Goal: Task Accomplishment & Management: Use online tool/utility

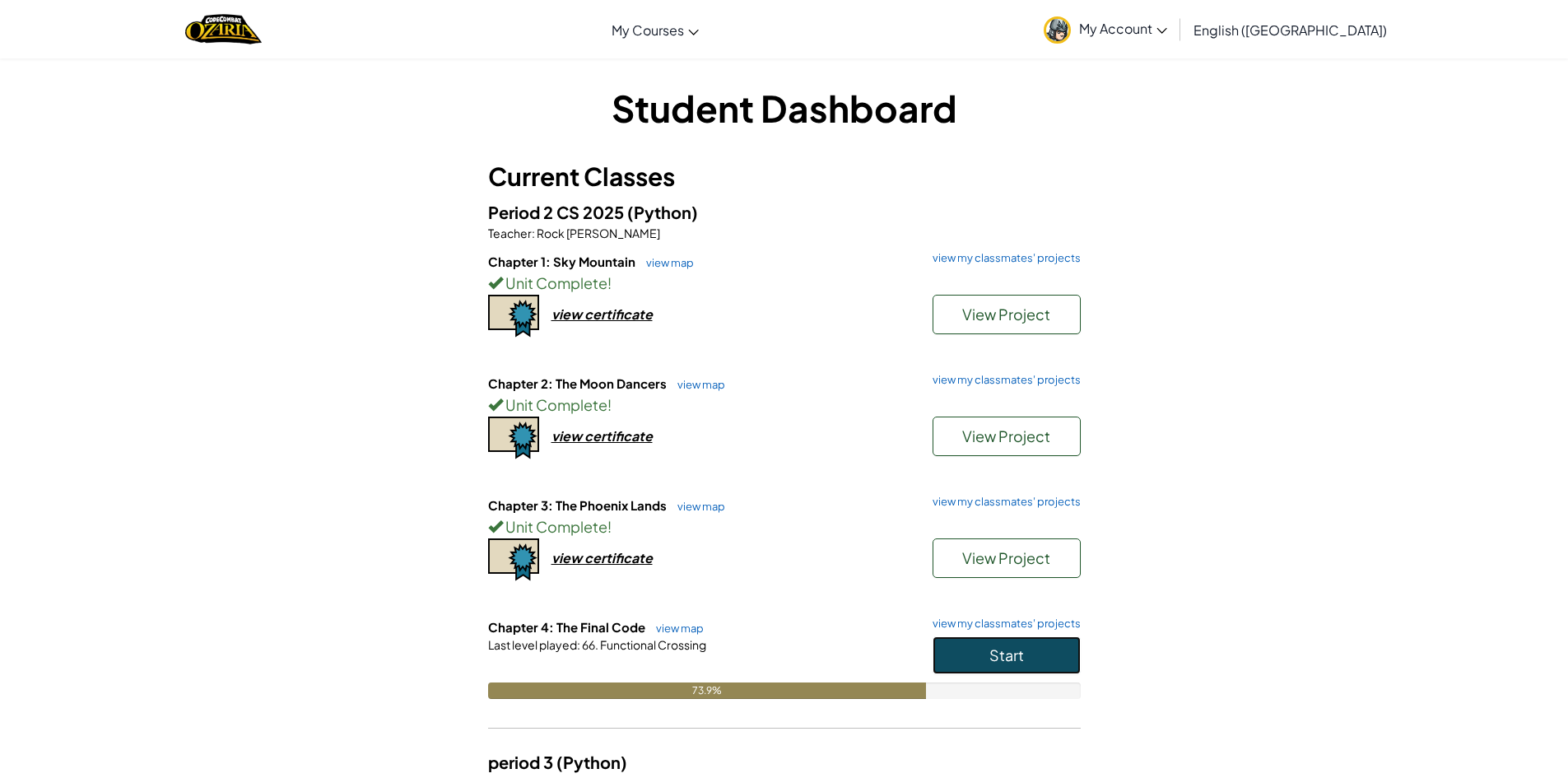
click at [1024, 651] on button "Start" at bounding box center [1007, 655] width 148 height 37
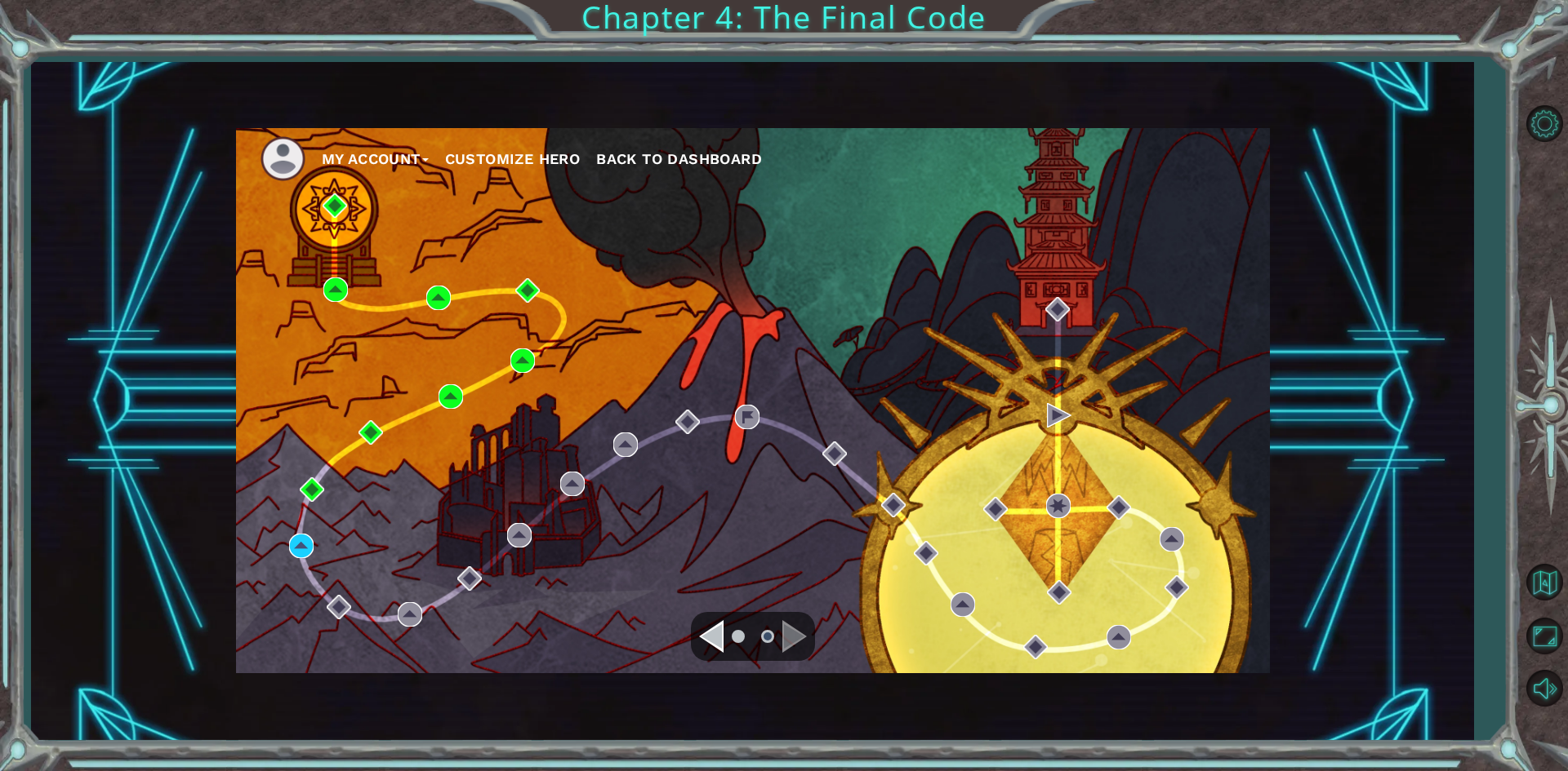
click at [817, 442] on div "My Account Customize Hero Back to Dashboard" at bounding box center [753, 401] width 1034 height 546
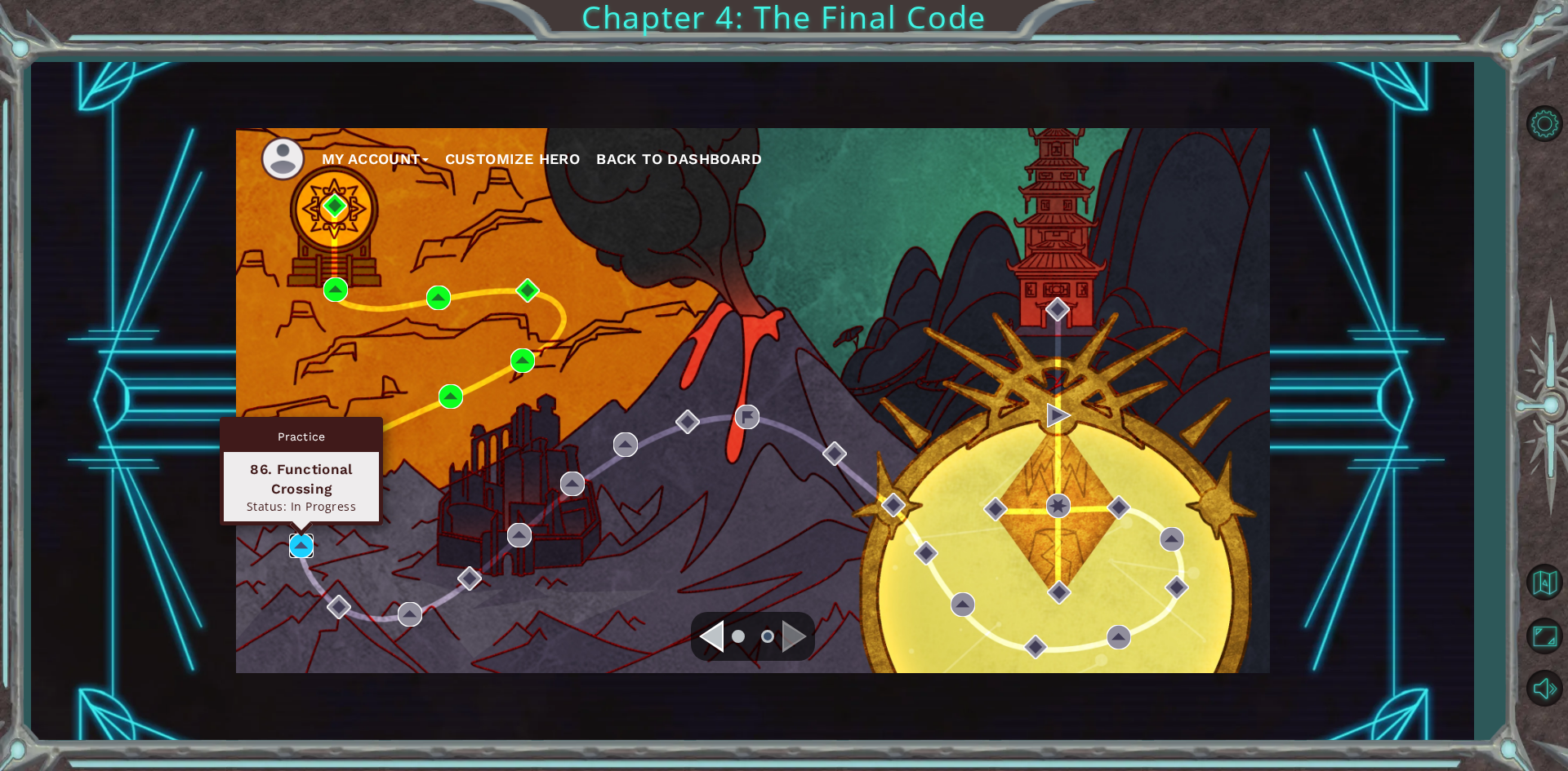
click at [297, 541] on img at bounding box center [301, 546] width 24 height 24
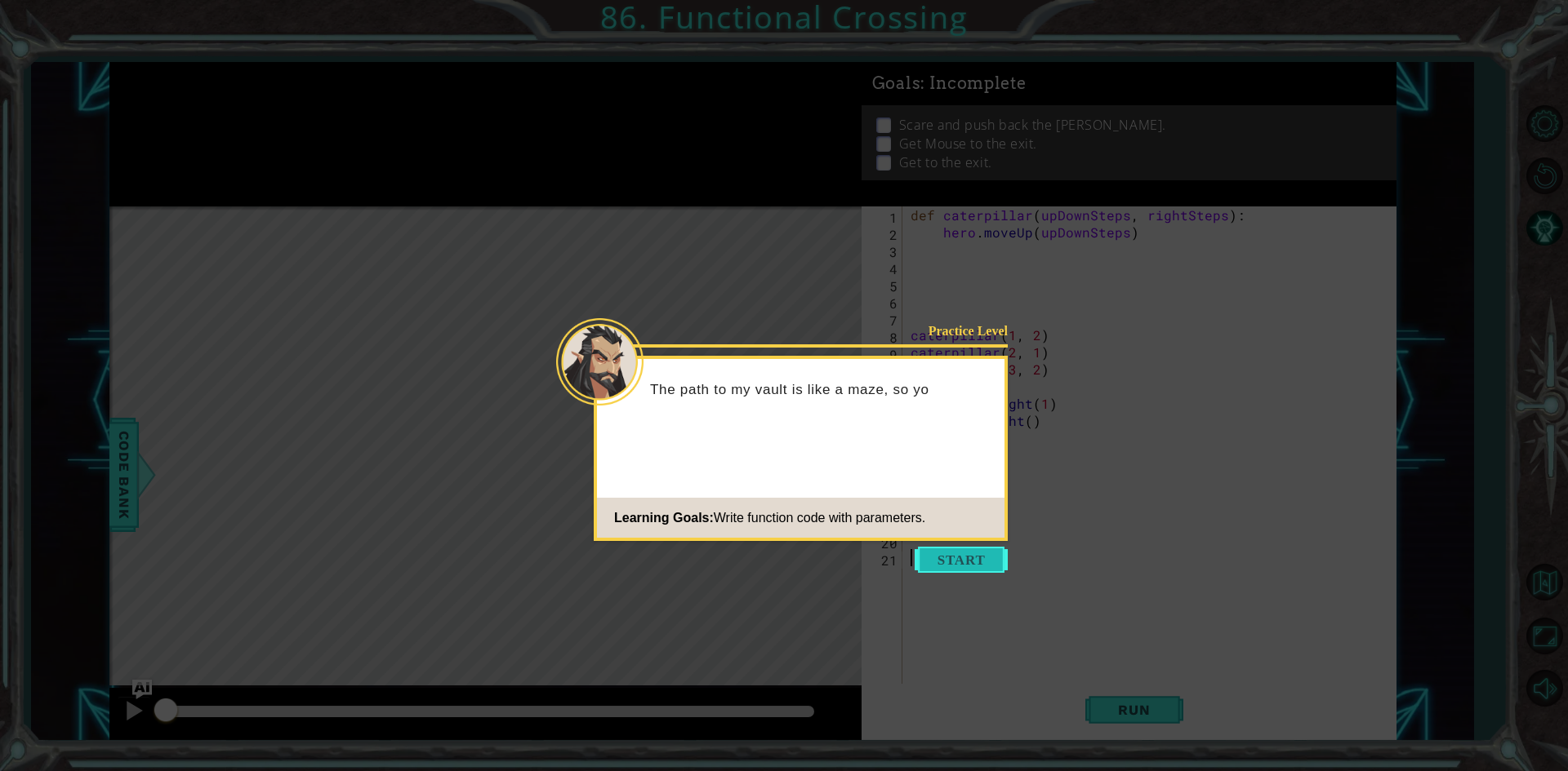
click at [971, 566] on button "Start" at bounding box center [961, 560] width 93 height 26
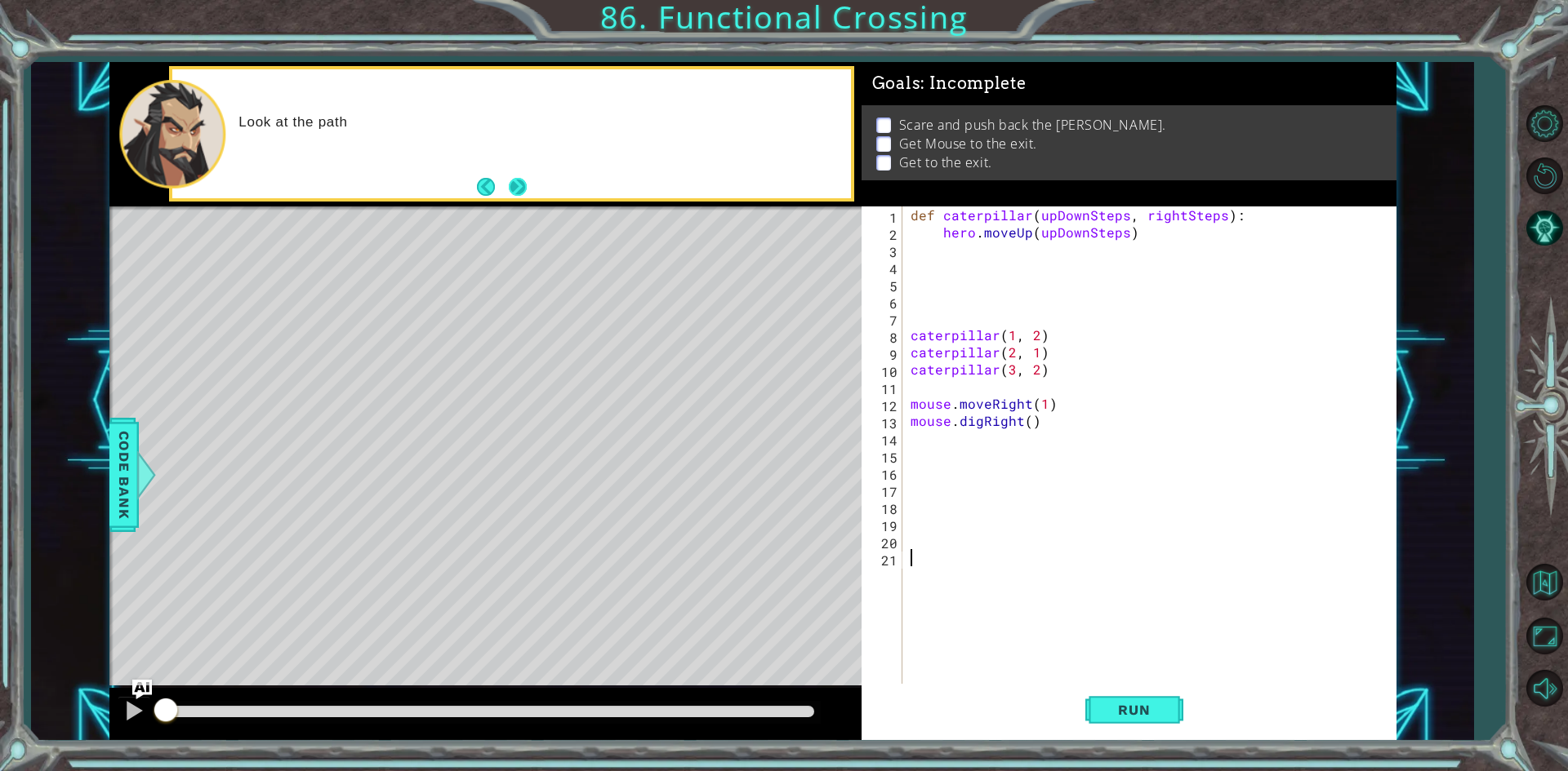
click at [519, 182] on button "Next" at bounding box center [517, 187] width 18 height 18
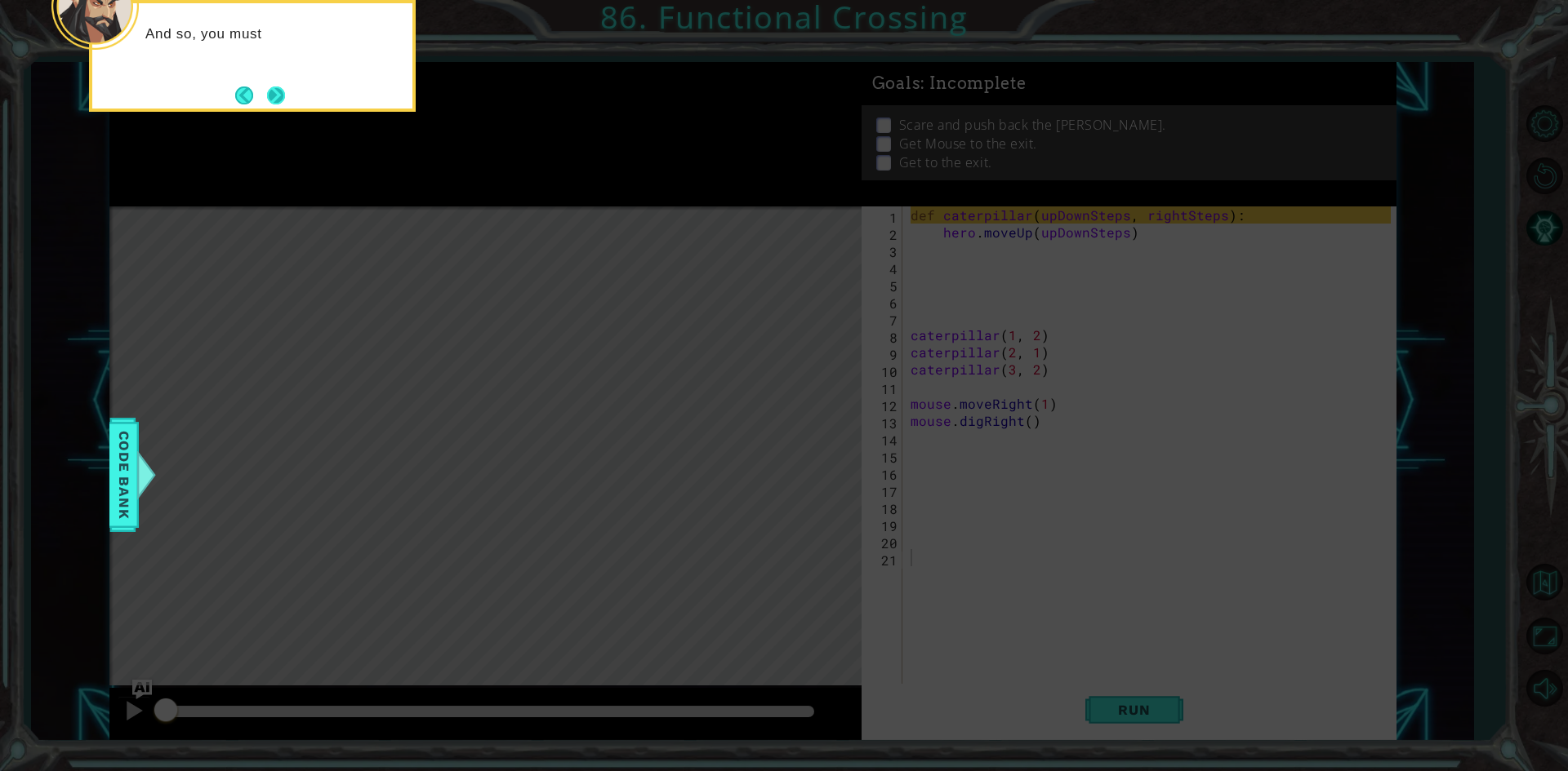
click at [276, 105] on button "Next" at bounding box center [275, 95] width 18 height 18
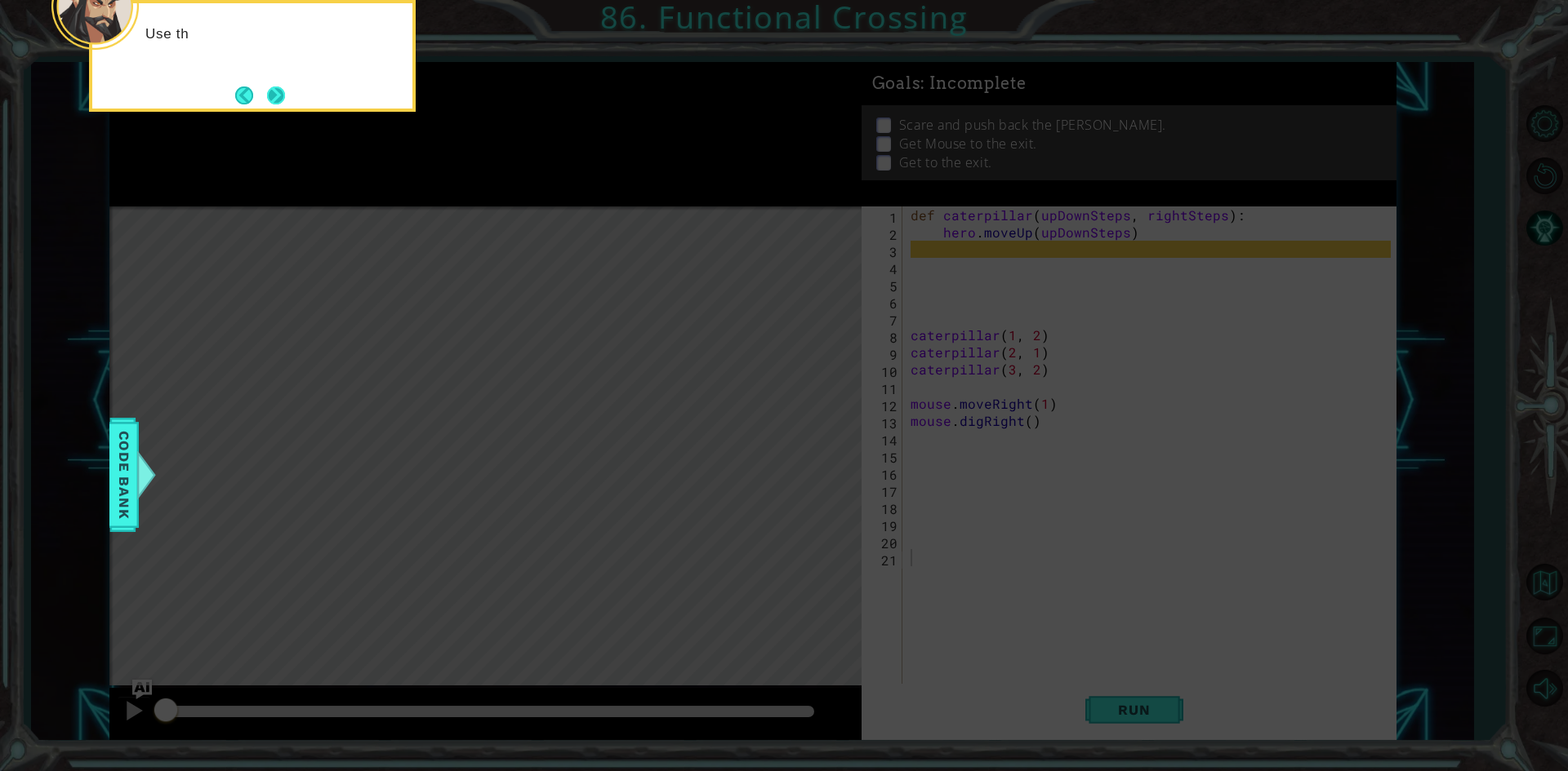
click at [279, 104] on button "Next" at bounding box center [275, 95] width 18 height 18
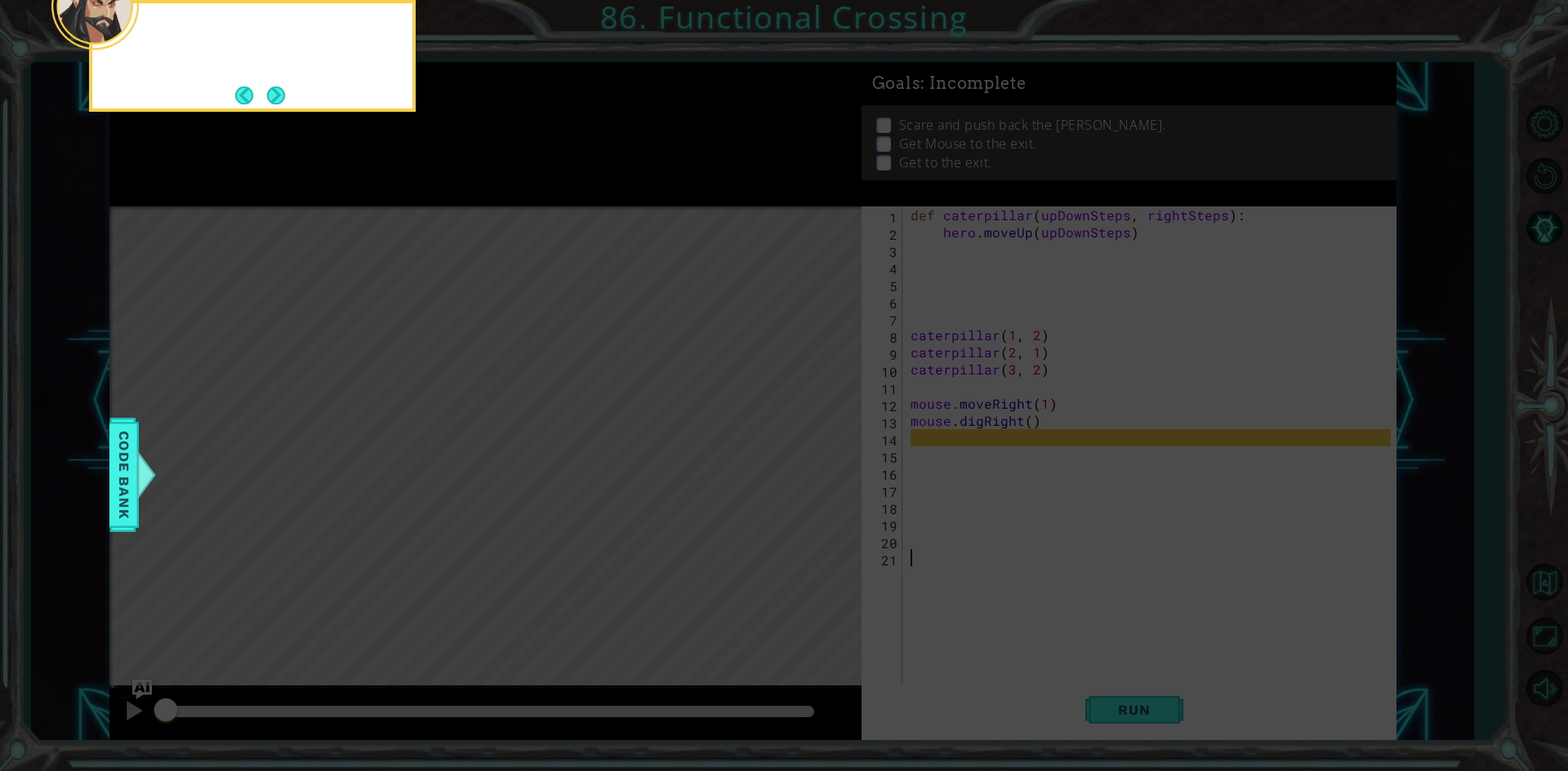
click at [279, 104] on button "Next" at bounding box center [275, 95] width 18 height 18
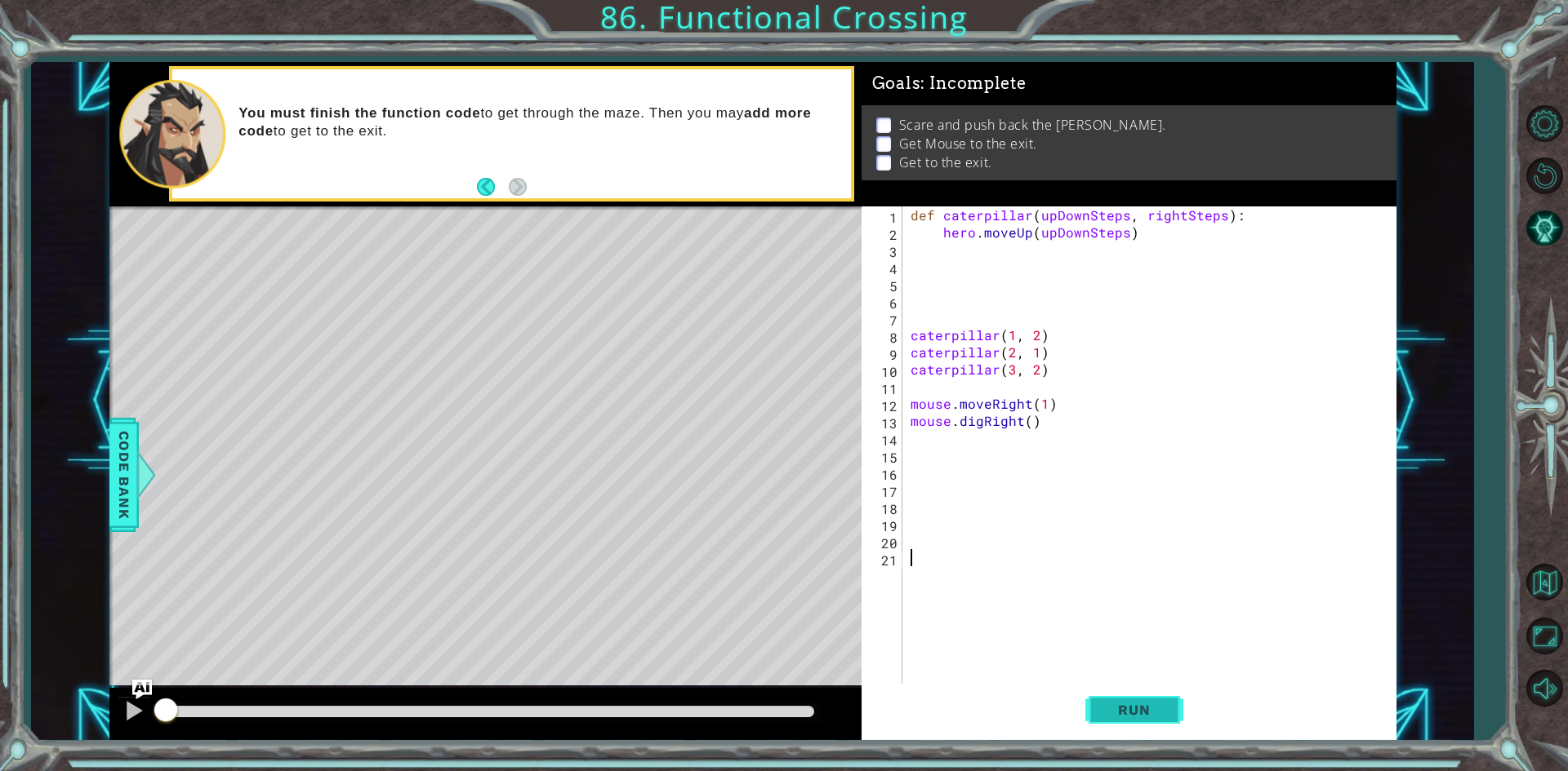
click at [1154, 704] on span "Run" at bounding box center [1134, 709] width 64 height 16
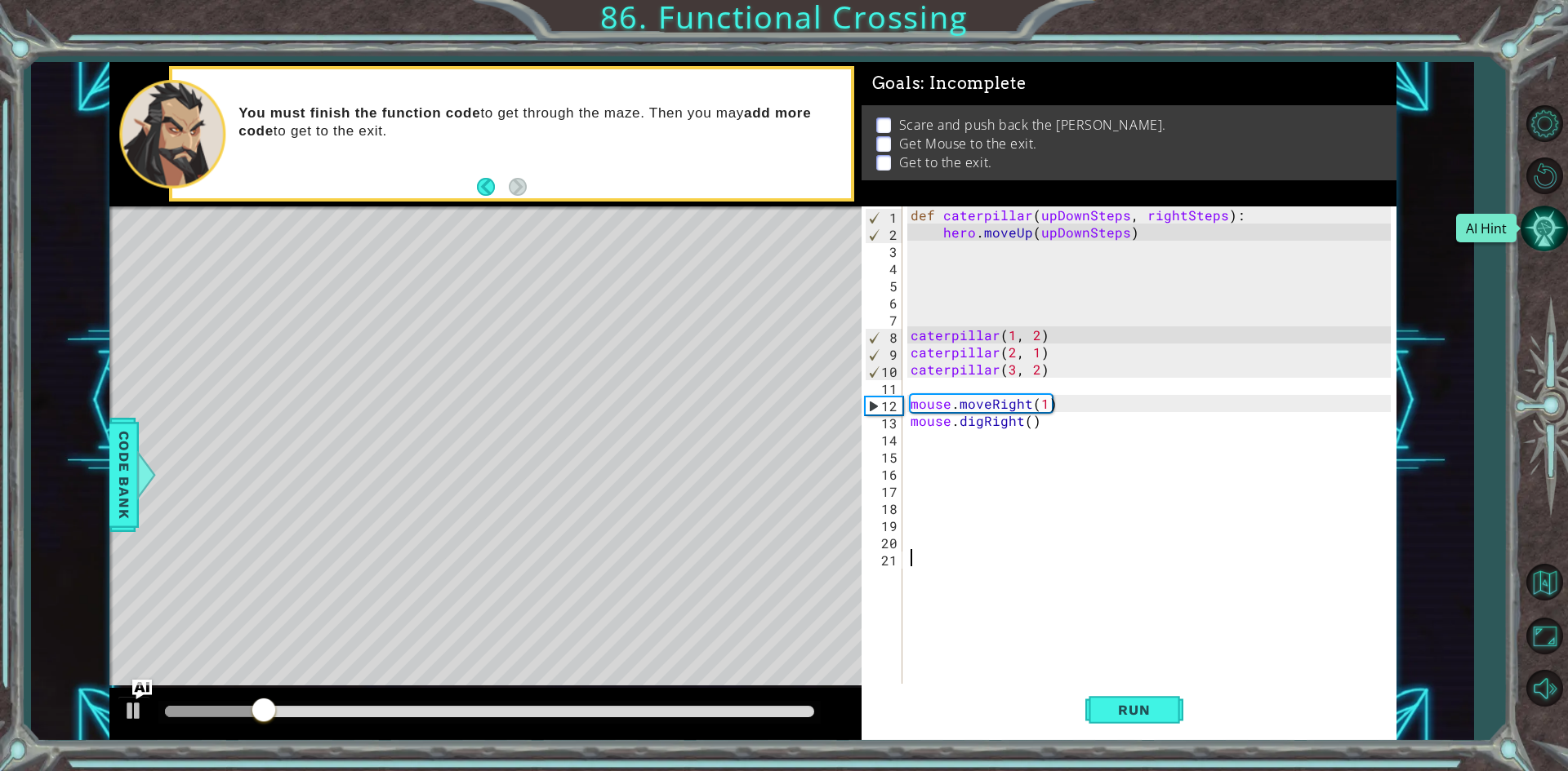
click at [1535, 241] on button "AI Hint" at bounding box center [1544, 229] width 47 height 47
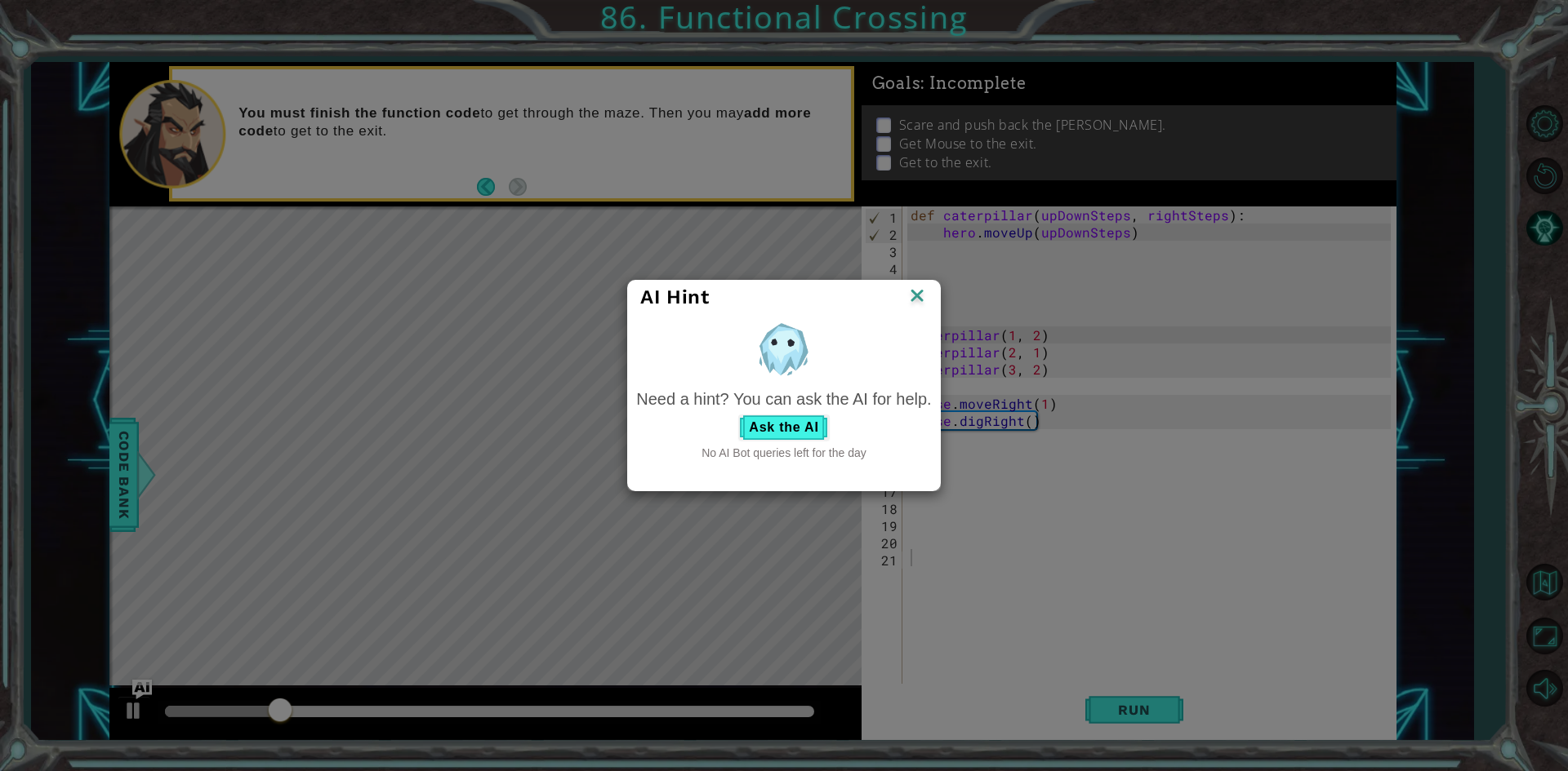
click at [911, 301] on img at bounding box center [917, 296] width 21 height 24
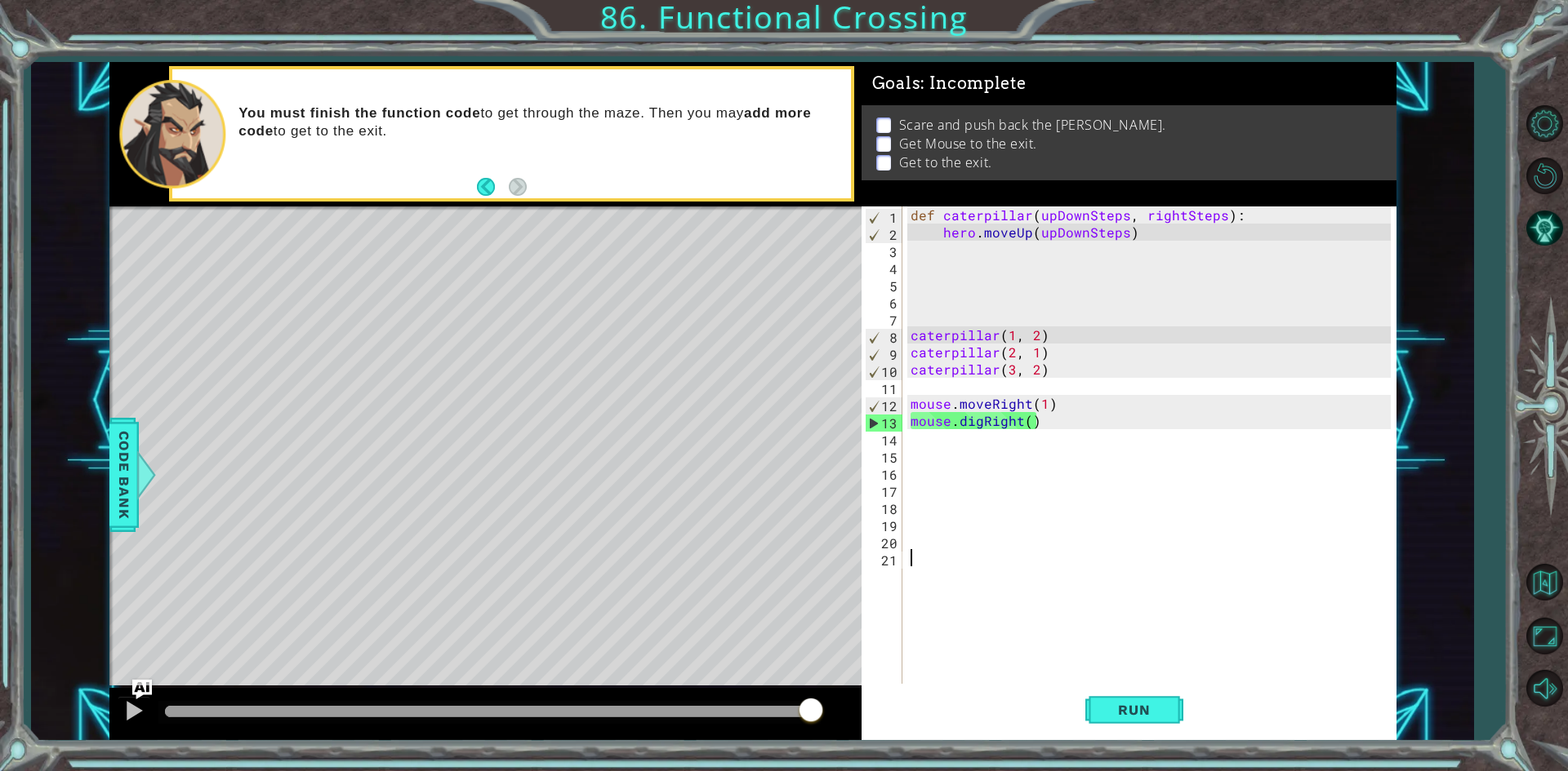
click at [926, 438] on div "def caterpillar ( upDownSteps , rightSteps ) : hero . moveUp ( upDownSteps ) ca…" at bounding box center [1153, 464] width 492 height 514
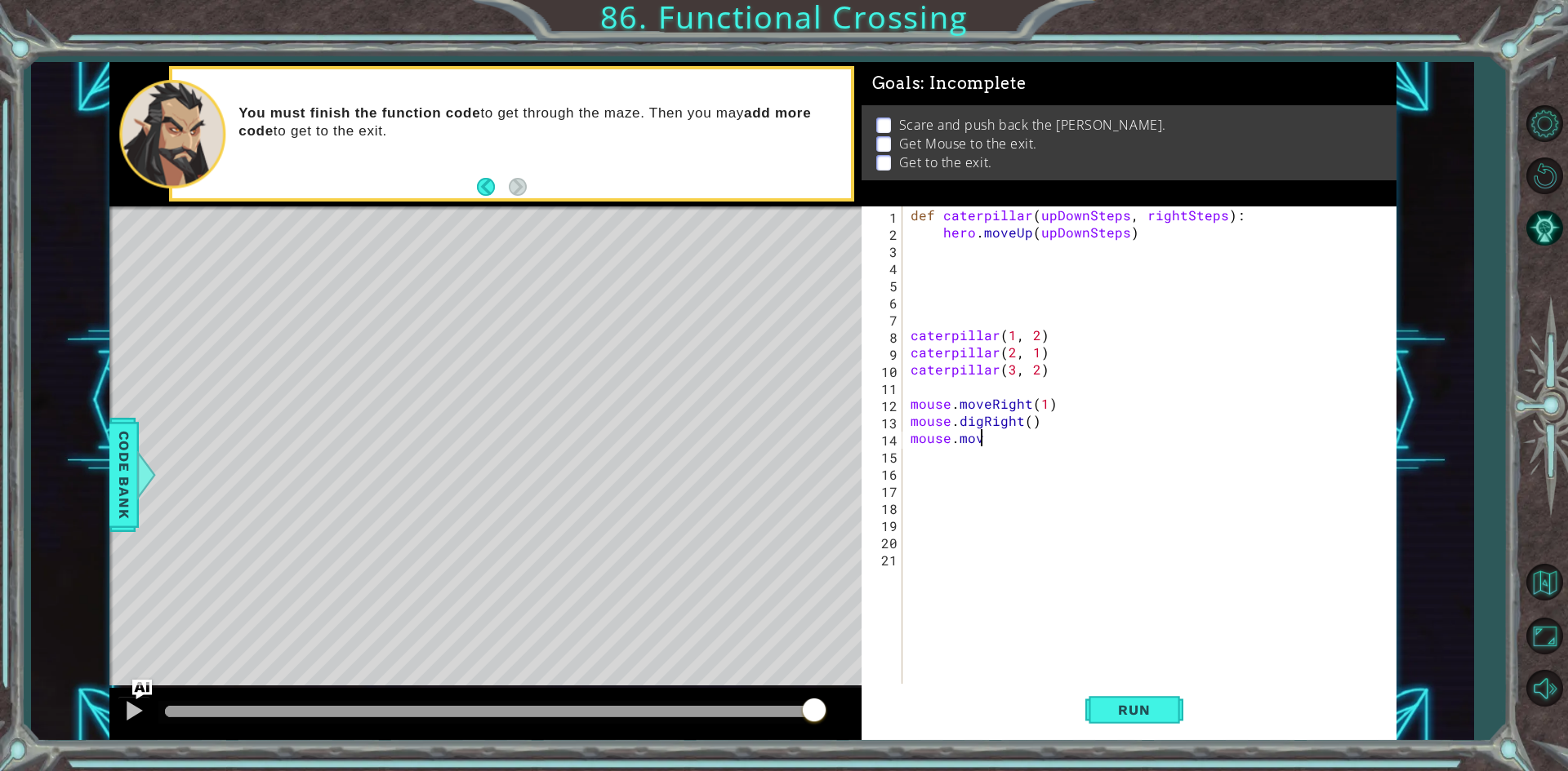
scroll to position [0, 4]
type textarea "mouse.moveRight()"
type textarea "mouse.digRight()"
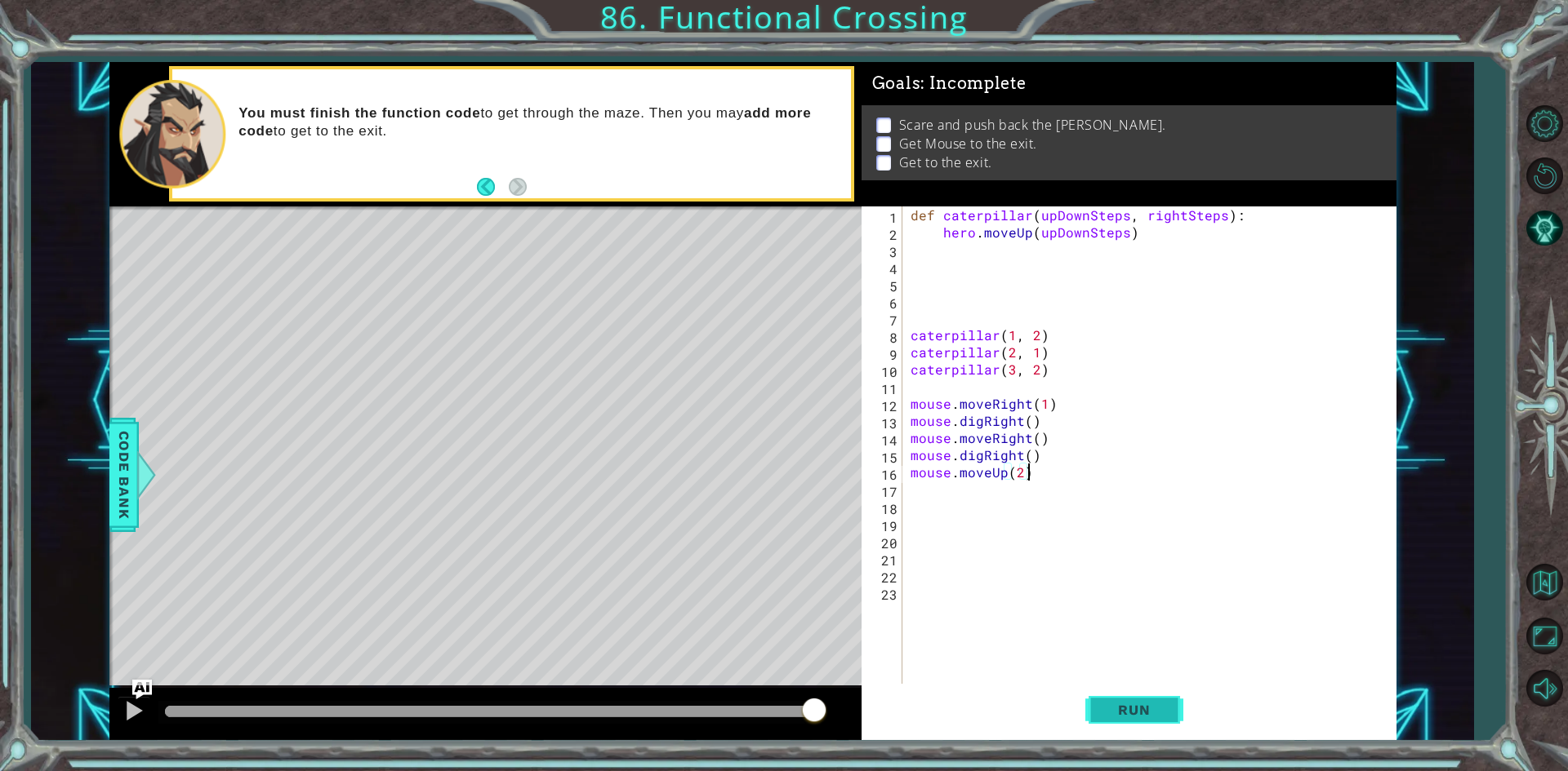
click at [1136, 727] on button "Run" at bounding box center [1134, 710] width 98 height 53
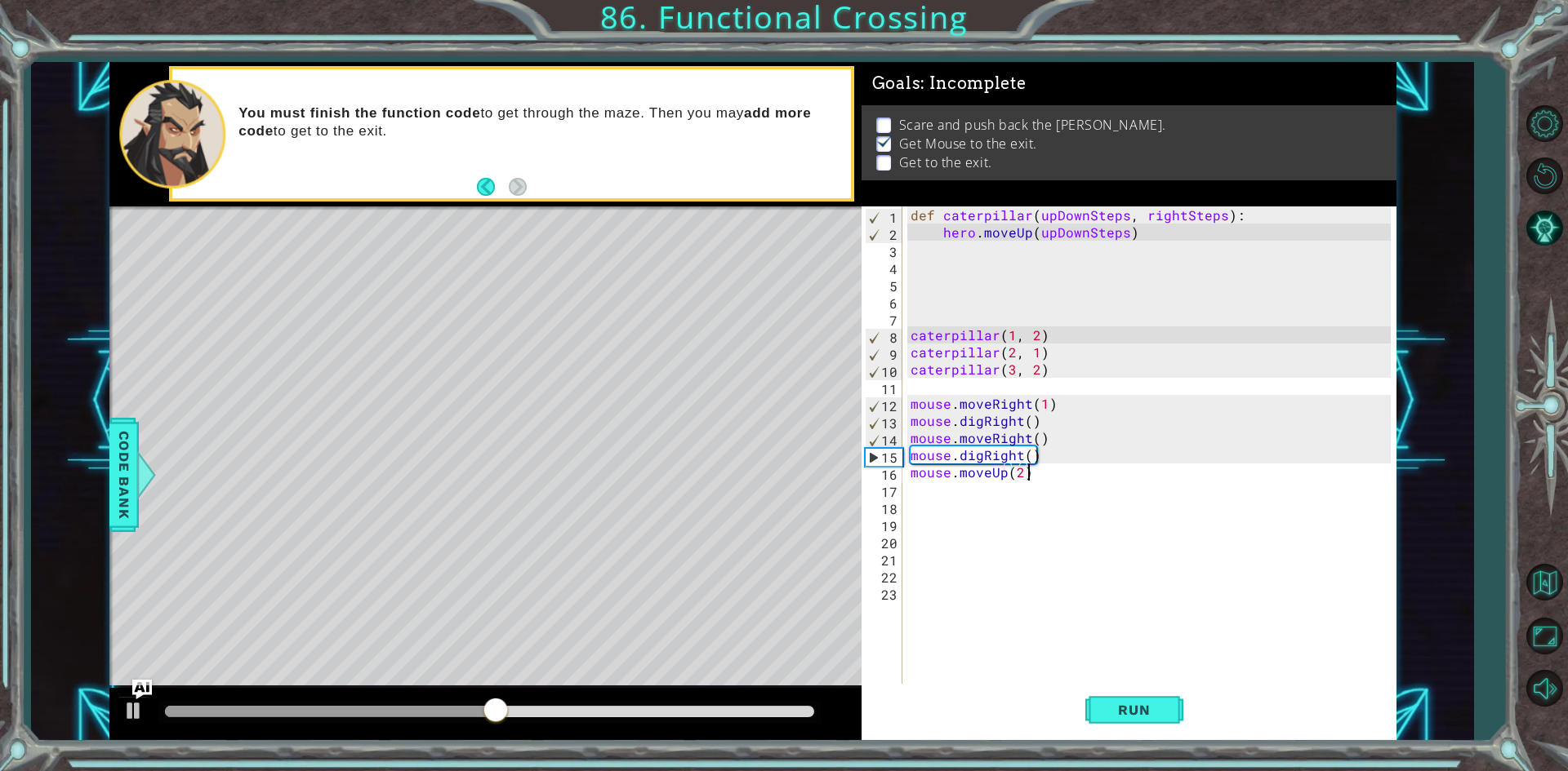
click at [1045, 451] on div "def caterpillar ( upDownSteps , rightSteps ) : hero . moveUp ( upDownSteps ) ca…" at bounding box center [1153, 464] width 492 height 514
type textarea "mouse.digRight()"
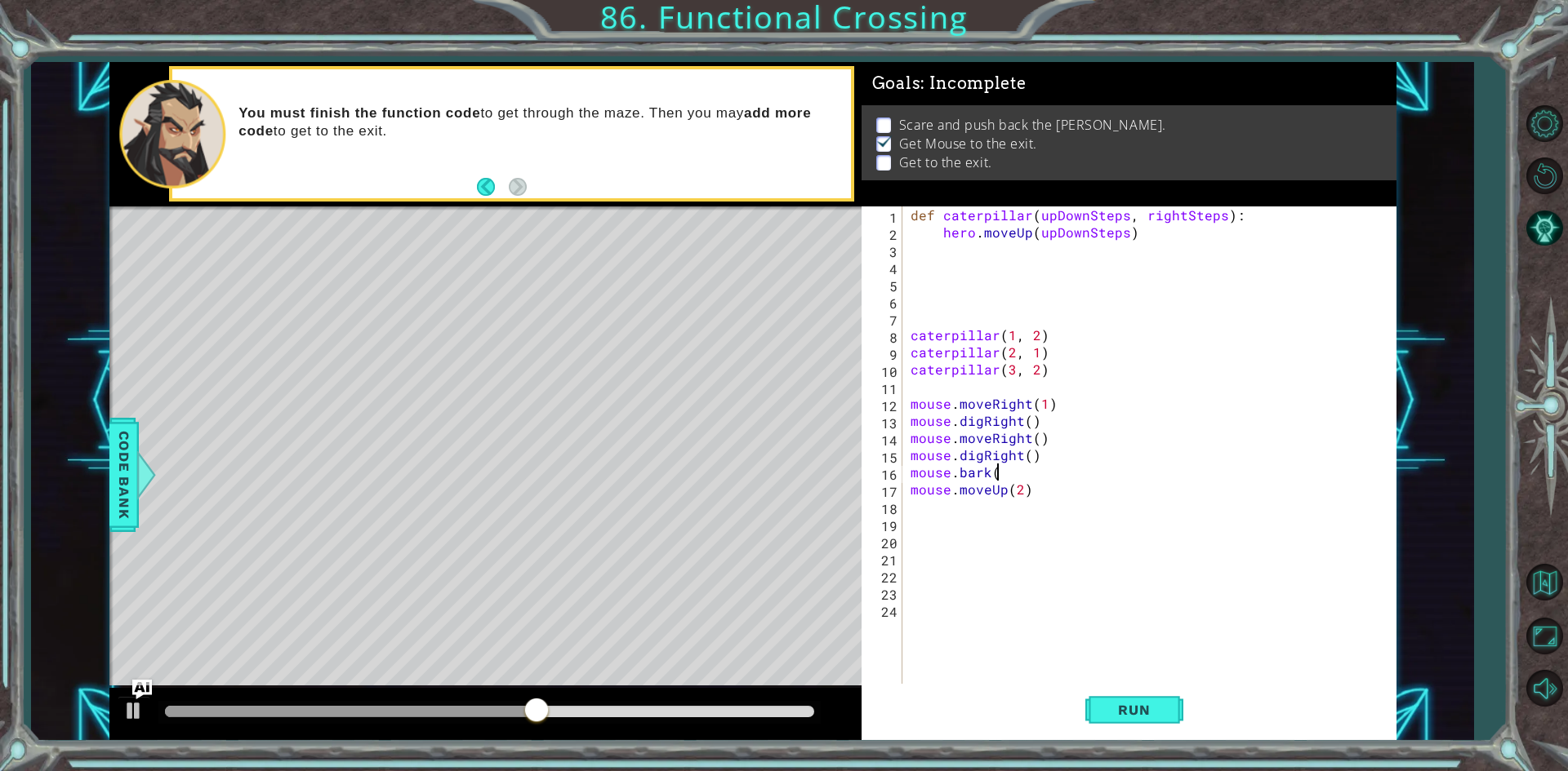
scroll to position [0, 5]
type textarea "mouse.bark()"
click at [1131, 715] on span "Run" at bounding box center [1134, 709] width 64 height 16
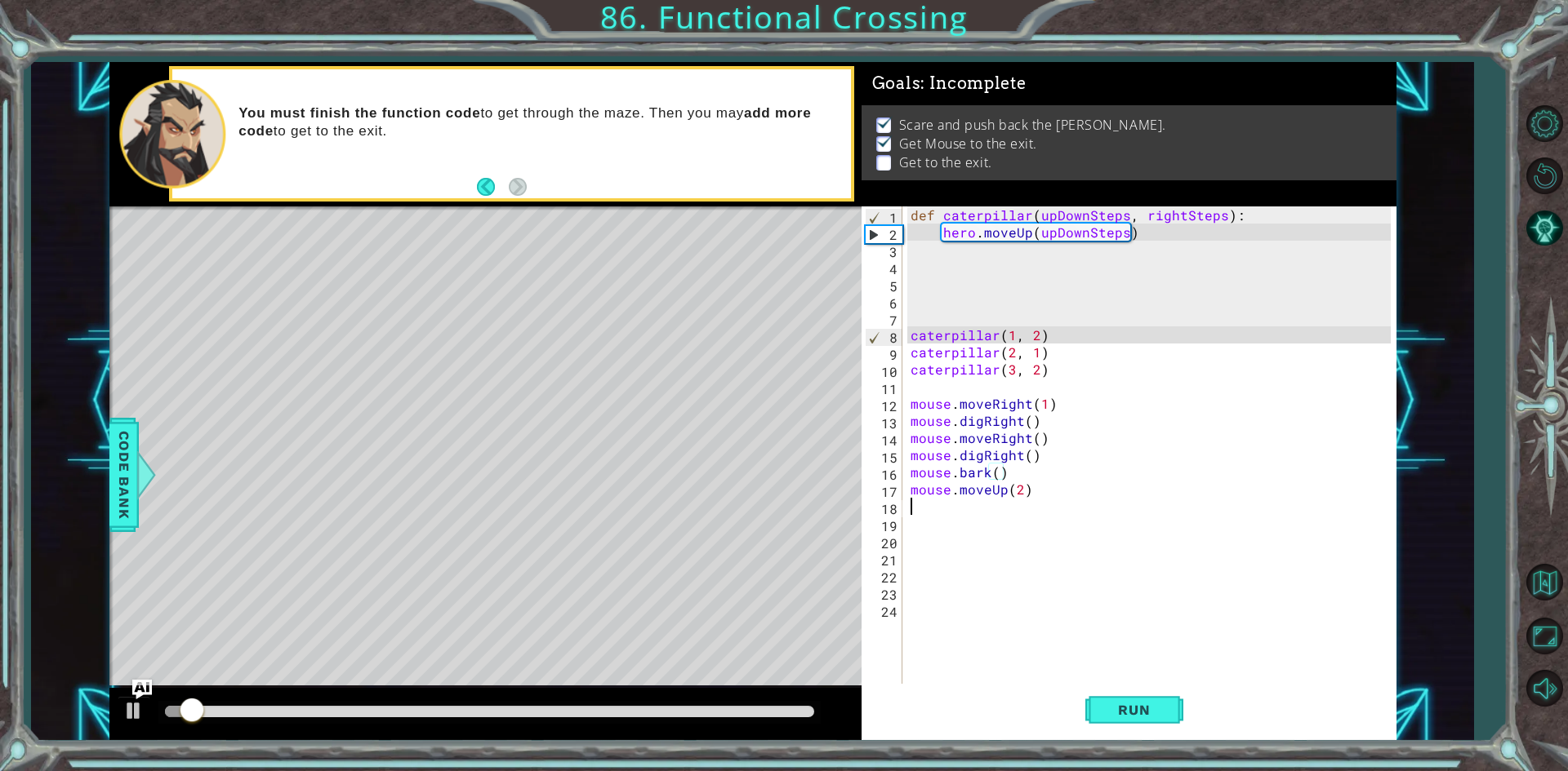
click at [977, 502] on div "def caterpillar ( upDownSteps , rightSteps ) : hero . moveUp ( upDownSteps ) ca…" at bounding box center [1153, 464] width 492 height 514
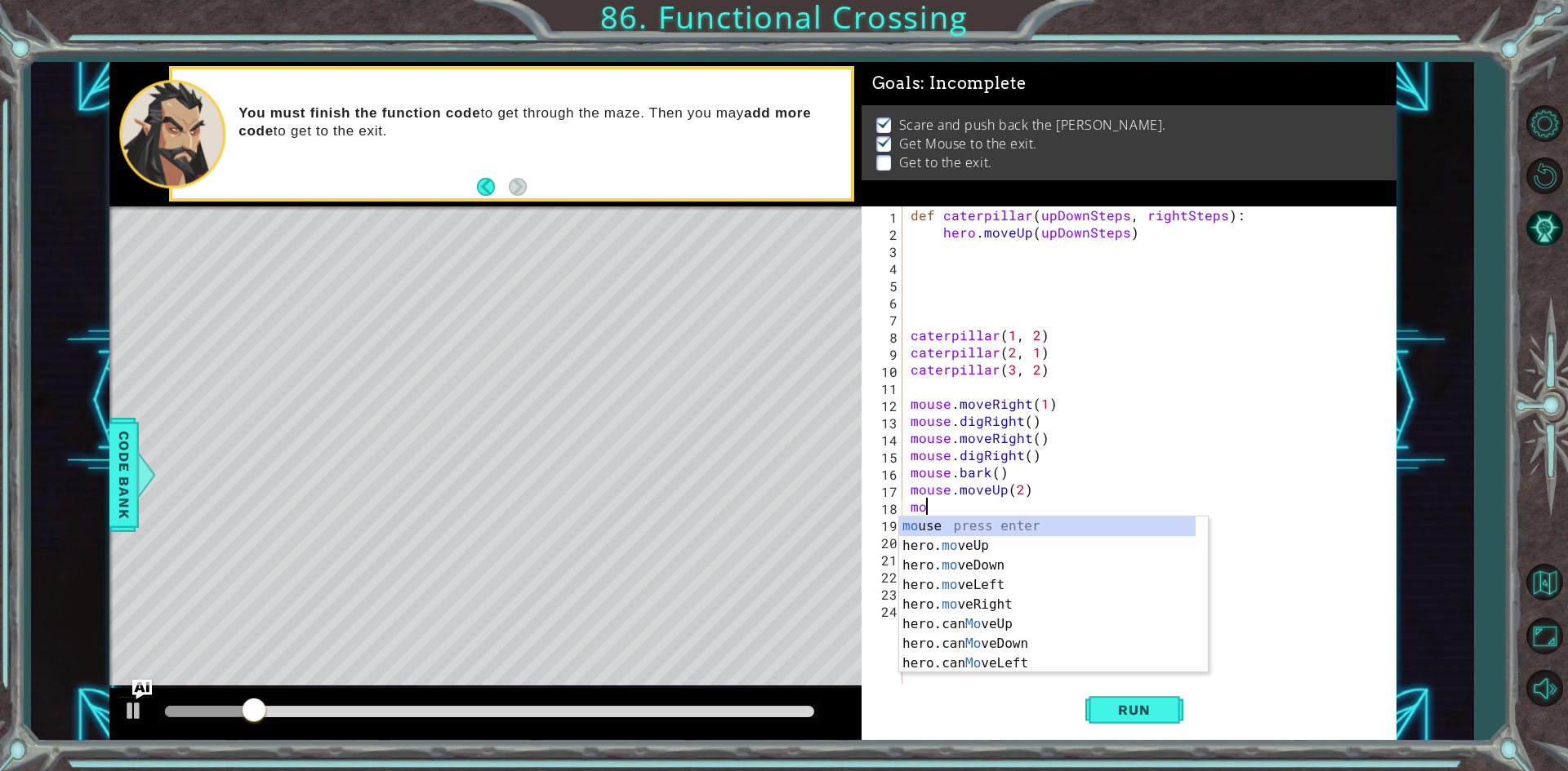
type textarea "m"
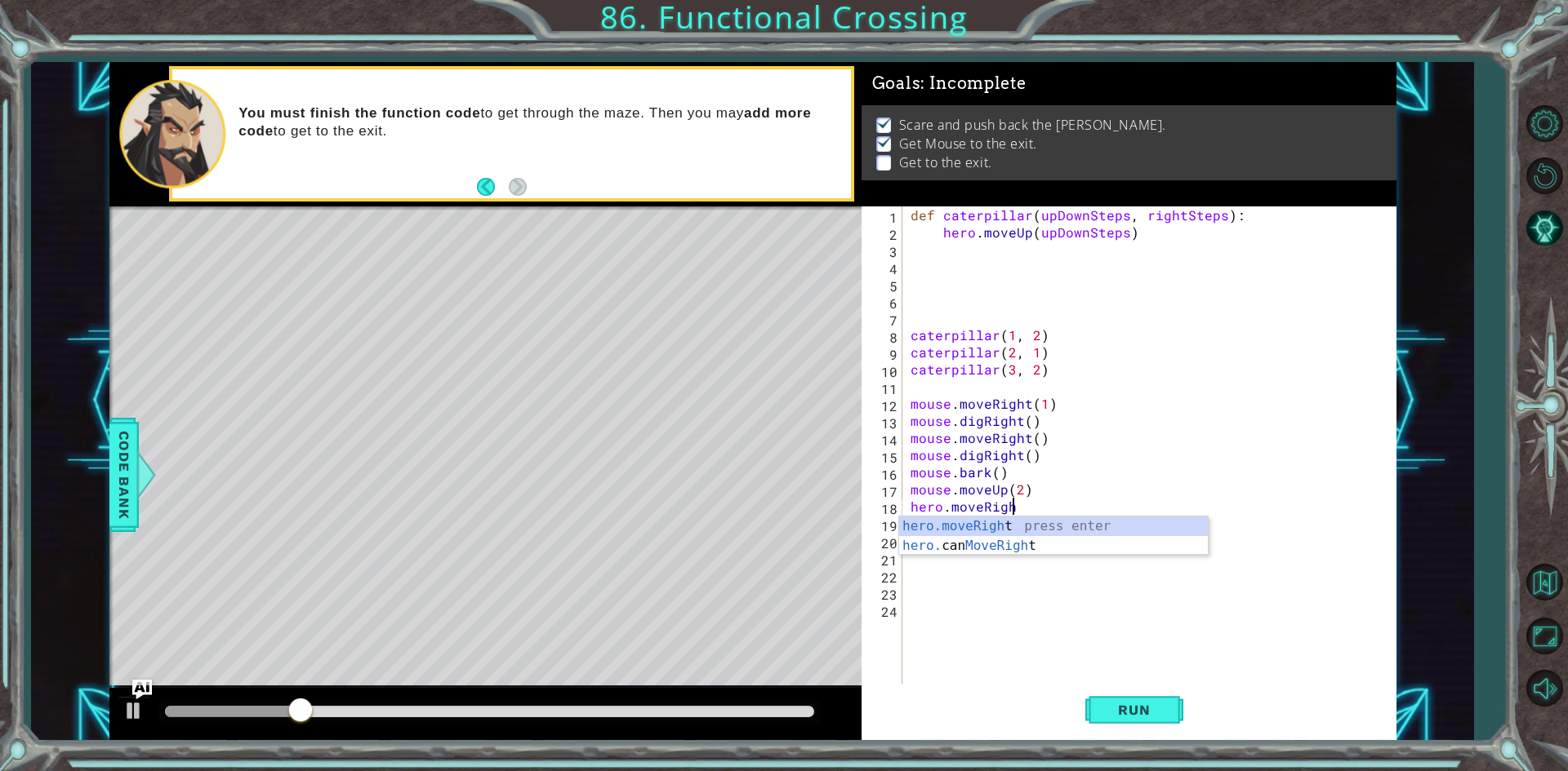
scroll to position [0, 6]
type textarea "hero.moveRight(2)"
type textarea "hero.moveDown()"
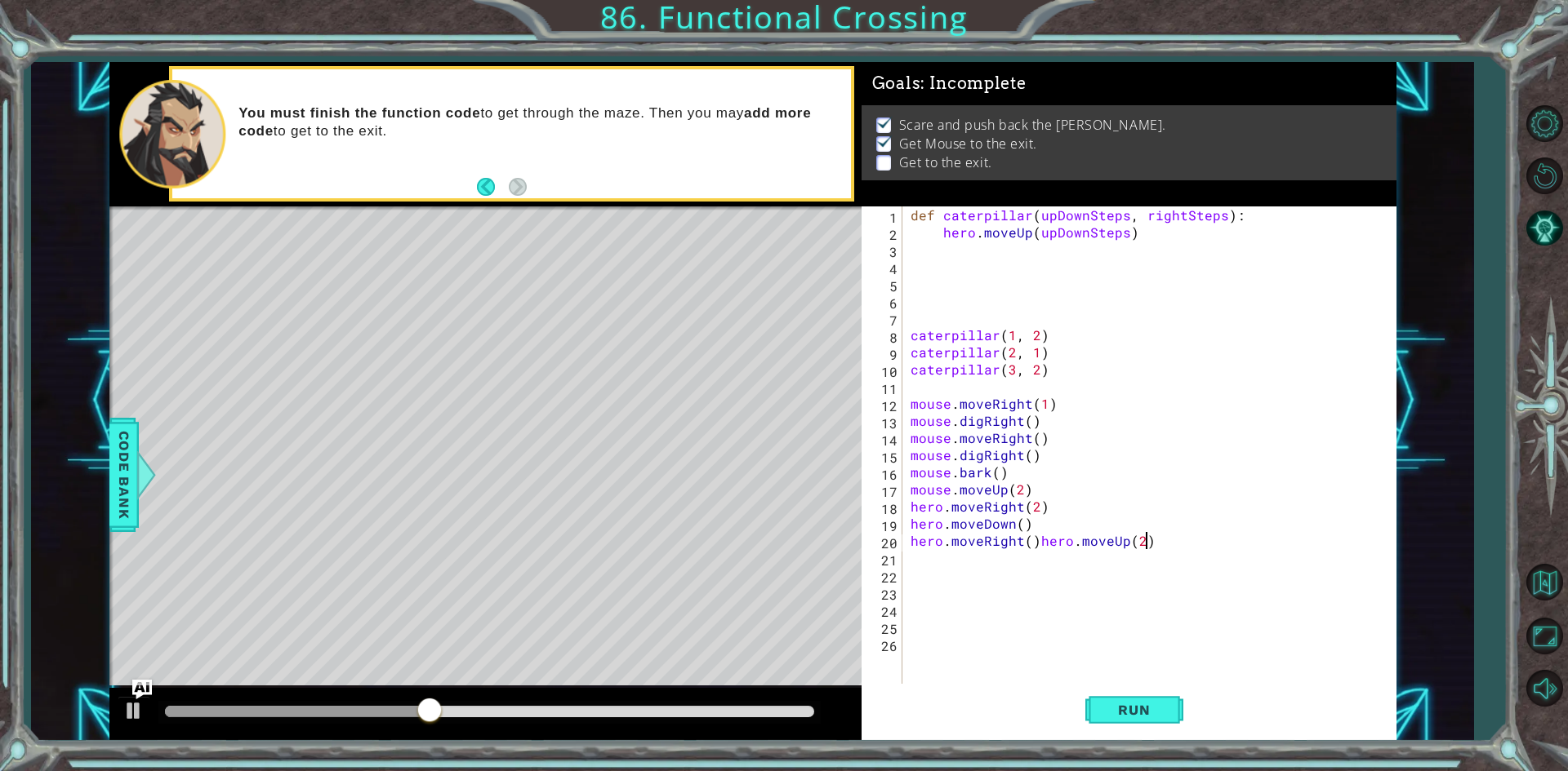
type textarea "hero.moveRight()hero.moveUp(2)"
click at [1035, 535] on div "def caterpillar ( upDownSteps , rightSteps ) : hero . moveUp ( upDownSteps ) ca…" at bounding box center [1153, 464] width 492 height 514
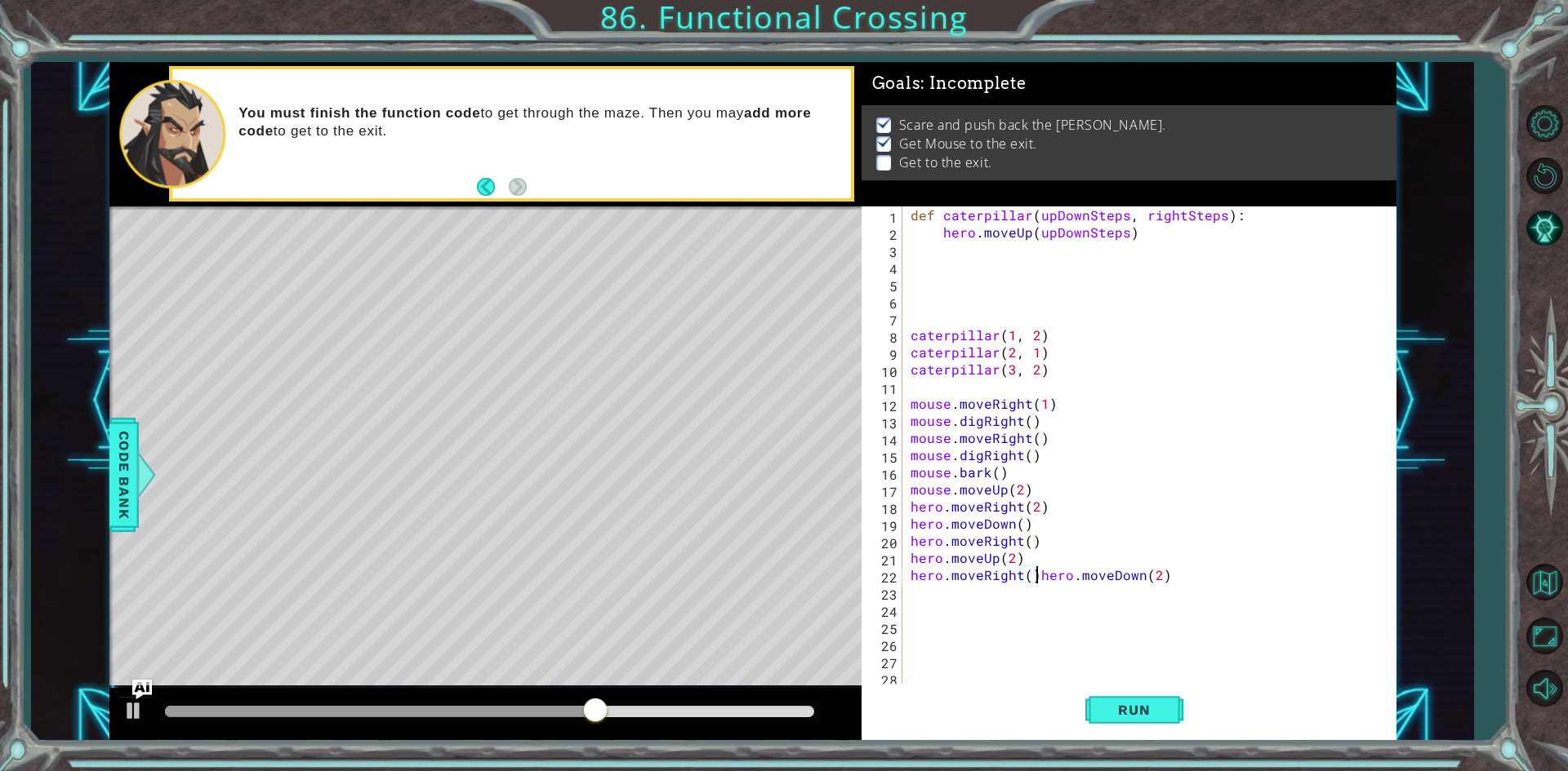
type textarea "hero.moveDown(2)"
click at [952, 605] on div "def caterpillar ( upDownSteps , rightSteps ) : hero . moveUp ( upDownSteps ) ca…" at bounding box center [1146, 464] width 479 height 514
type textarea "hero.moveRight()"
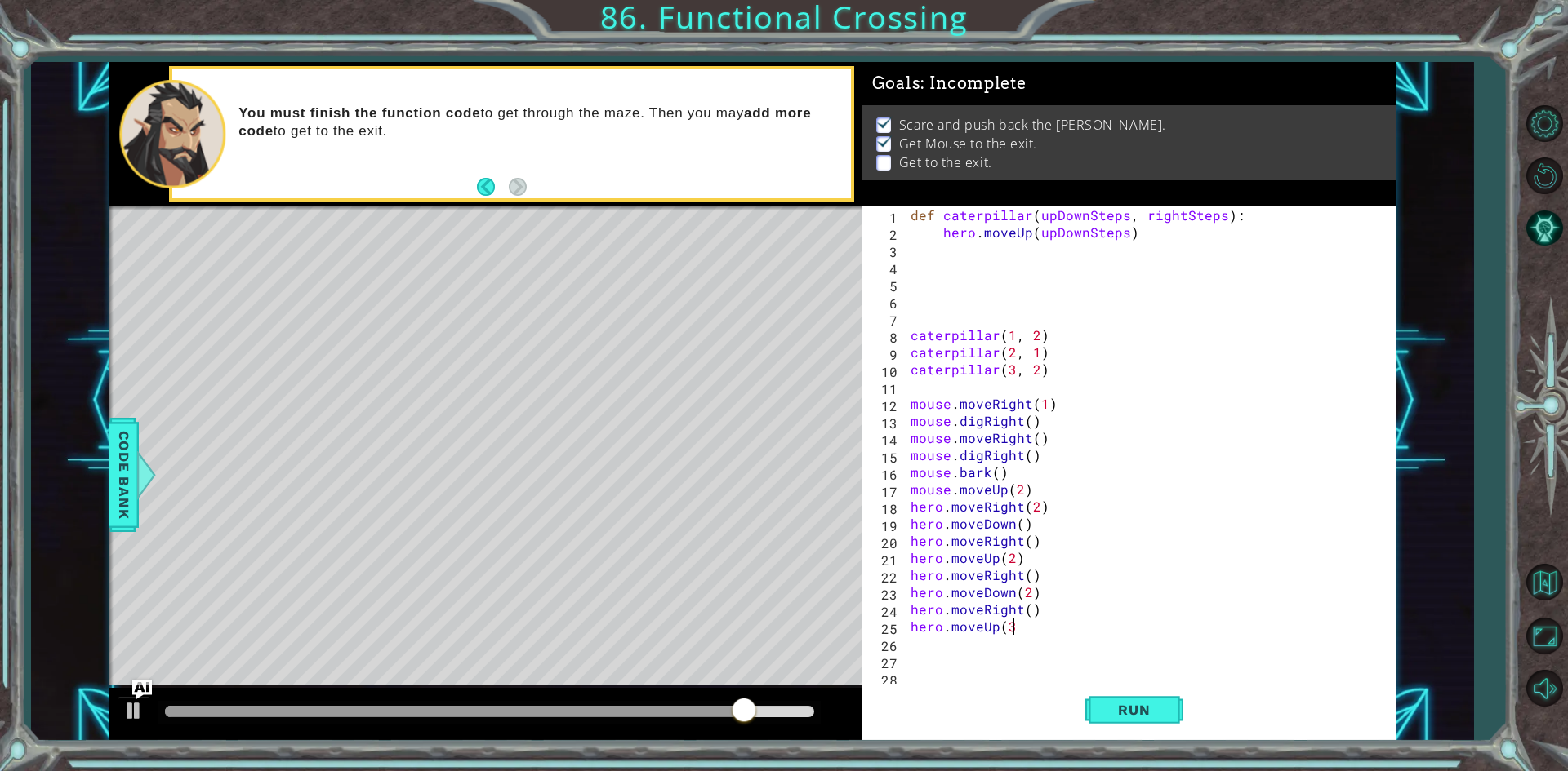
type textarea "hero.moveUp(3)"
type textarea "hero.moveRight(2)"
type textarea "hero.moveDown(3)"
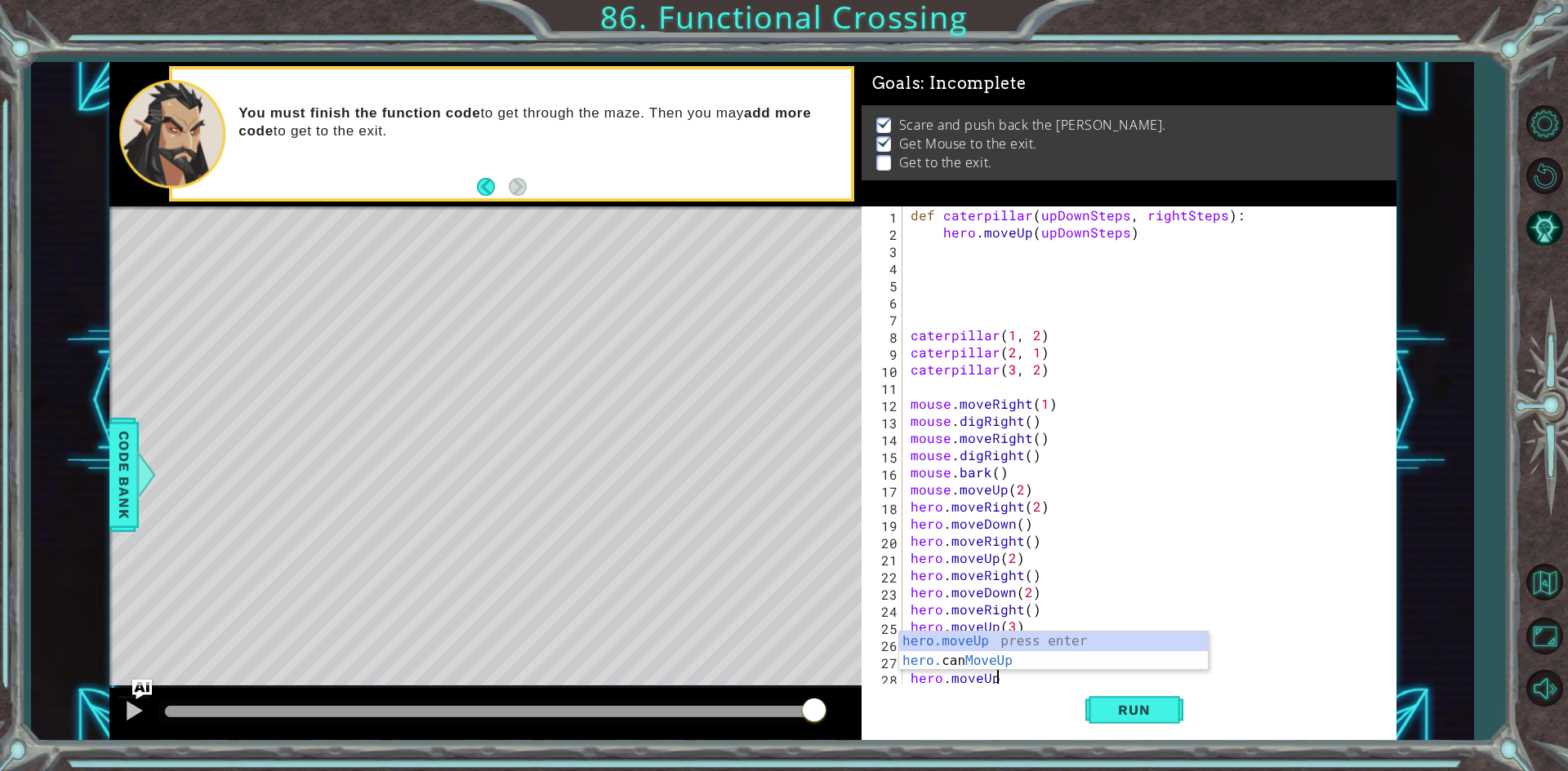
type textarea "hero.moveUp()"
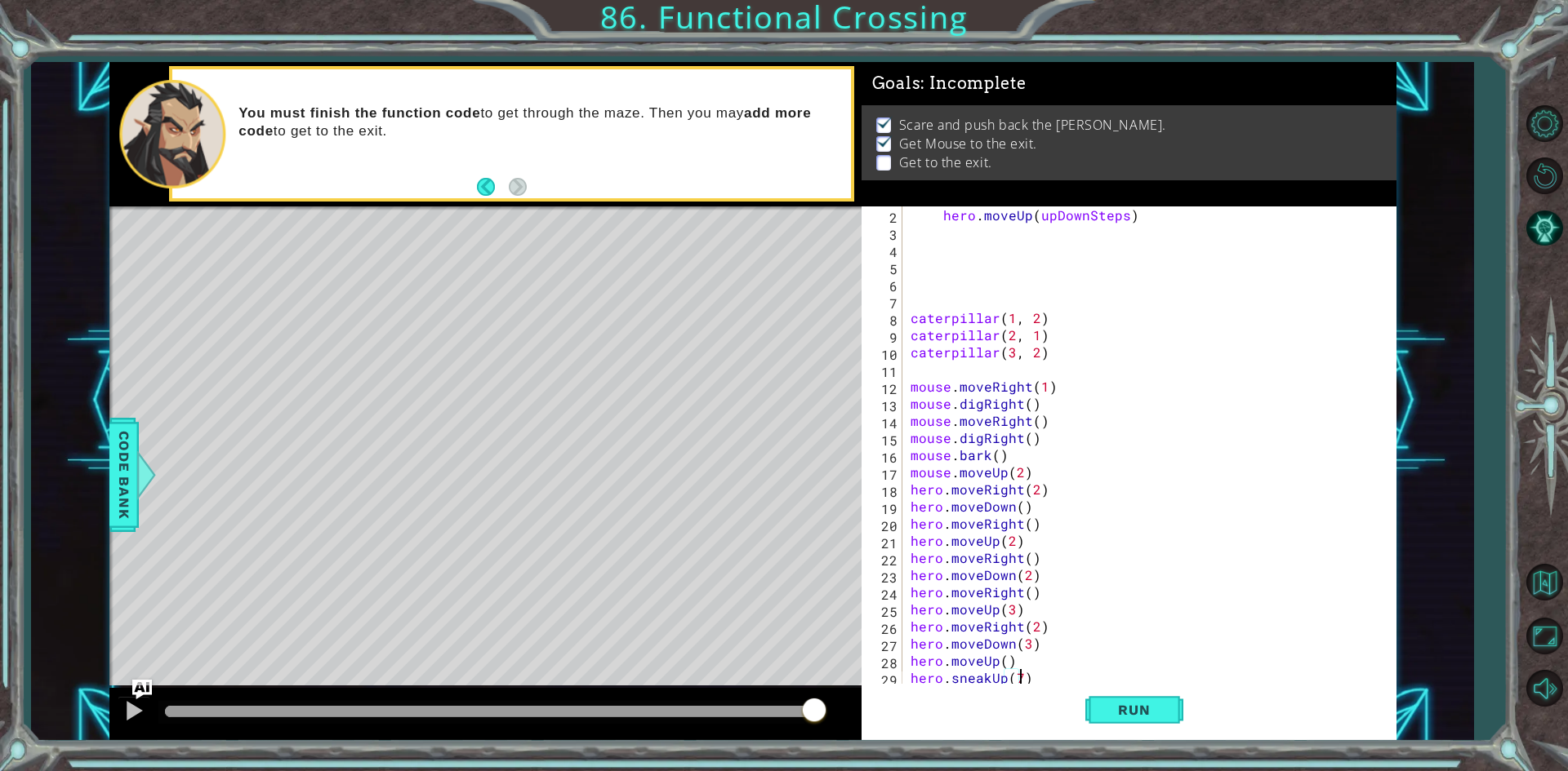
scroll to position [0, 7]
click at [1149, 695] on button "Run" at bounding box center [1134, 710] width 98 height 53
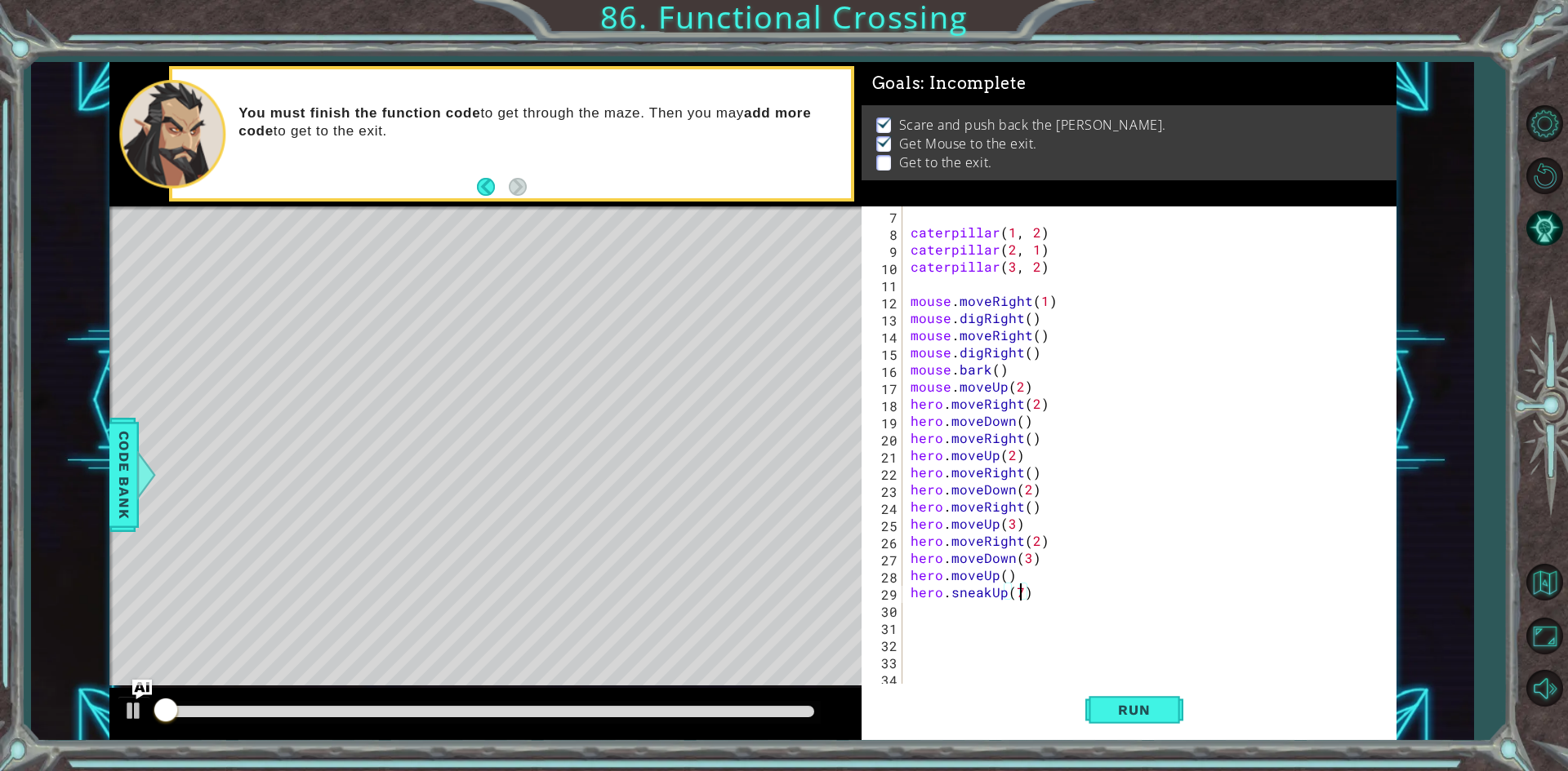
scroll to position [103, 0]
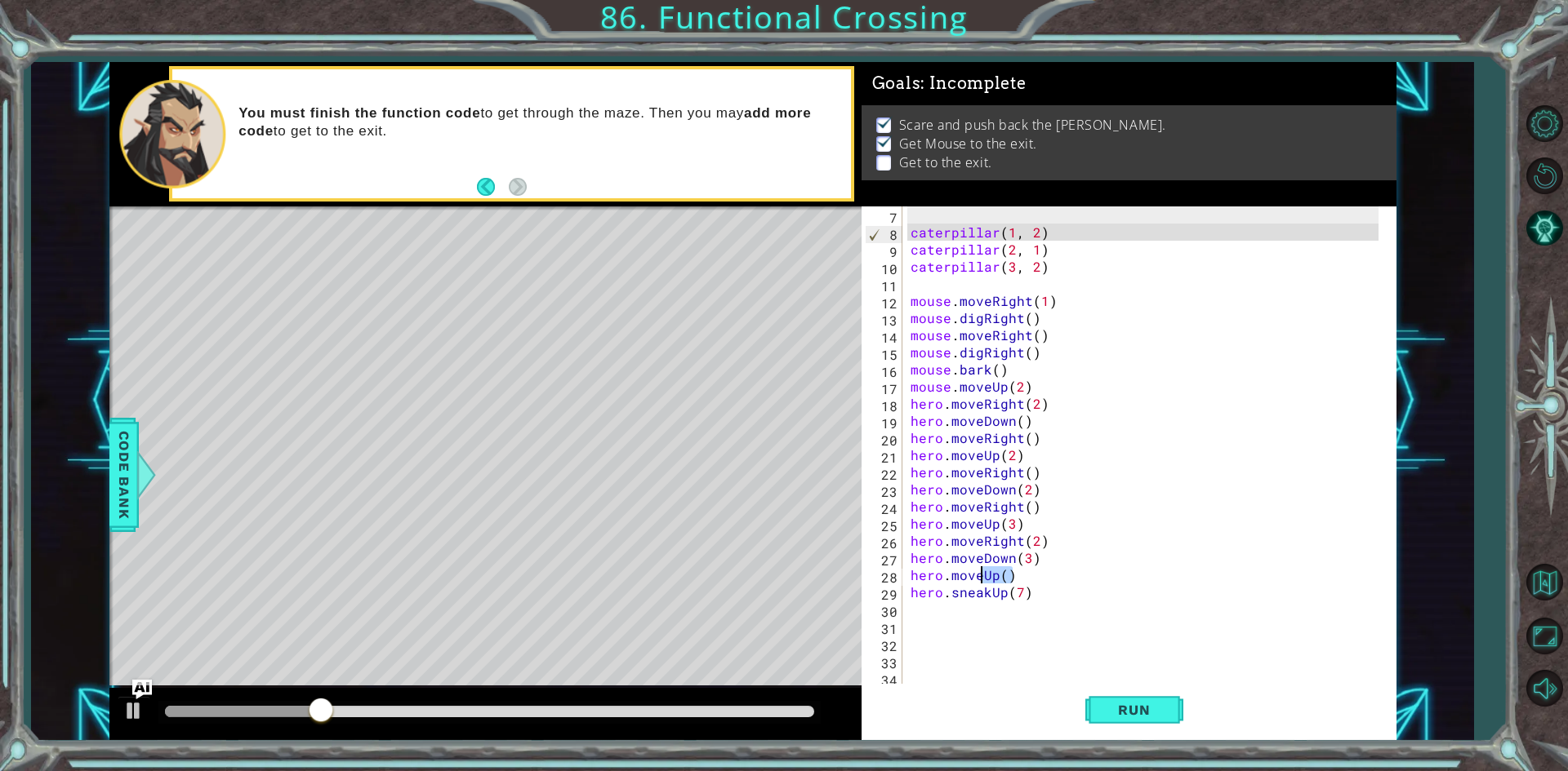
drag, startPoint x: 1021, startPoint y: 575, endPoint x: 983, endPoint y: 575, distance: 38.0
click at [983, 575] on div "caterpillar ( 1 , 2 ) caterpillar ( 2 , 1 ) caterpillar ( 3 , 2 ) mouse . moveR…" at bounding box center [1146, 464] width 479 height 514
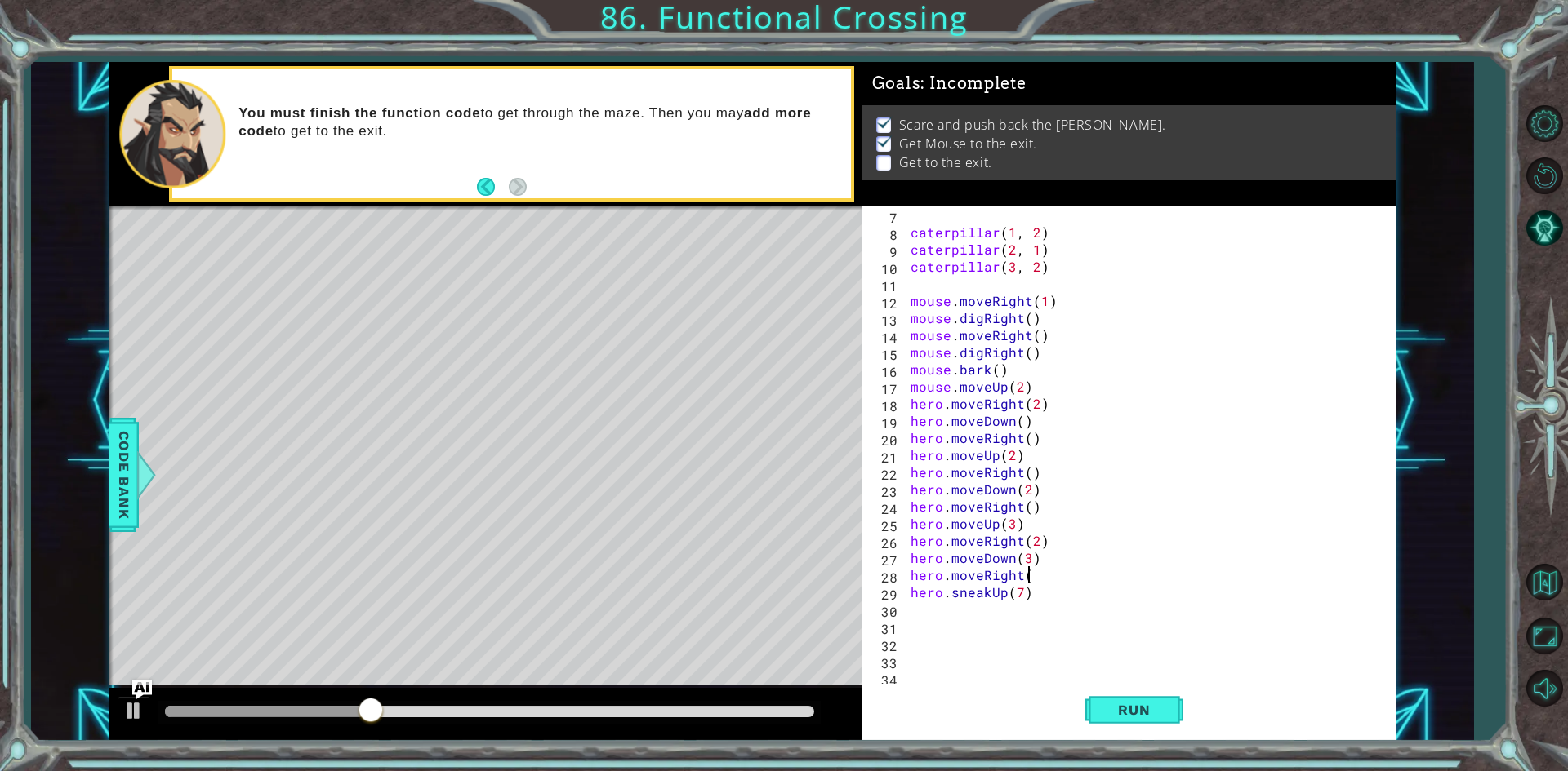
scroll to position [0, 7]
type textarea "hero.moveRight()"
click at [1139, 724] on button "Run" at bounding box center [1134, 710] width 98 height 53
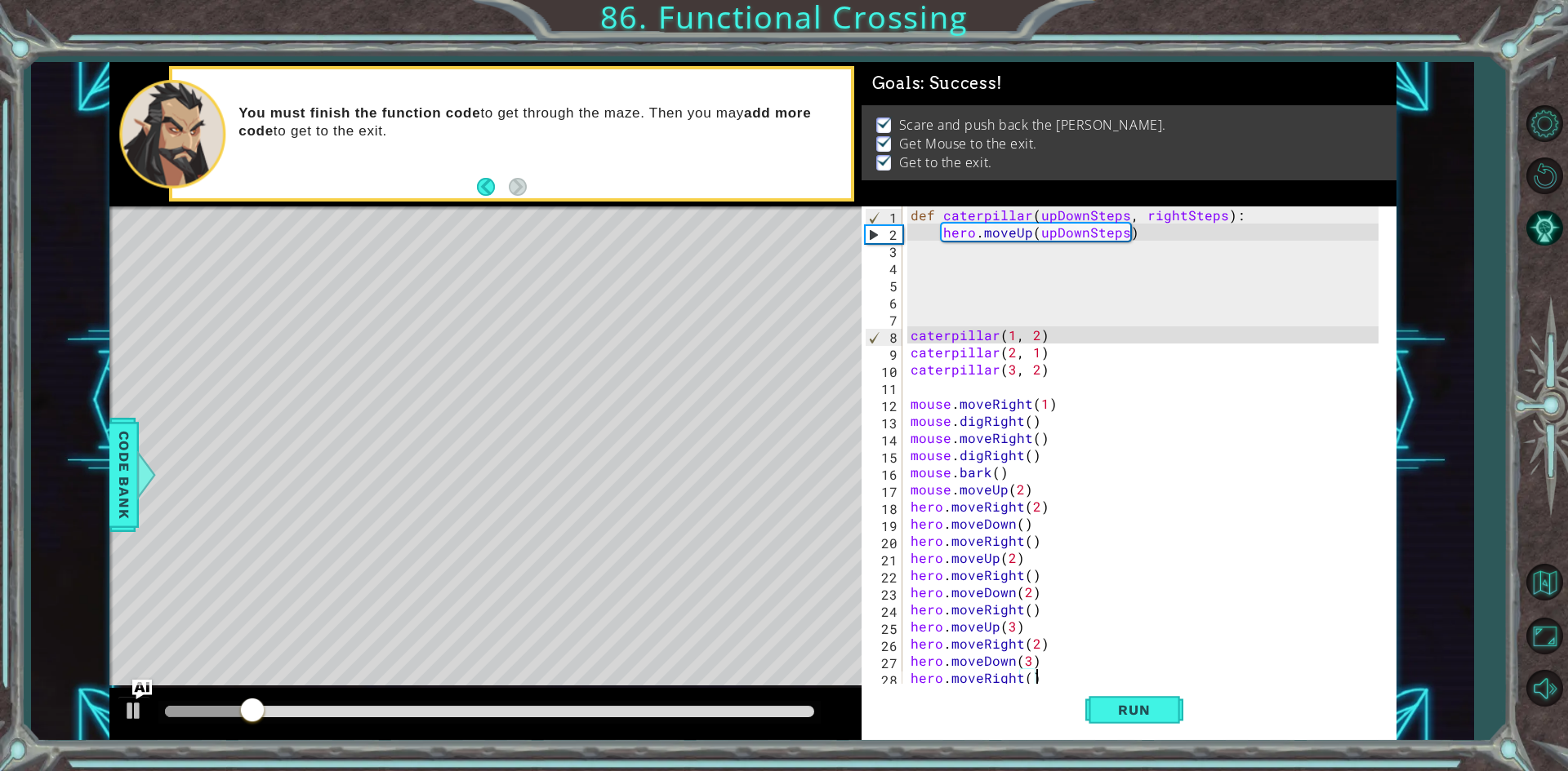
scroll to position [0, 0]
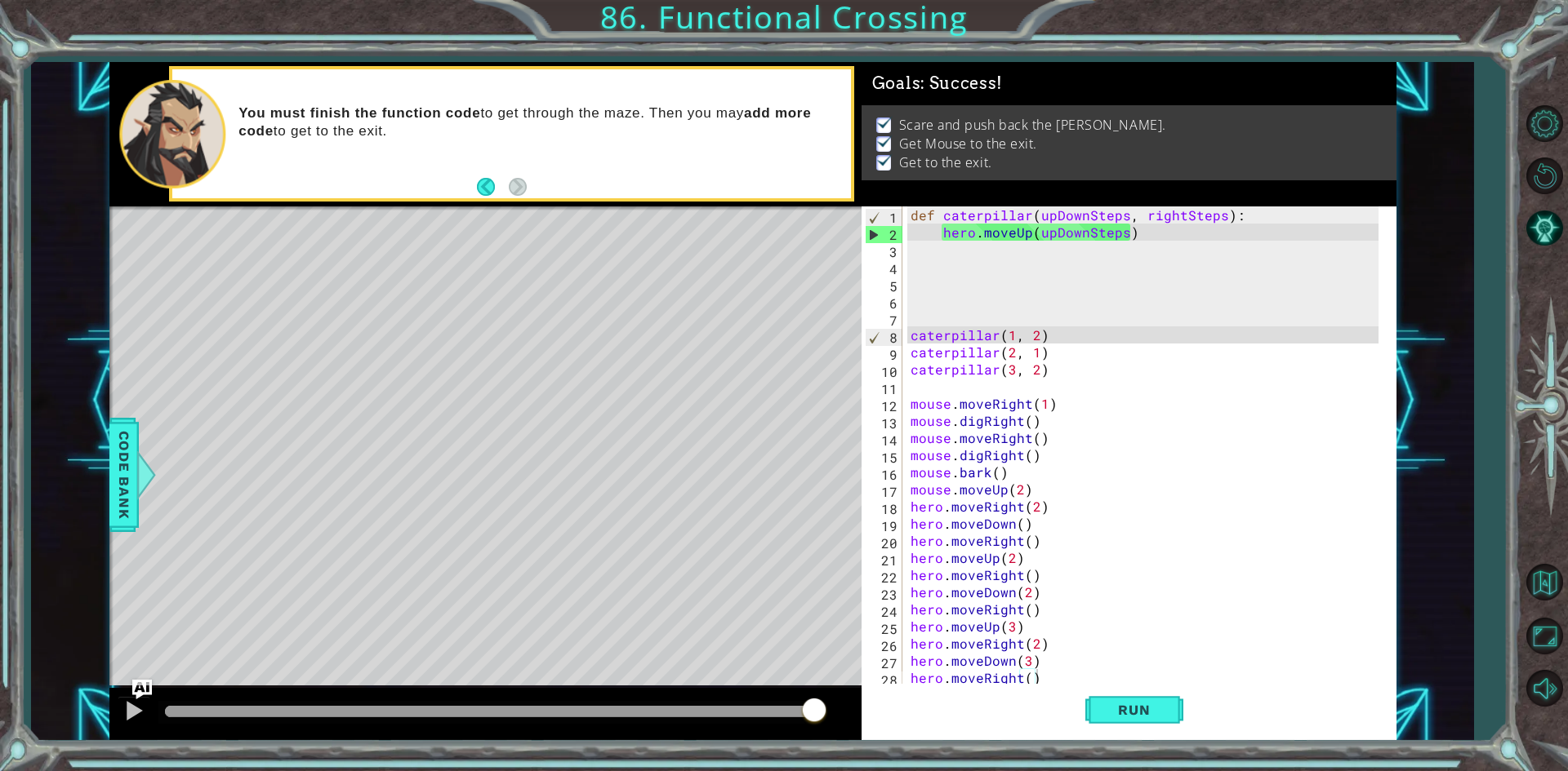
drag, startPoint x: 642, startPoint y: 713, endPoint x: 908, endPoint y: 714, distance: 266.0
click at [906, 714] on div "1 ההההההההההההההההההההההההההההההההההההההההההההההההההההההההההההההההההההההההההההה…" at bounding box center [753, 401] width 1287 height 679
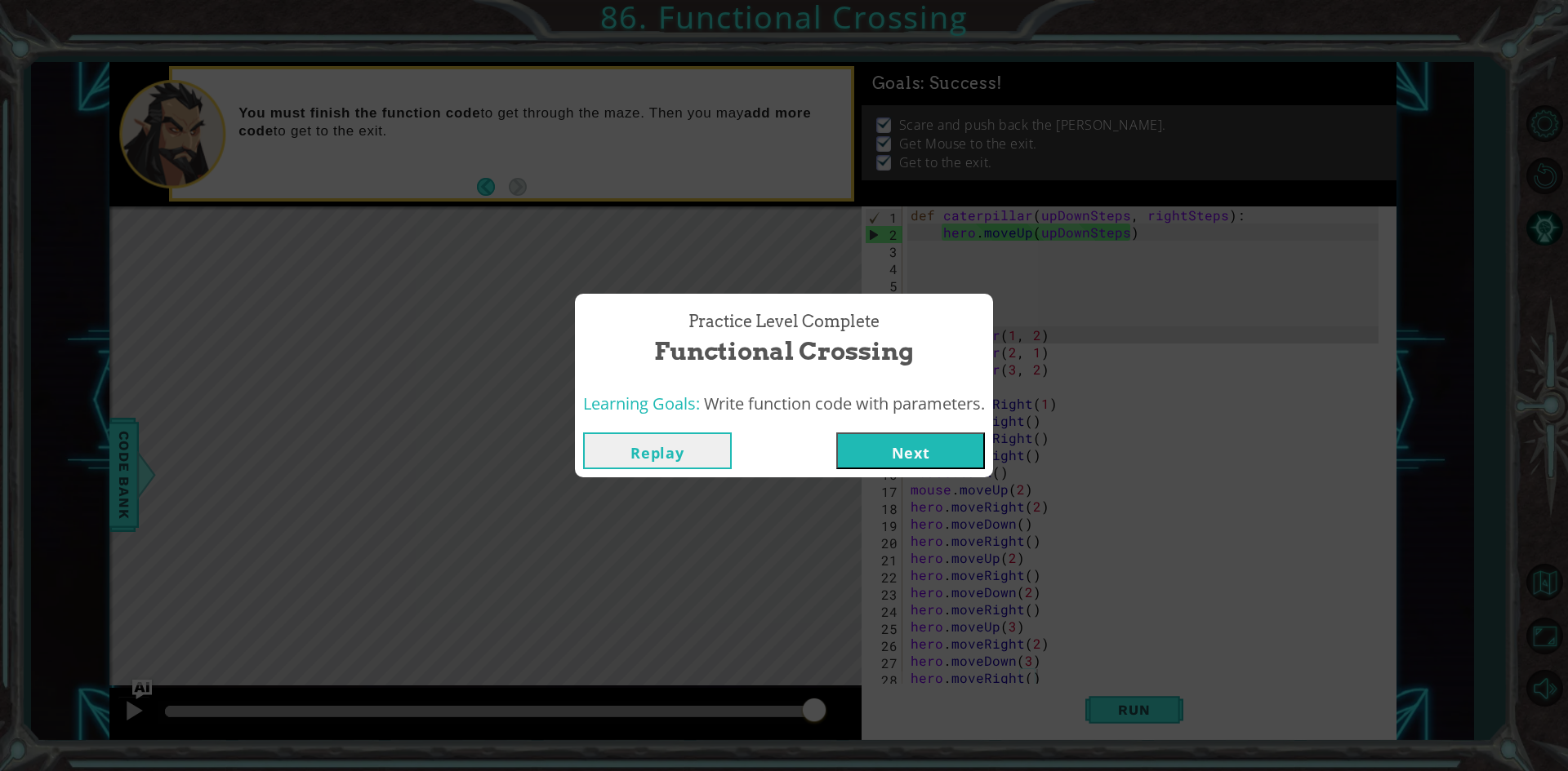
click at [910, 451] on button "Next" at bounding box center [911, 450] width 149 height 36
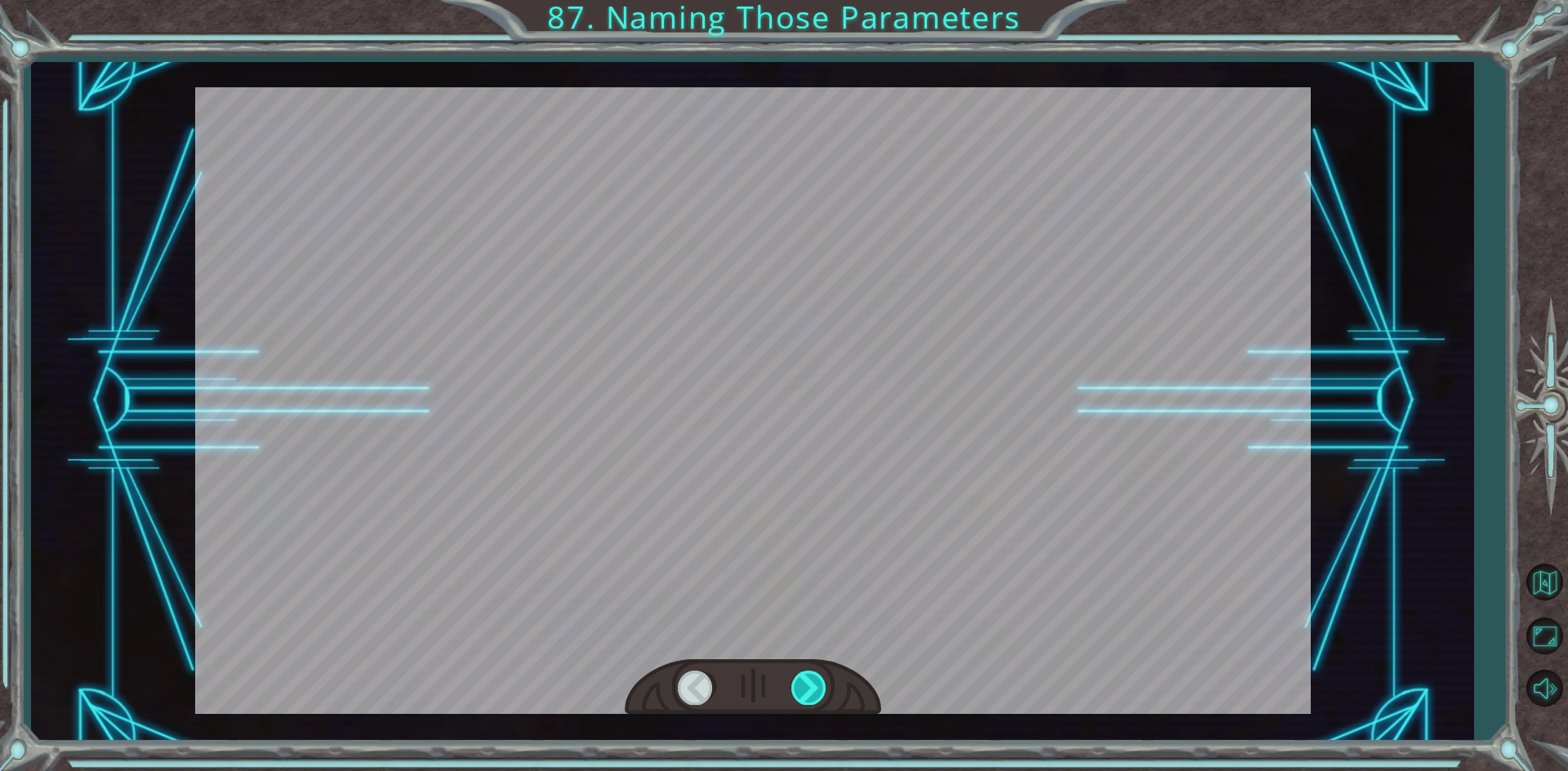
click at [816, 687] on div at bounding box center [809, 687] width 36 height 34
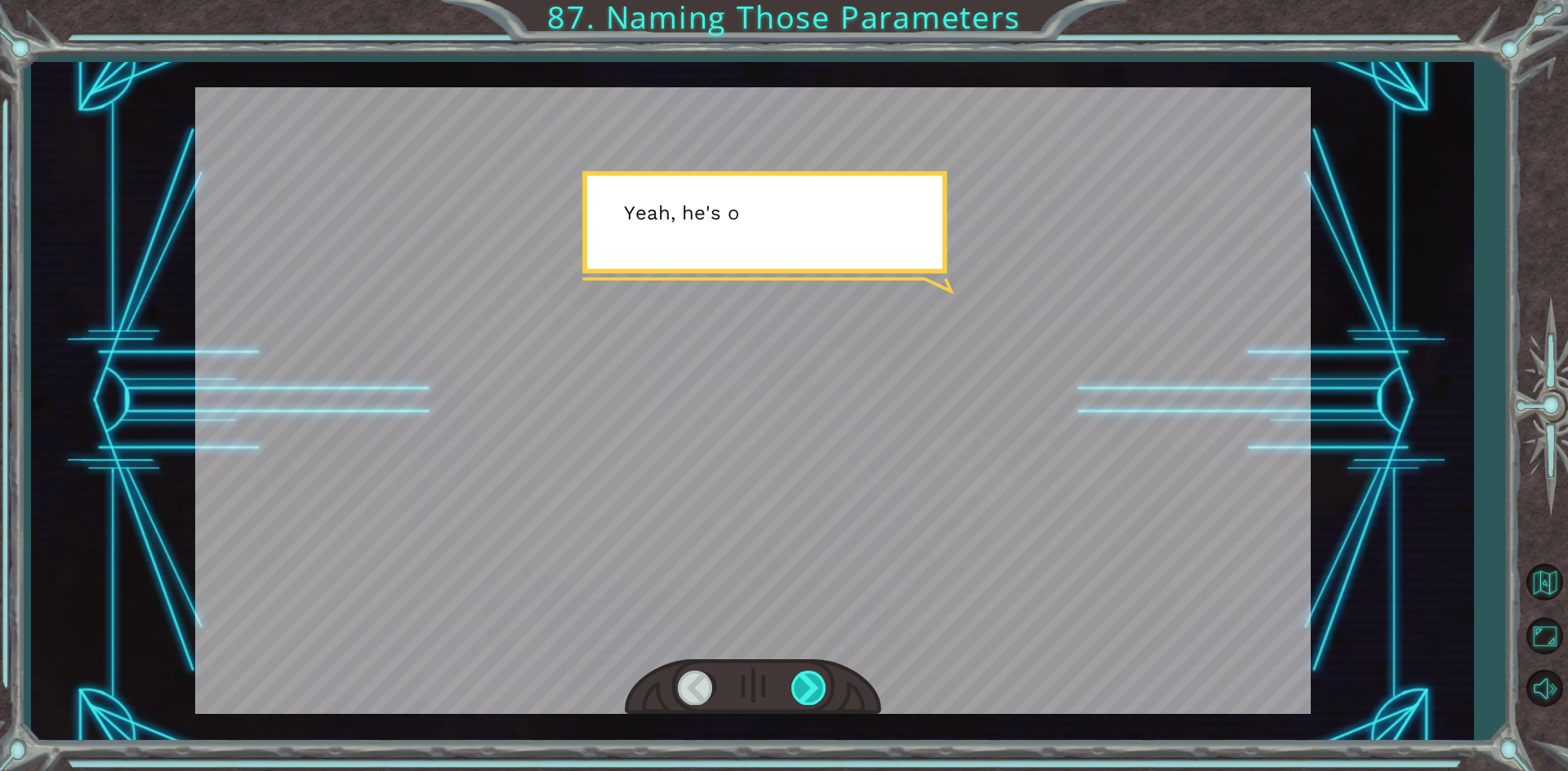
click at [816, 687] on div at bounding box center [809, 687] width 36 height 34
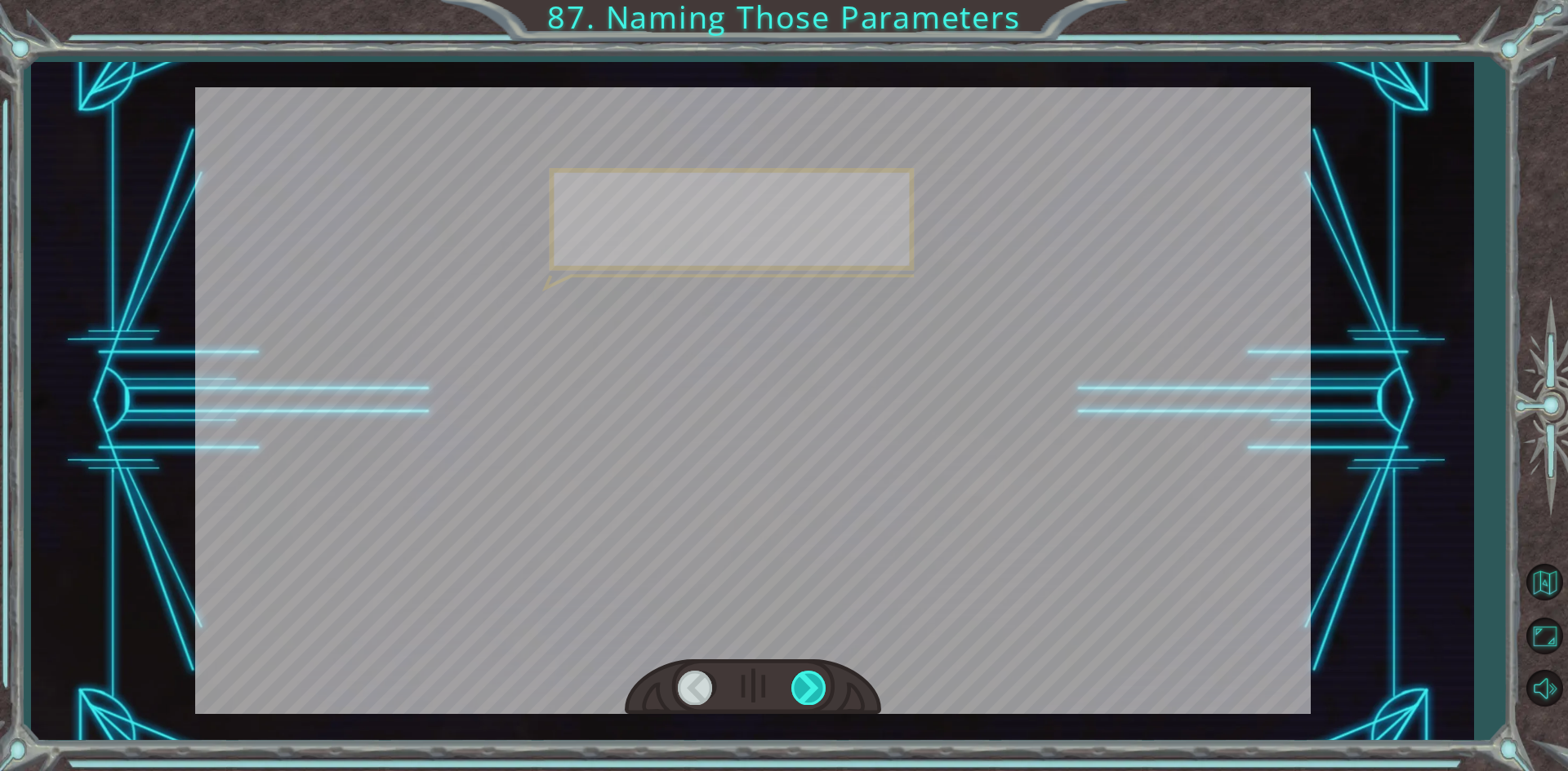
click at [816, 687] on div at bounding box center [809, 687] width 36 height 34
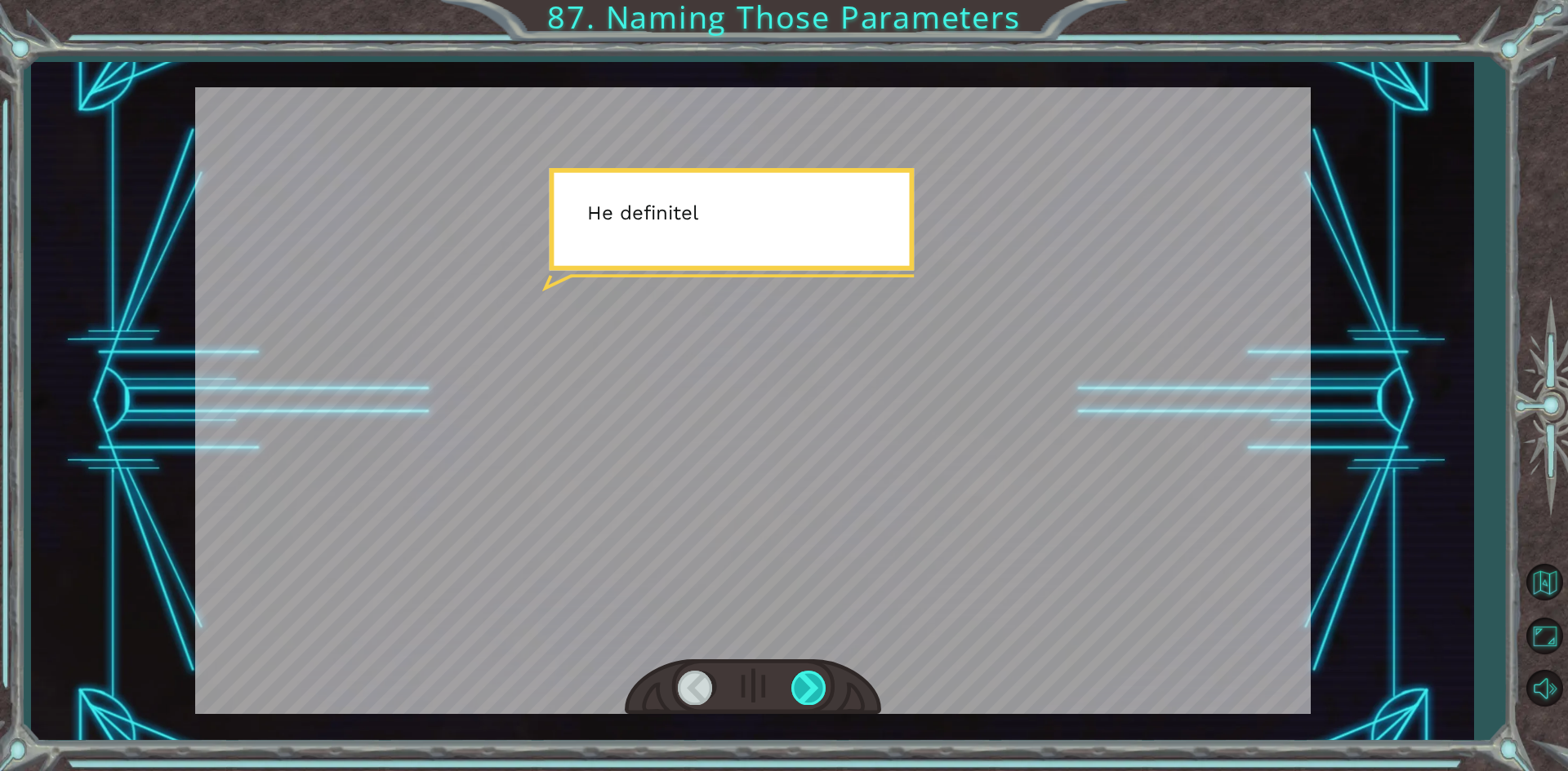
click at [816, 687] on div at bounding box center [809, 687] width 36 height 34
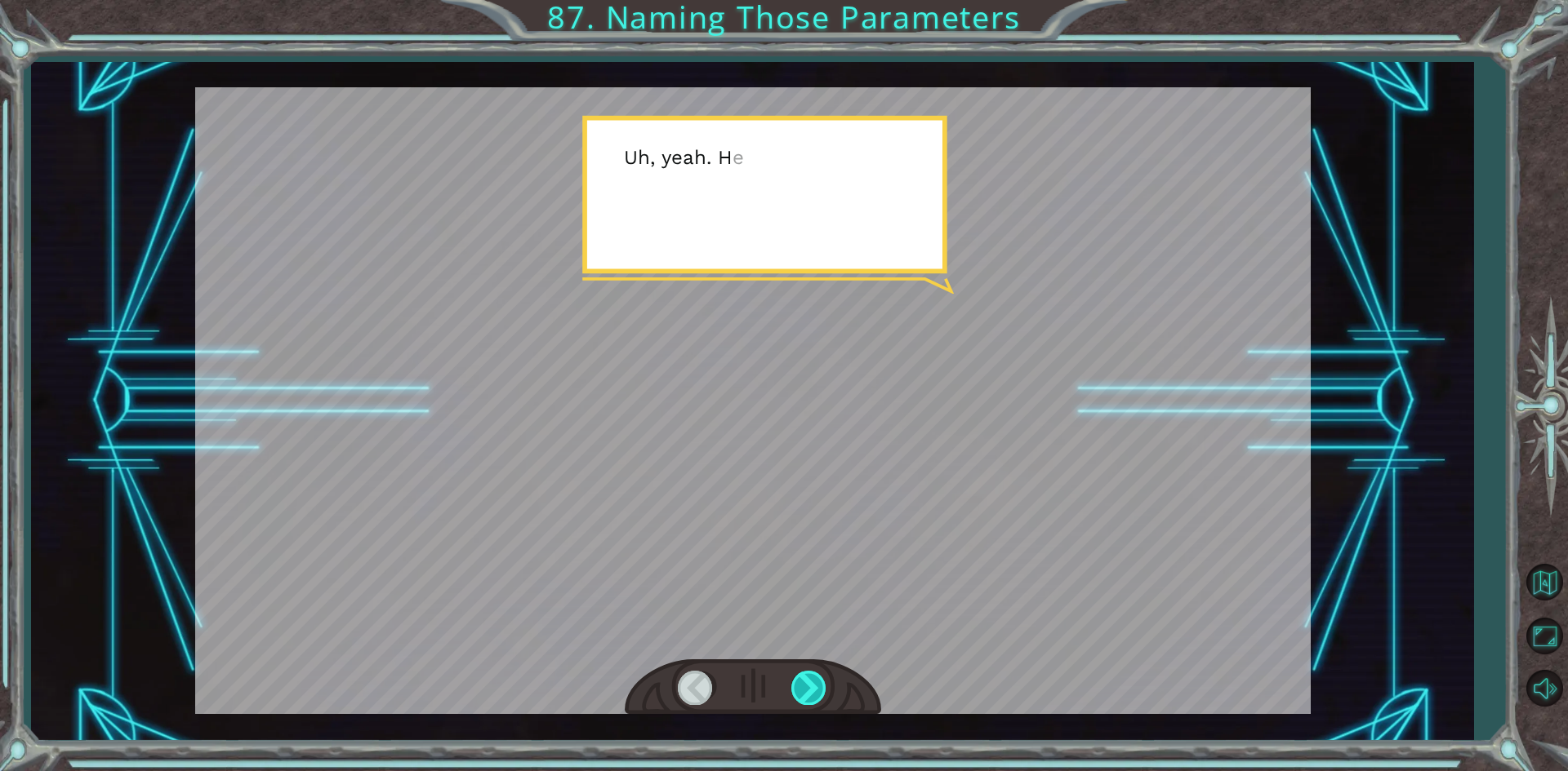
click at [816, 687] on div at bounding box center [809, 687] width 36 height 34
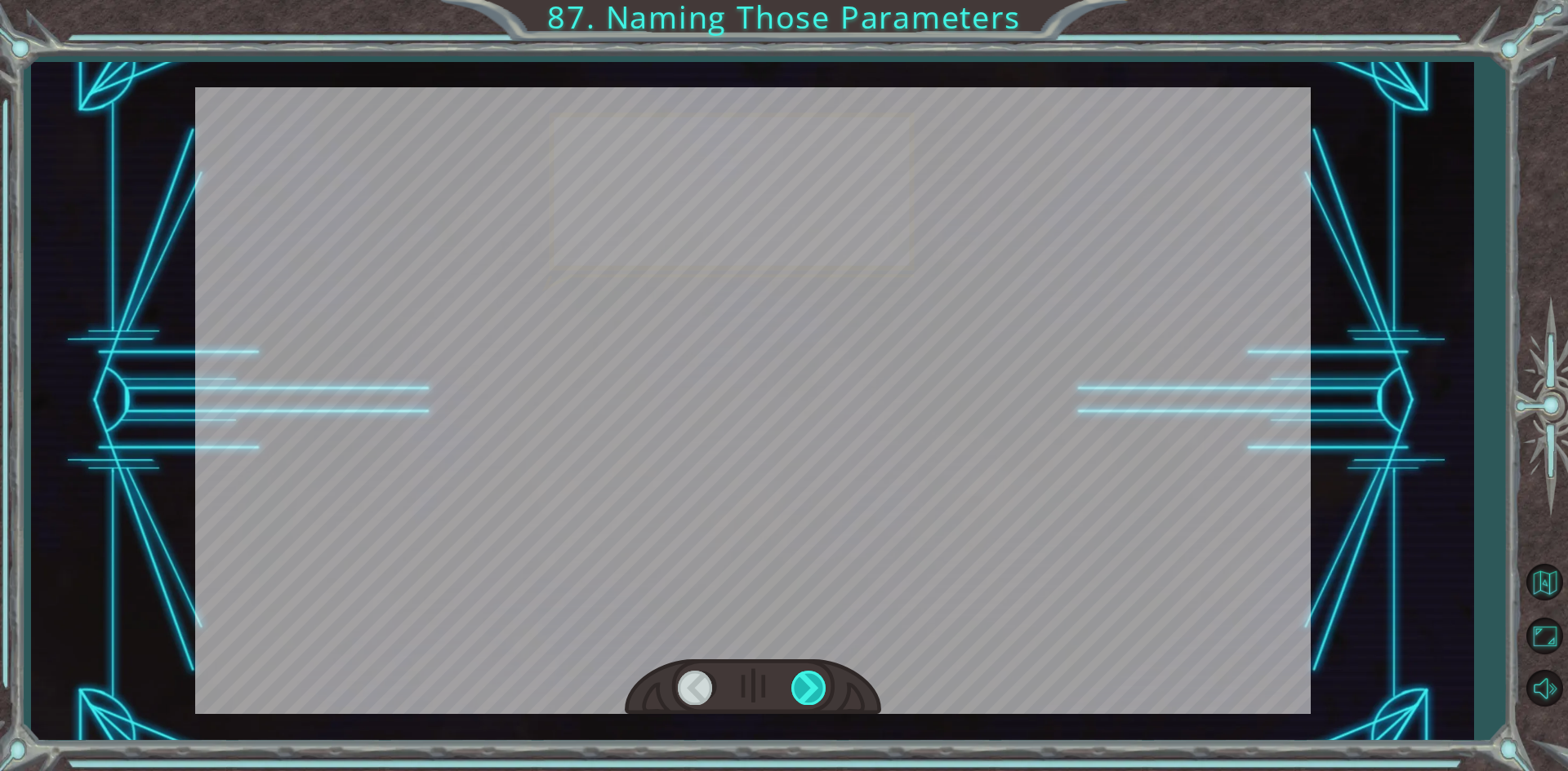
click at [816, 687] on div at bounding box center [809, 687] width 36 height 34
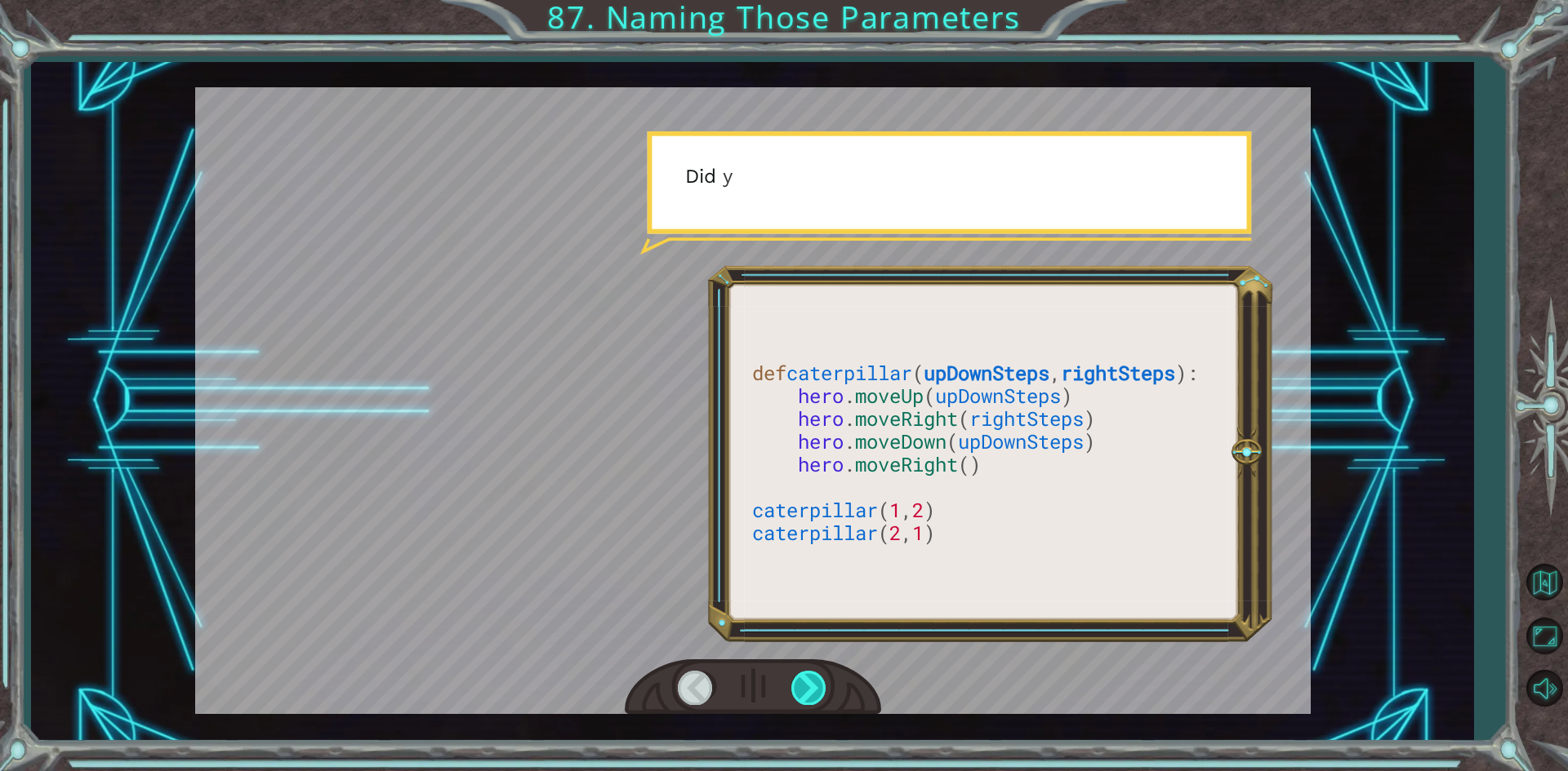
click at [816, 687] on div at bounding box center [809, 687] width 36 height 34
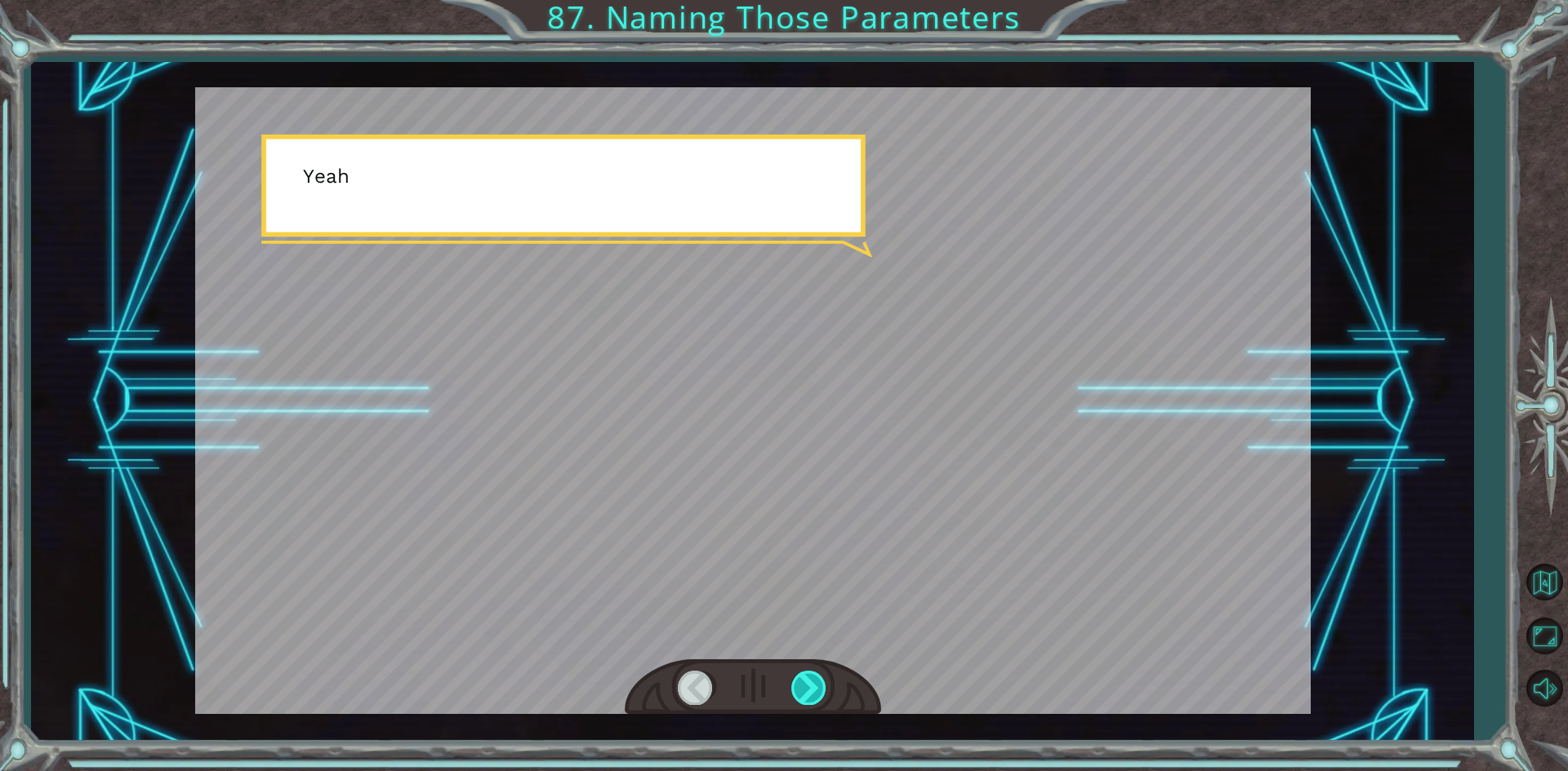
click at [816, 687] on div at bounding box center [809, 687] width 36 height 34
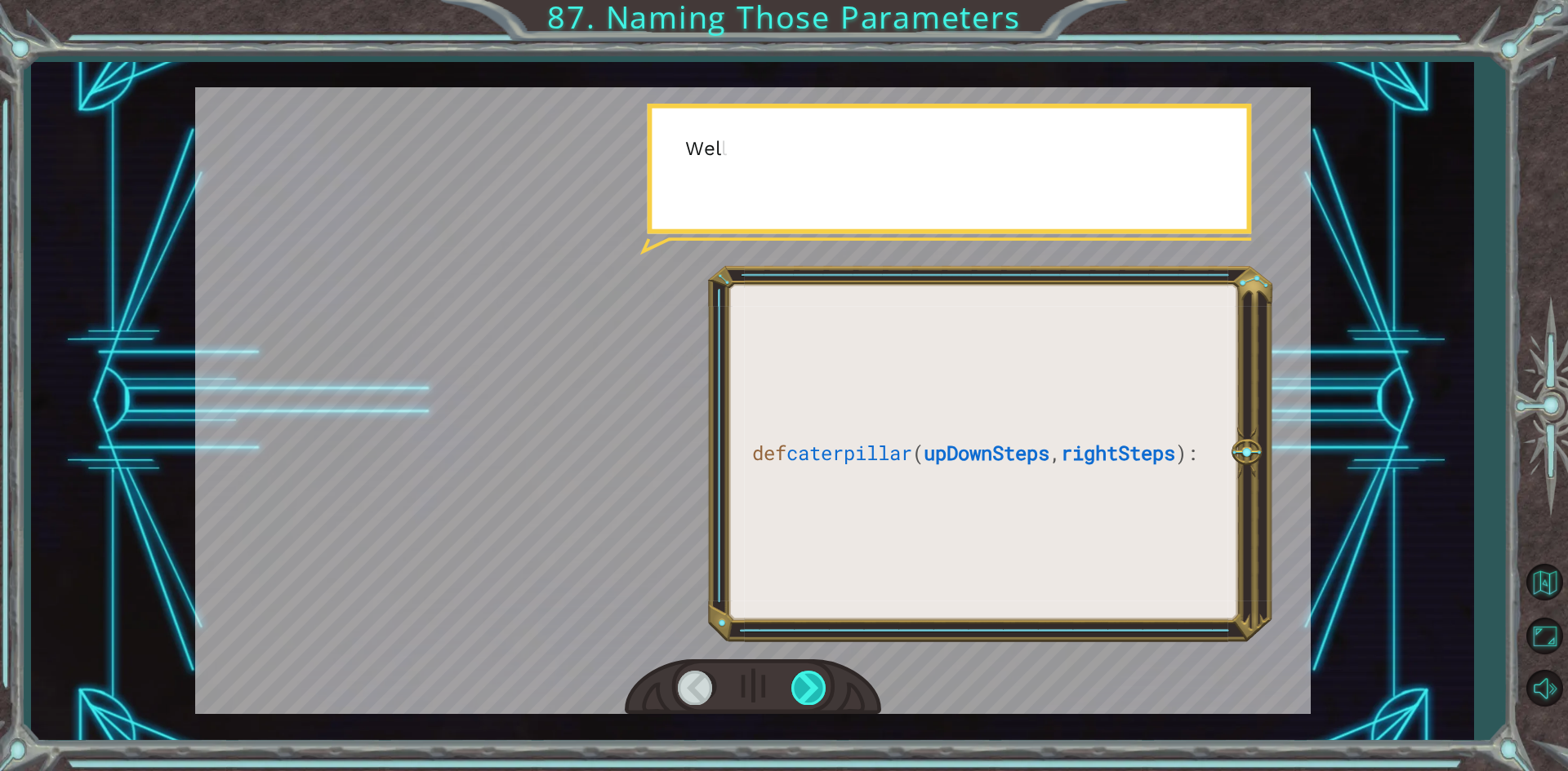
click at [816, 687] on div at bounding box center [809, 687] width 36 height 34
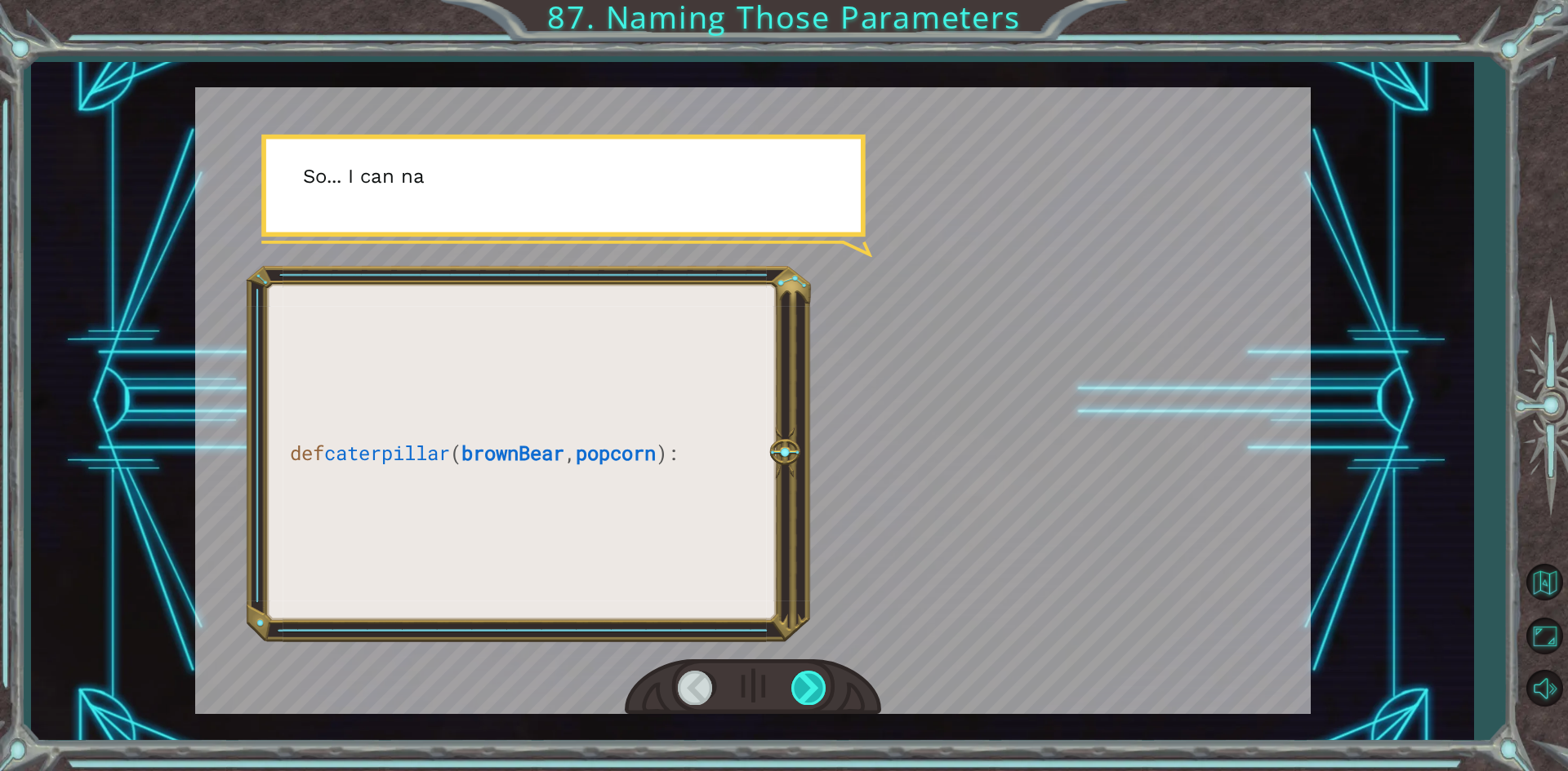
click at [816, 687] on div at bounding box center [809, 687] width 36 height 34
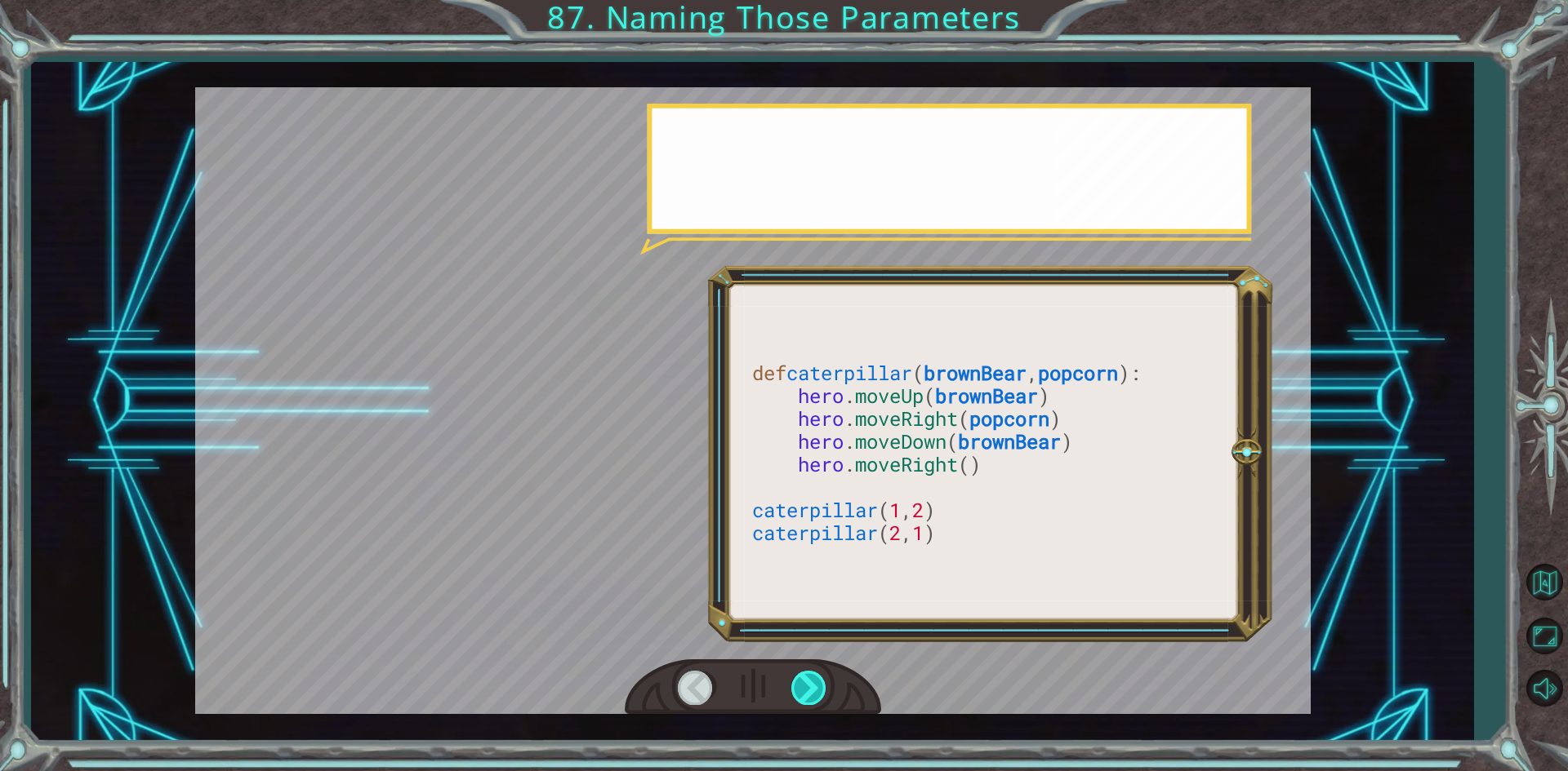
click at [816, 687] on div at bounding box center [809, 687] width 36 height 34
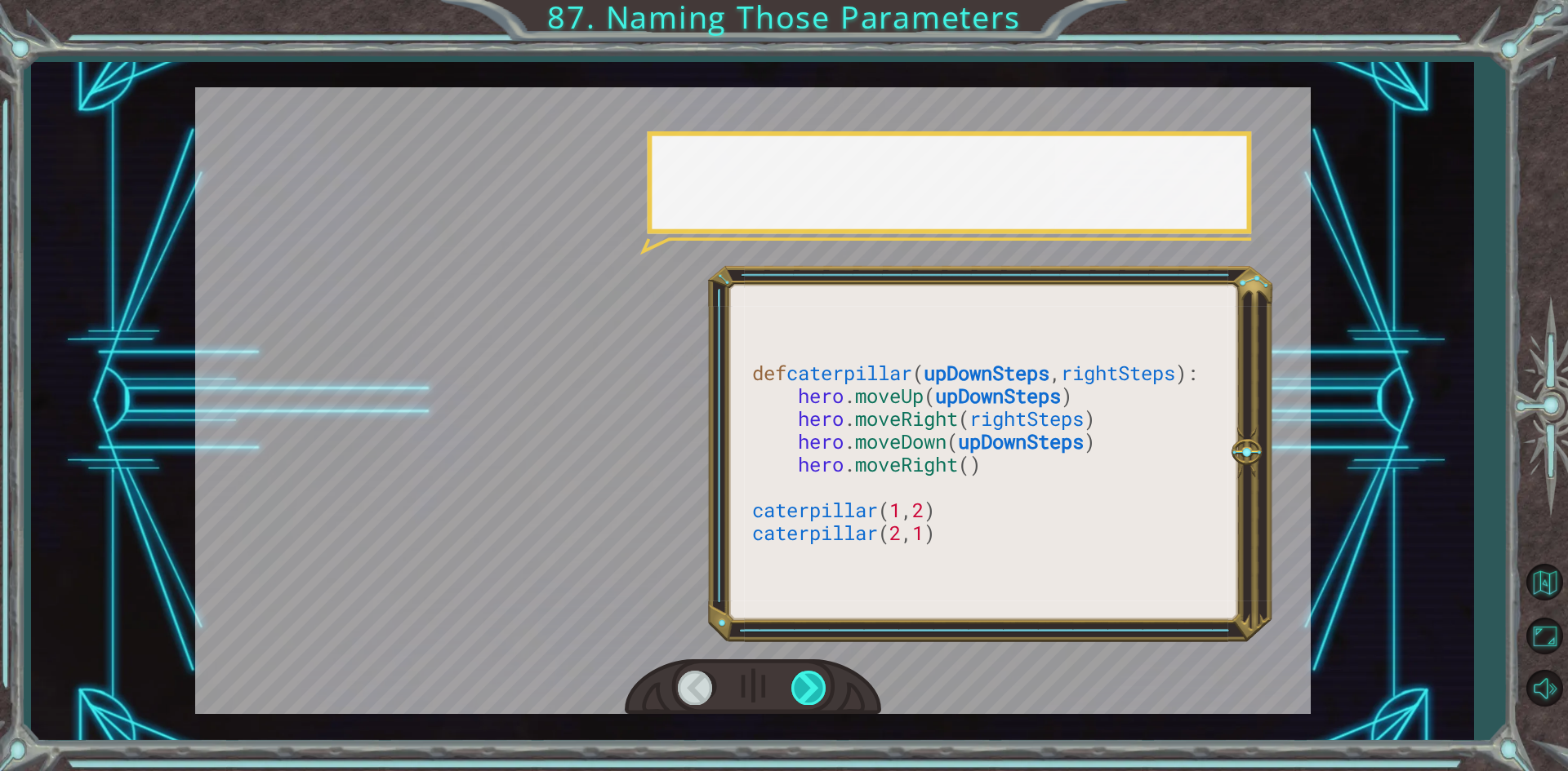
click at [816, 687] on div at bounding box center [809, 687] width 36 height 34
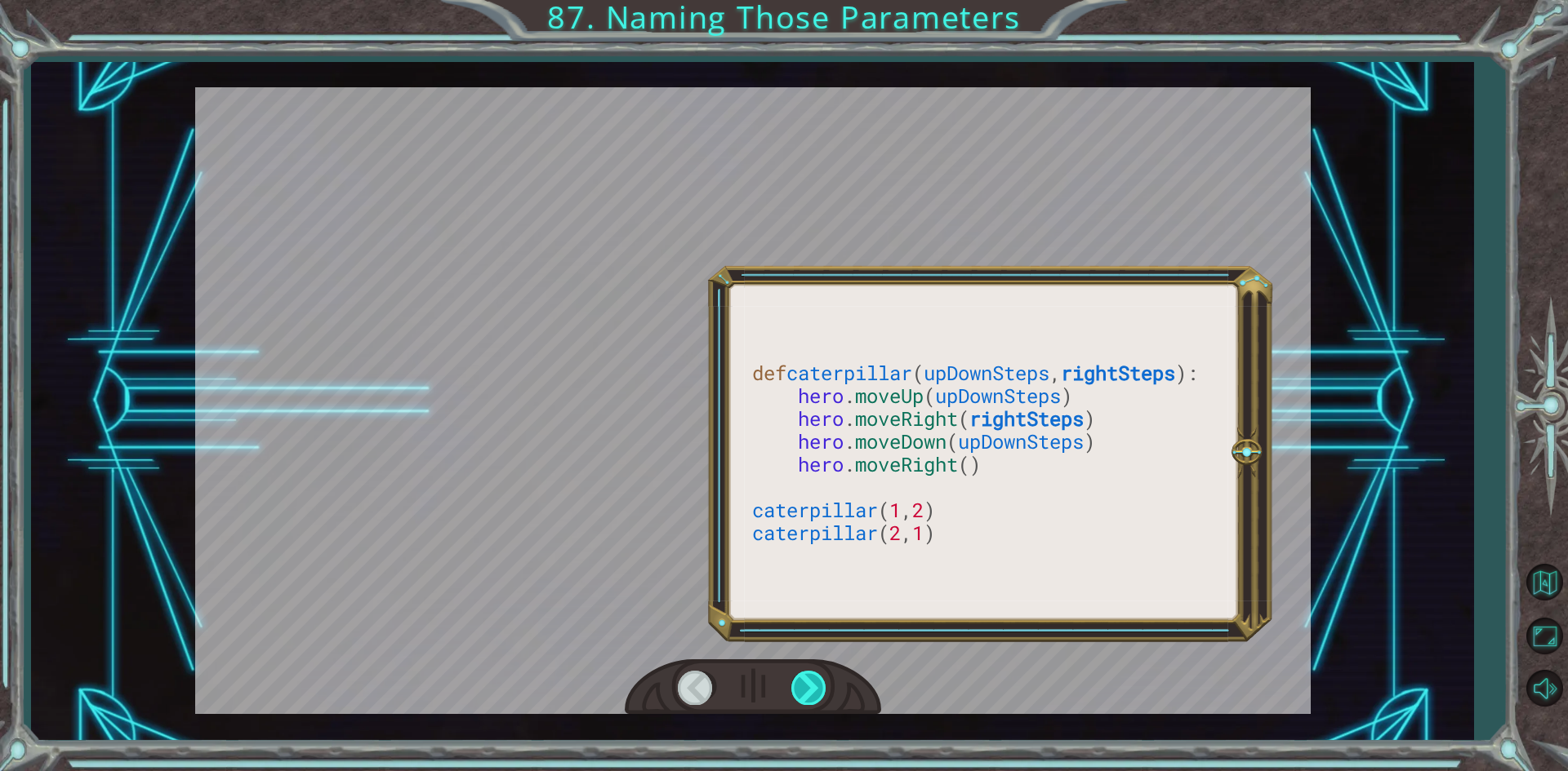
click at [816, 687] on div at bounding box center [809, 687] width 36 height 34
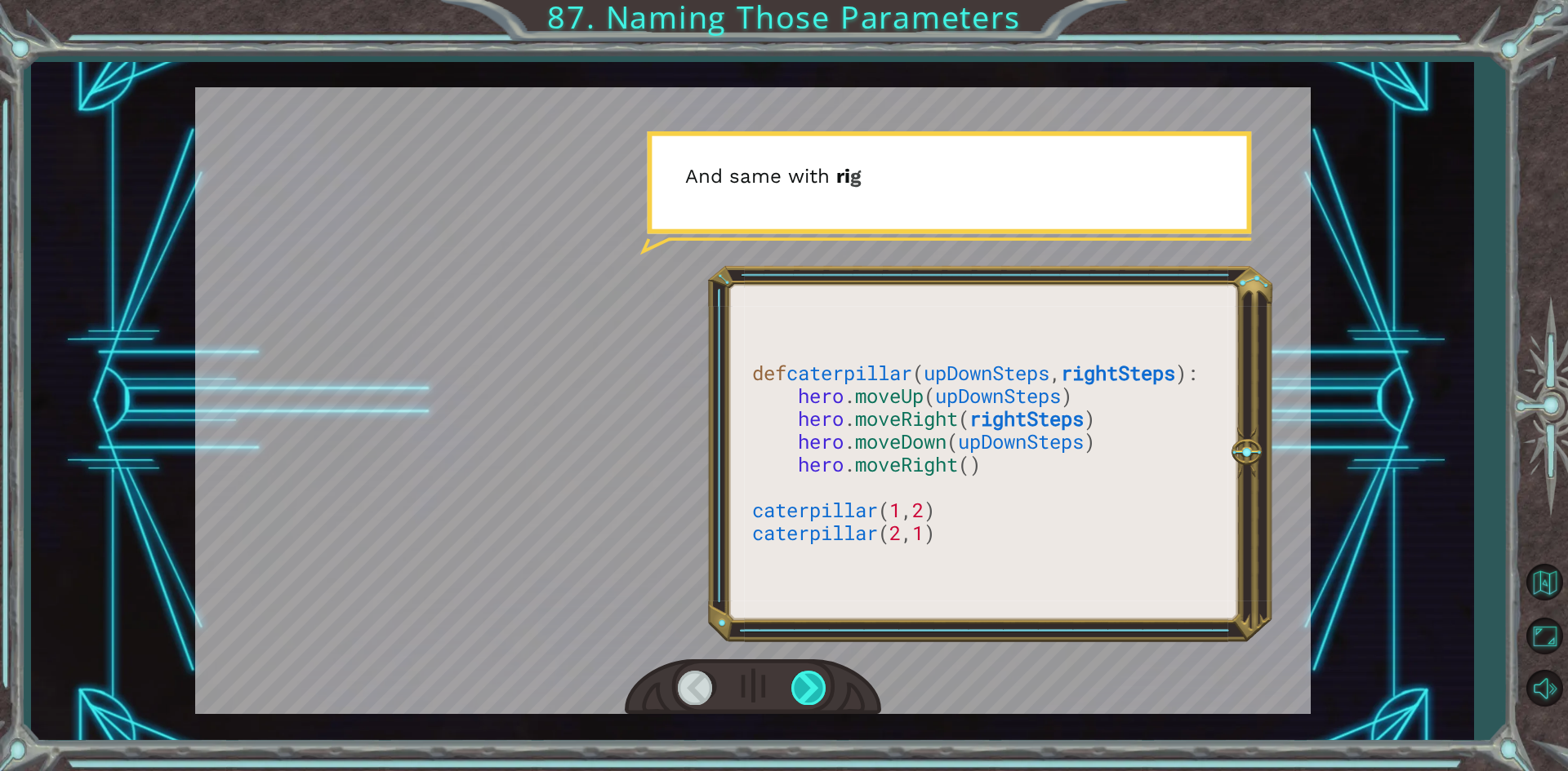
click at [816, 687] on div at bounding box center [809, 687] width 36 height 34
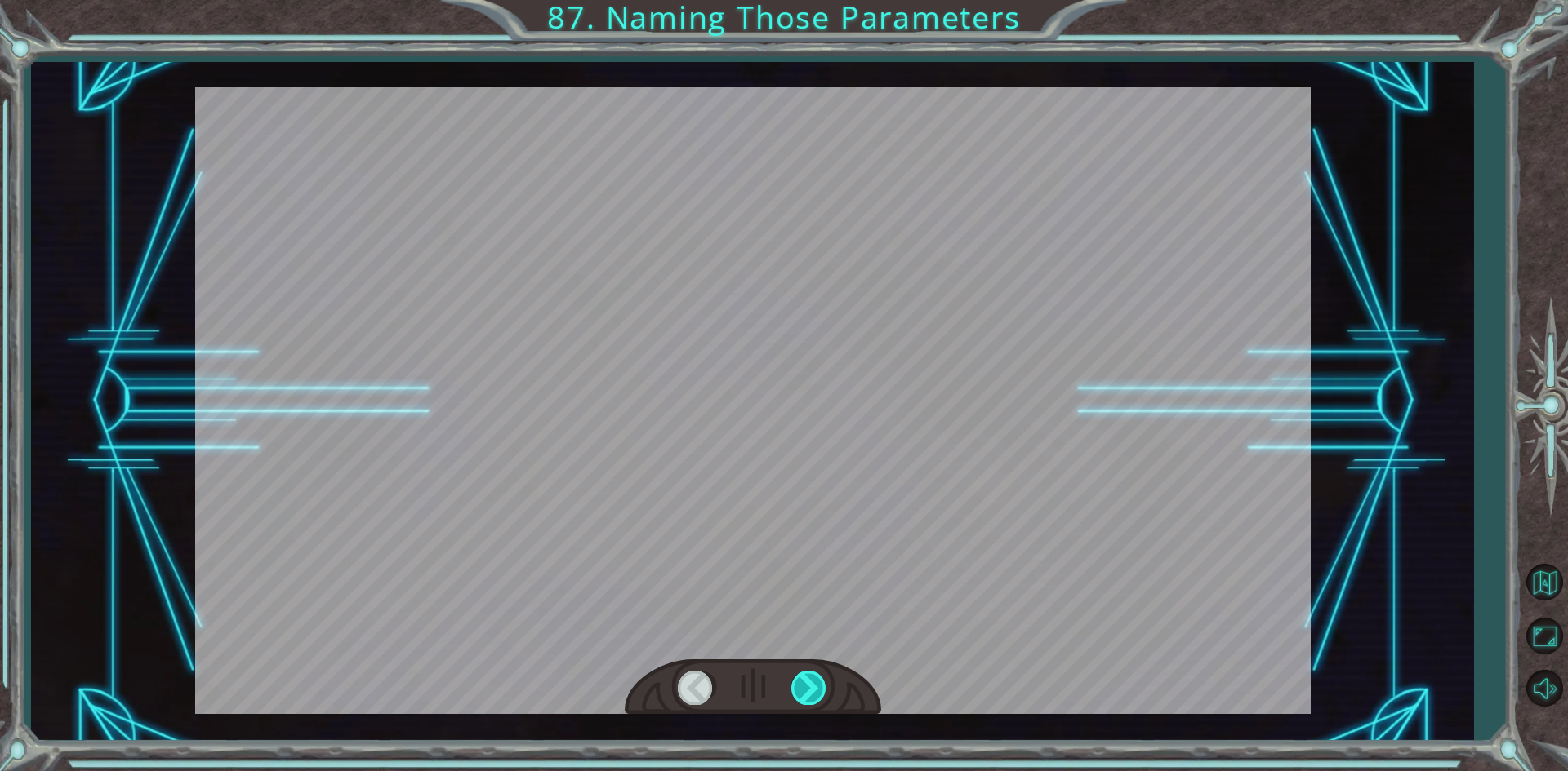
click at [816, 687] on div at bounding box center [809, 687] width 36 height 34
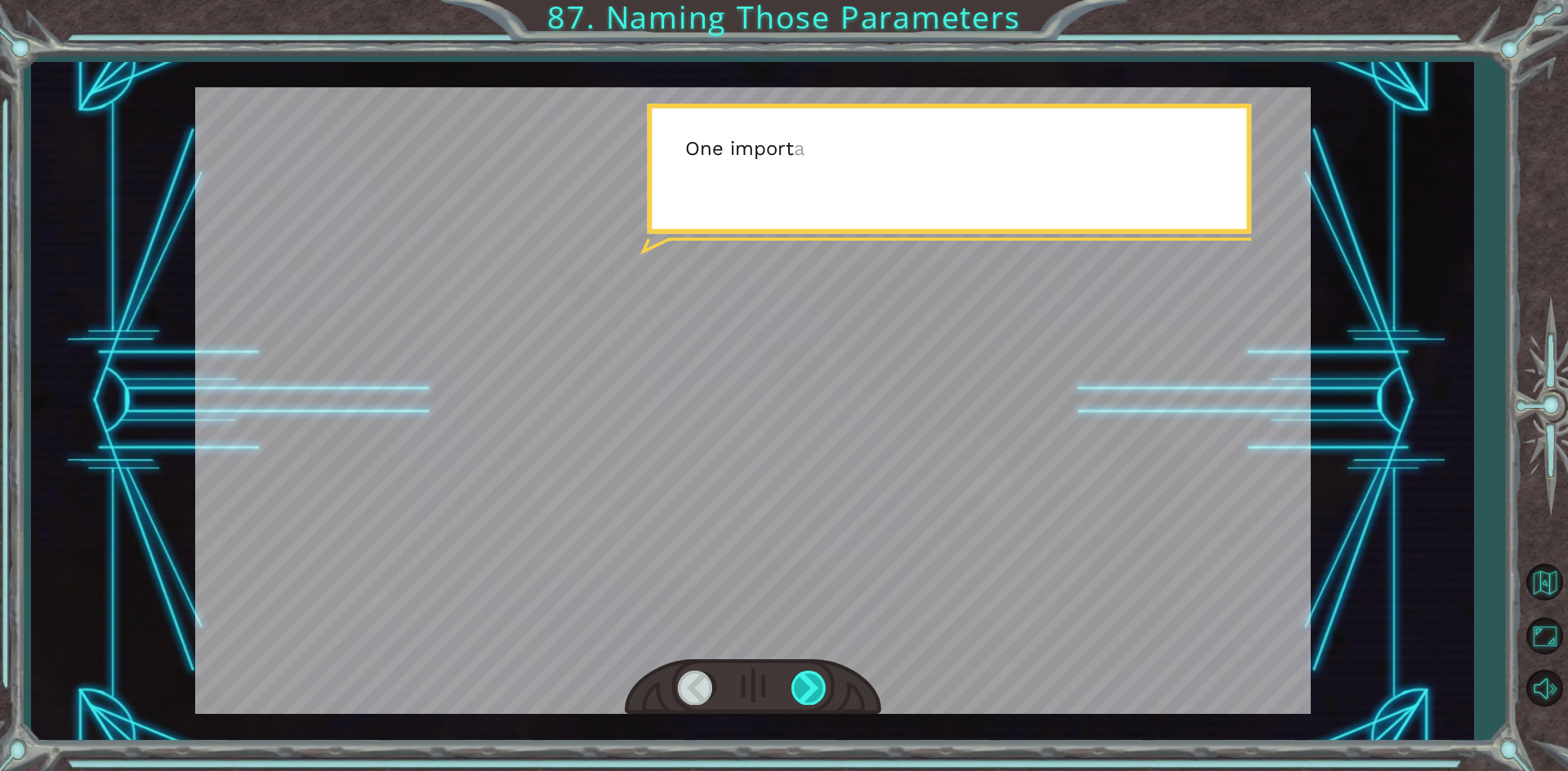
click at [816, 687] on div at bounding box center [809, 687] width 36 height 34
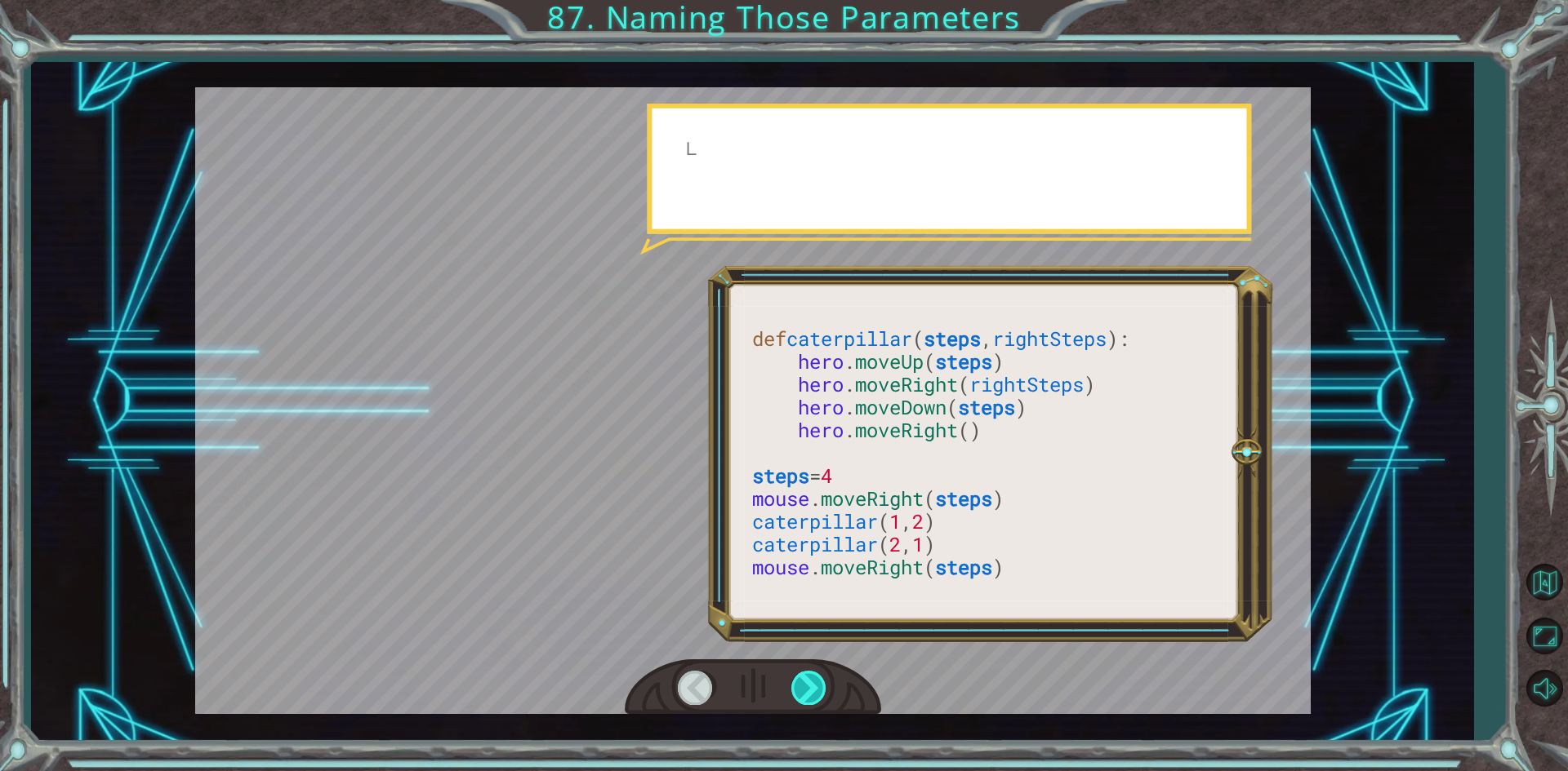
click at [816, 687] on div at bounding box center [809, 687] width 36 height 34
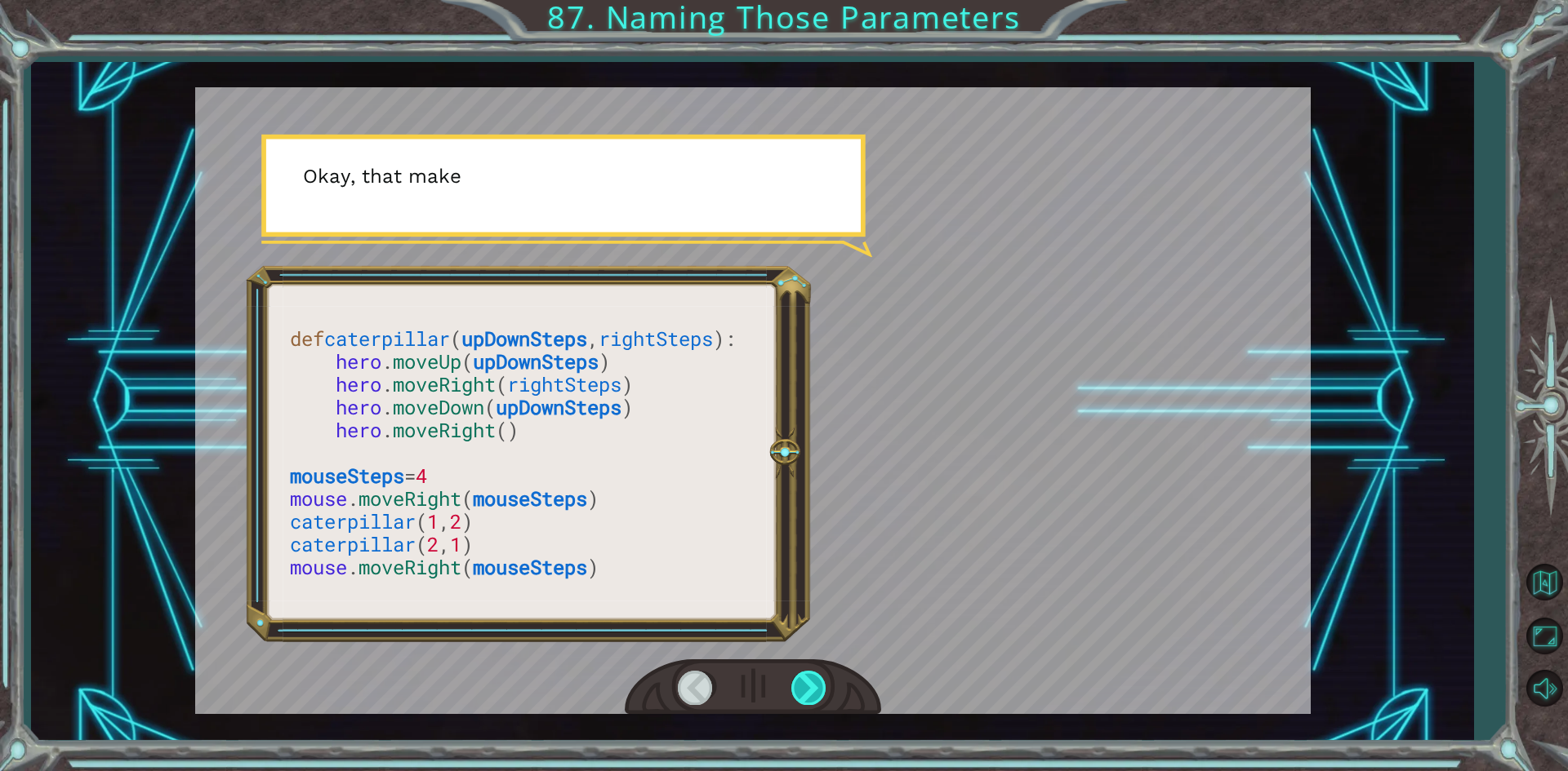
click at [816, 687] on div at bounding box center [809, 687] width 36 height 34
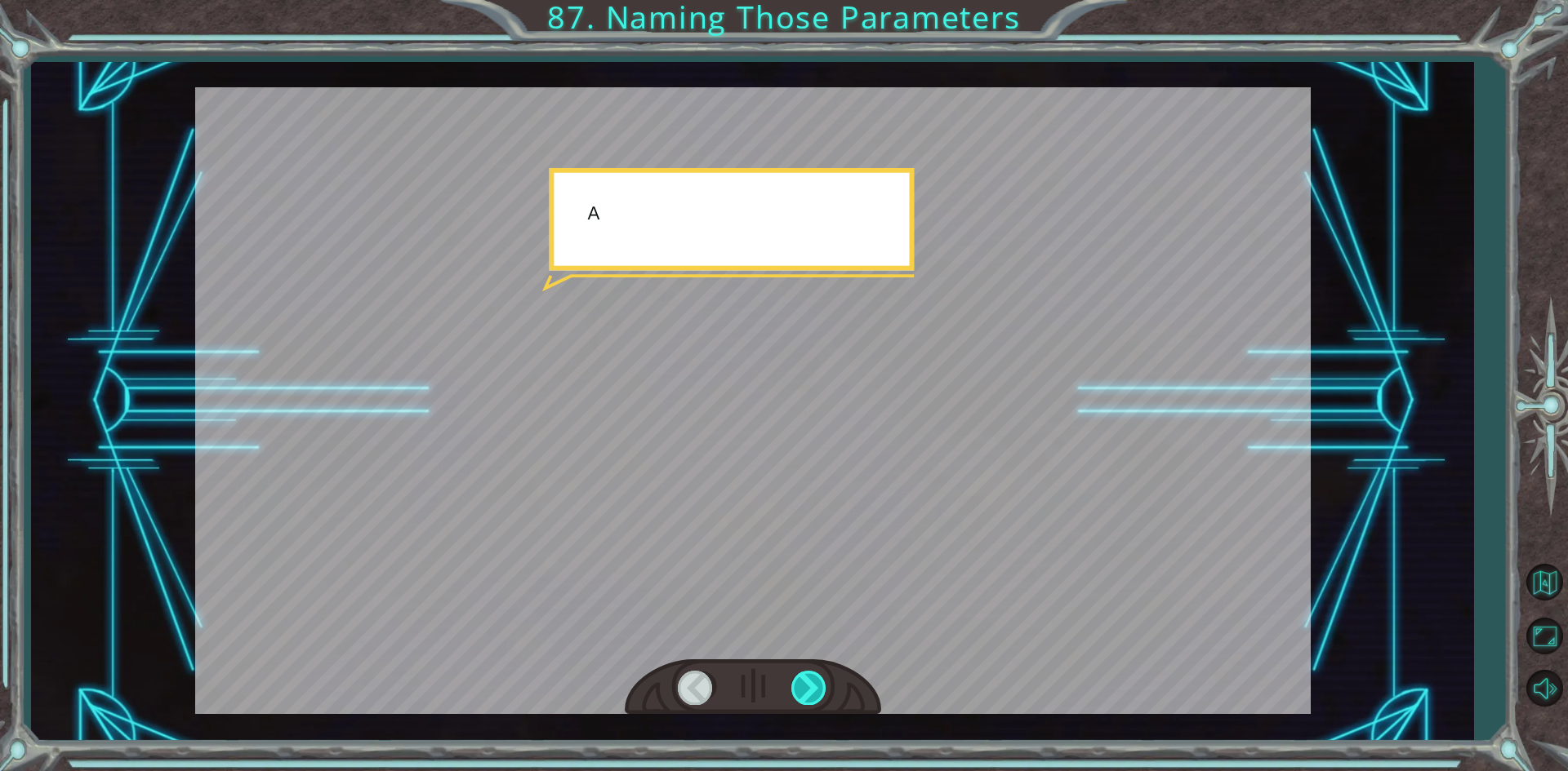
click at [816, 687] on div at bounding box center [809, 687] width 36 height 34
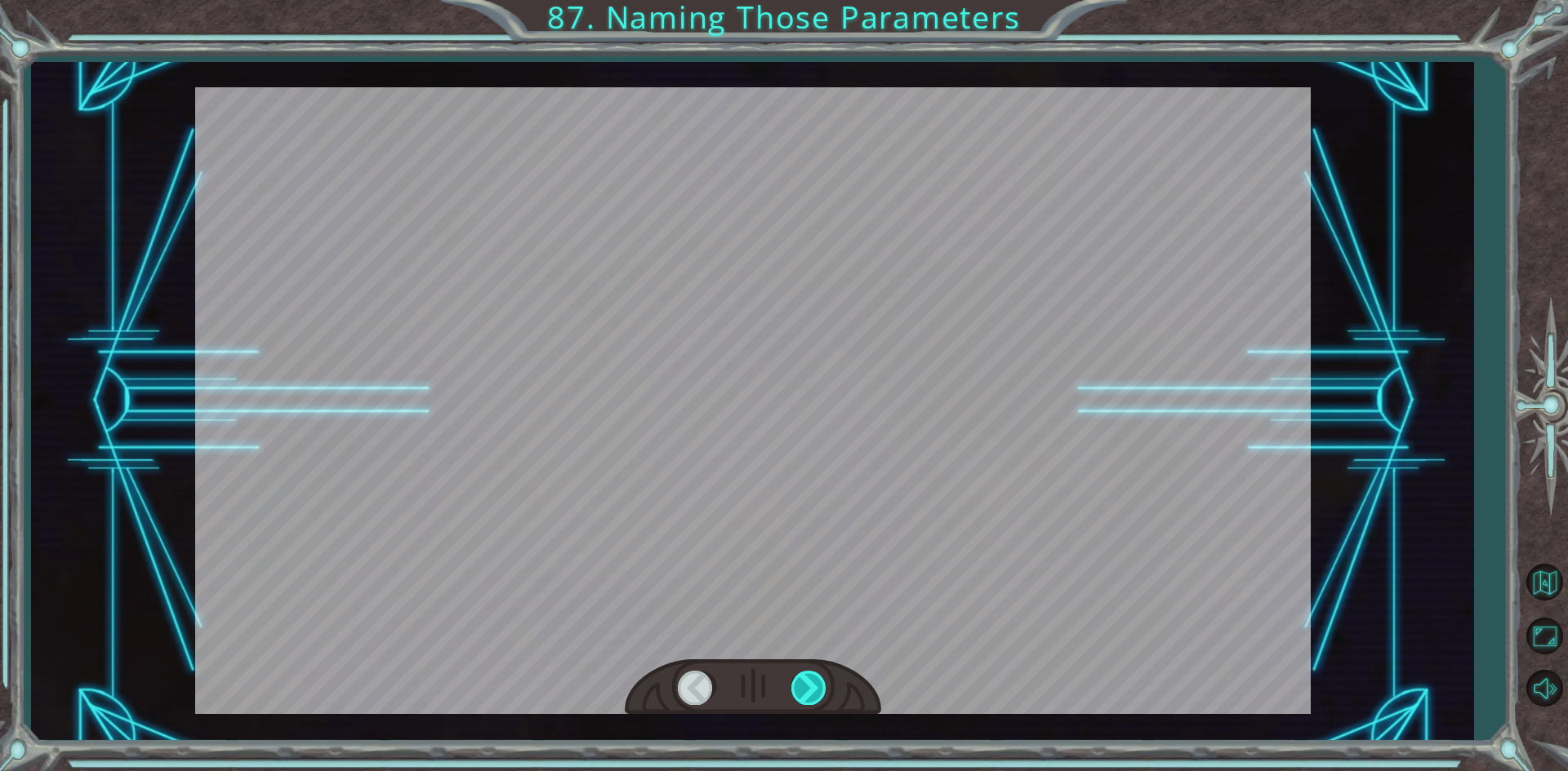
click at [816, 687] on div at bounding box center [809, 687] width 36 height 34
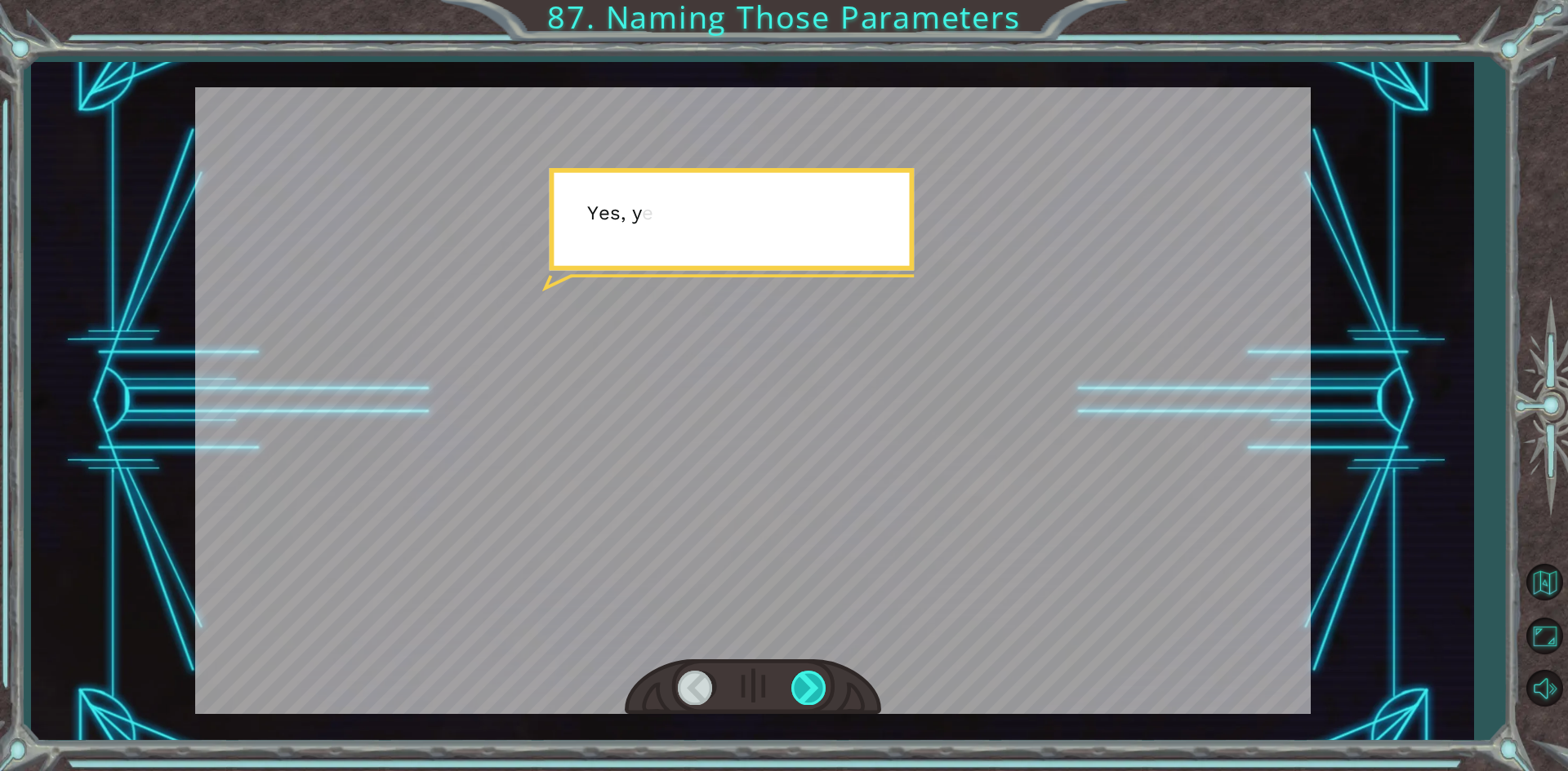
click at [816, 687] on div at bounding box center [809, 687] width 36 height 34
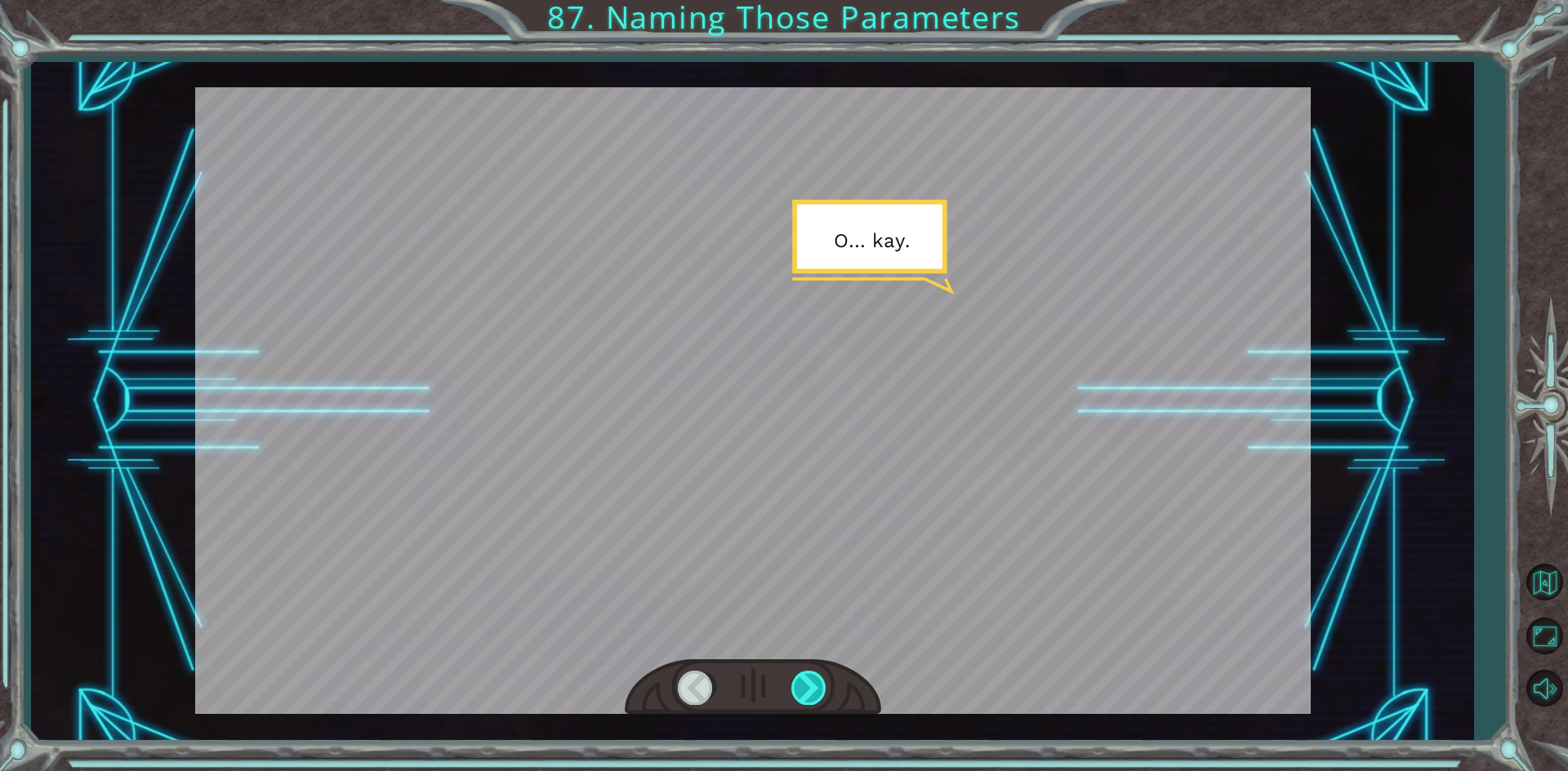
click at [816, 687] on div at bounding box center [809, 687] width 36 height 34
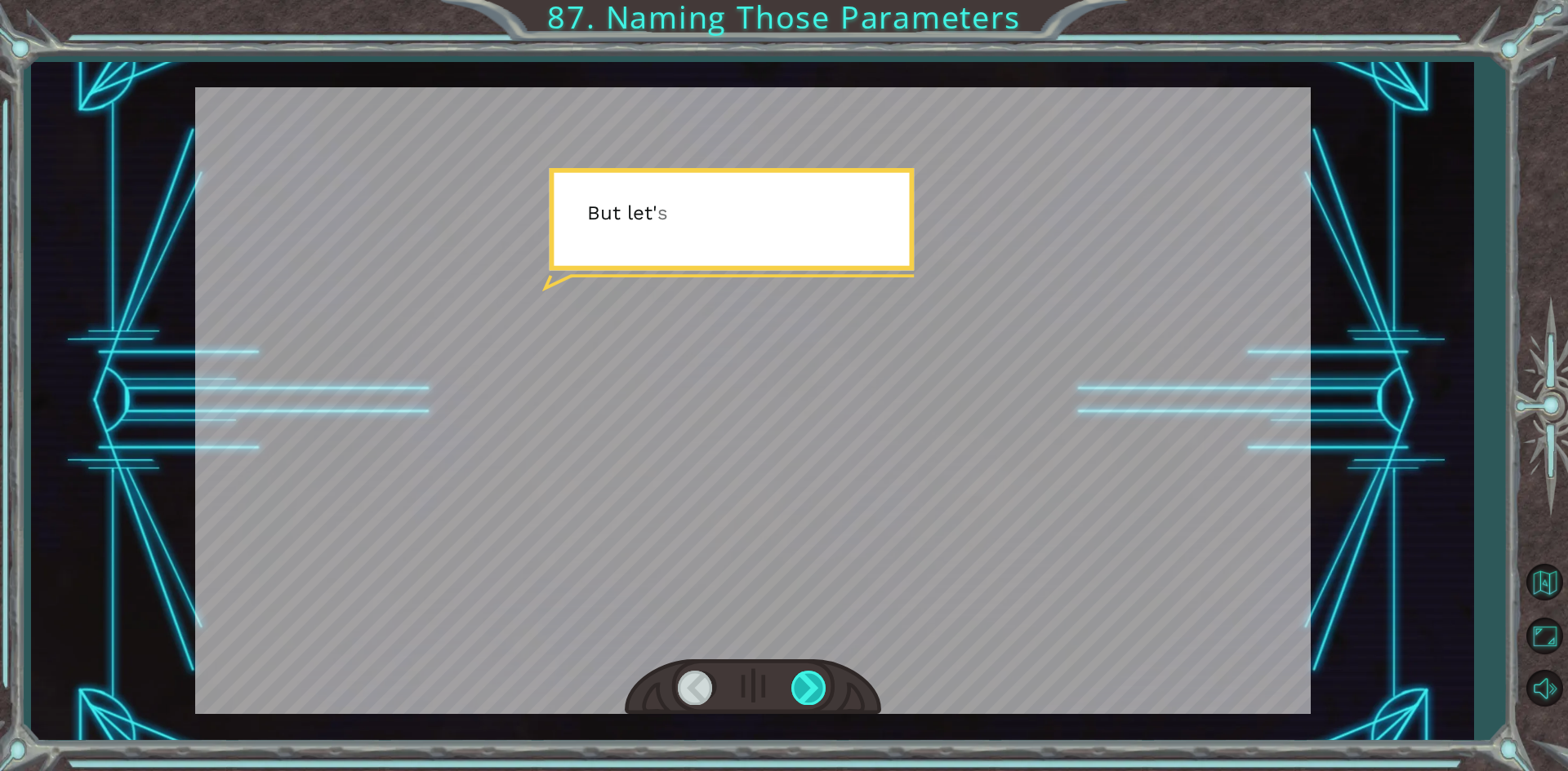
click at [816, 687] on div at bounding box center [809, 687] width 36 height 34
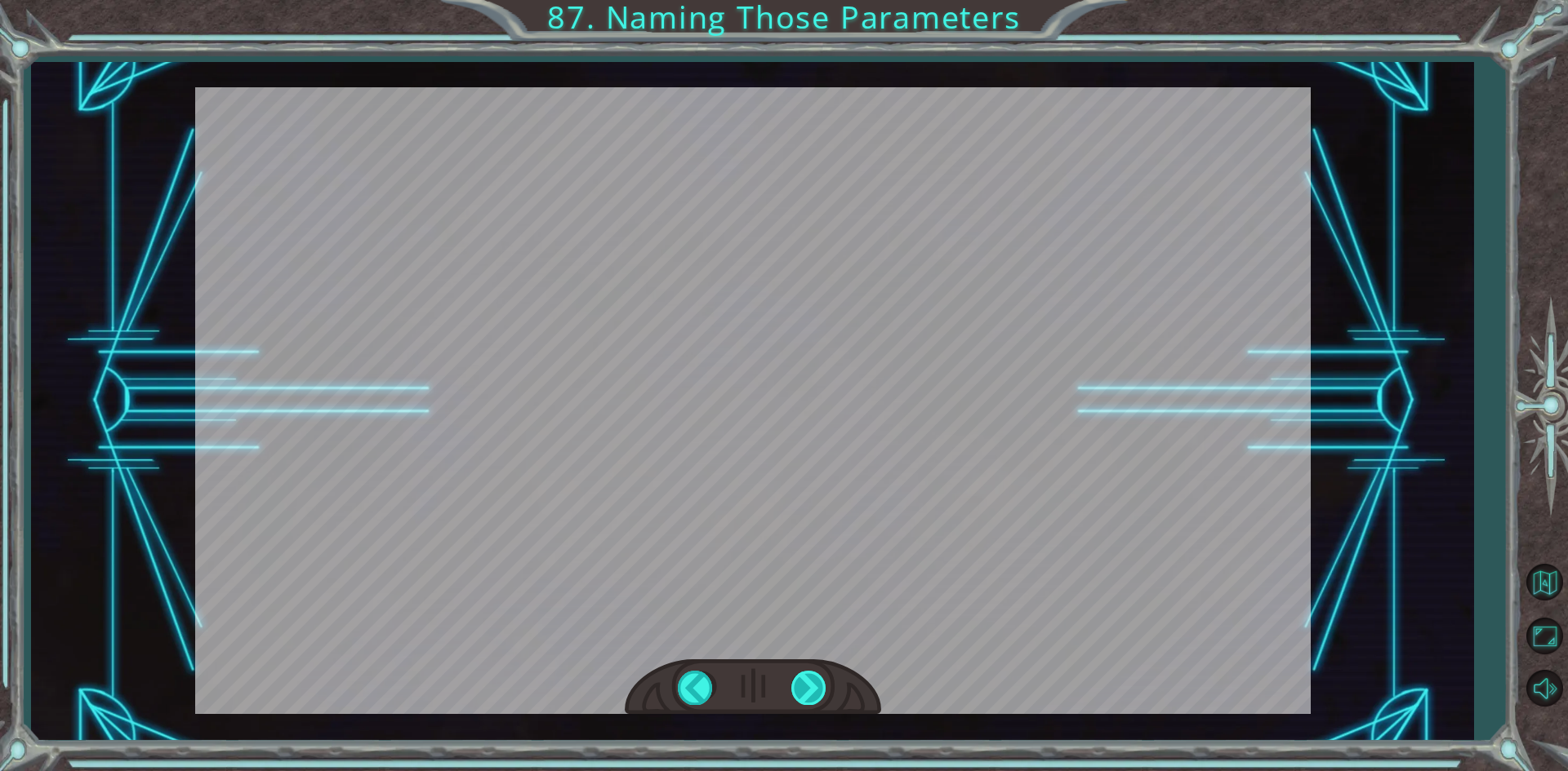
click at [816, 0] on div "def caterpillar ( upDownSteps , rightSteps ): hero . moveUp ( upDownSteps ) her…" at bounding box center [784, 0] width 1568 height 0
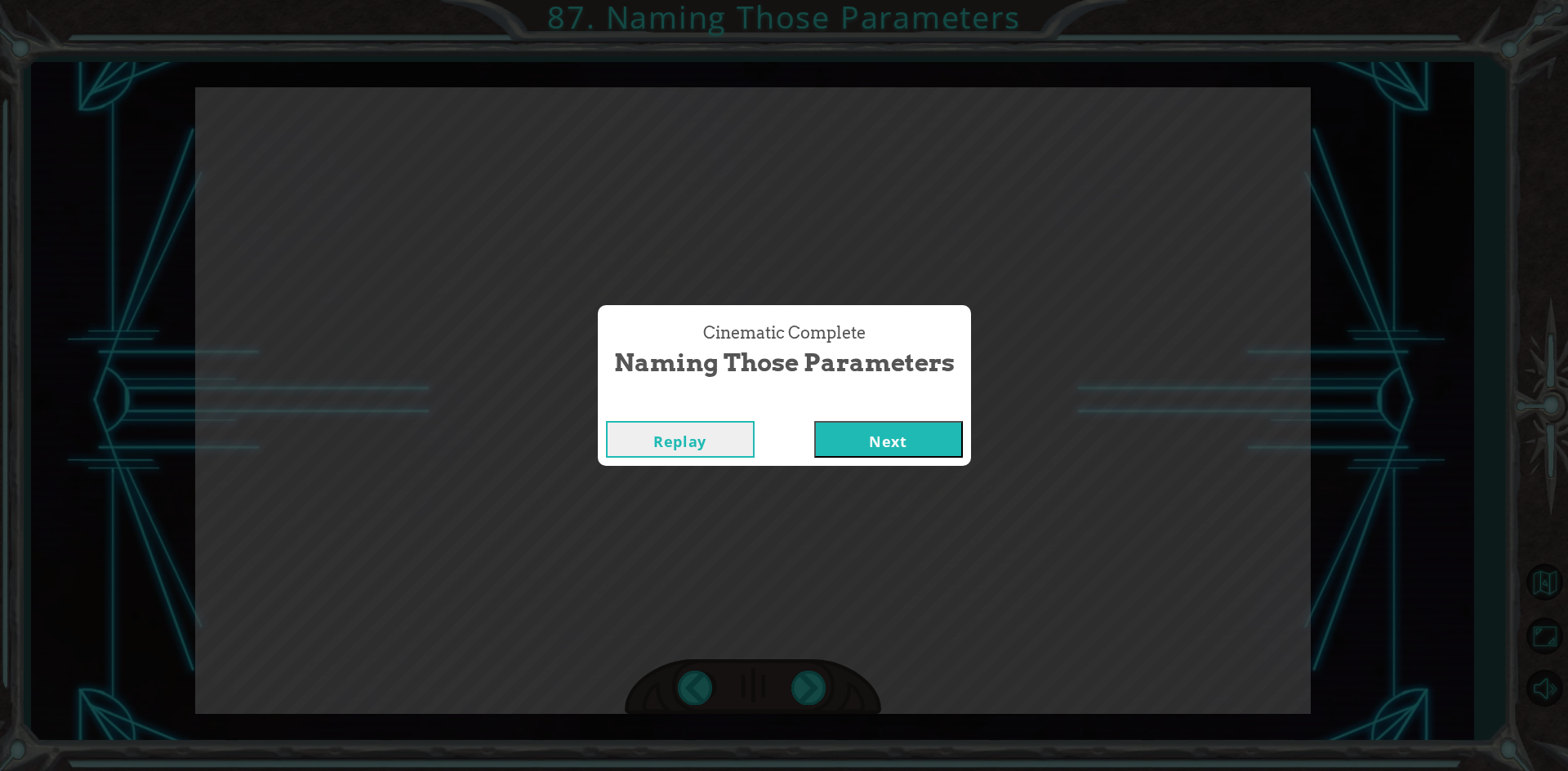
click at [881, 457] on button "Next" at bounding box center [889, 439] width 149 height 36
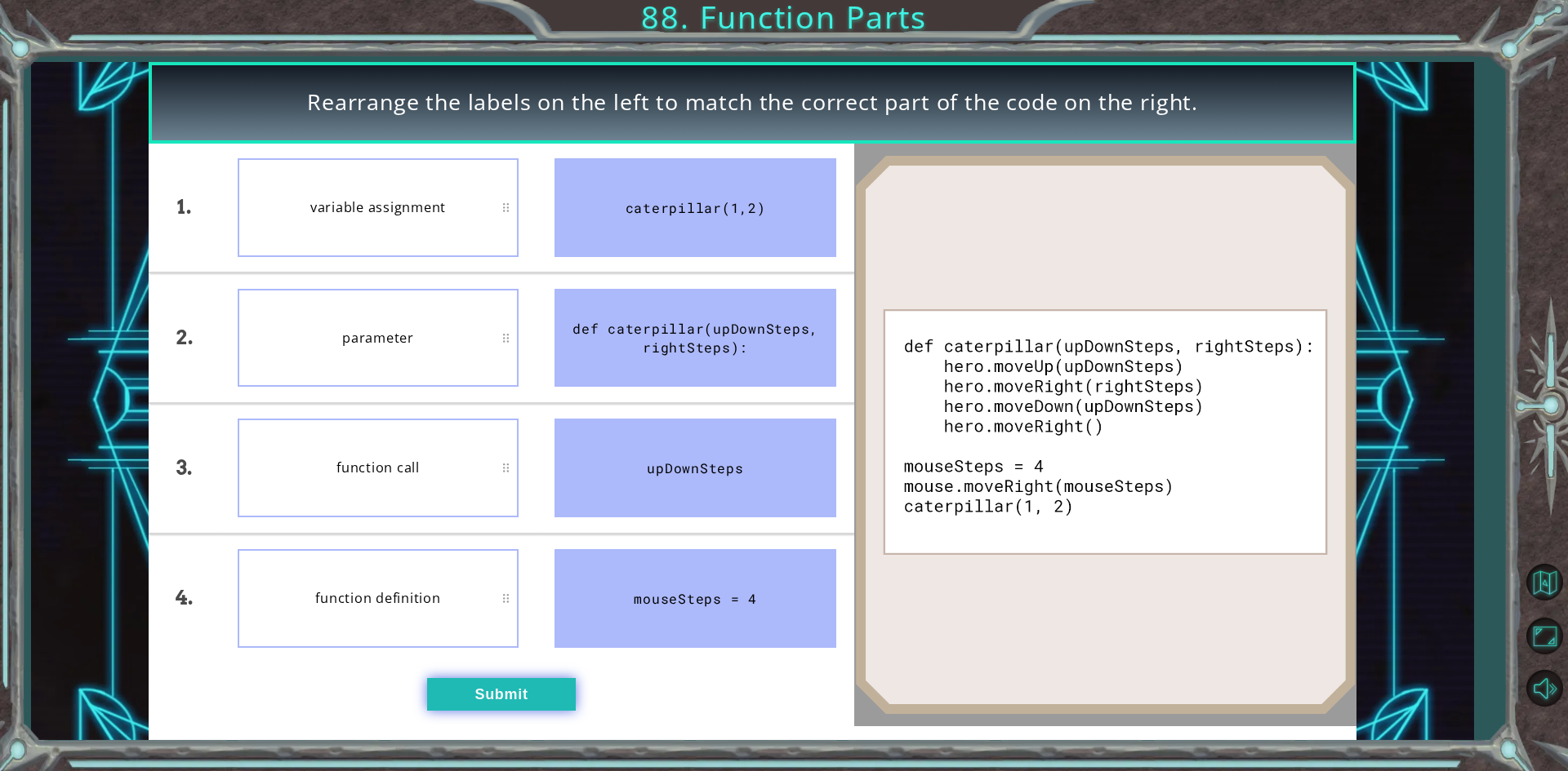
click at [484, 683] on button "Submit" at bounding box center [501, 694] width 149 height 33
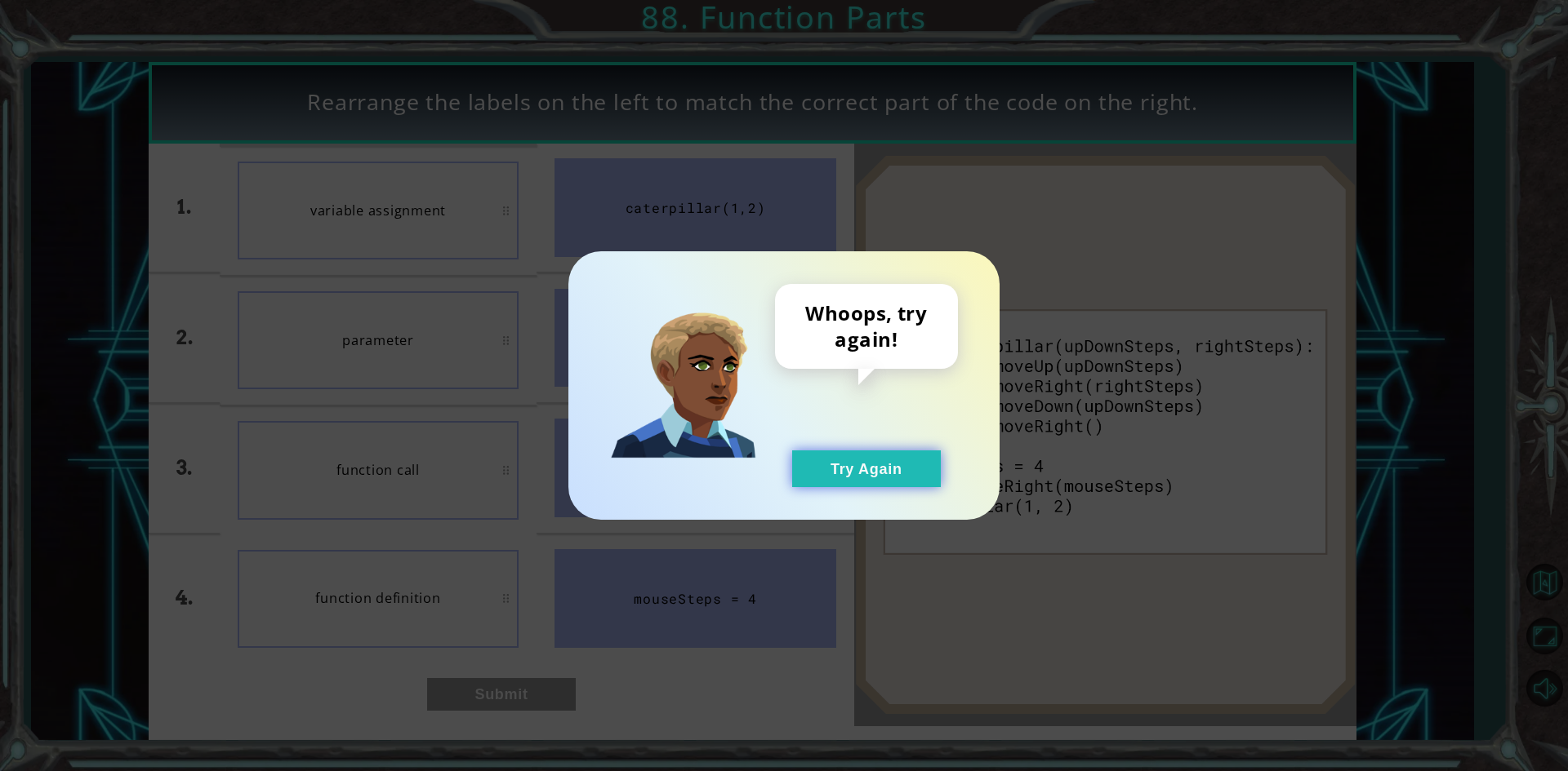
click at [806, 481] on button "Try Again" at bounding box center [866, 469] width 149 height 36
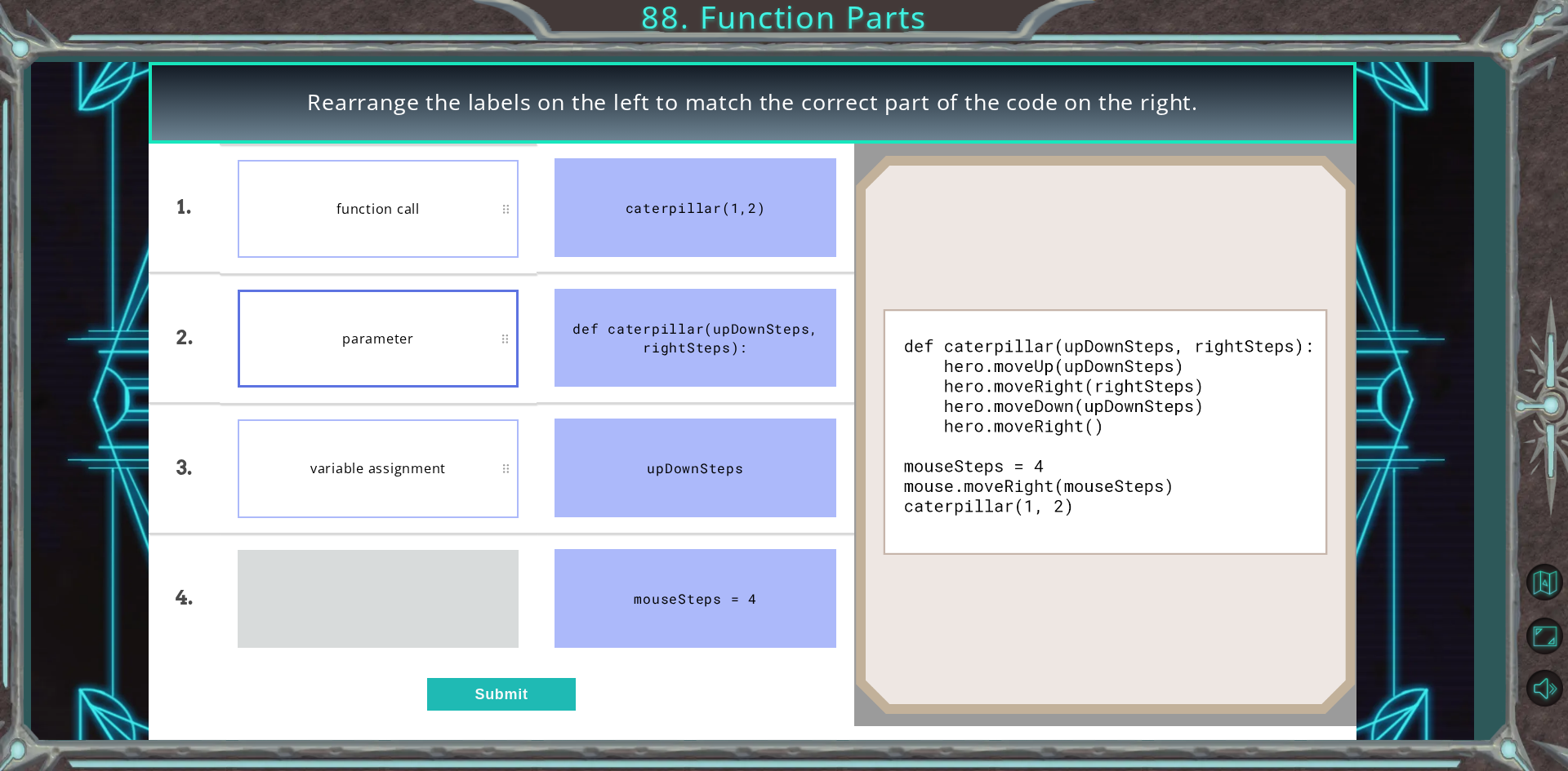
click at [345, 550] on div "function definition" at bounding box center [378, 599] width 281 height 98
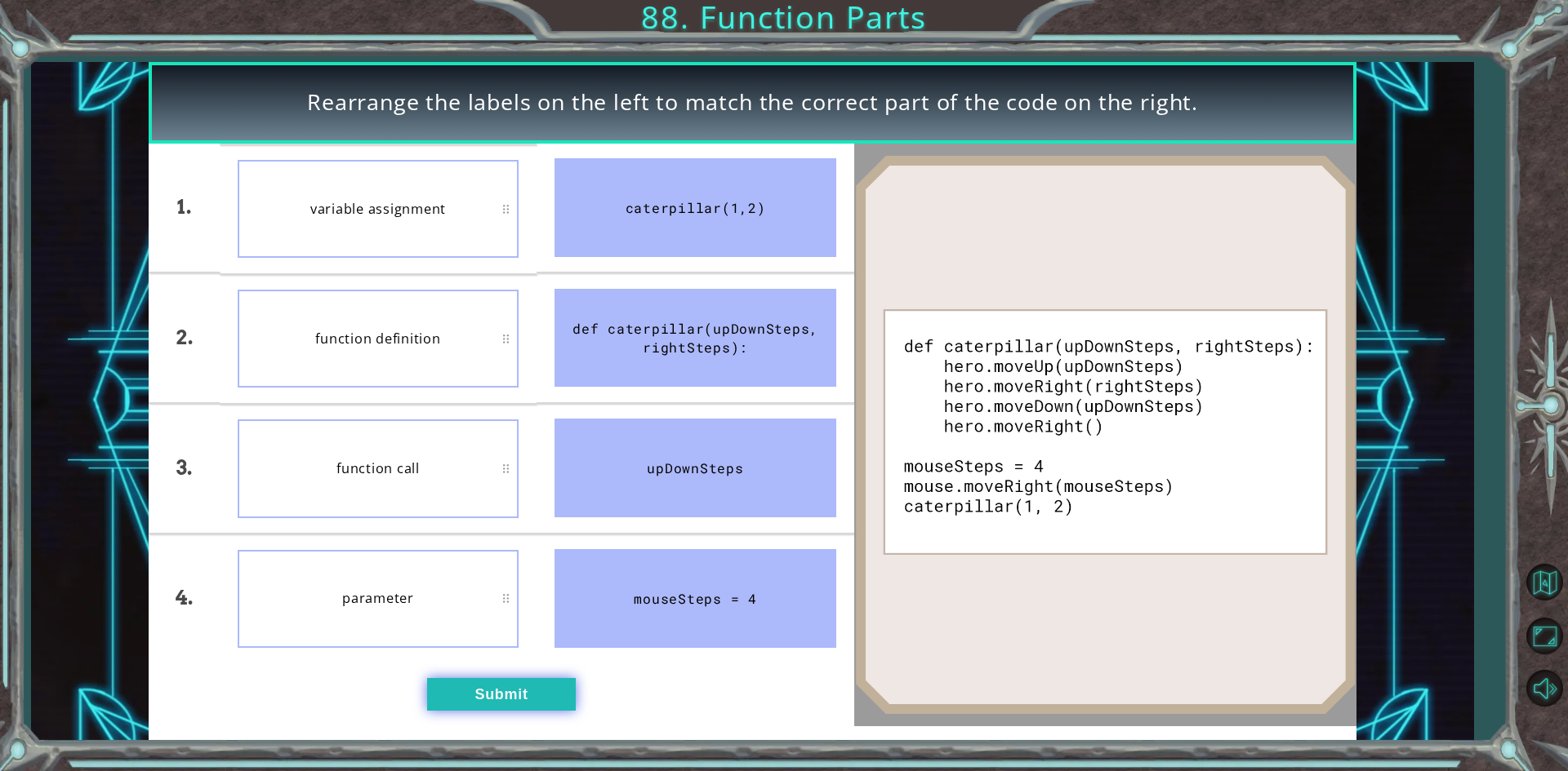
click at [465, 692] on button "Submit" at bounding box center [501, 694] width 149 height 33
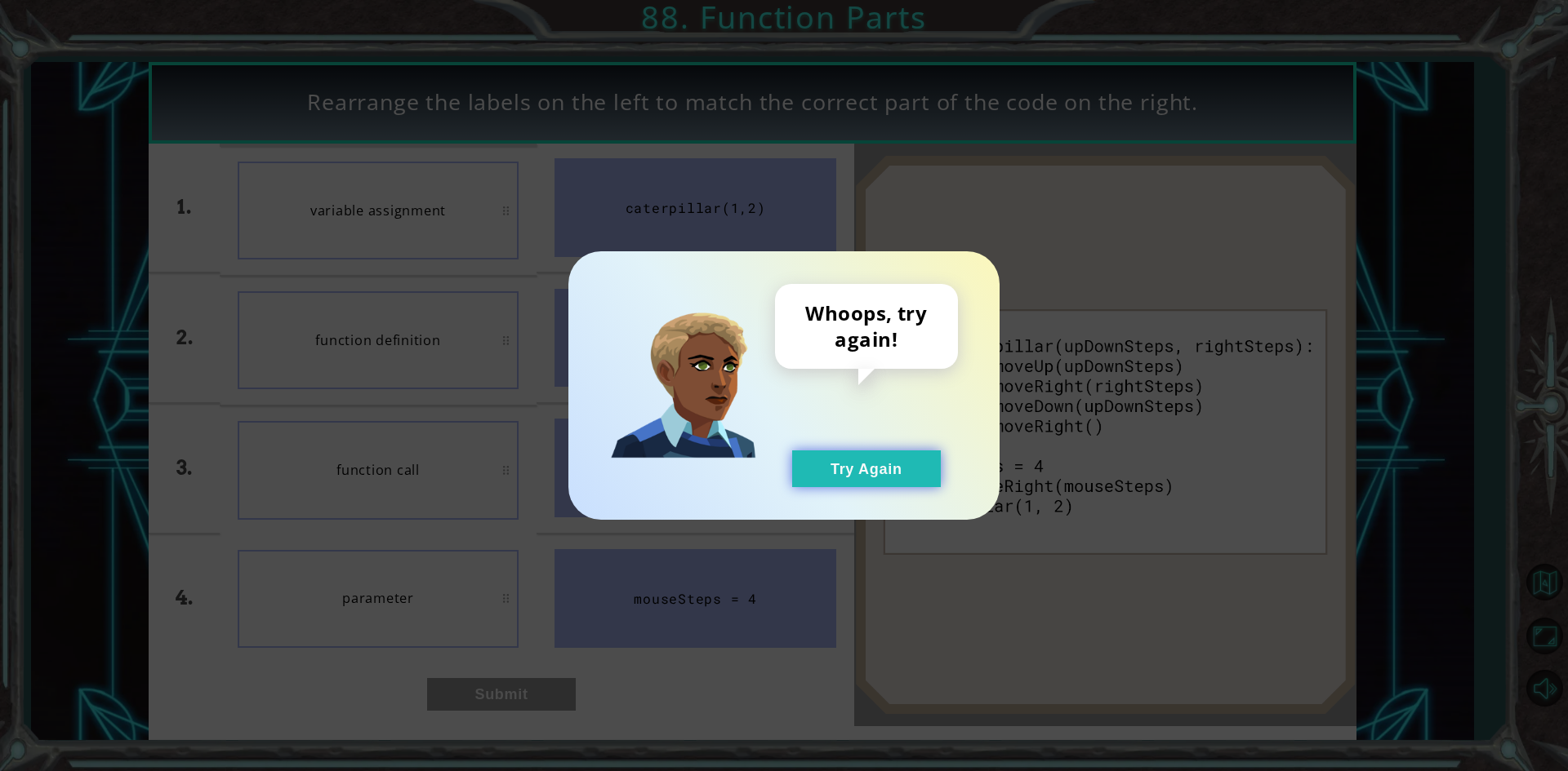
click at [820, 471] on button "Try Again" at bounding box center [866, 469] width 149 height 36
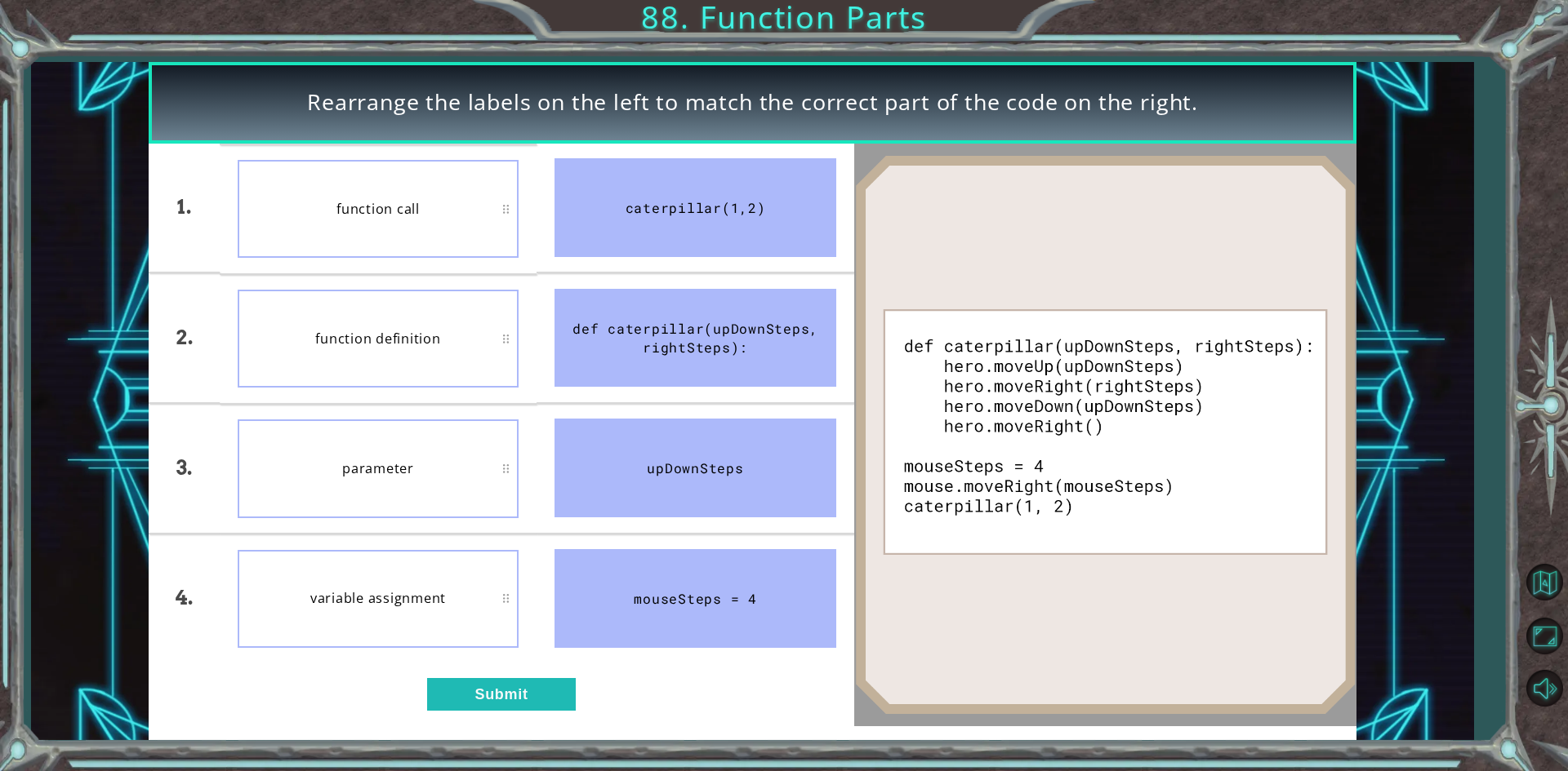
click at [519, 719] on div "1. 2. 3. 4. function call function definition parameter variable assignment cat…" at bounding box center [501, 435] width 705 height 583
click at [512, 694] on button "Submit" at bounding box center [501, 694] width 149 height 33
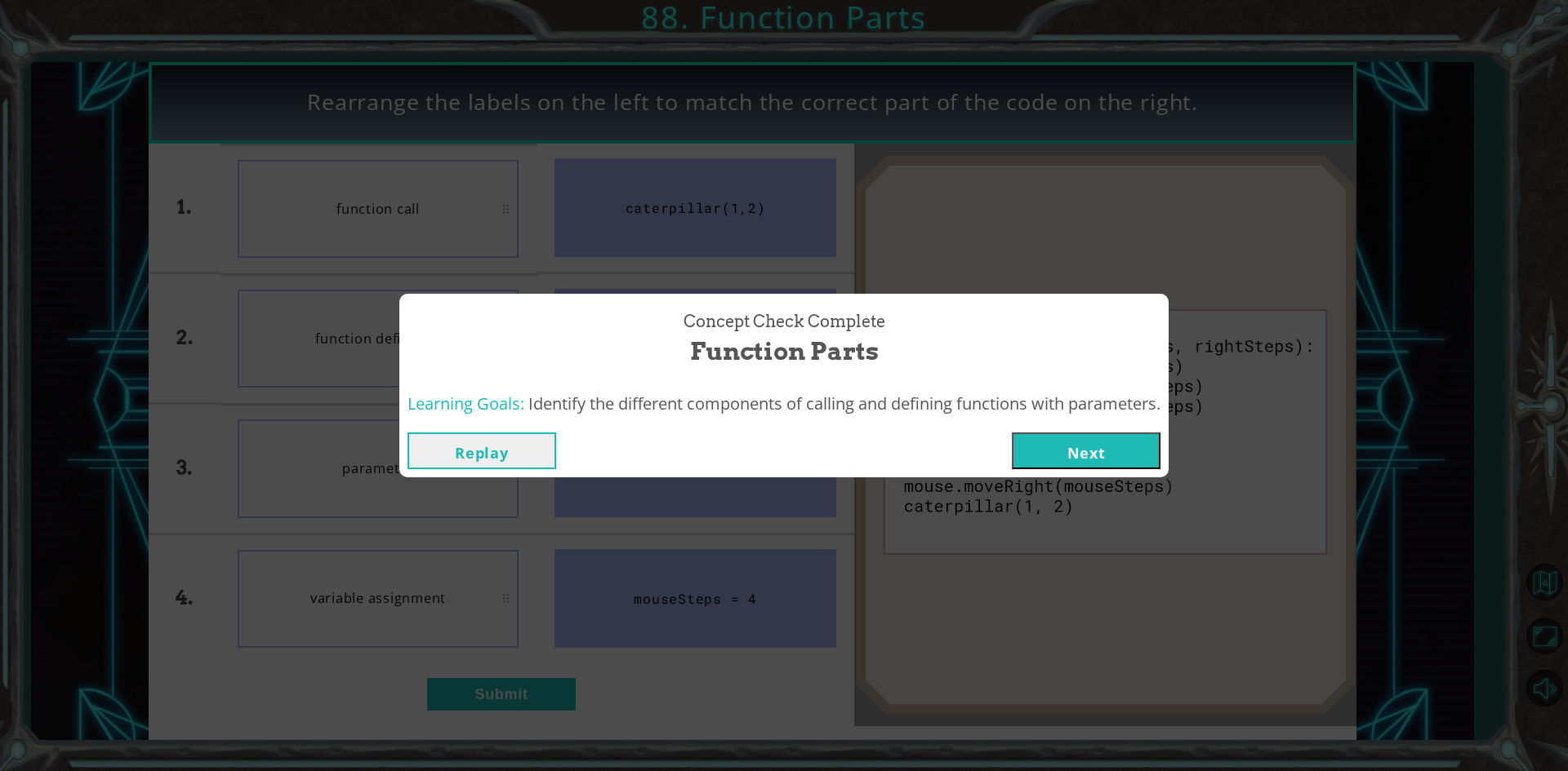
click at [1048, 459] on button "Next" at bounding box center [1086, 450] width 149 height 36
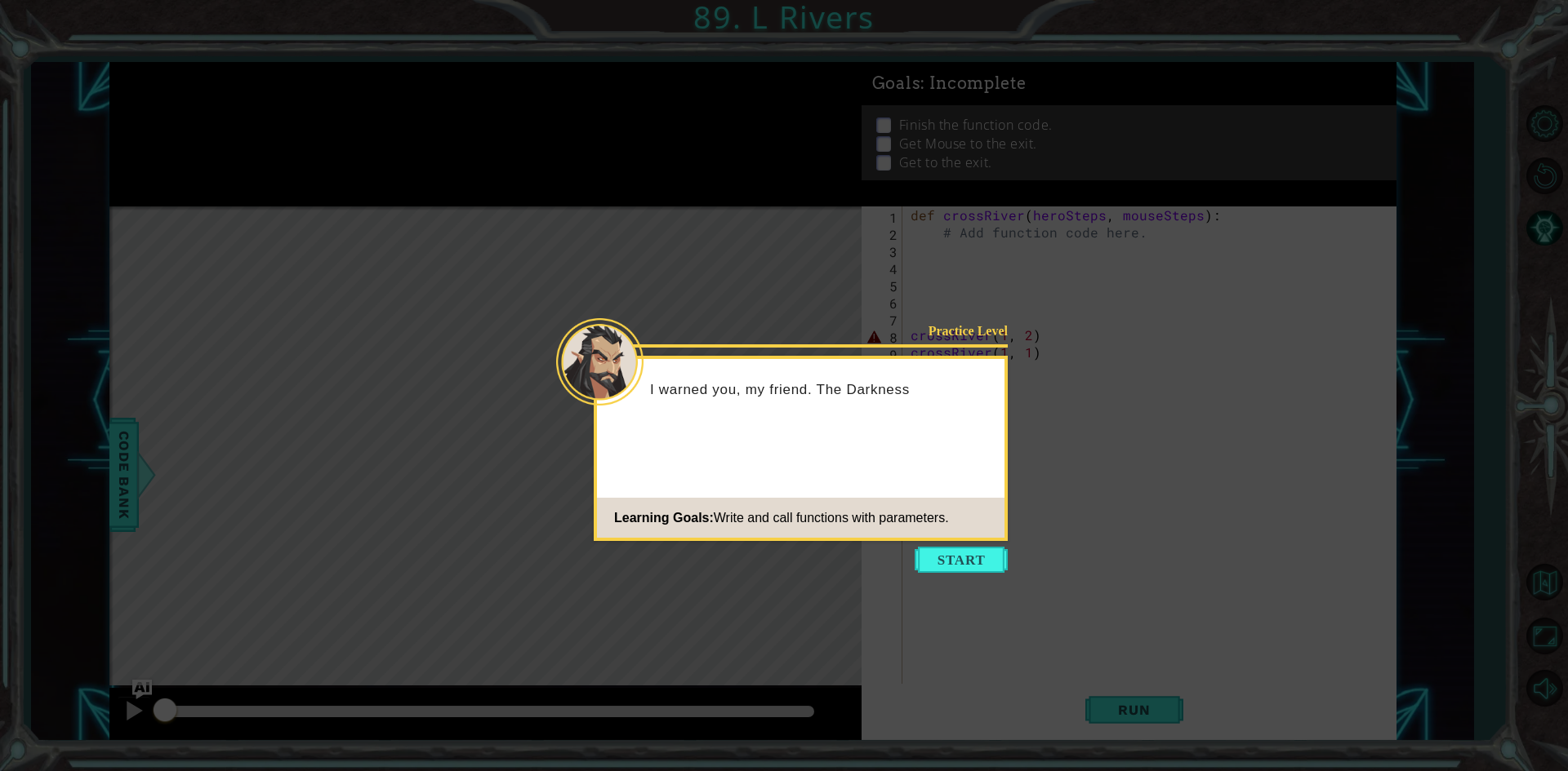
click at [938, 541] on icon at bounding box center [784, 385] width 1568 height 771
click at [941, 576] on icon at bounding box center [784, 385] width 1568 height 771
click at [958, 573] on icon at bounding box center [784, 385] width 1568 height 771
click at [958, 569] on button "Start" at bounding box center [961, 560] width 93 height 26
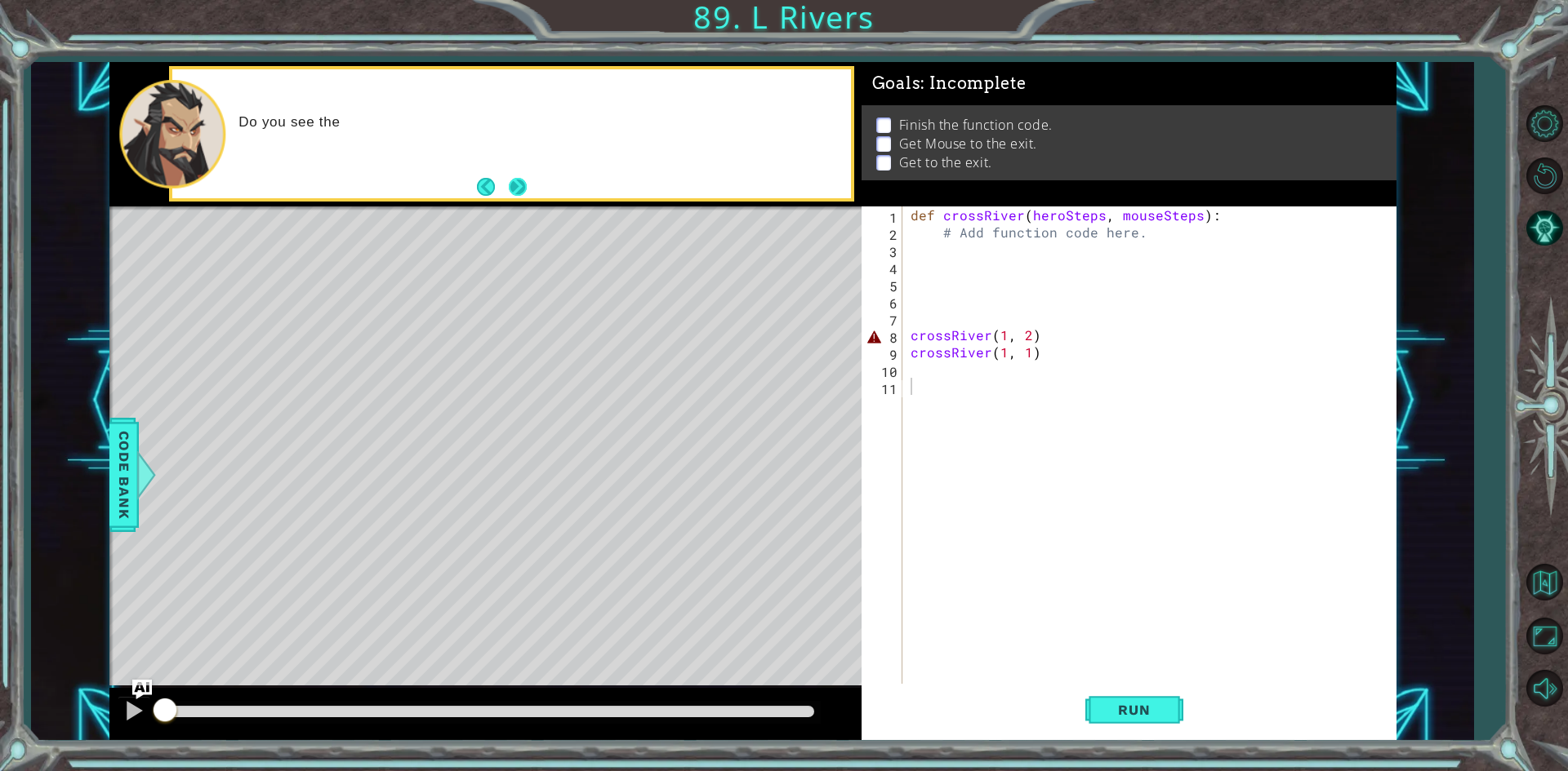
click at [525, 196] on button "Next" at bounding box center [517, 187] width 18 height 18
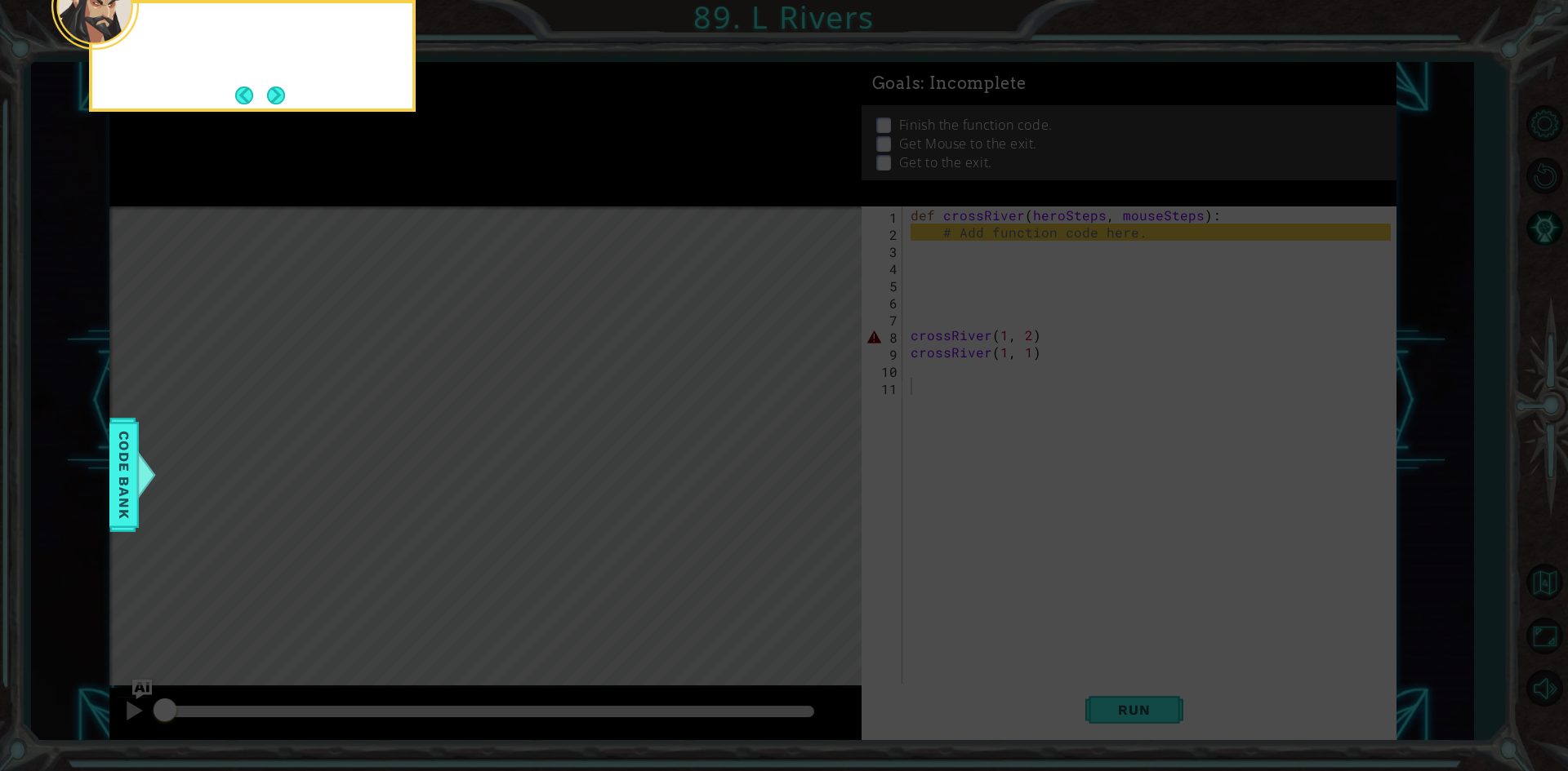
click at [525, 198] on icon at bounding box center [784, 115] width 1568 height 1311
click at [285, 101] on button "Next" at bounding box center [275, 95] width 18 height 18
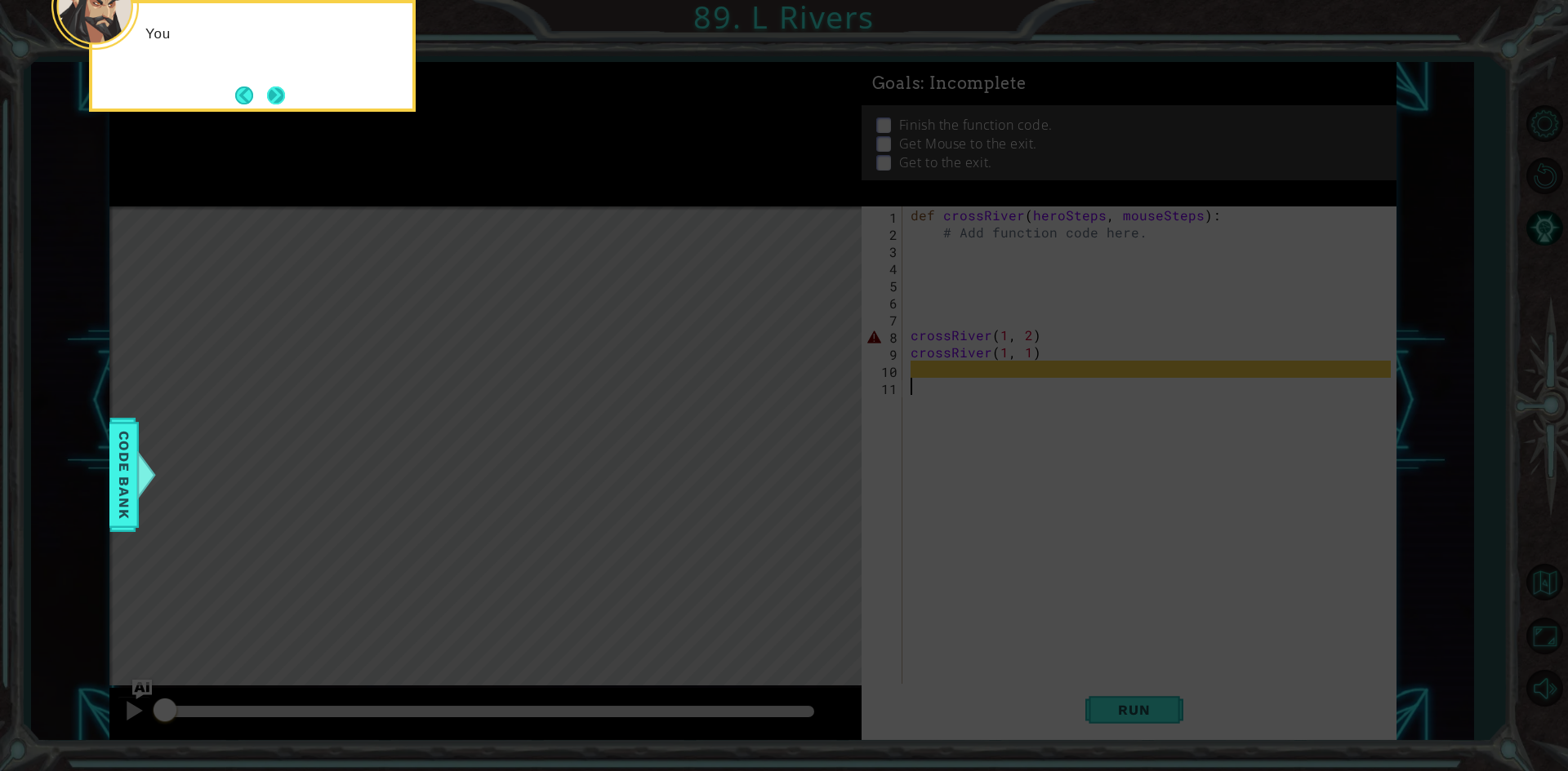
click at [276, 98] on button "Next" at bounding box center [275, 95] width 18 height 18
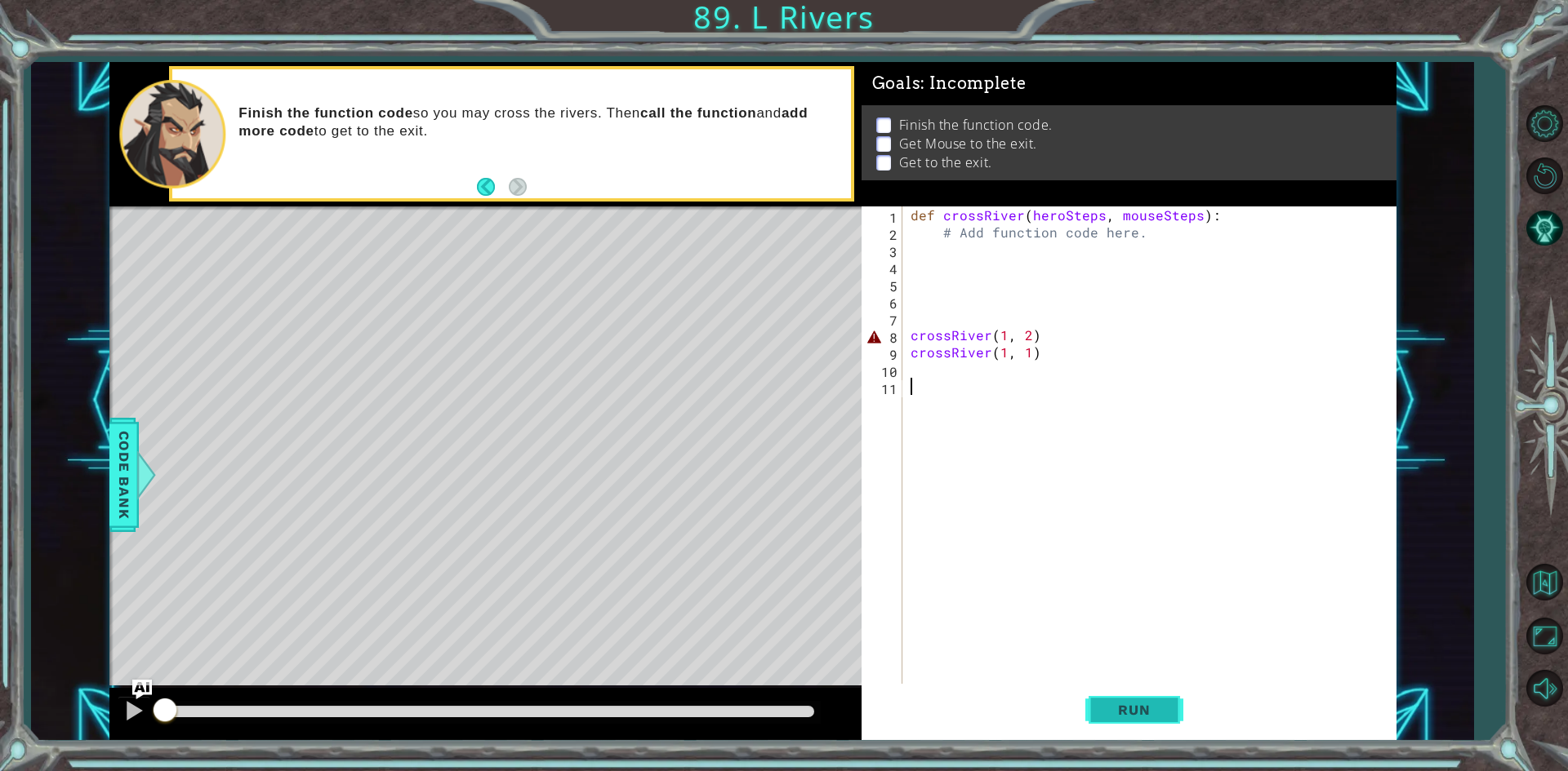
click at [1159, 716] on span "Run" at bounding box center [1134, 709] width 64 height 16
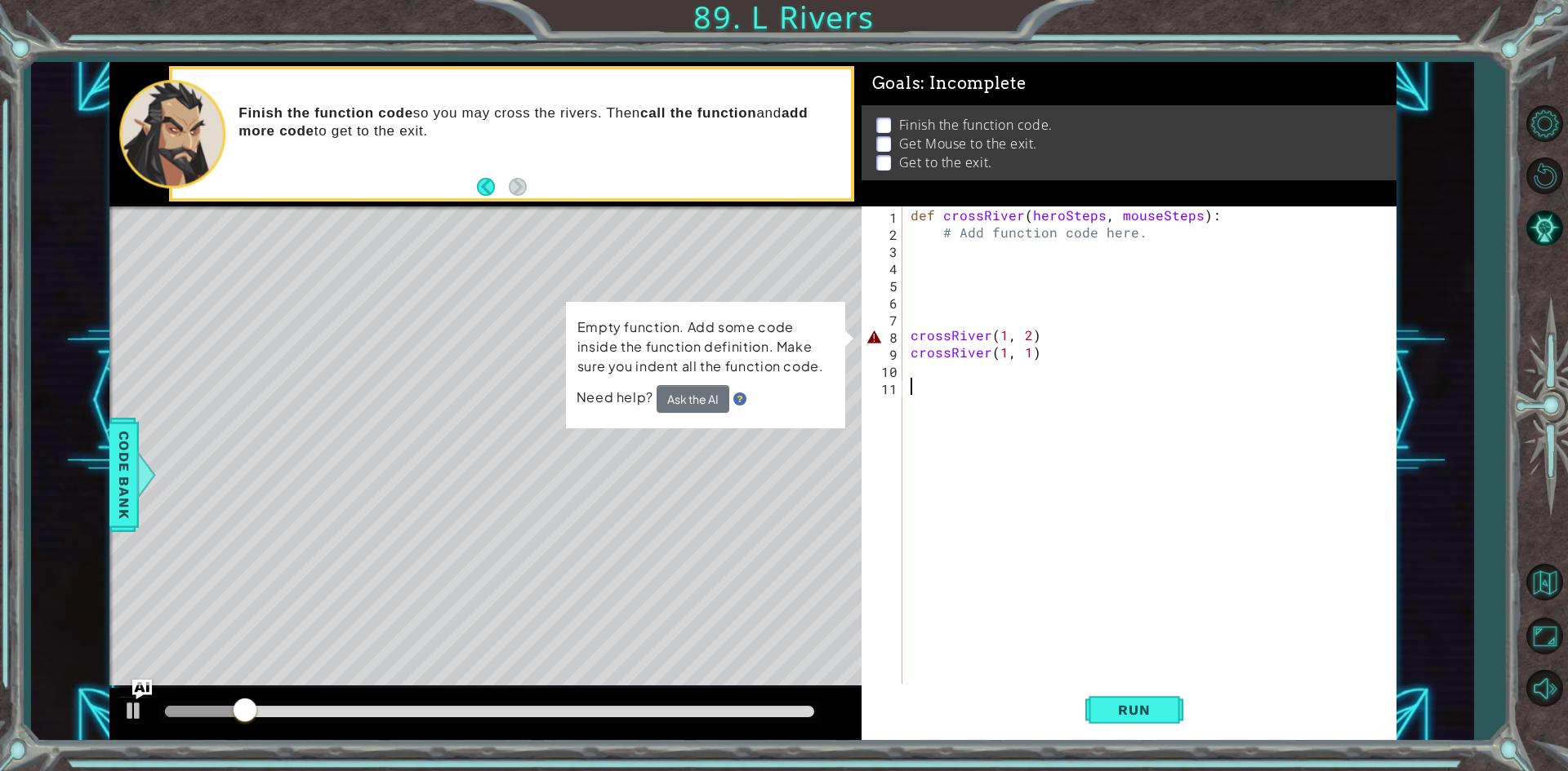
click at [1053, 342] on div "def crossRiver ( heroSteps , mouseSteps ) : # Add function code here. crossRive…" at bounding box center [1153, 464] width 492 height 514
type textarea "crossRiver(1, 2):"
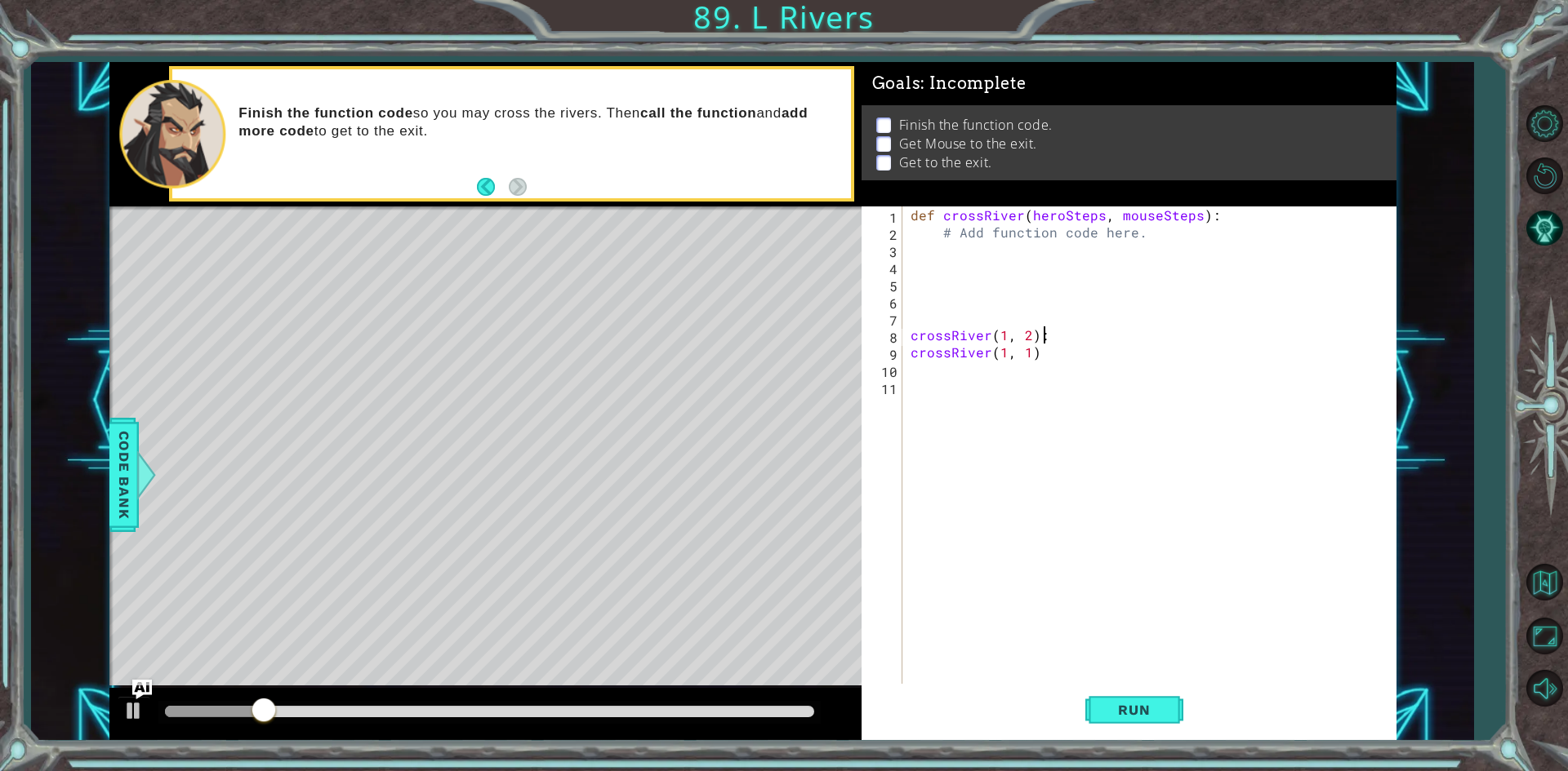
scroll to position [0, 1]
click at [1054, 377] on div "def crossRiver ( heroSteps , mouseSteps ) : # Add function code here. crossRive…" at bounding box center [1153, 464] width 492 height 514
type textarea "crossRiver(1, 1):"
click at [1119, 703] on span "Run" at bounding box center [1134, 709] width 64 height 16
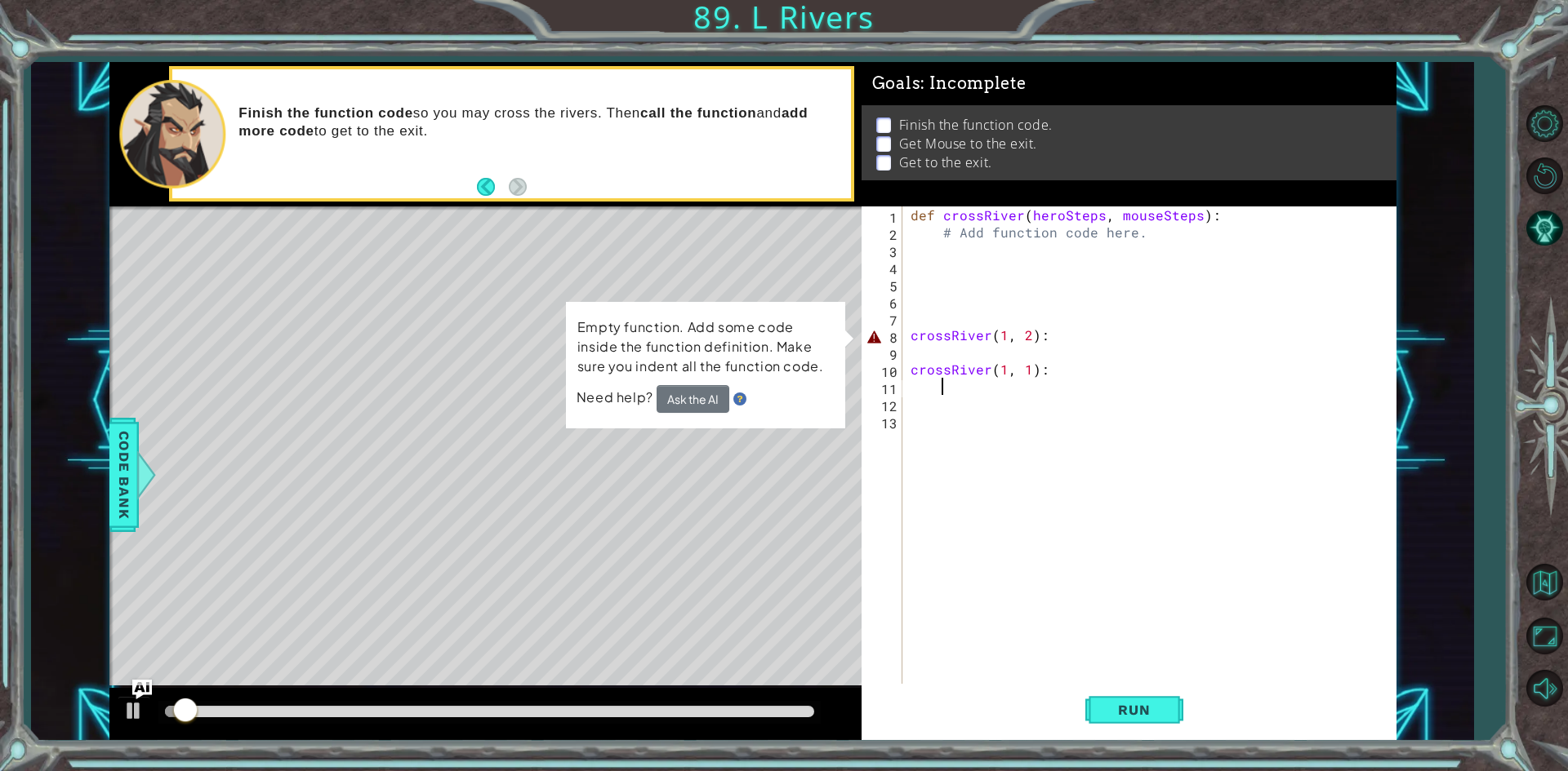
scroll to position [0, 0]
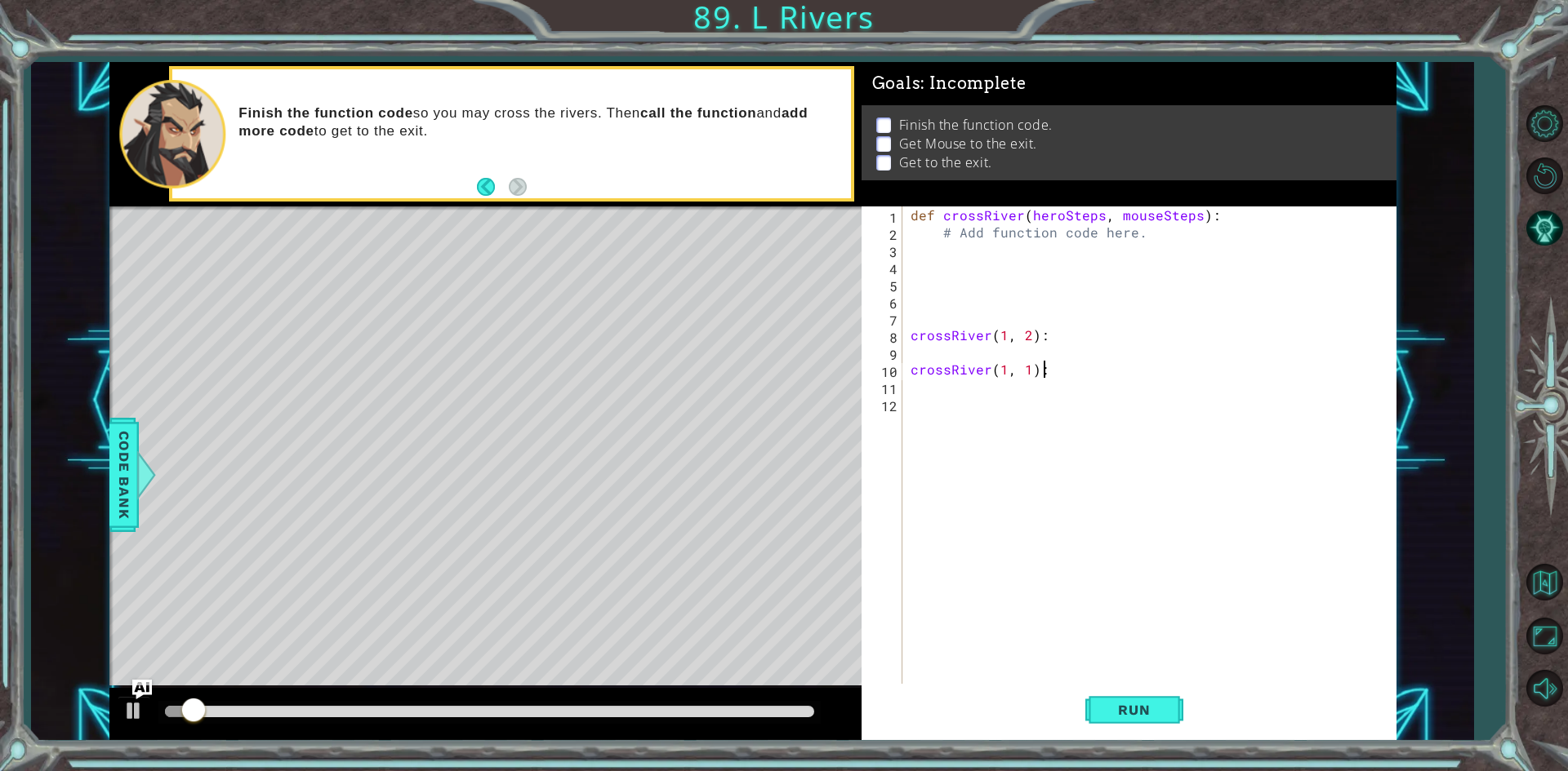
type textarea "crossRiver(1, 1)"
click at [1084, 210] on div "def crossRiver ( heroSteps , mouseSteps ) : # Add function code here. crossRive…" at bounding box center [1153, 464] width 492 height 514
click at [1239, 225] on div "def crossRiver ( heroSteps , mouseSteps ) : # Add function code here. crossRive…" at bounding box center [1153, 464] width 492 height 514
click at [1228, 211] on div "def crossRiver ( heroSteps , mouseSteps ) : # Add function code here. crossRive…" at bounding box center [1153, 464] width 492 height 514
type textarea "def crossRiver(heroSteps, mouseSteps):"
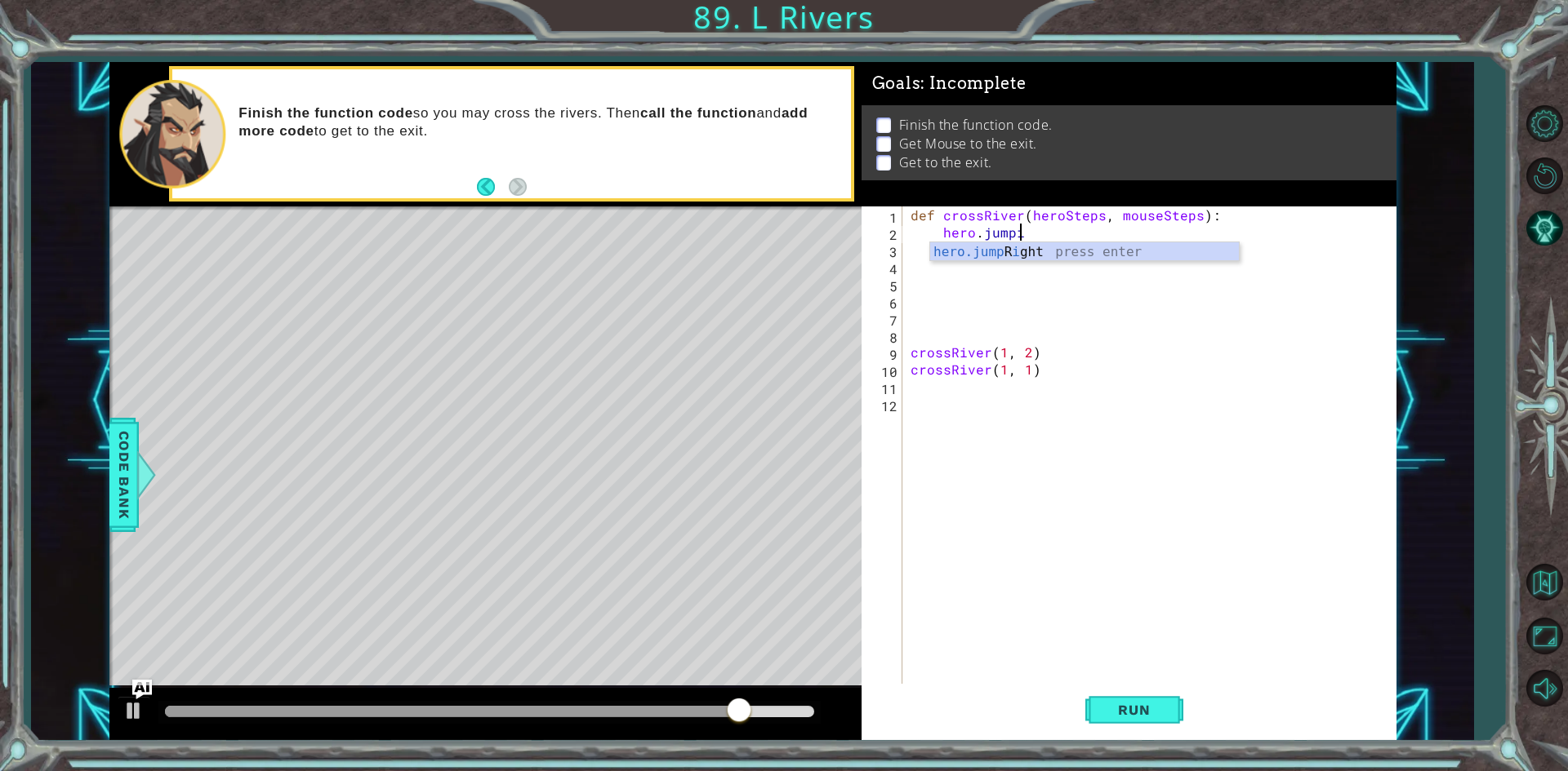
scroll to position [0, 6]
type textarea "hero.jumpRight()"
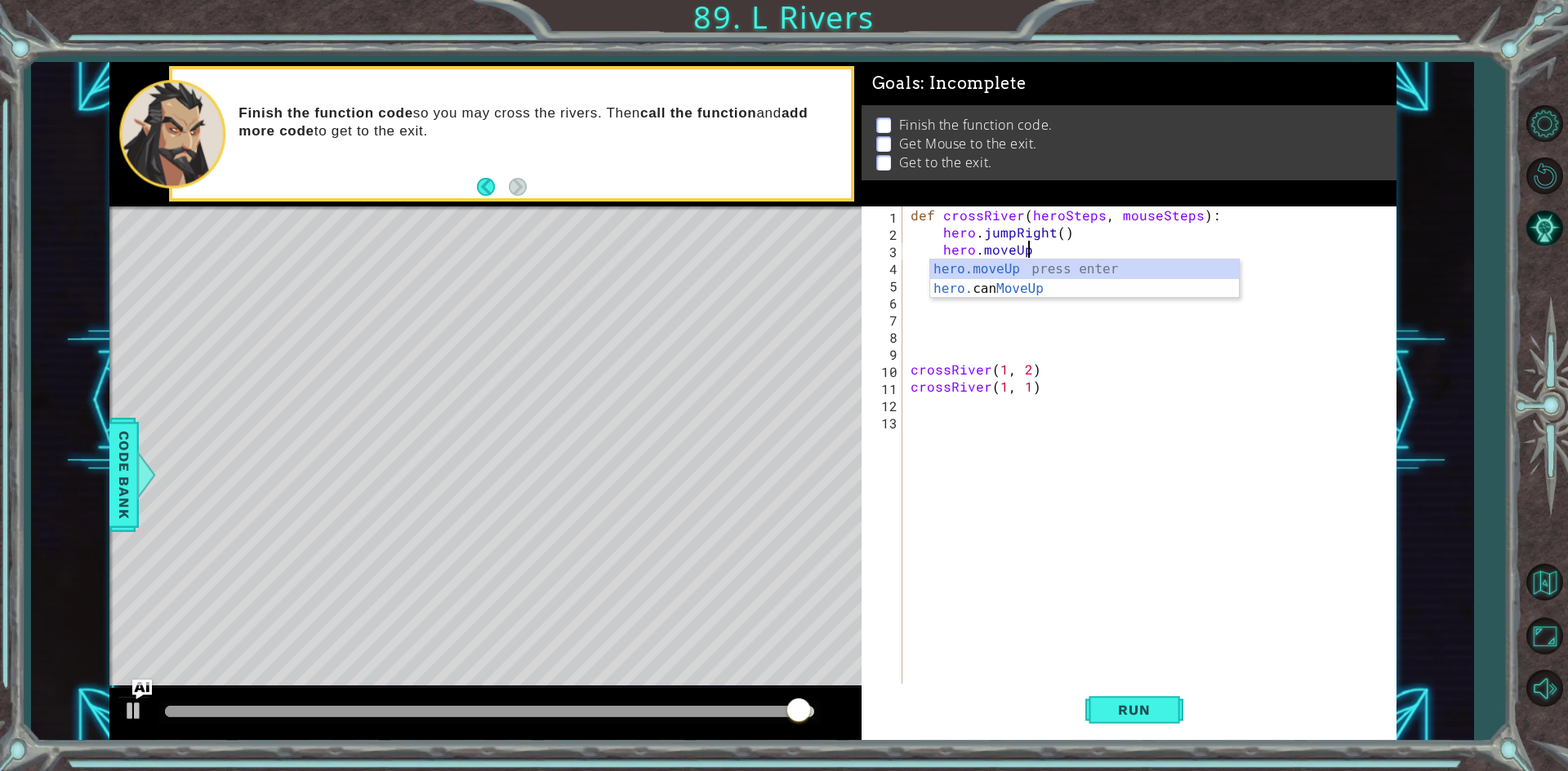
type textarea "hero.moveUp()"
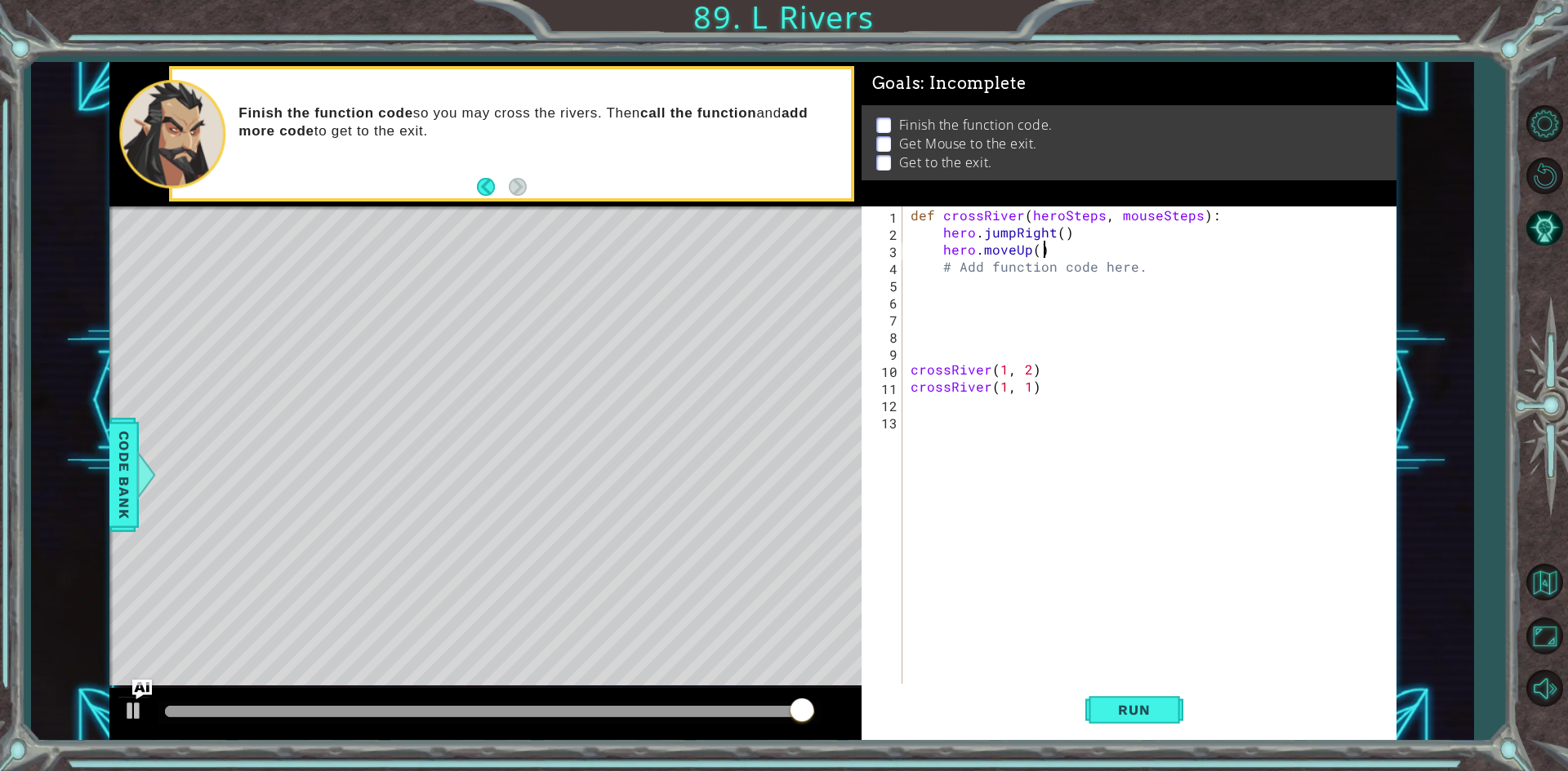
scroll to position [0, 8]
click at [949, 288] on div "def crossRiver ( heroSteps , mouseSteps ) : hero . jumpRight ( ) hero . moveUp …" at bounding box center [1153, 464] width 492 height 514
click at [909, 211] on div "def crossRiver ( heroSteps , mouseSteps ) : hero . jumpRight ( ) hero . moveUp …" at bounding box center [1153, 464] width 492 height 514
type textarea "def crossRiver(heroSteps, mouseSteps):"
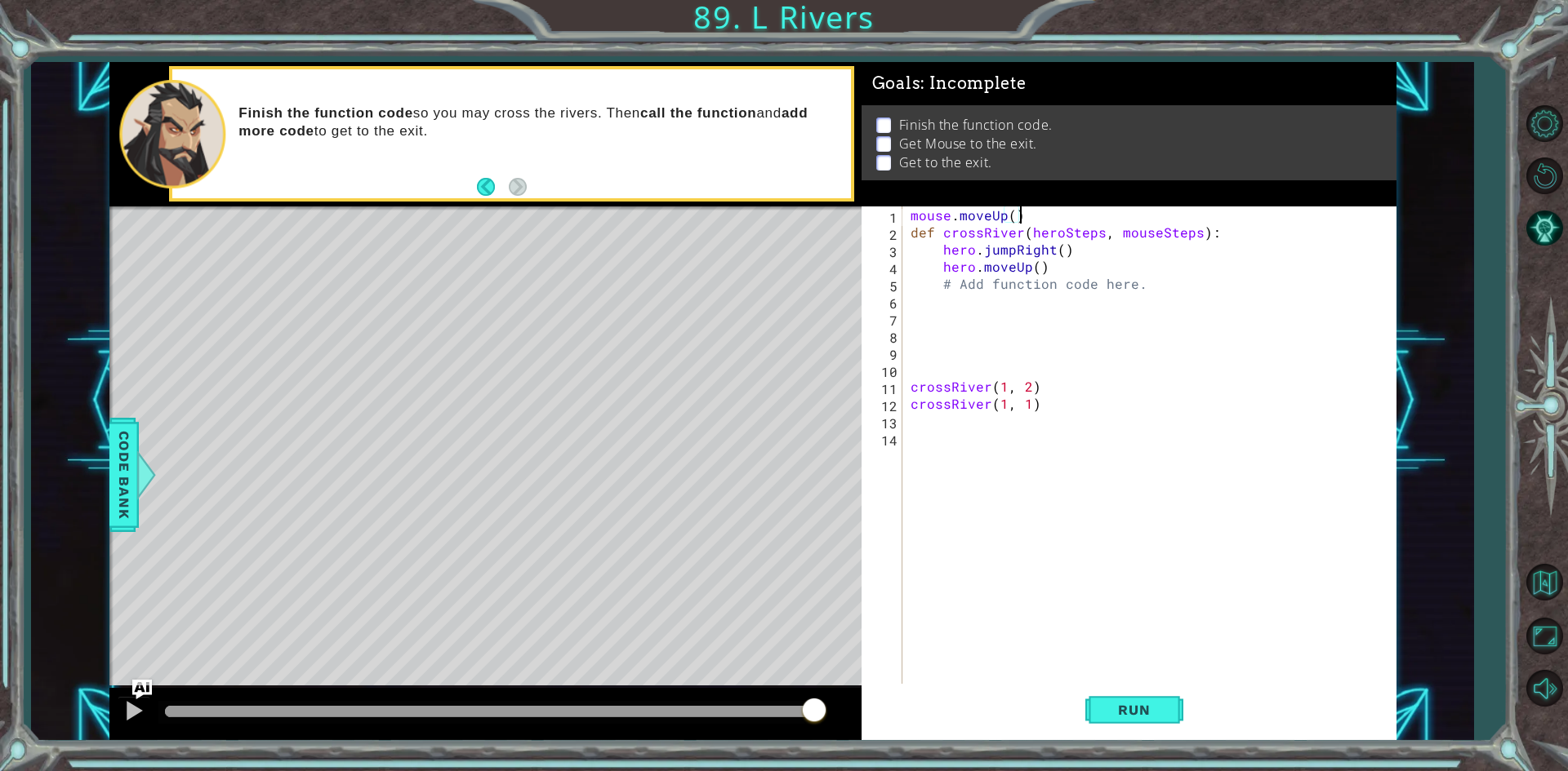
scroll to position [0, 6]
click at [1051, 265] on div "mouse . moveUp ( ) def crossRiver ( heroSteps , mouseSteps ) : hero . jumpRight…" at bounding box center [1153, 464] width 492 height 514
type textarea "hero.moveUp()"
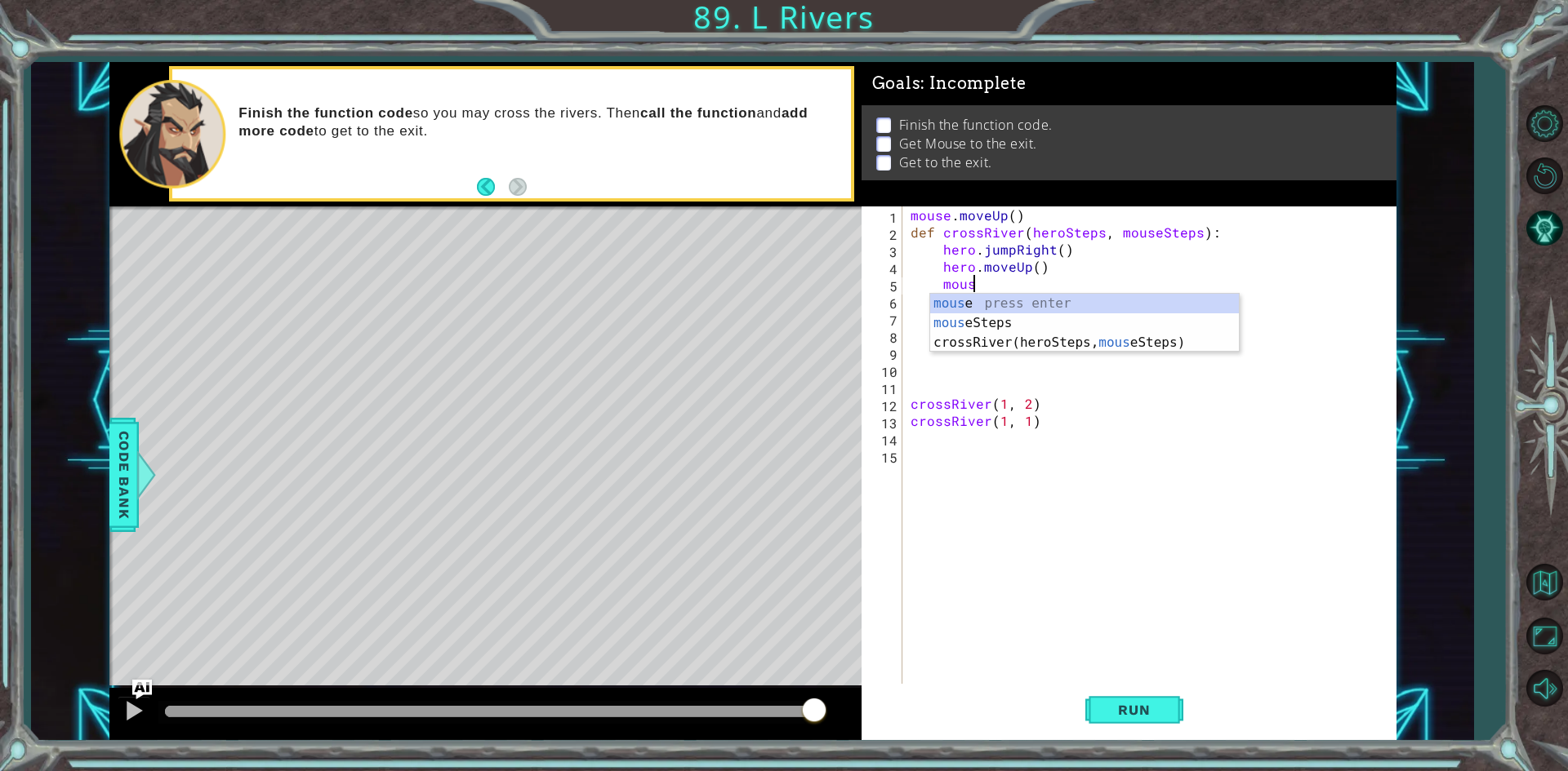
scroll to position [0, 4]
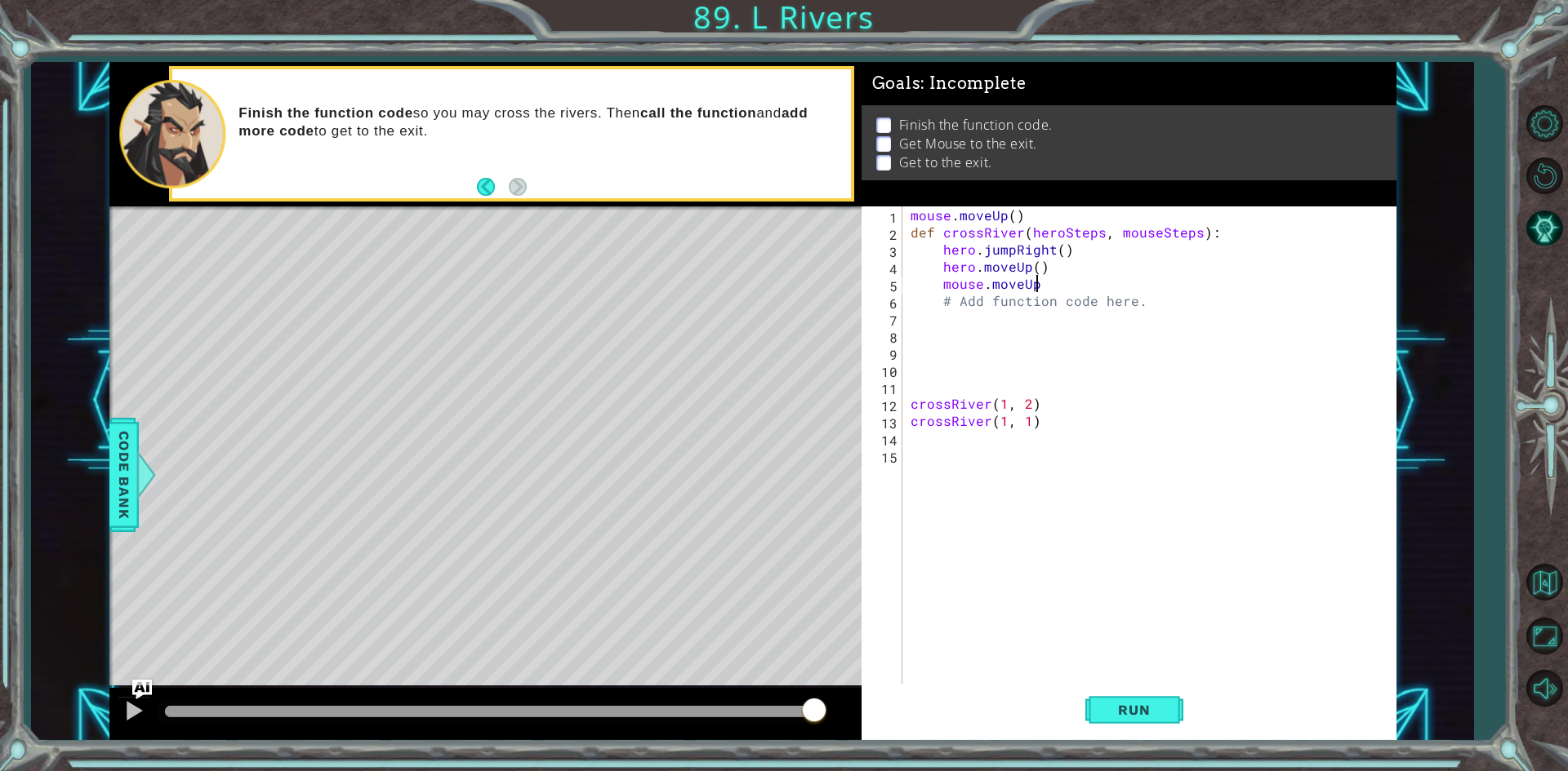
type textarea "mouse.moveUp()"
type textarea "mouse.moveRight(2)"
click at [1157, 715] on span "Run" at bounding box center [1134, 709] width 64 height 16
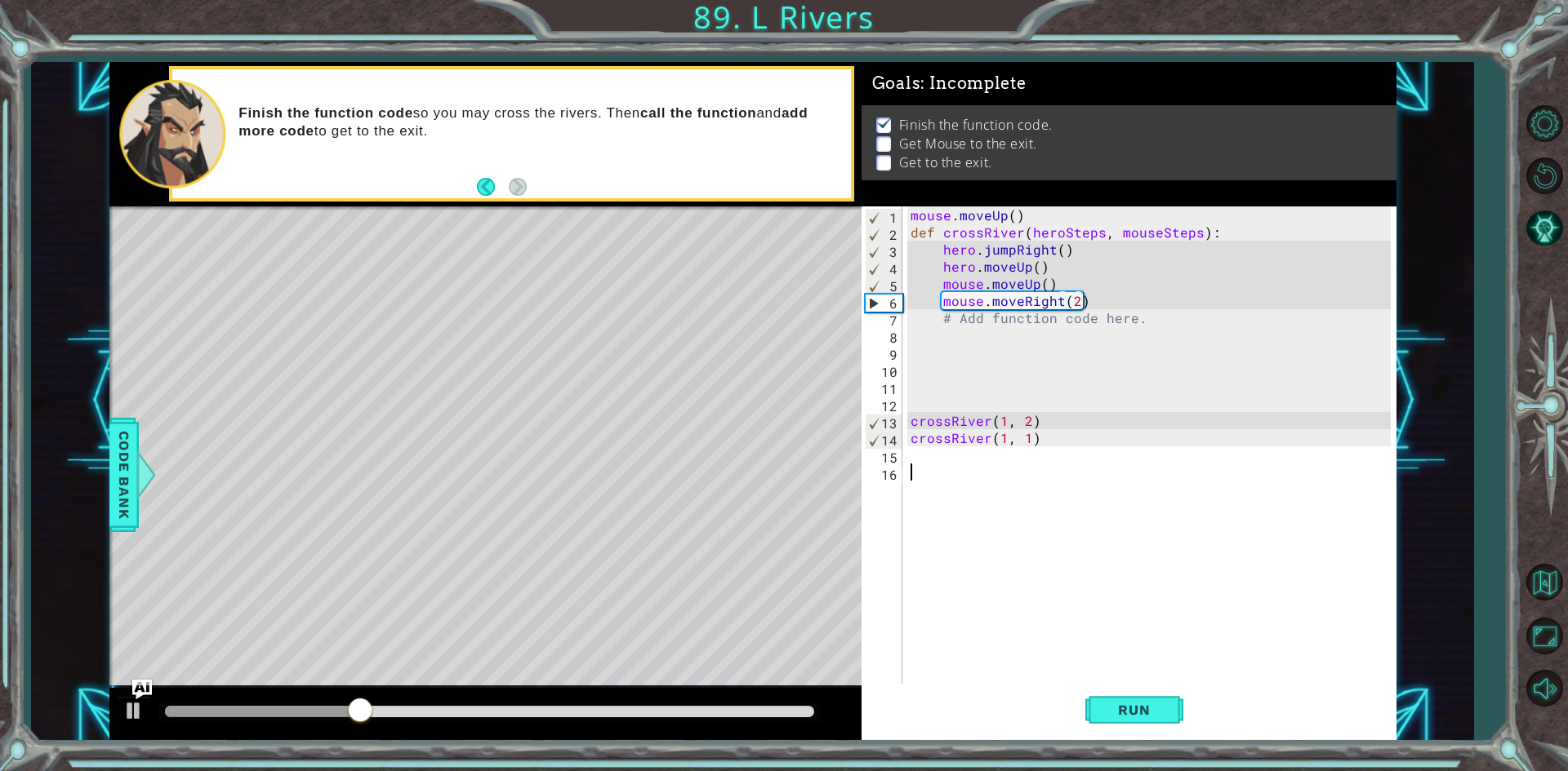
click at [957, 470] on div "mouse . moveUp ( ) def crossRiver ( heroSteps , mouseSteps ) : hero . jumpRight…" at bounding box center [1153, 464] width 492 height 514
click at [947, 455] on div "mouse . moveUp ( ) def crossRiver ( heroSteps , mouseSteps ) : hero . jumpRight…" at bounding box center [1153, 464] width 492 height 514
type textarea "mouse.moveUp(3)"
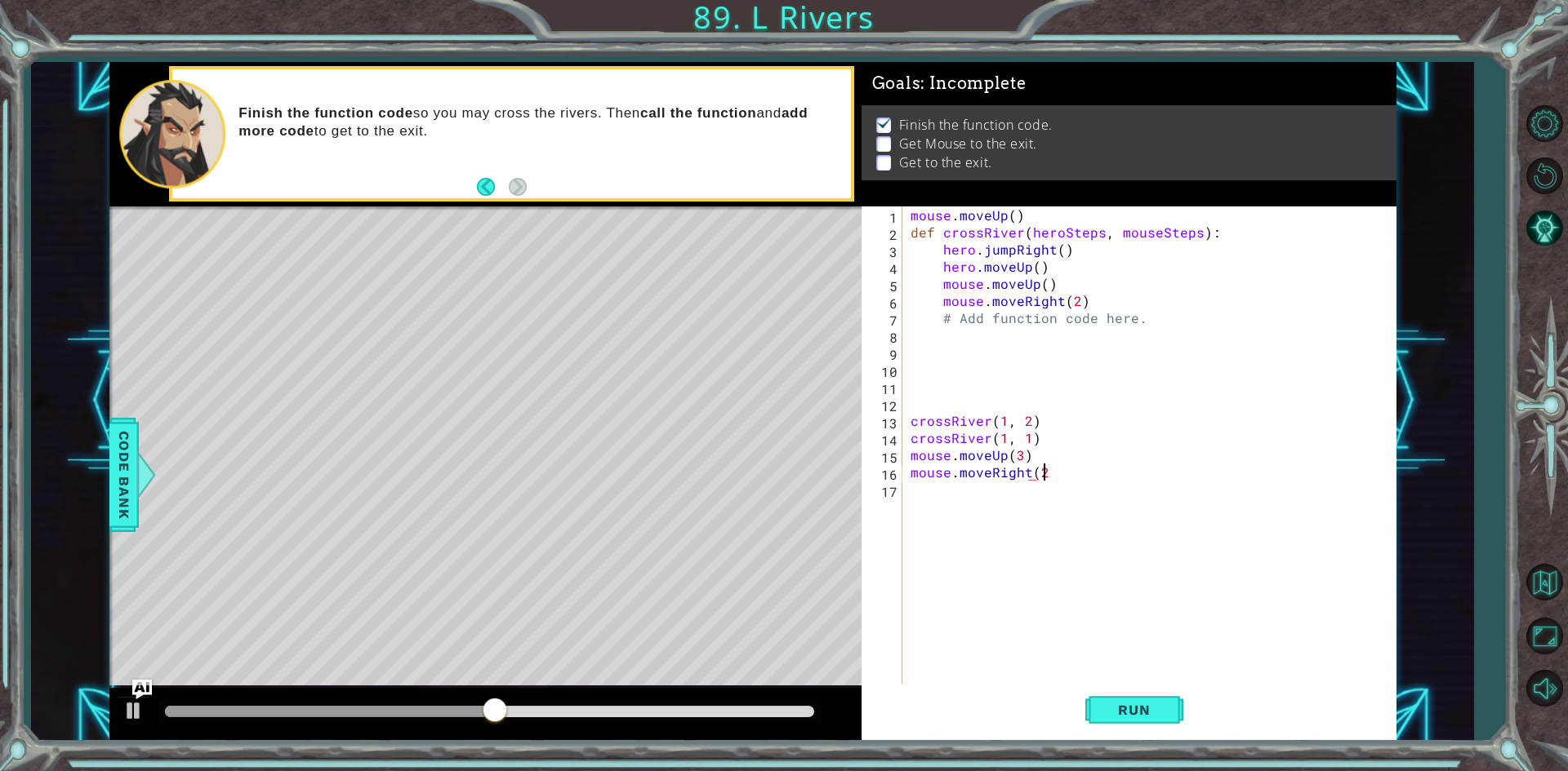
scroll to position [0, 8]
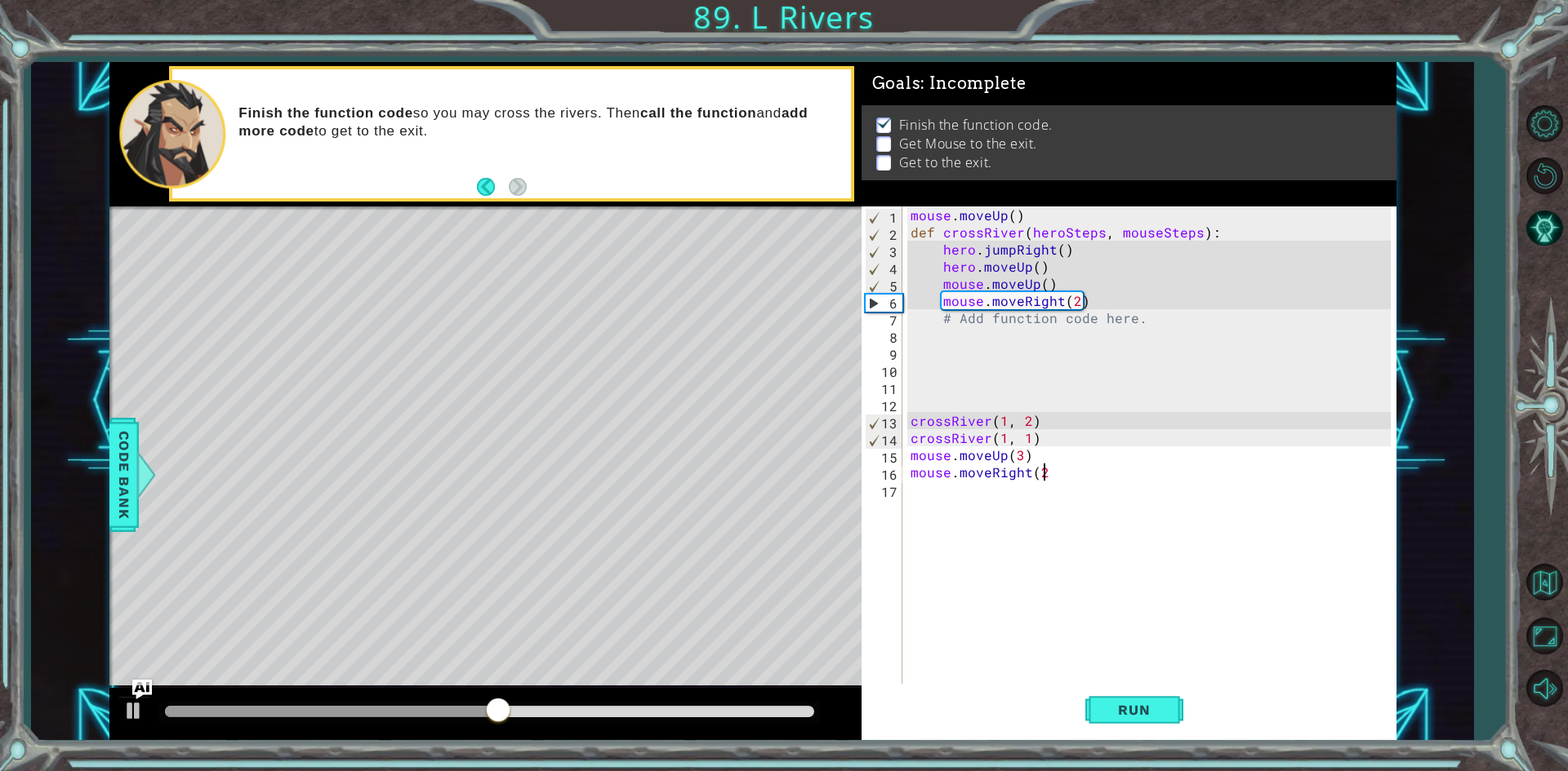
type textarea "mouse.moveRight(2)"
type textarea "mouse.moveDown(2)"
type textarea "mouse.moveRight(2)"
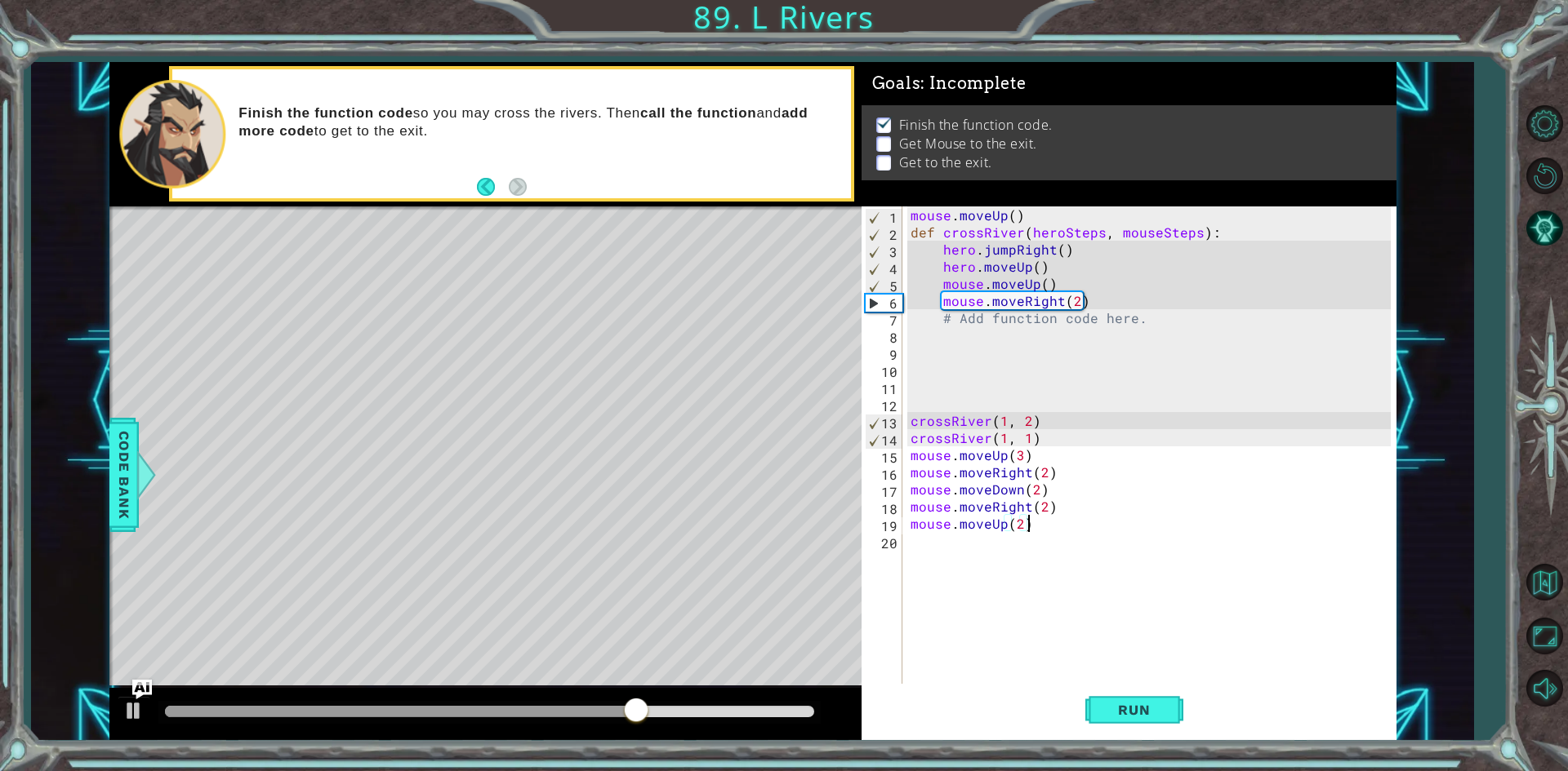
scroll to position [0, 7]
click at [1168, 700] on button "Run" at bounding box center [1134, 710] width 98 height 53
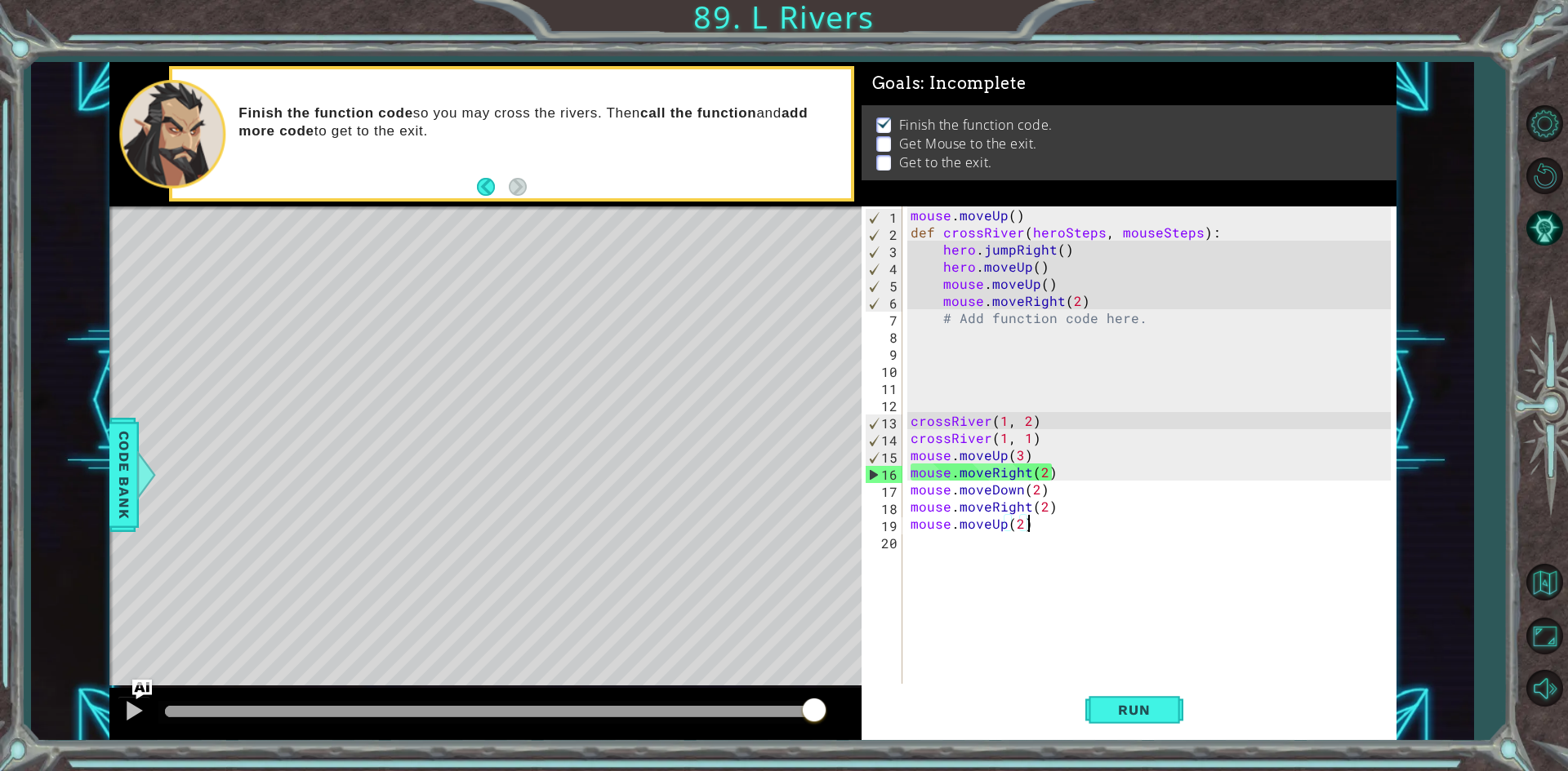
click at [1037, 461] on div "mouse . moveUp ( ) def crossRiver ( heroSteps , mouseSteps ) : hero . jumpRight…" at bounding box center [1153, 464] width 492 height 514
type textarea "mouse.moveUp(3)"
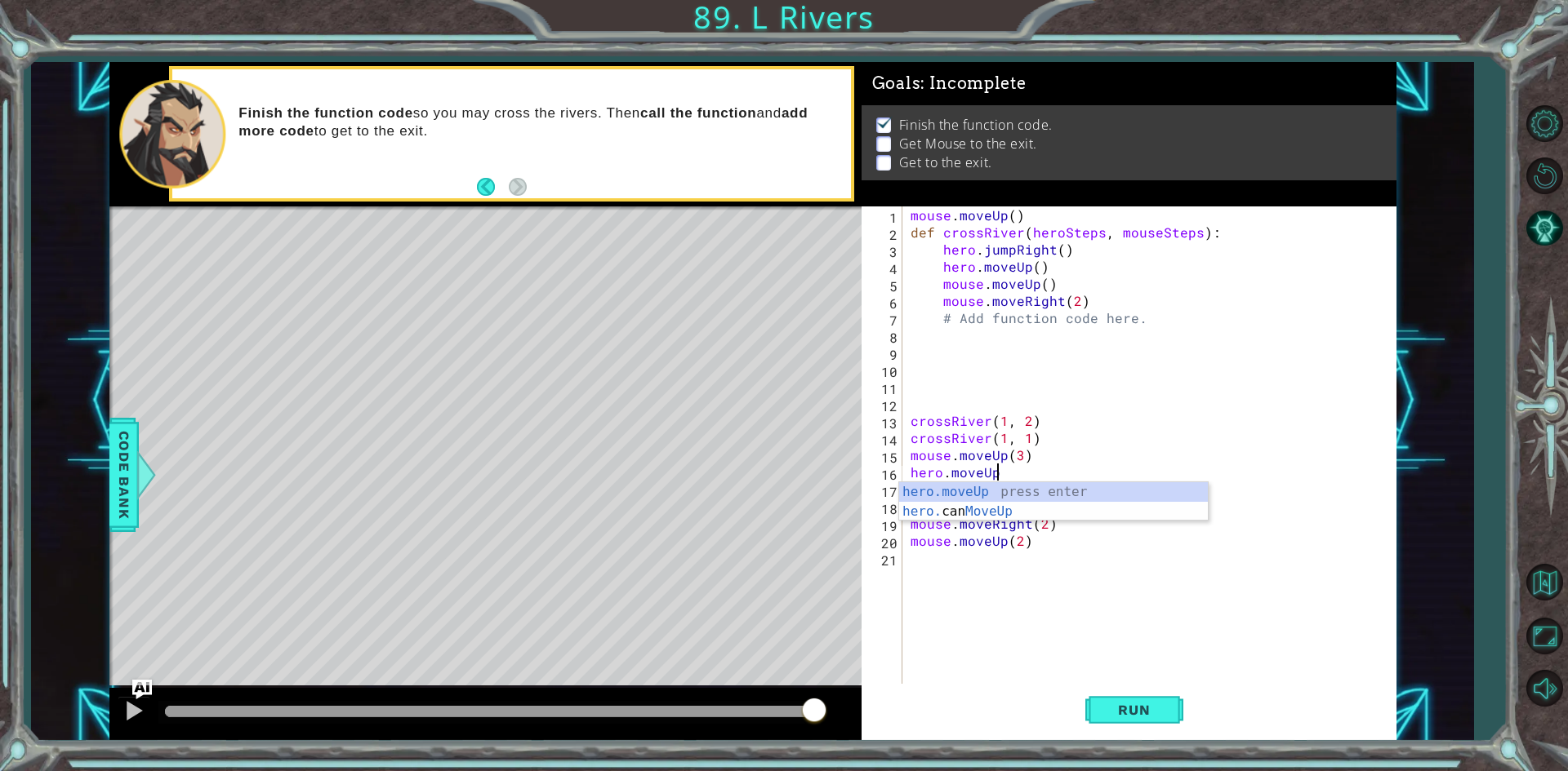
scroll to position [0, 5]
type textarea "hero.moveUp(2)"
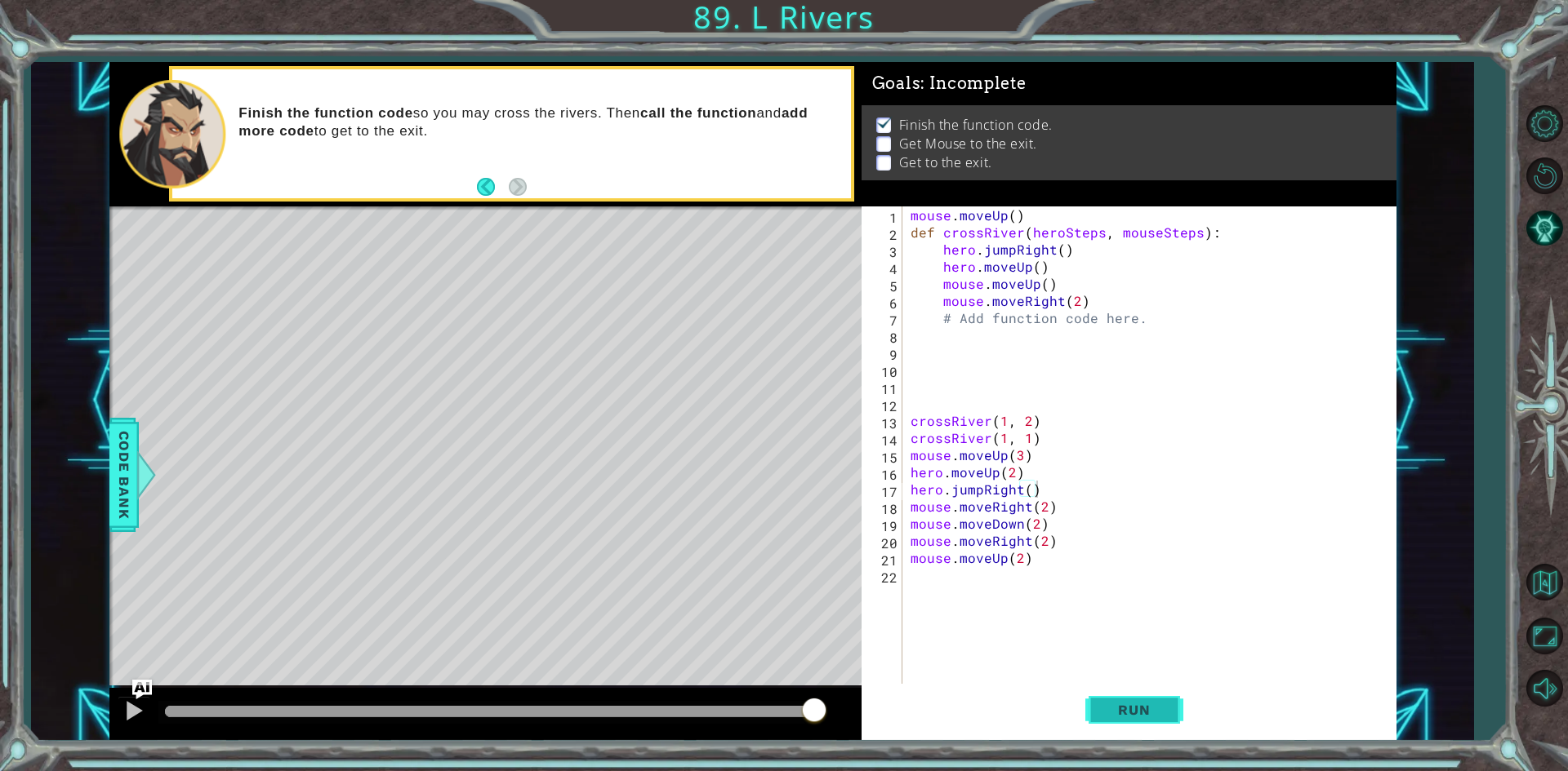
click at [1119, 707] on span "Run" at bounding box center [1134, 709] width 64 height 16
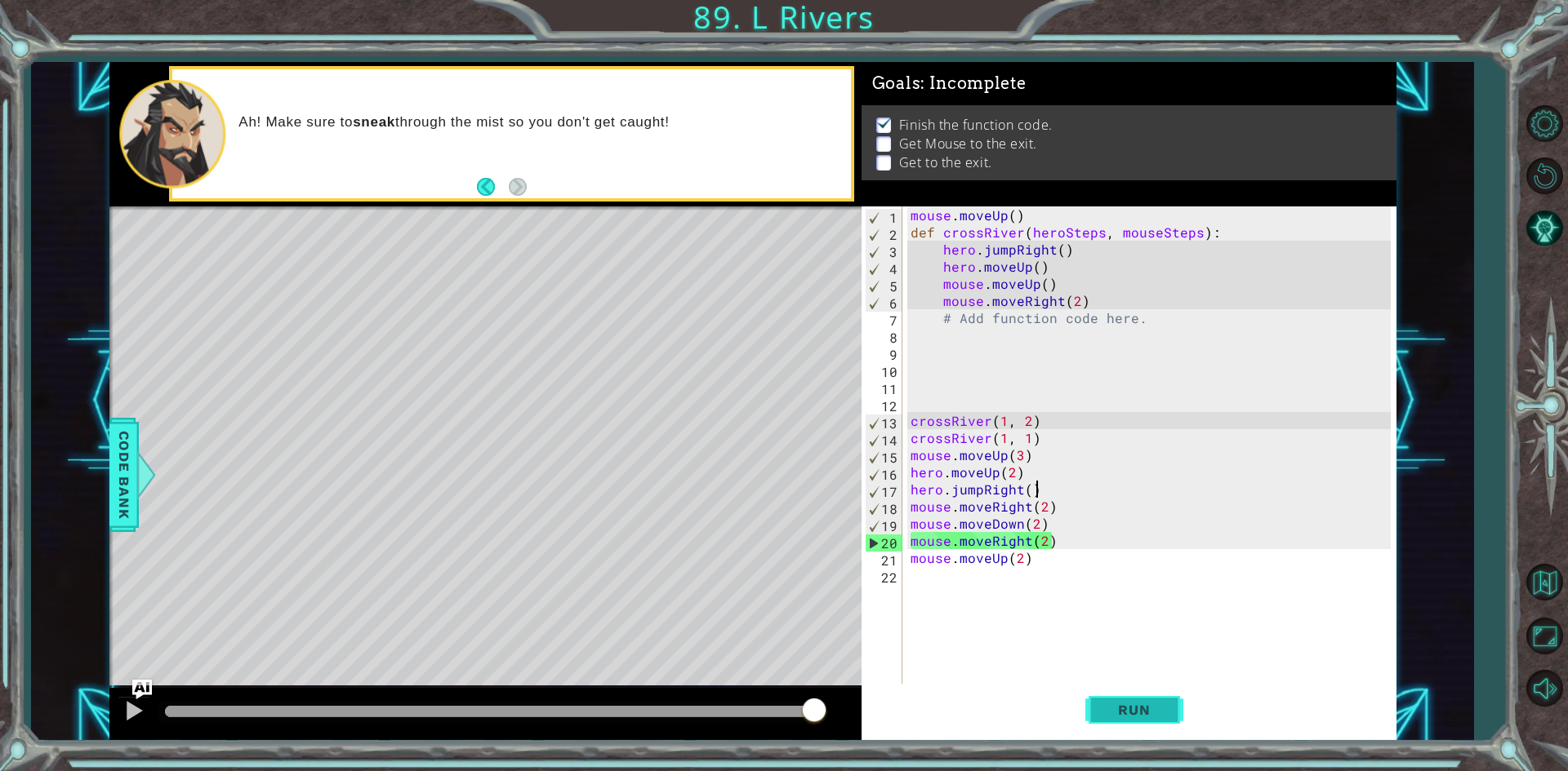
click at [1157, 724] on button "Run" at bounding box center [1134, 710] width 98 height 53
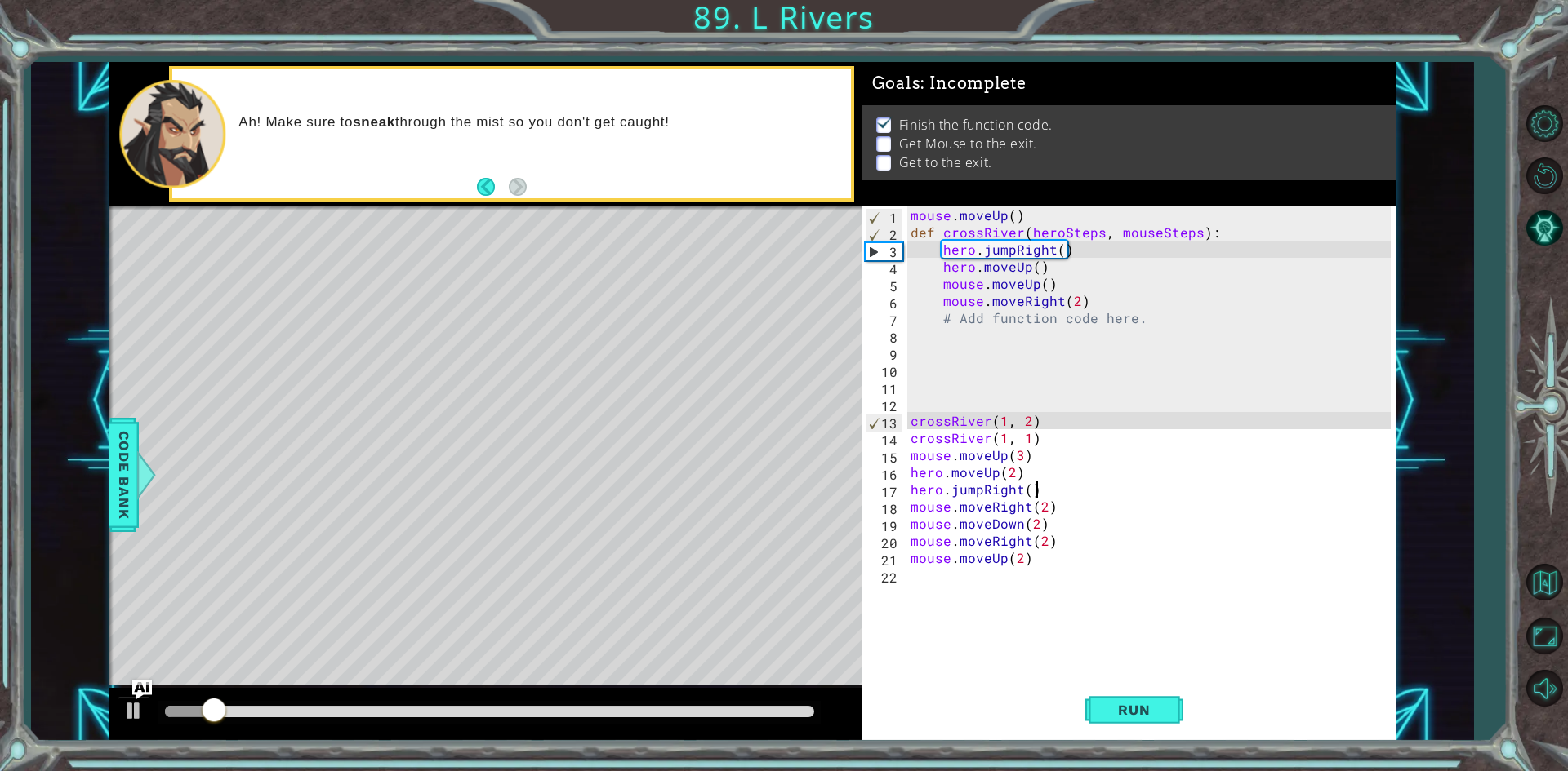
click at [637, 711] on div at bounding box center [489, 712] width 649 height 12
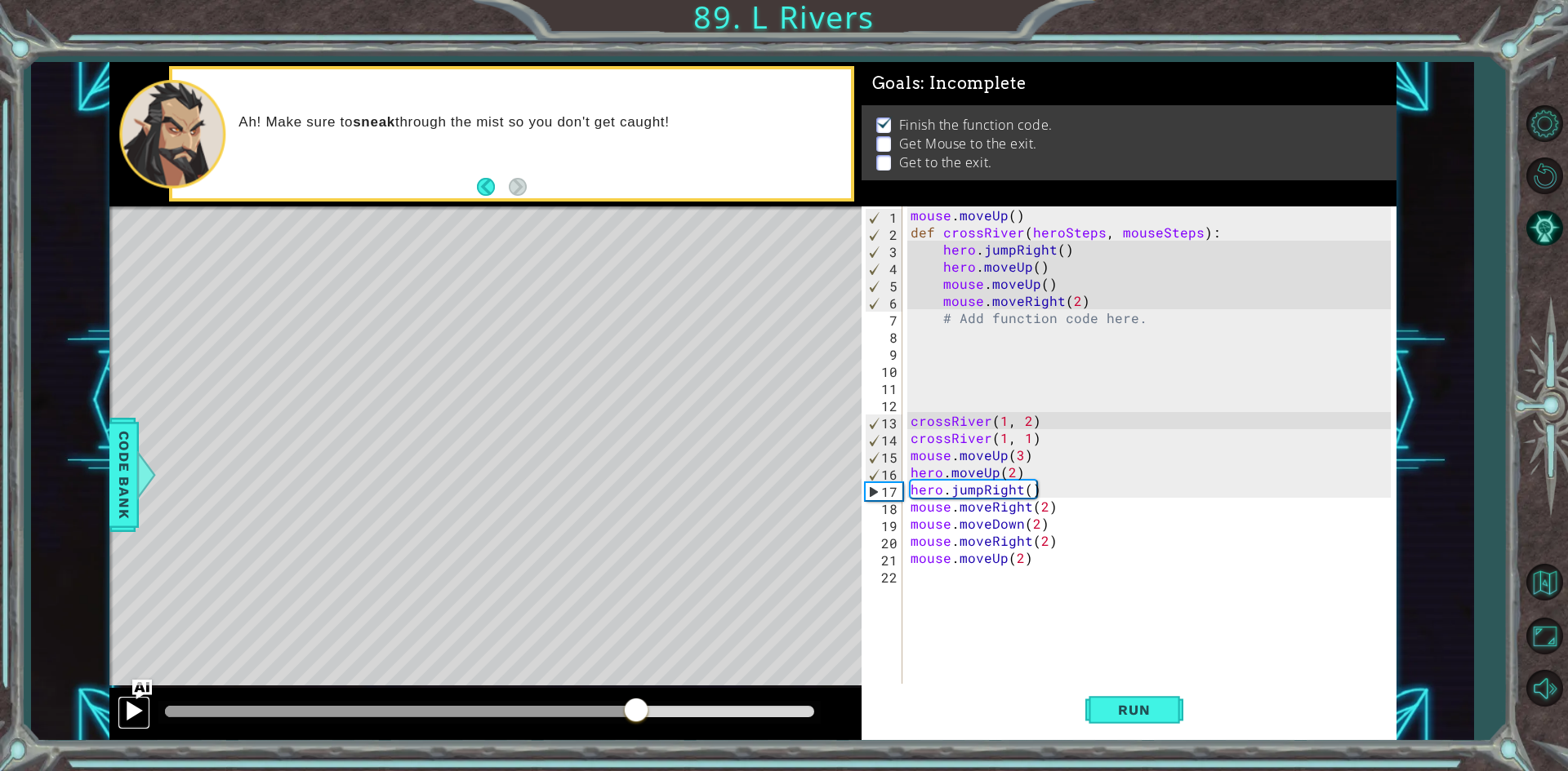
click at [122, 722] on button at bounding box center [133, 713] width 33 height 34
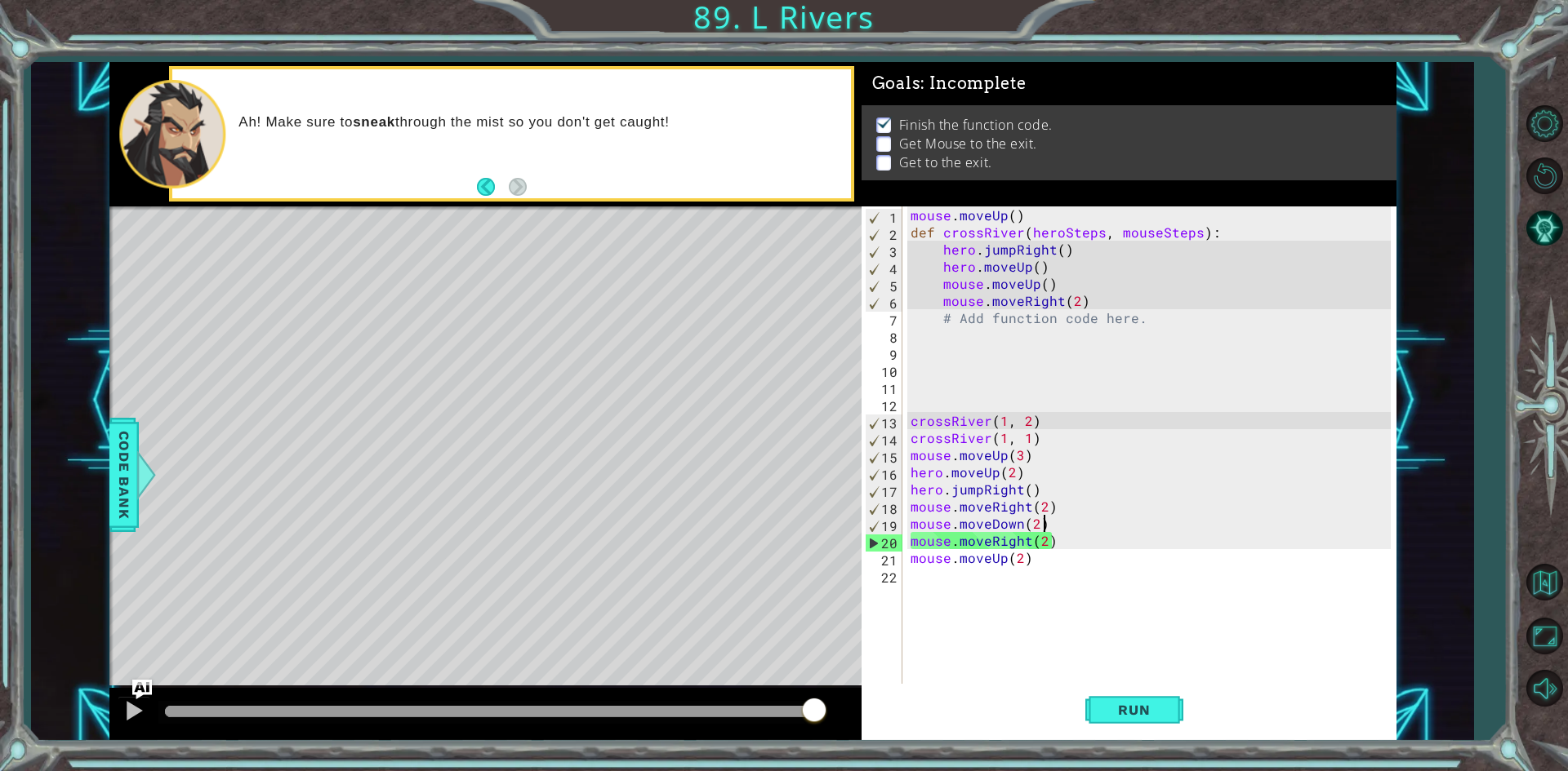
click at [1040, 521] on div "mouse . moveUp ( ) def crossRiver ( heroSteps , mouseSteps ) : hero . jumpRight…" at bounding box center [1153, 464] width 492 height 514
type textarea "mouse.moveRight(2)"
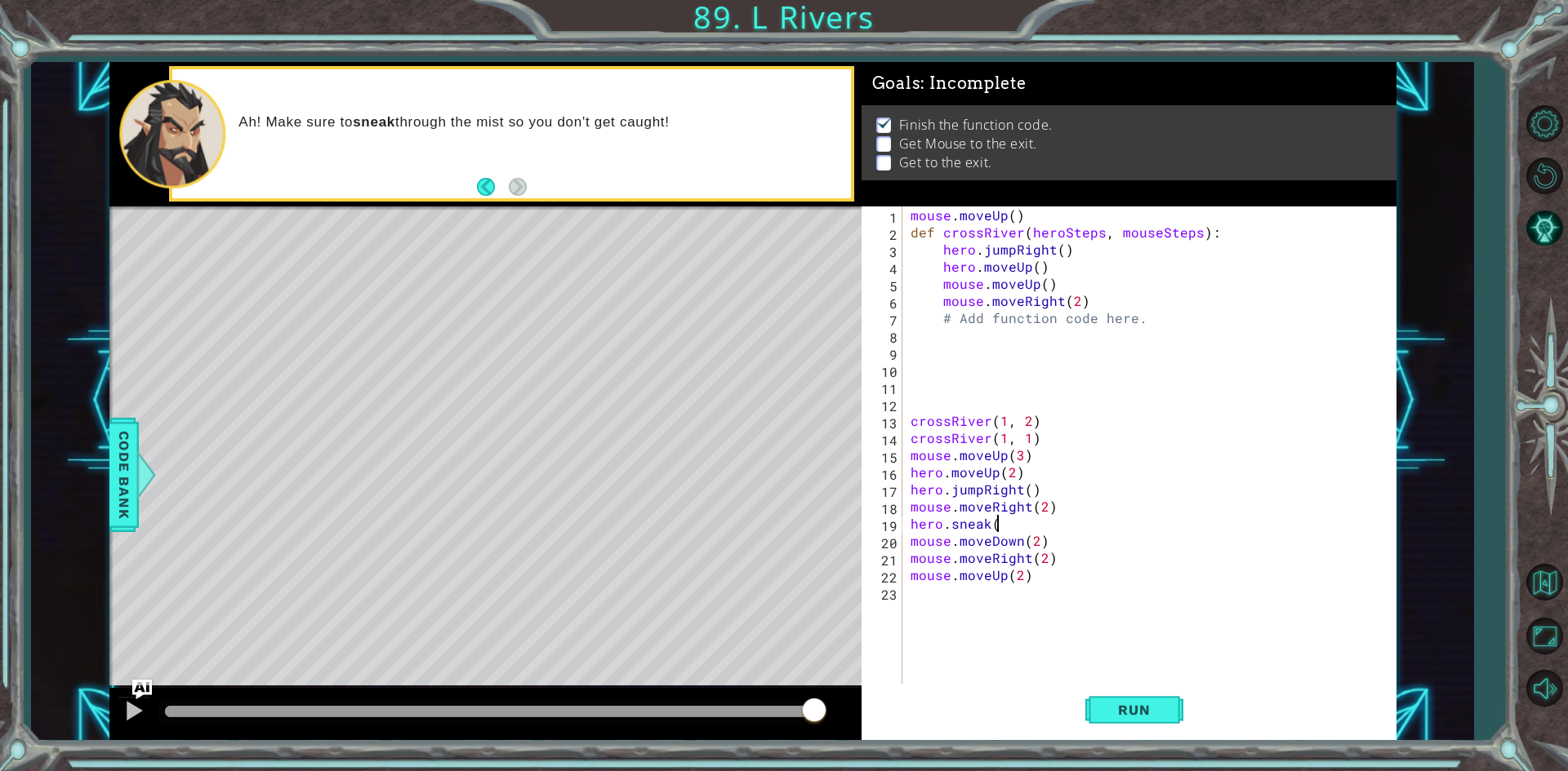
scroll to position [0, 4]
type textarea "hero.sneakUp()"
type textarea "hero.sneakRight(2)"
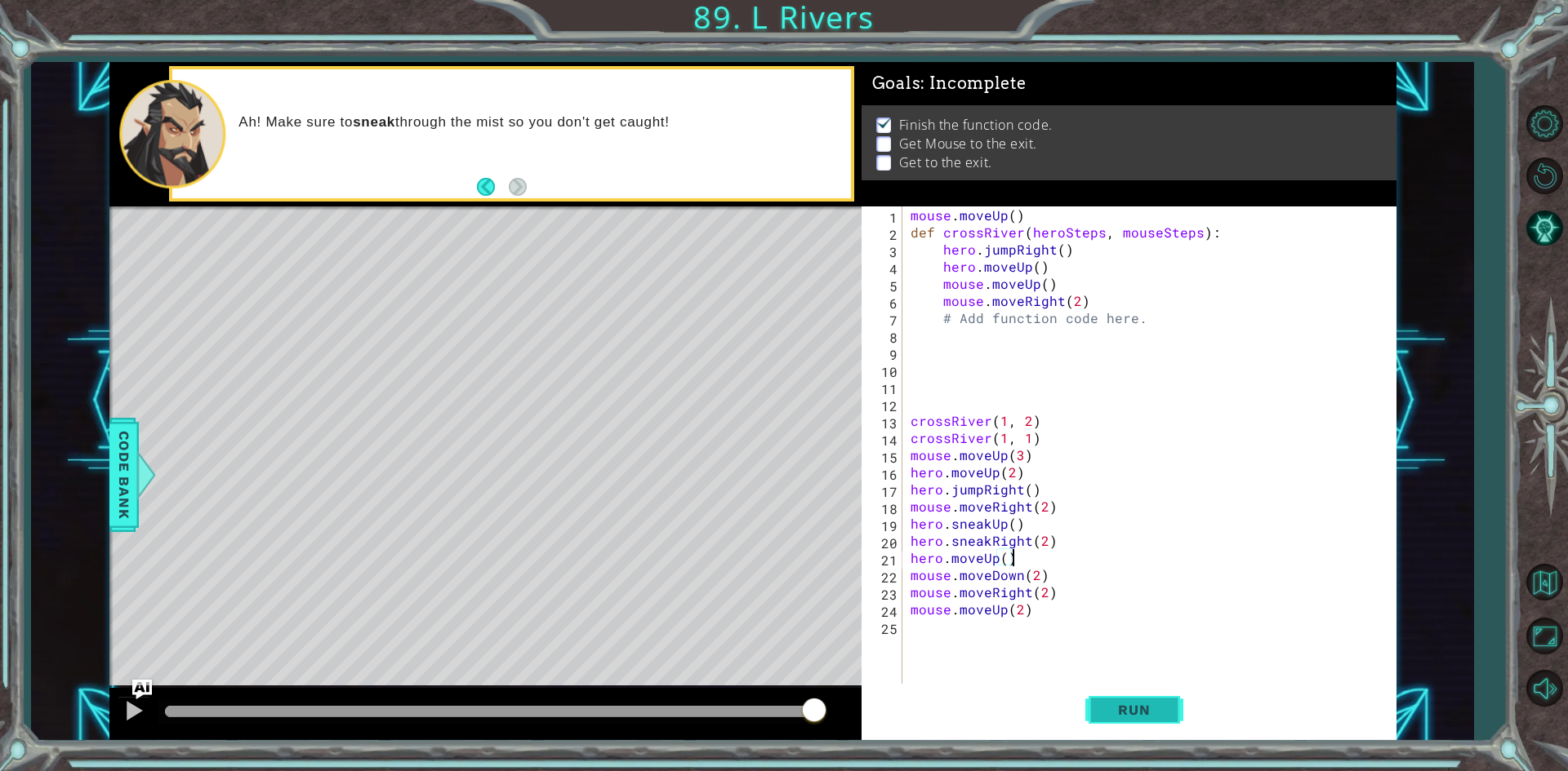
type textarea "hero.moveUp()"
click at [1139, 698] on button "Run" at bounding box center [1134, 710] width 98 height 53
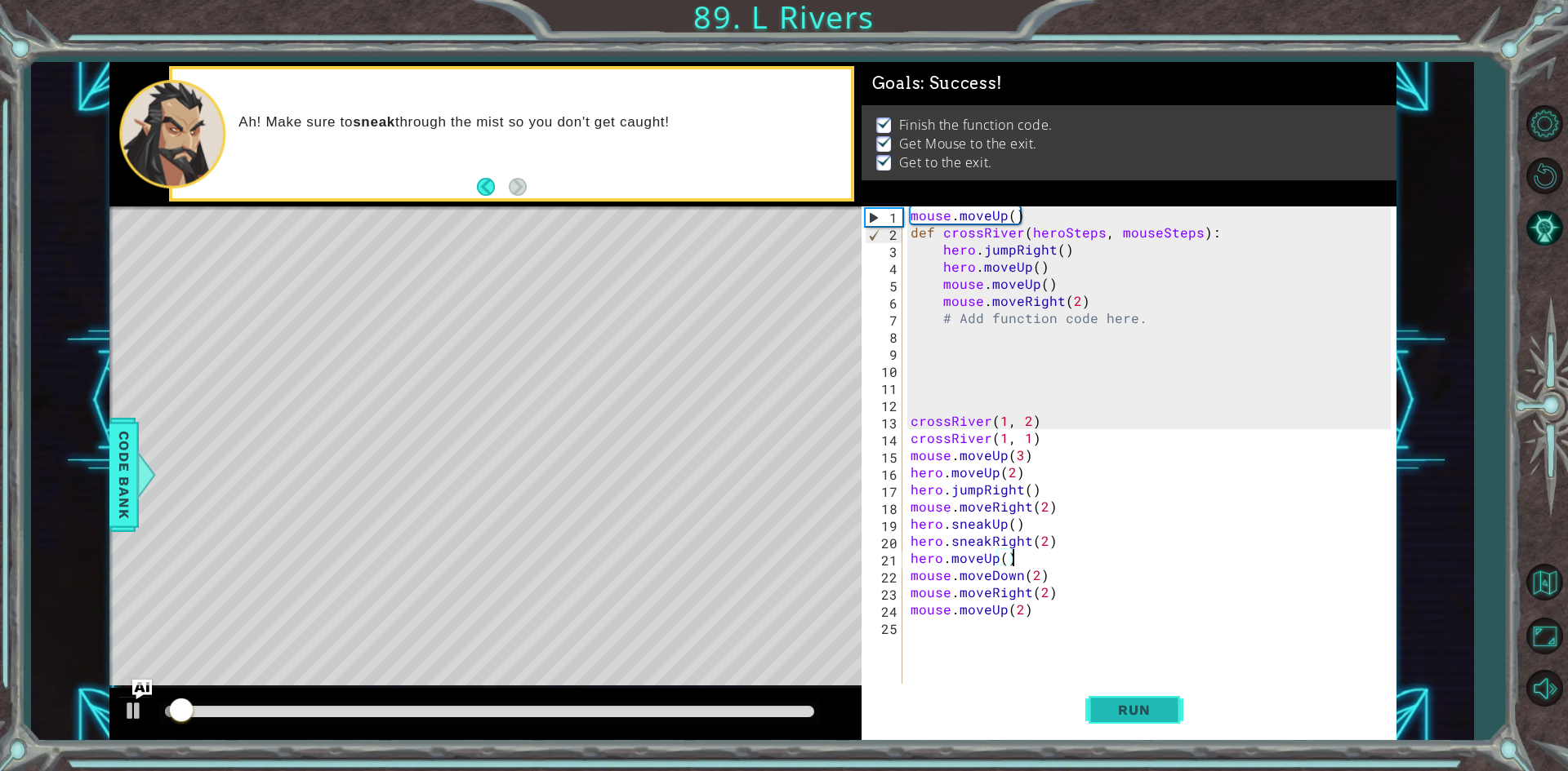
drag, startPoint x: 709, startPoint y: 713, endPoint x: 1096, endPoint y: 708, distance: 387.0
click at [1065, 718] on div "1 ההההההההההההההההההההההההההההההההההההההההההההההההההההההההההההההההההההההההההההה…" at bounding box center [753, 401] width 1287 height 679
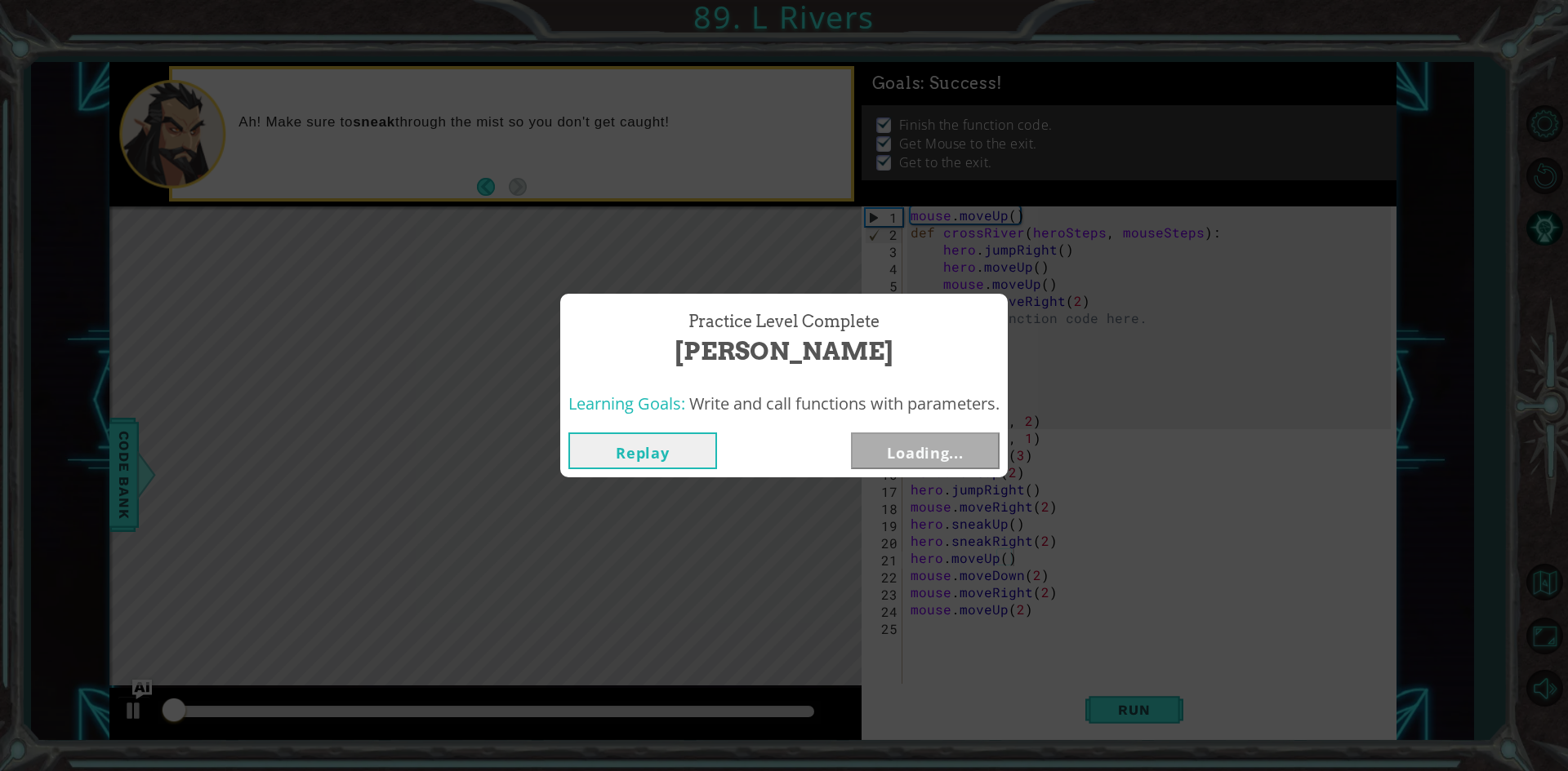
click at [921, 456] on button "Loading..." at bounding box center [925, 450] width 149 height 36
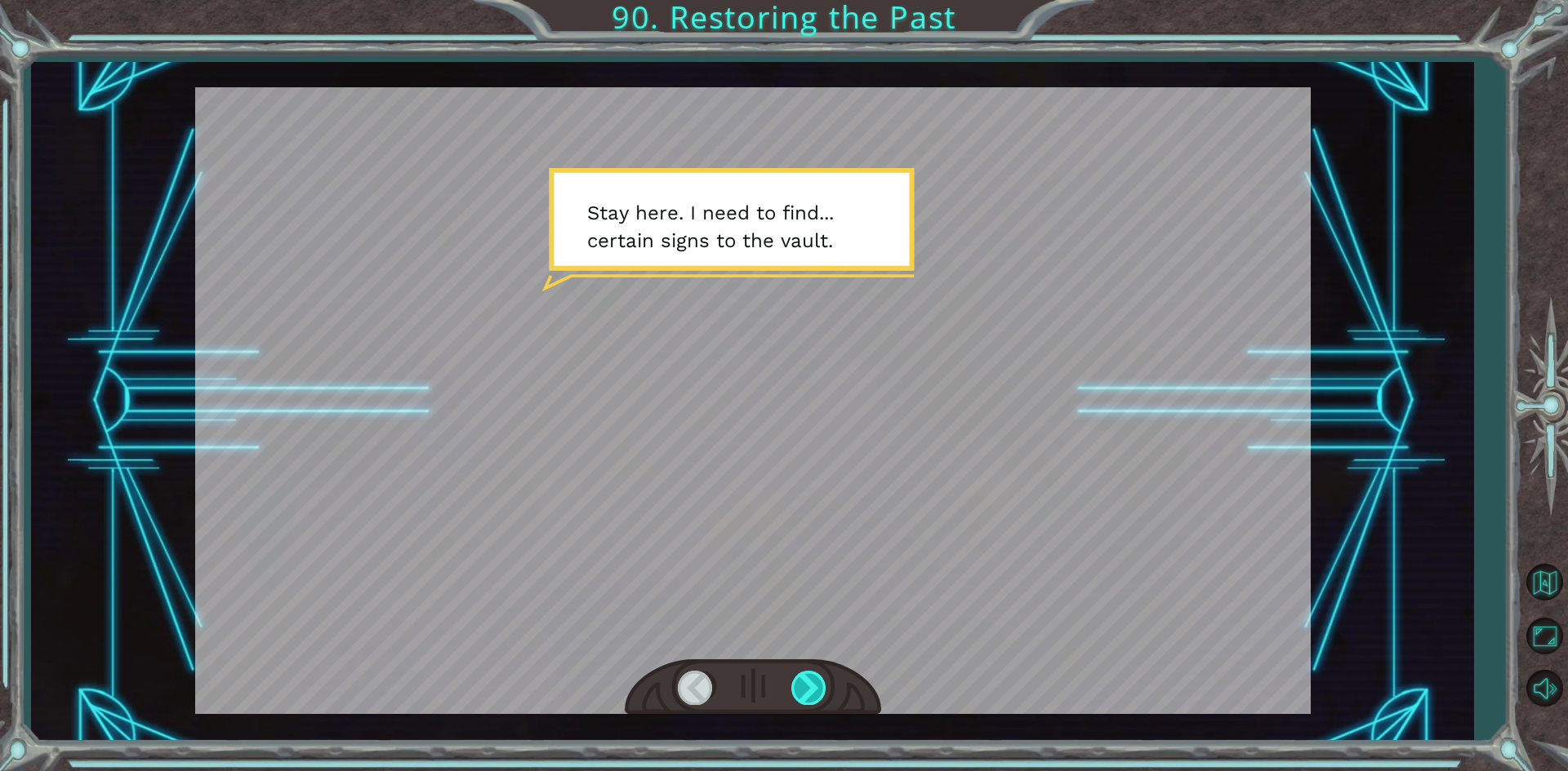
click at [808, 679] on div at bounding box center [809, 687] width 36 height 34
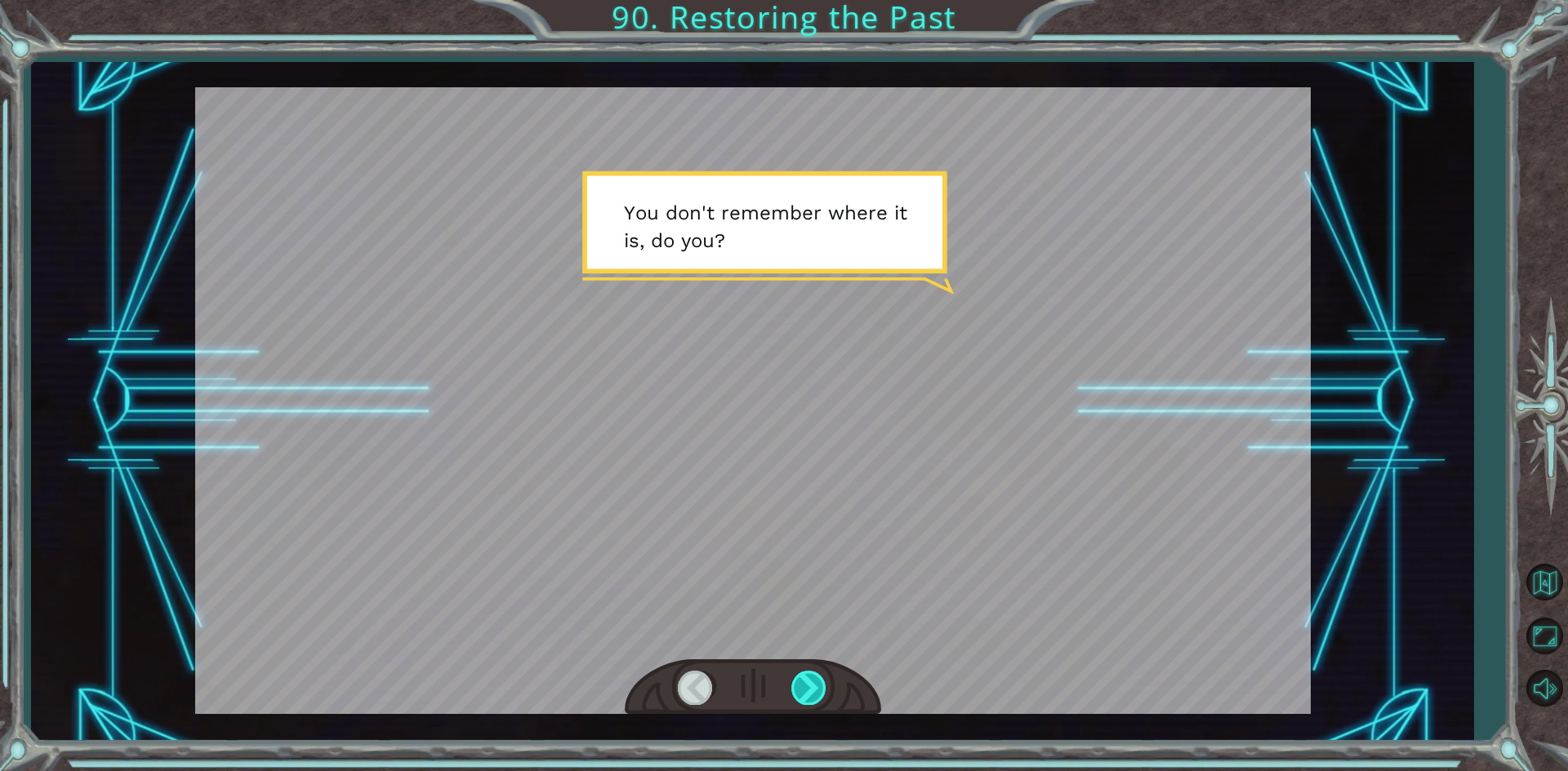
click at [808, 679] on div at bounding box center [809, 687] width 36 height 34
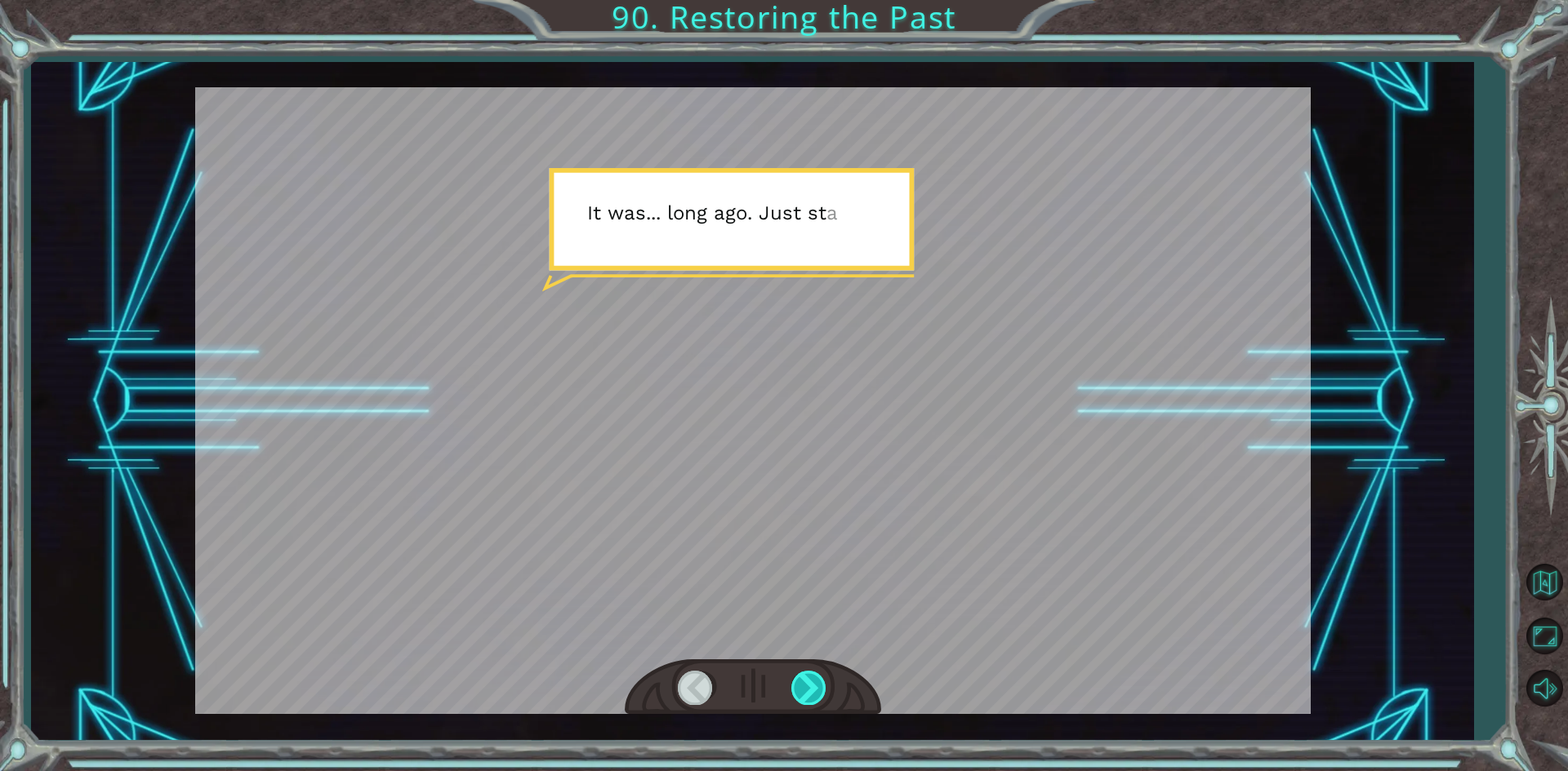
click at [808, 679] on div at bounding box center [809, 687] width 36 height 34
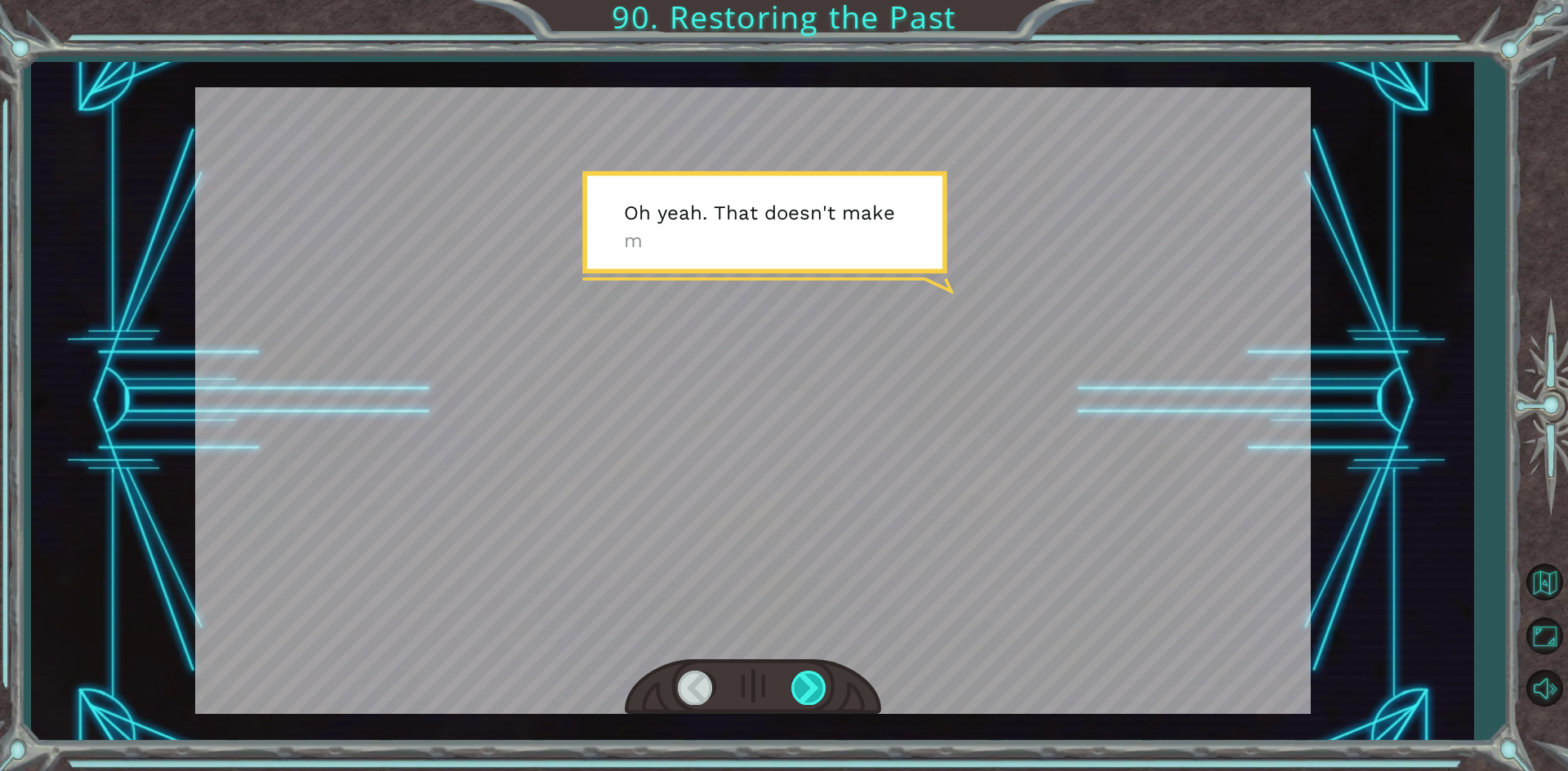
click at [808, 679] on div at bounding box center [809, 687] width 36 height 34
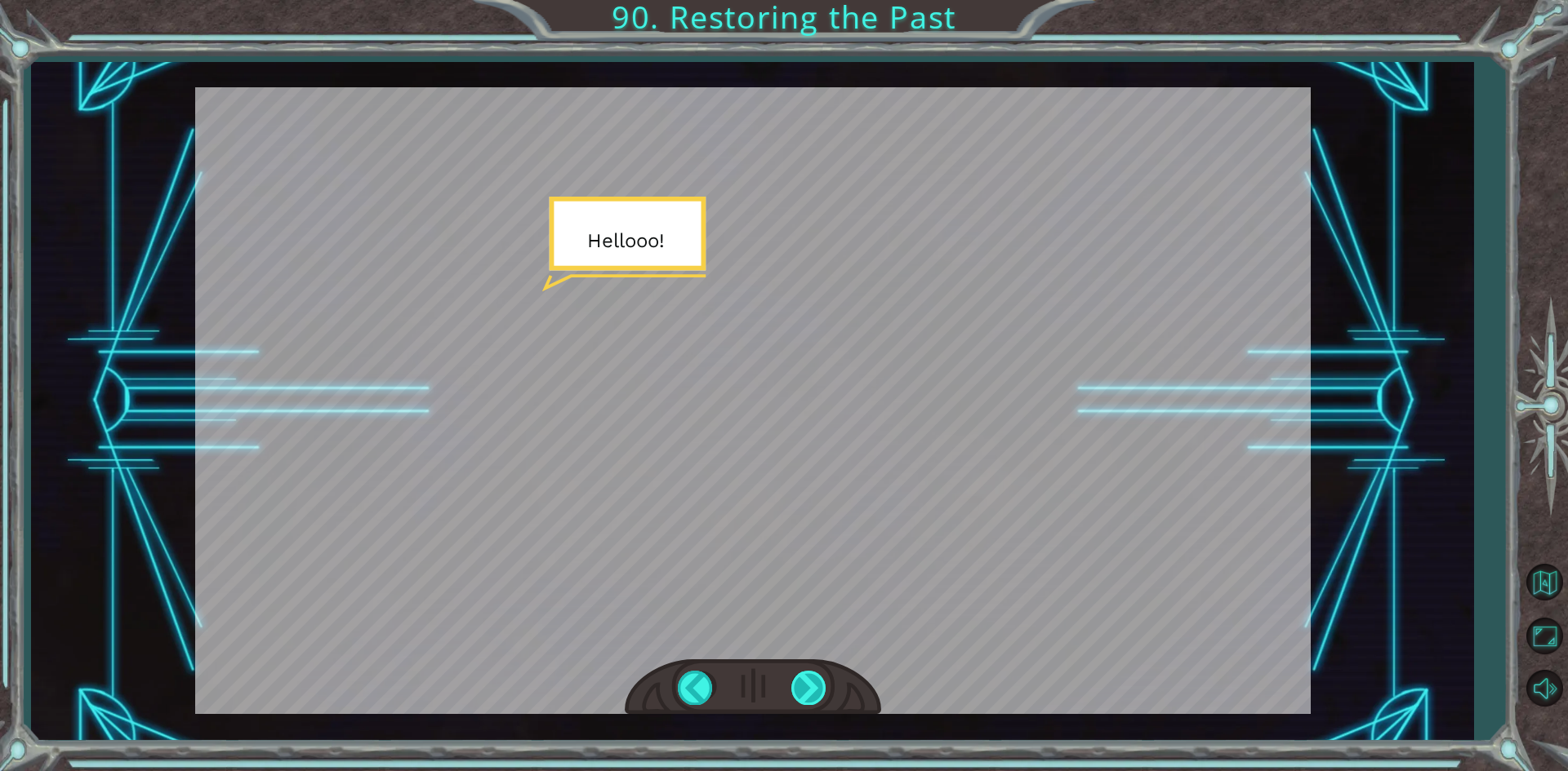
click at [808, 679] on div at bounding box center [809, 687] width 36 height 34
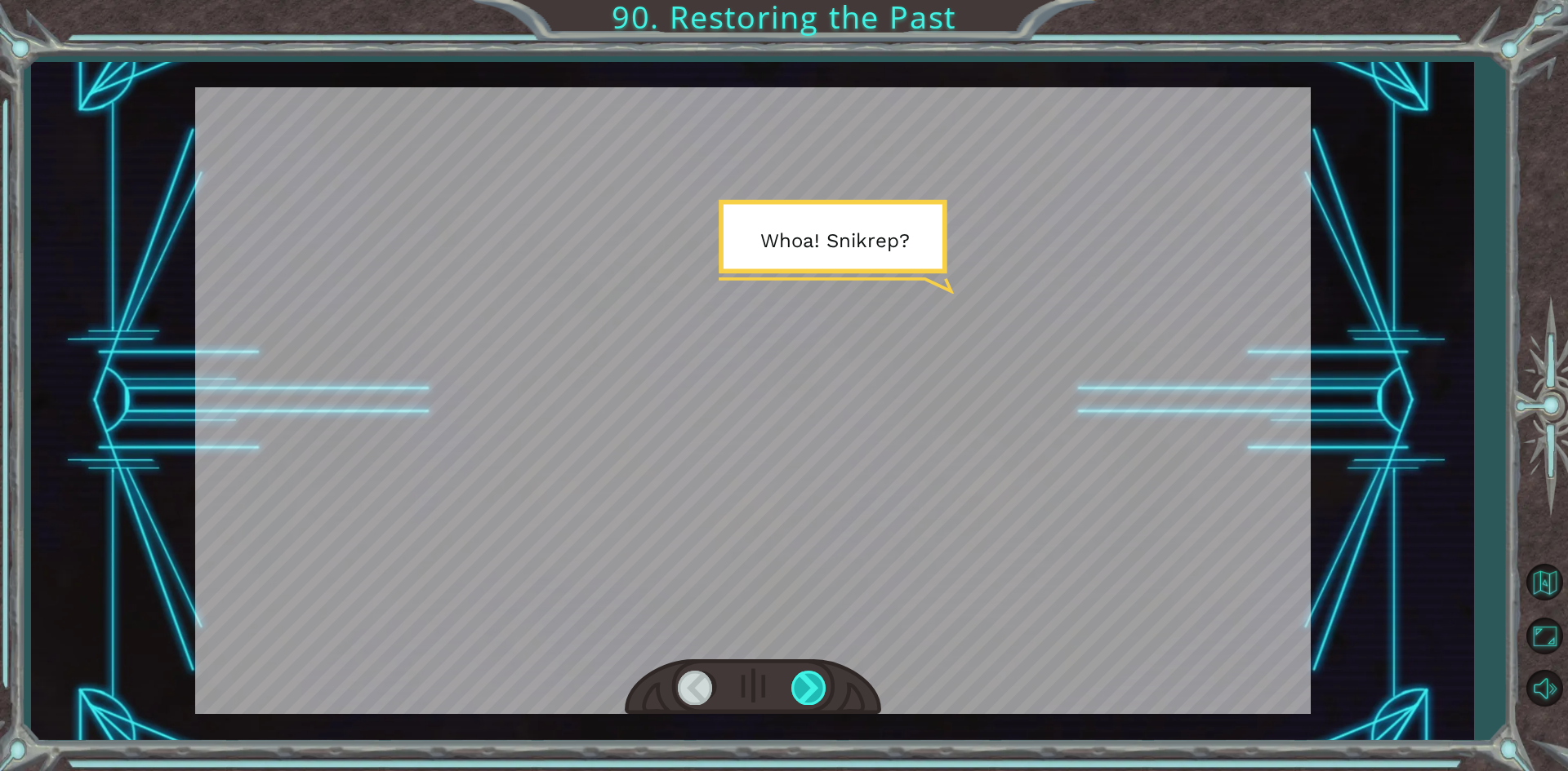
click at [808, 679] on div at bounding box center [809, 687] width 36 height 34
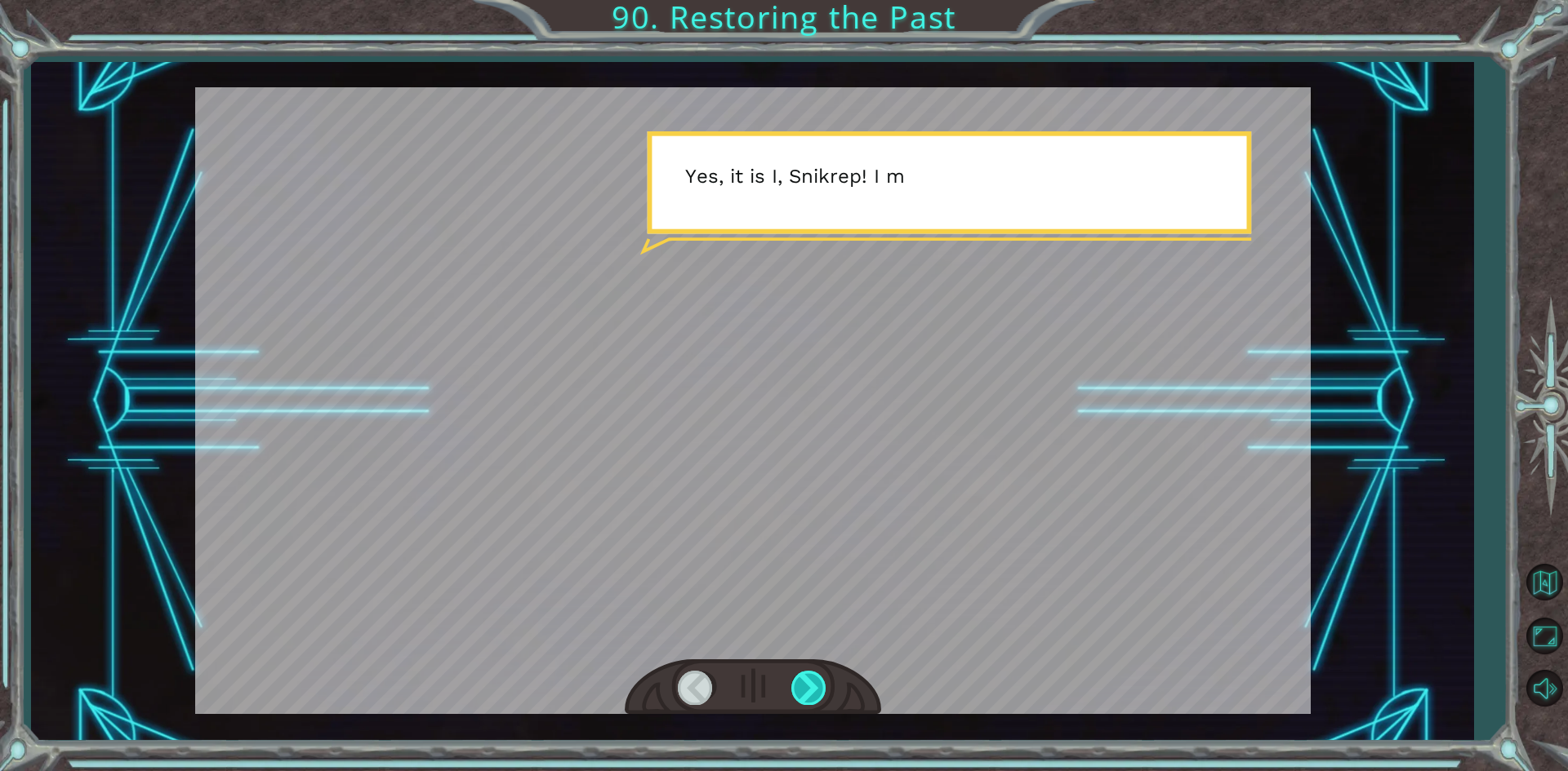
click at [808, 679] on div at bounding box center [809, 687] width 36 height 34
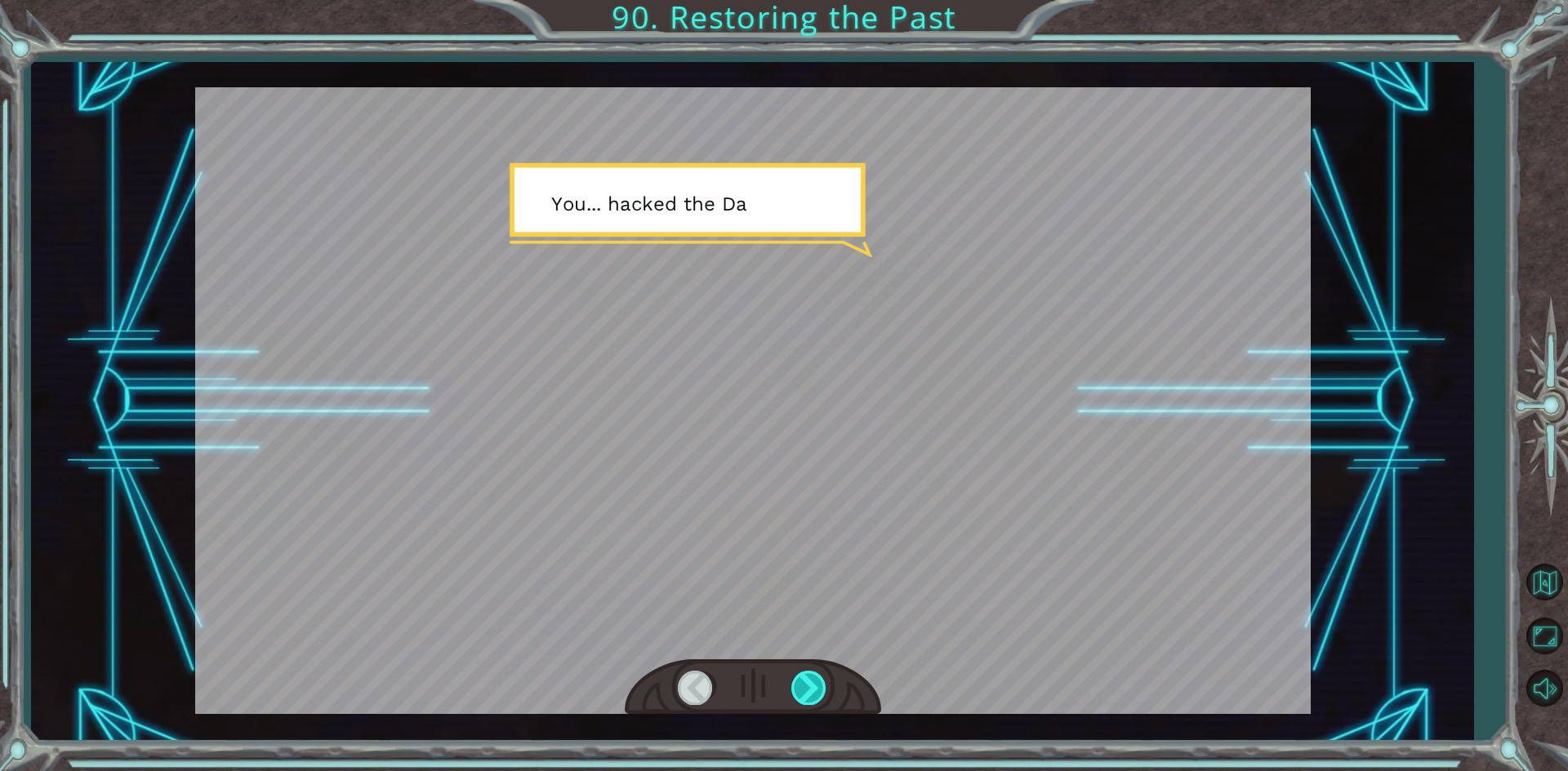
click at [808, 679] on div at bounding box center [809, 687] width 36 height 34
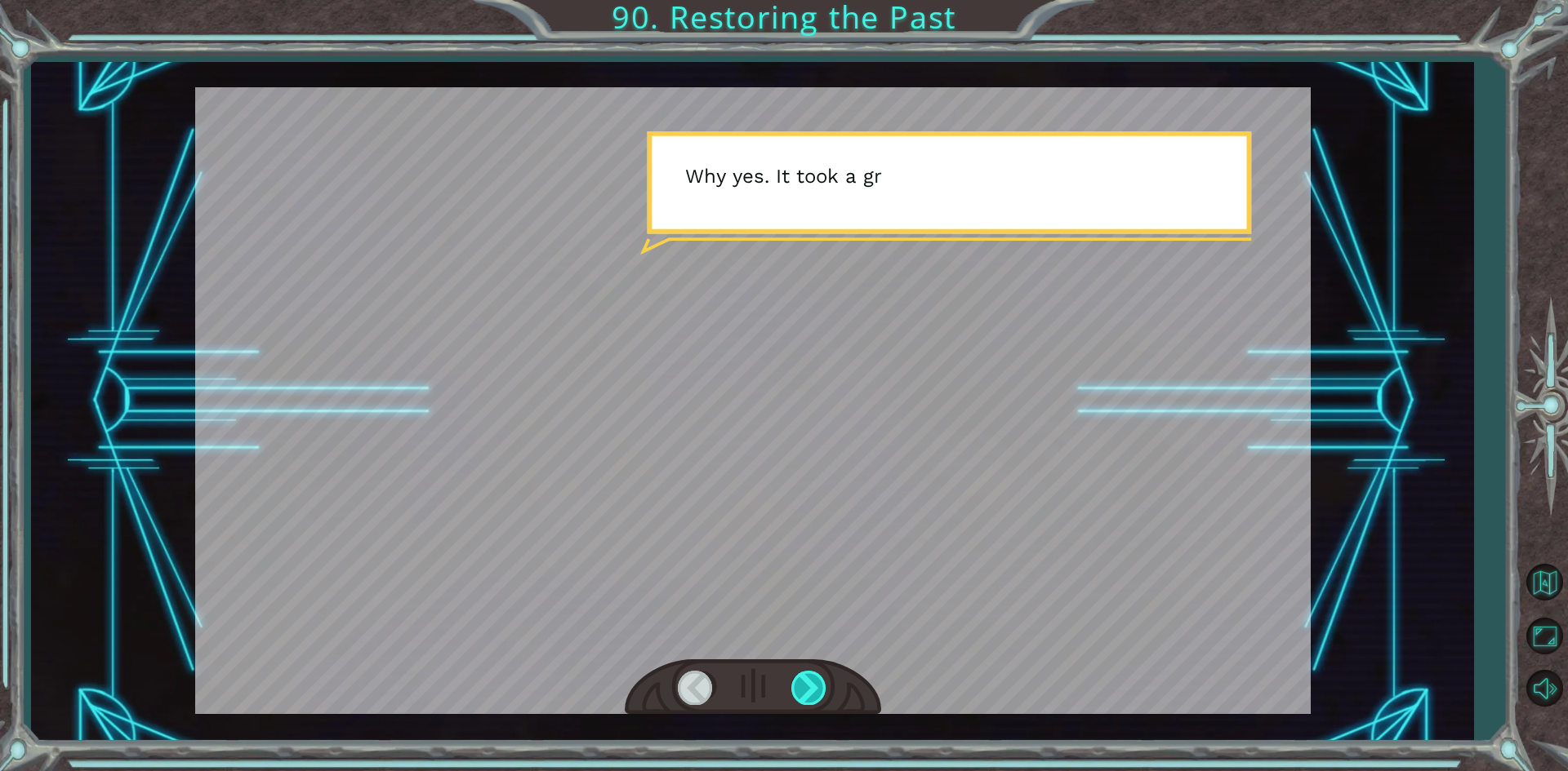
click at [808, 679] on div at bounding box center [809, 687] width 36 height 34
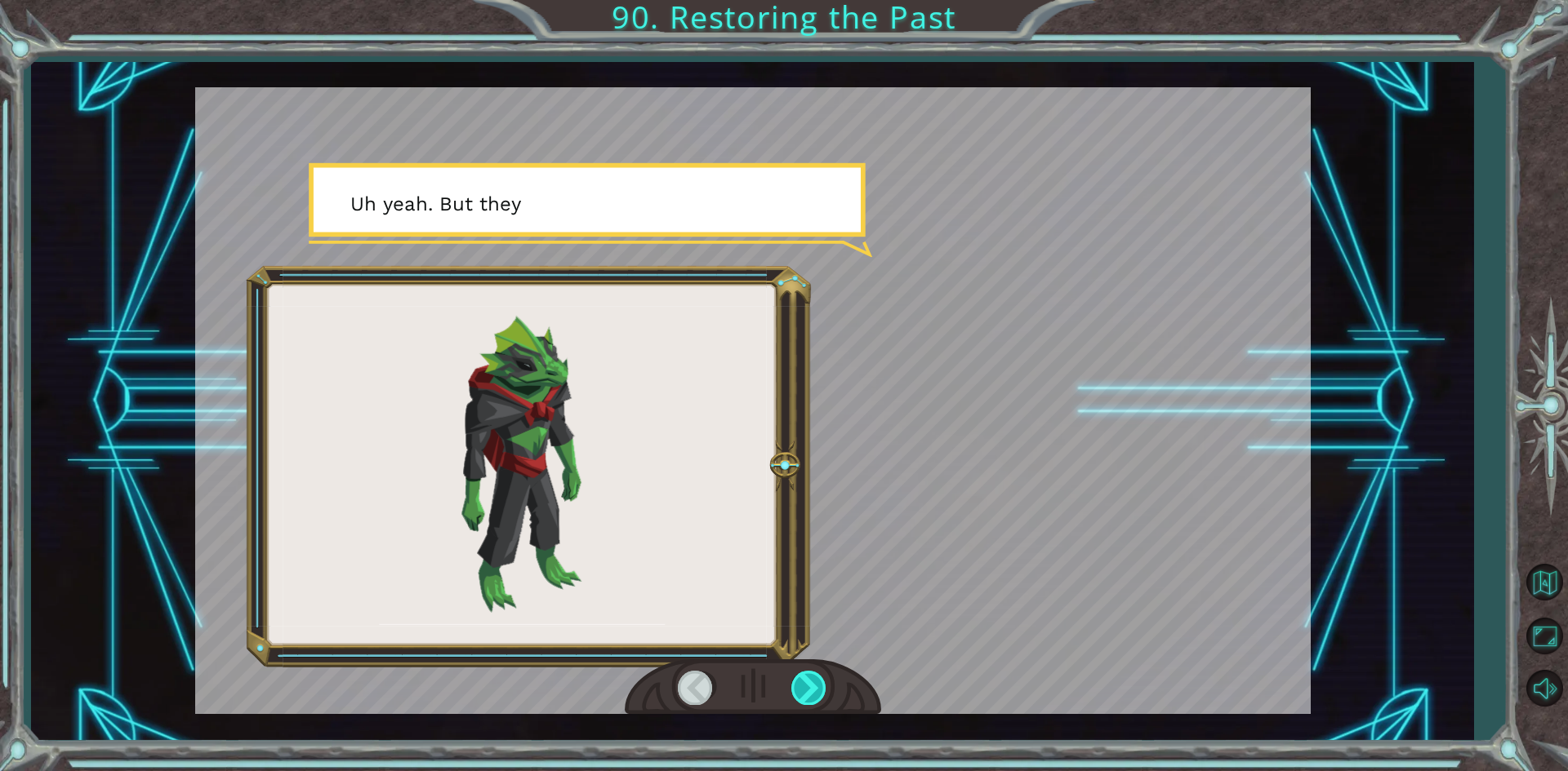
click at [808, 679] on div at bounding box center [809, 687] width 36 height 34
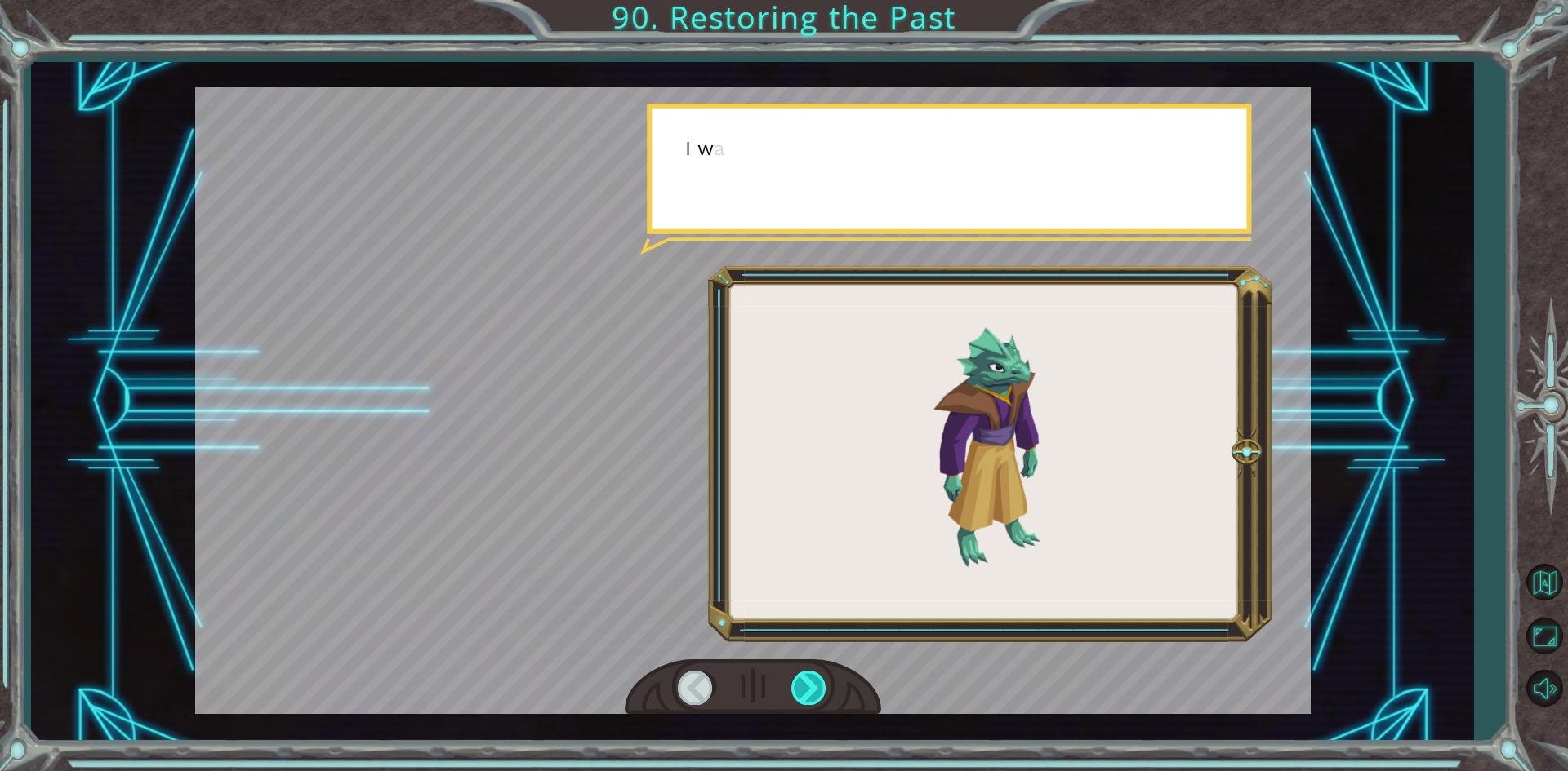
click at [808, 679] on div at bounding box center [809, 687] width 36 height 34
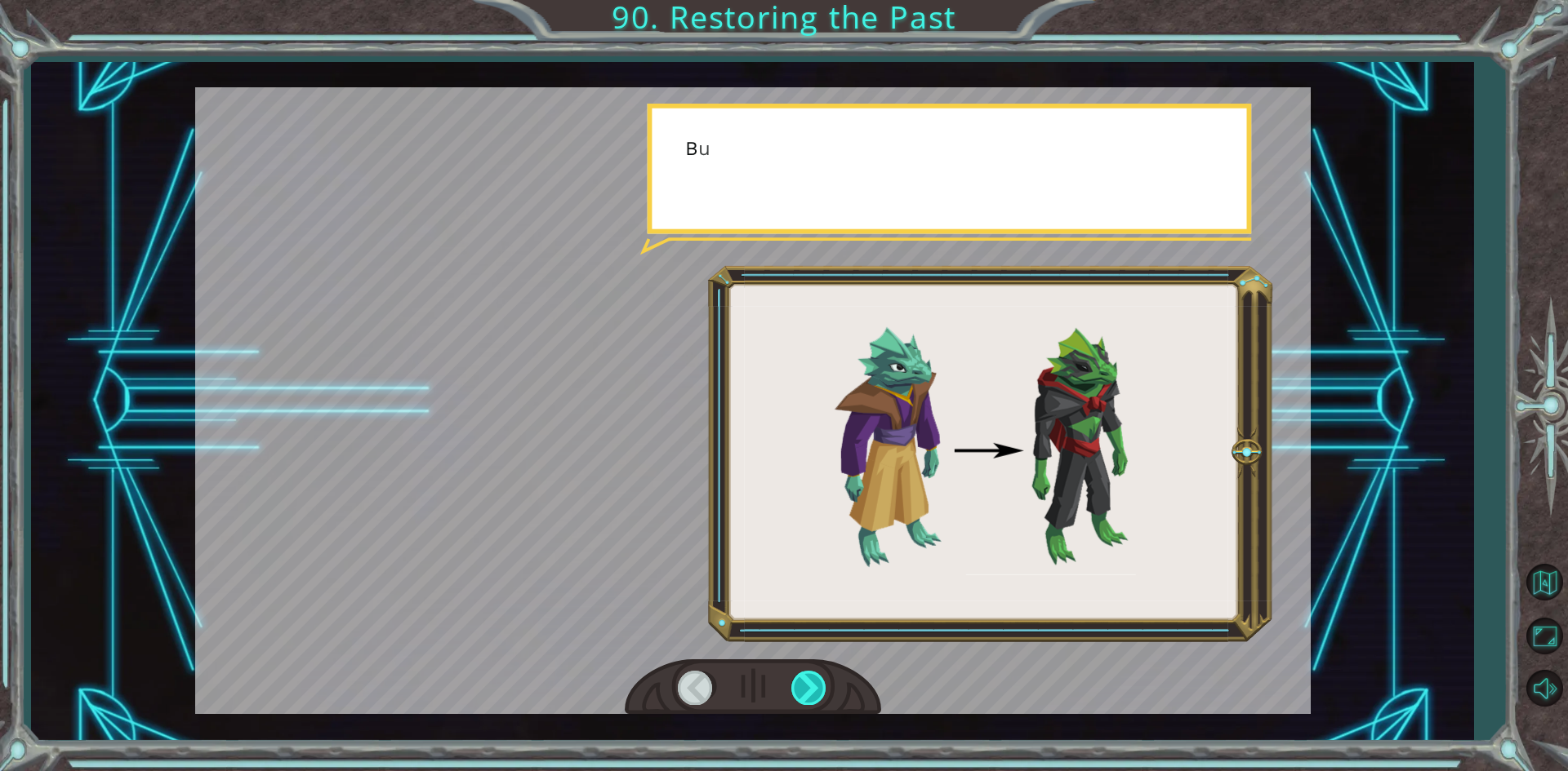
click at [808, 679] on div at bounding box center [809, 687] width 36 height 34
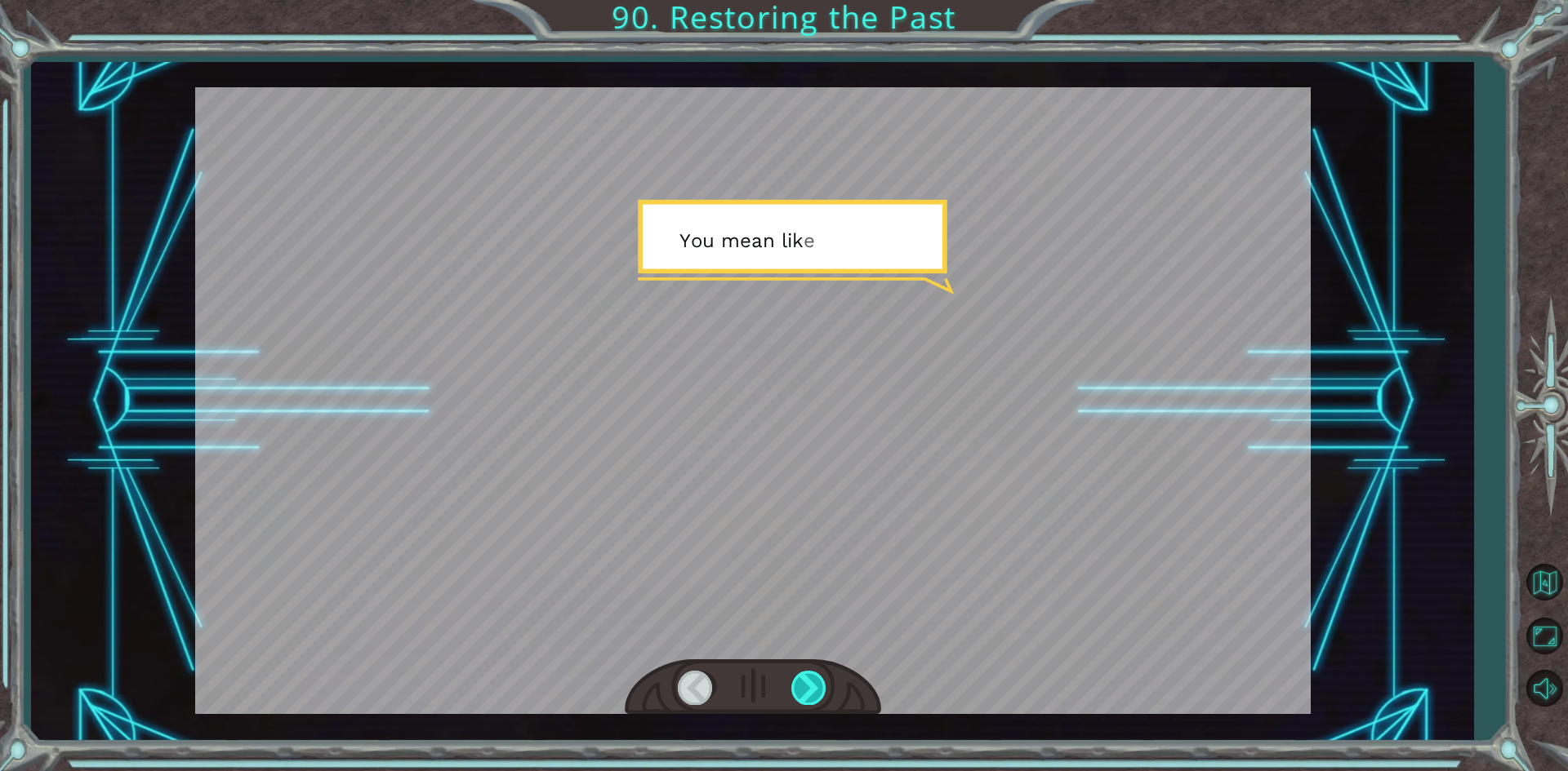
click at [808, 679] on div at bounding box center [809, 687] width 36 height 34
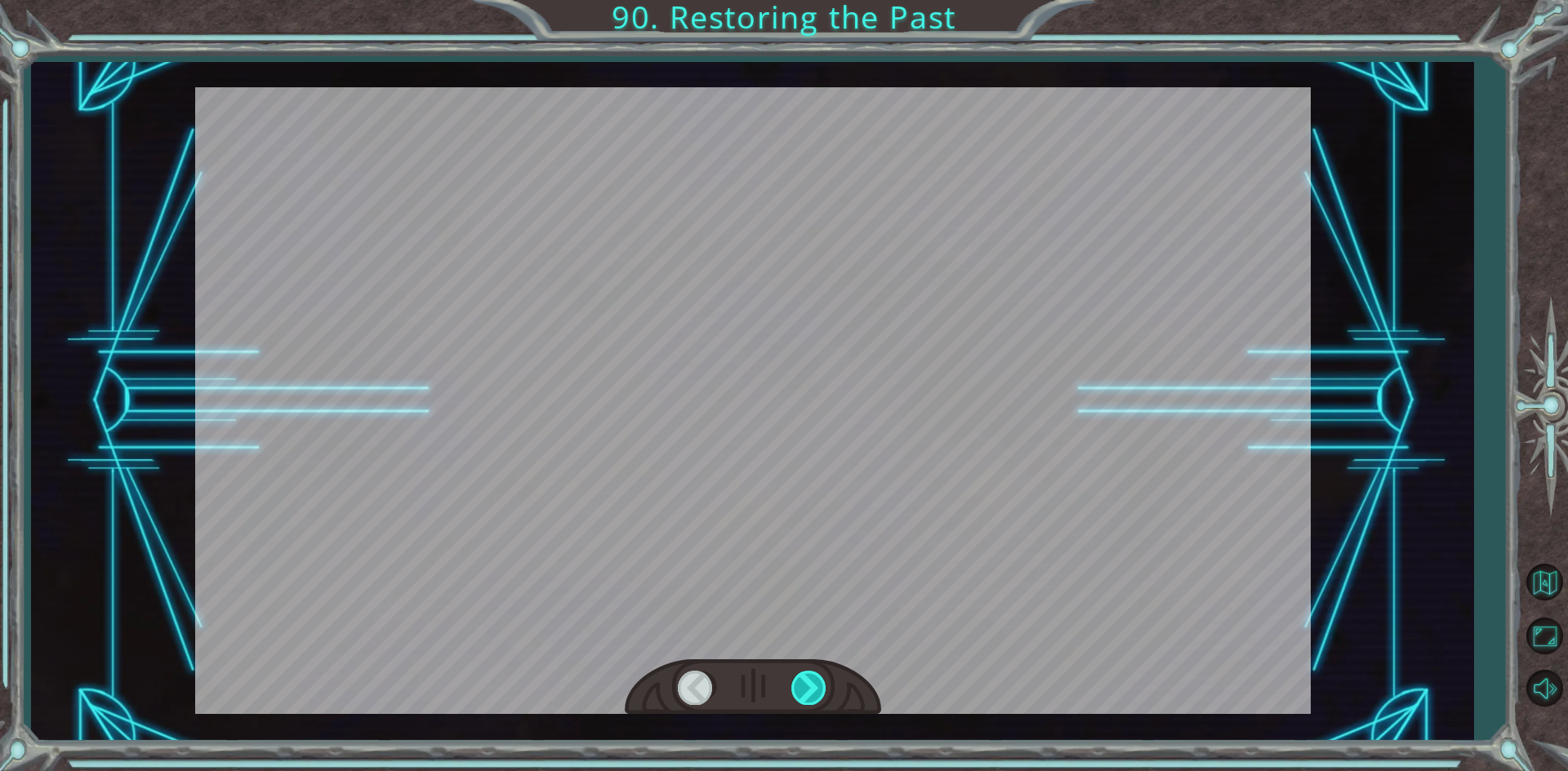
click at [808, 679] on div at bounding box center [809, 687] width 36 height 34
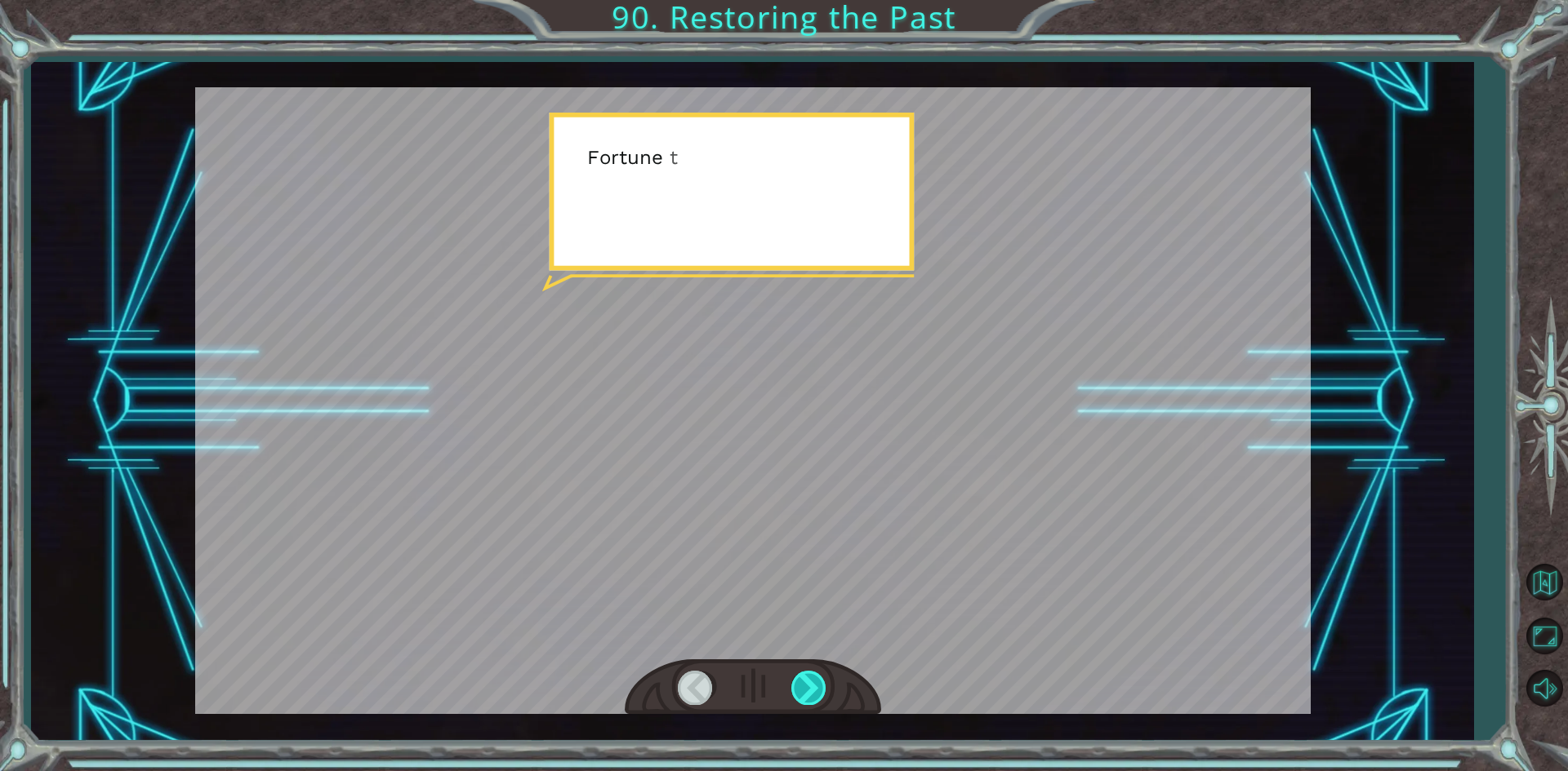
click at [808, 679] on div at bounding box center [809, 687] width 36 height 34
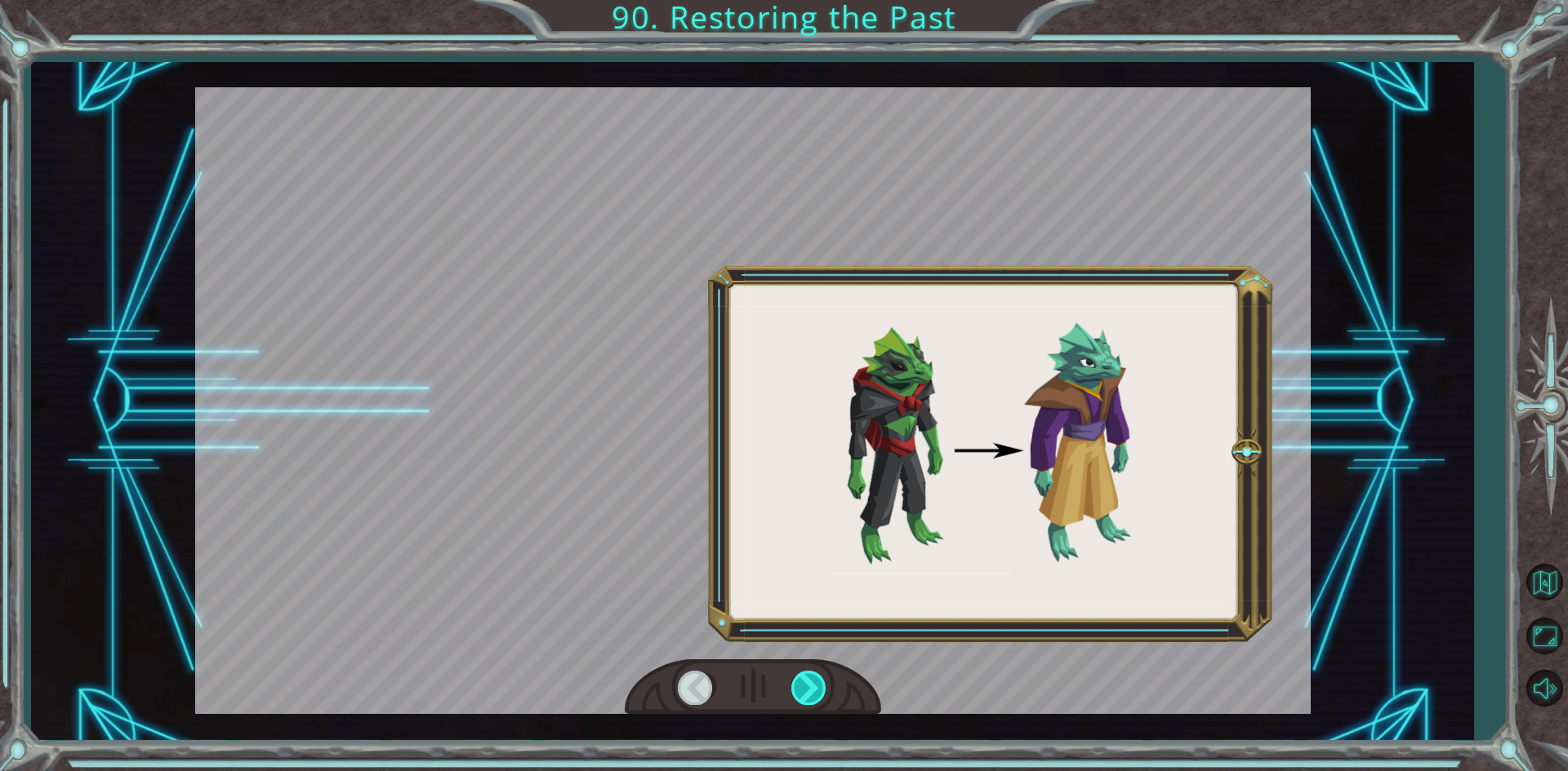
click at [808, 679] on div at bounding box center [809, 687] width 36 height 34
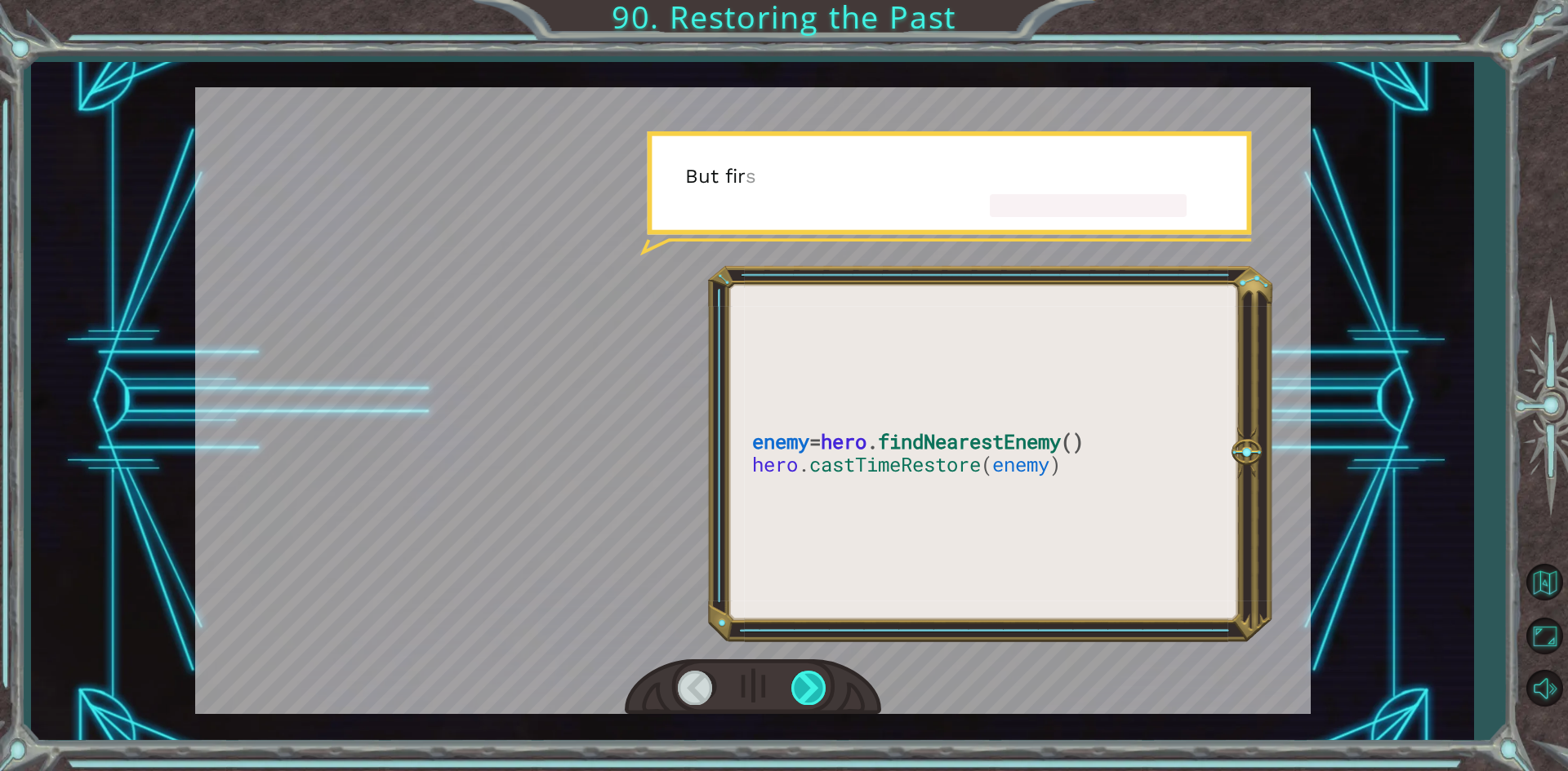
click at [808, 679] on div at bounding box center [809, 687] width 36 height 34
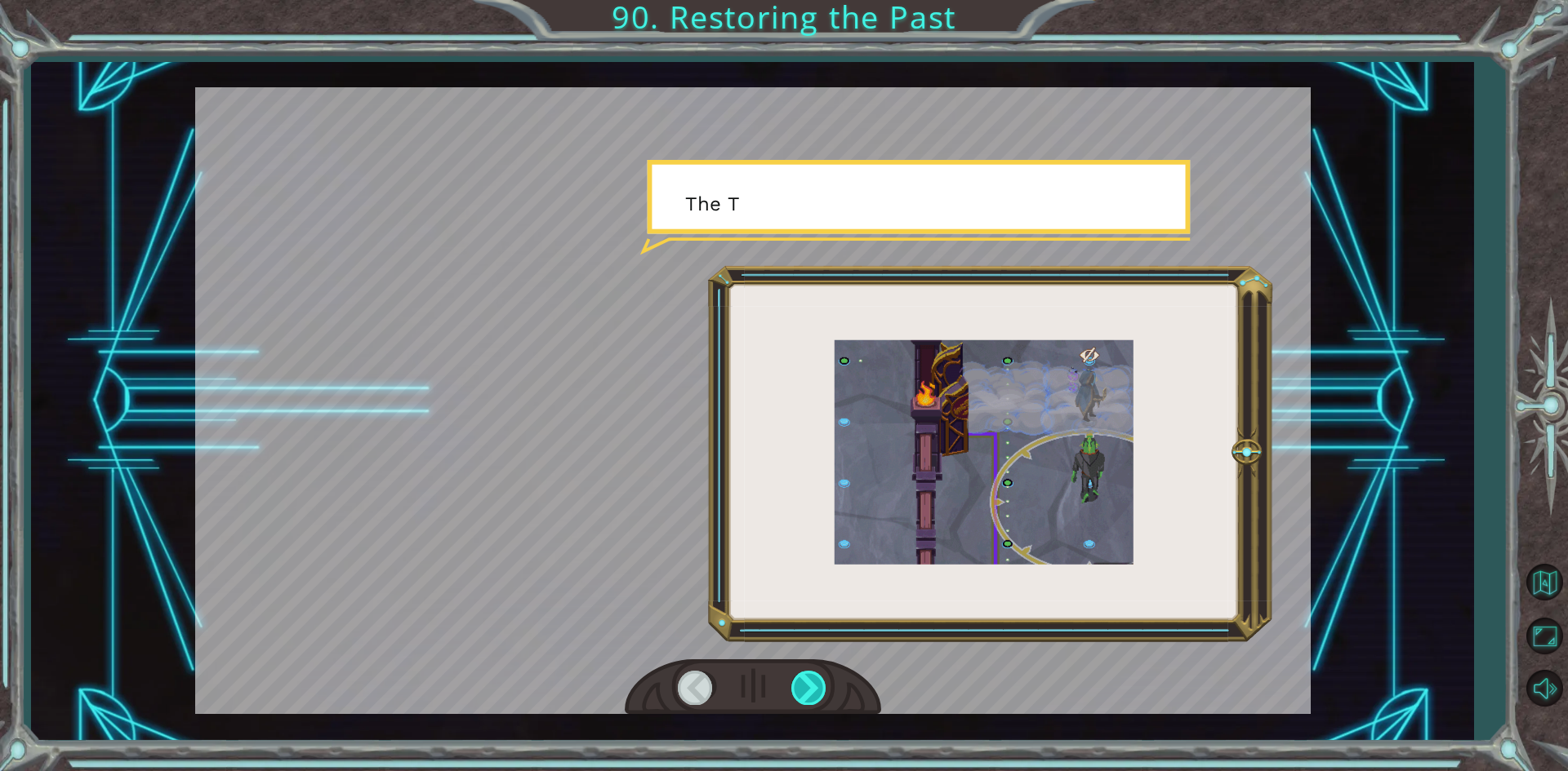
click at [808, 679] on div at bounding box center [809, 687] width 36 height 34
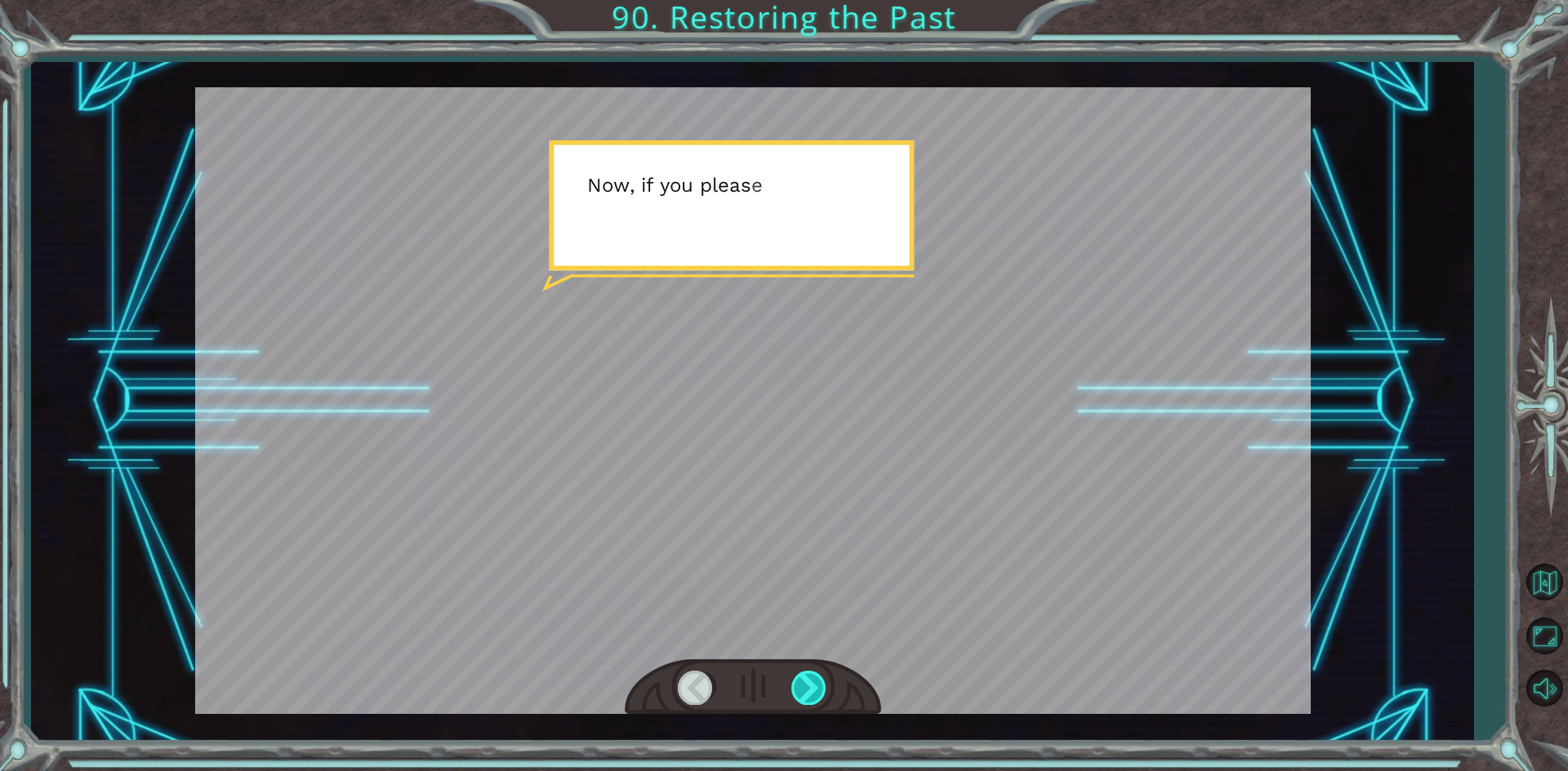
click at [808, 679] on div at bounding box center [809, 687] width 36 height 34
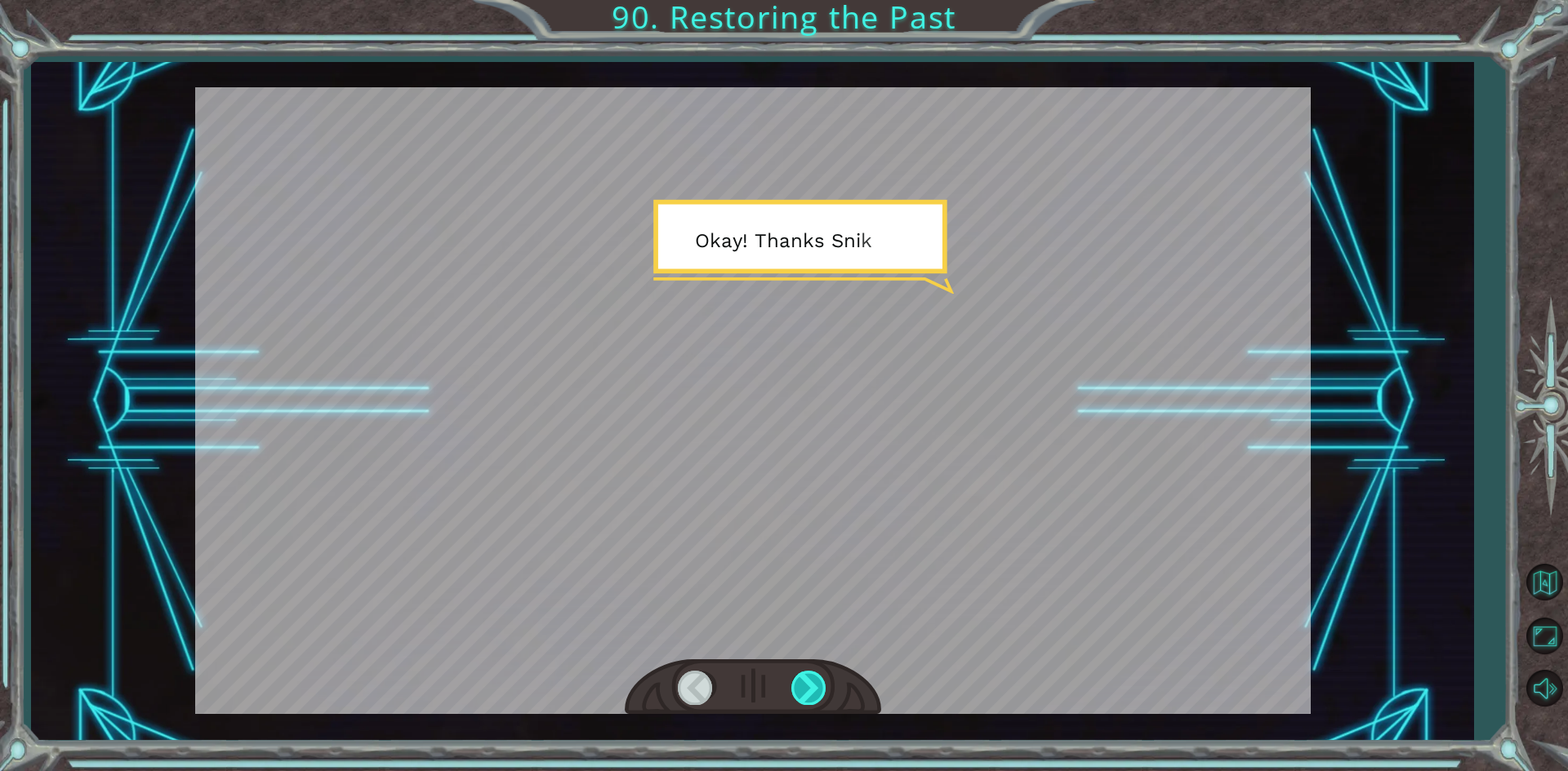
click at [808, 679] on div at bounding box center [809, 687] width 36 height 34
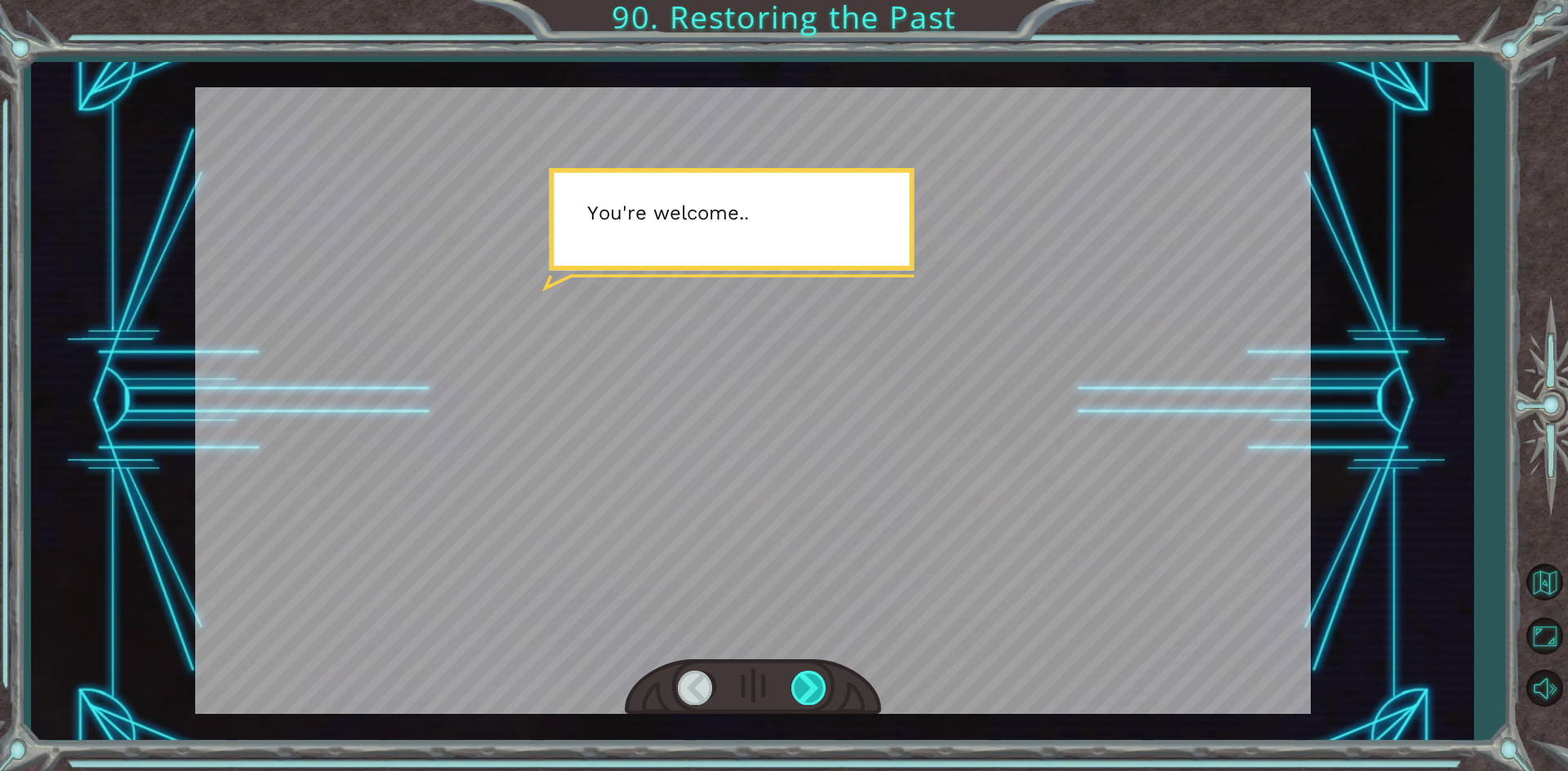
click at [808, 679] on div at bounding box center [809, 687] width 36 height 34
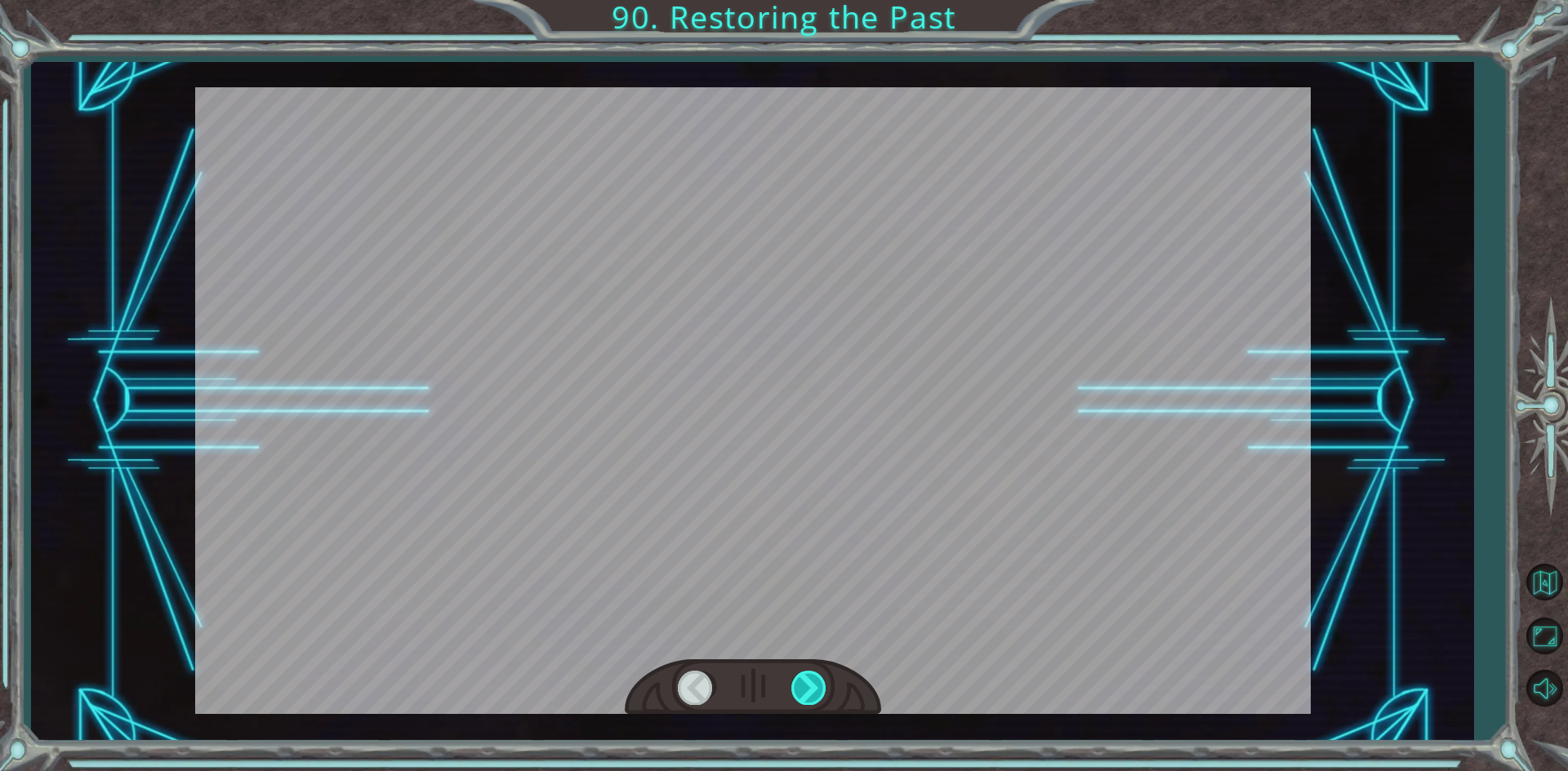
click at [808, 679] on div at bounding box center [809, 687] width 36 height 34
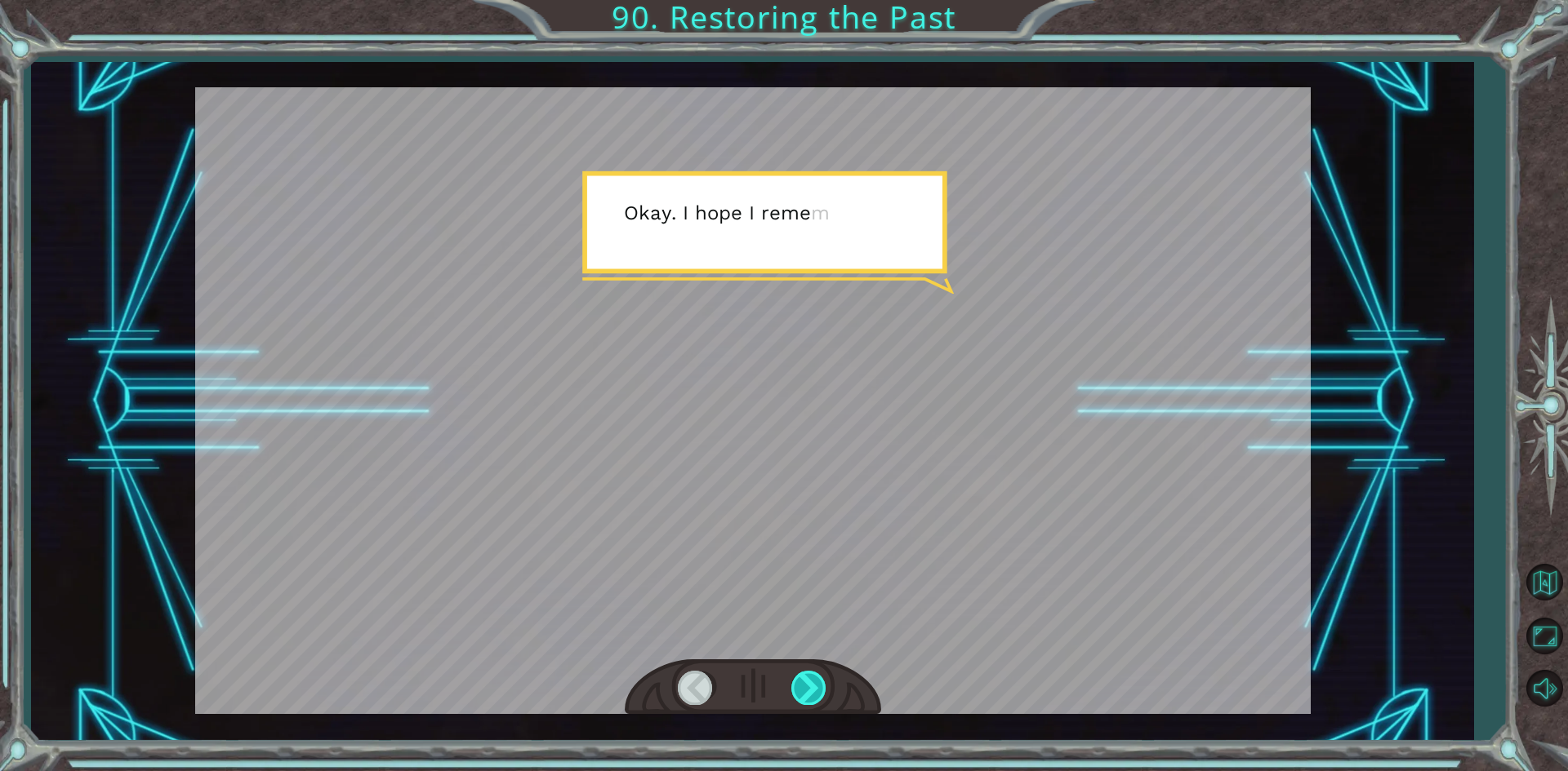
click at [808, 679] on div at bounding box center [809, 687] width 36 height 34
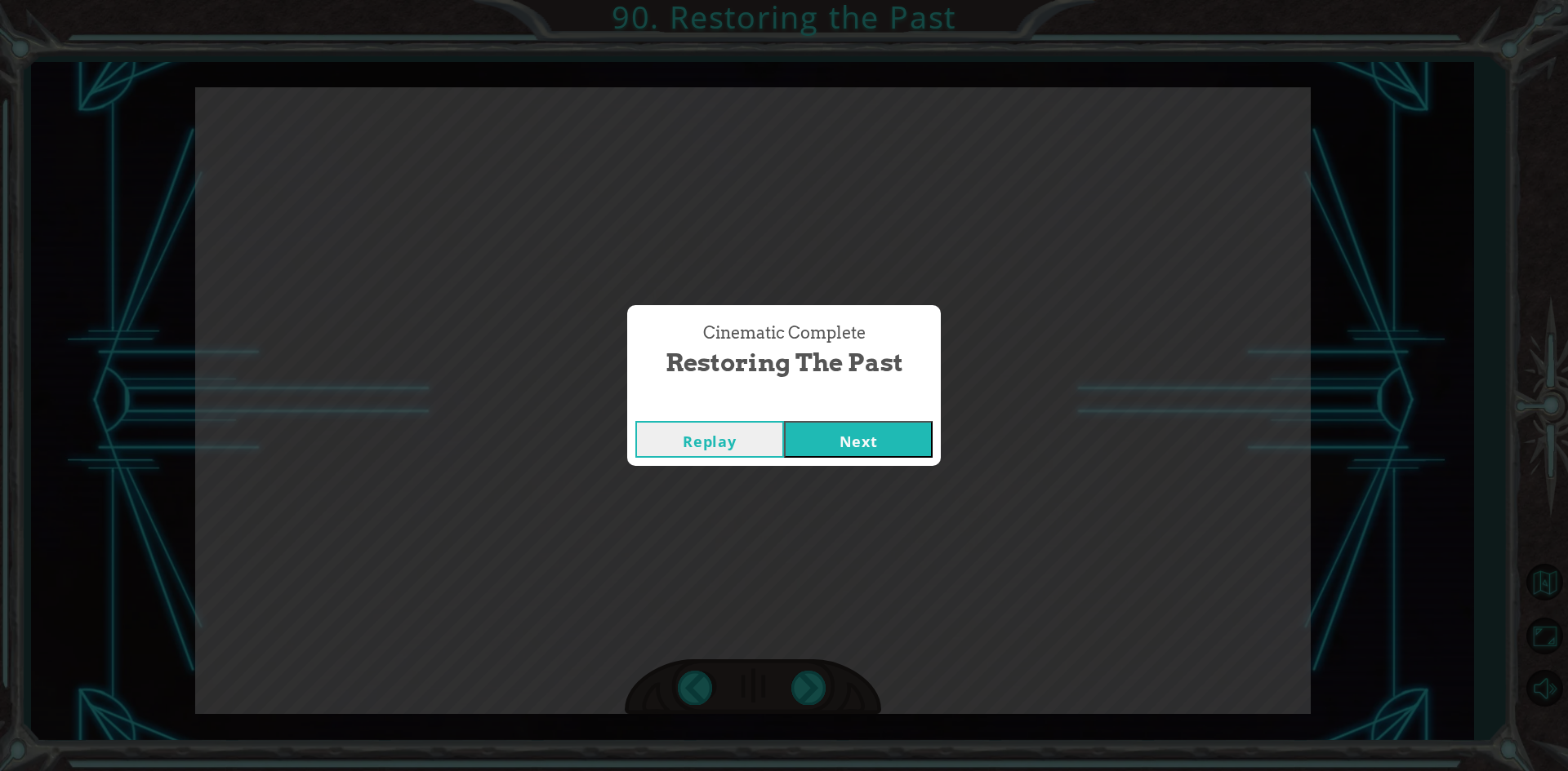
click at [819, 435] on button "Next" at bounding box center [858, 439] width 149 height 36
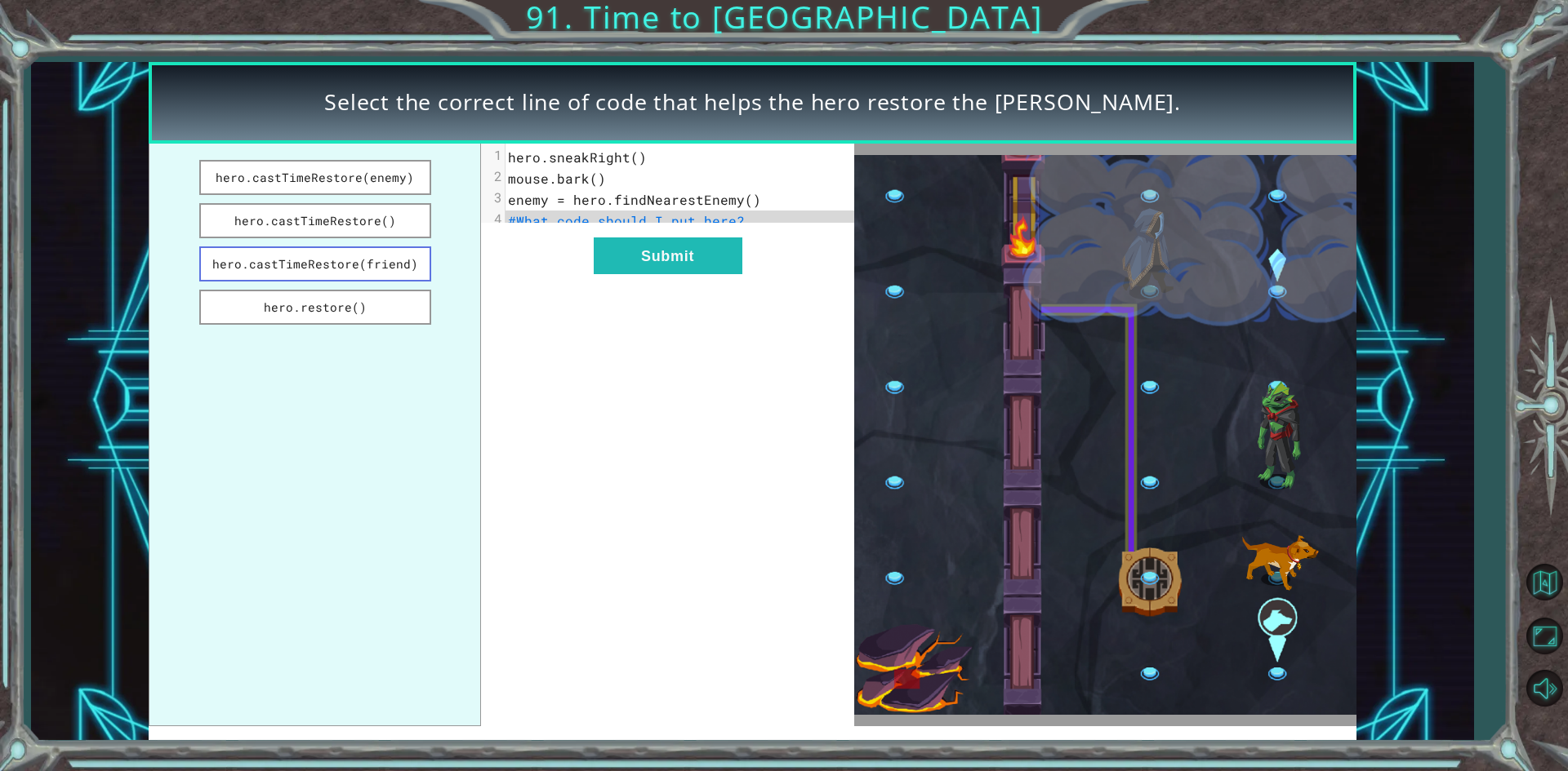
click at [355, 271] on button "hero.castTimeRestore(friend)" at bounding box center [315, 264] width 231 height 35
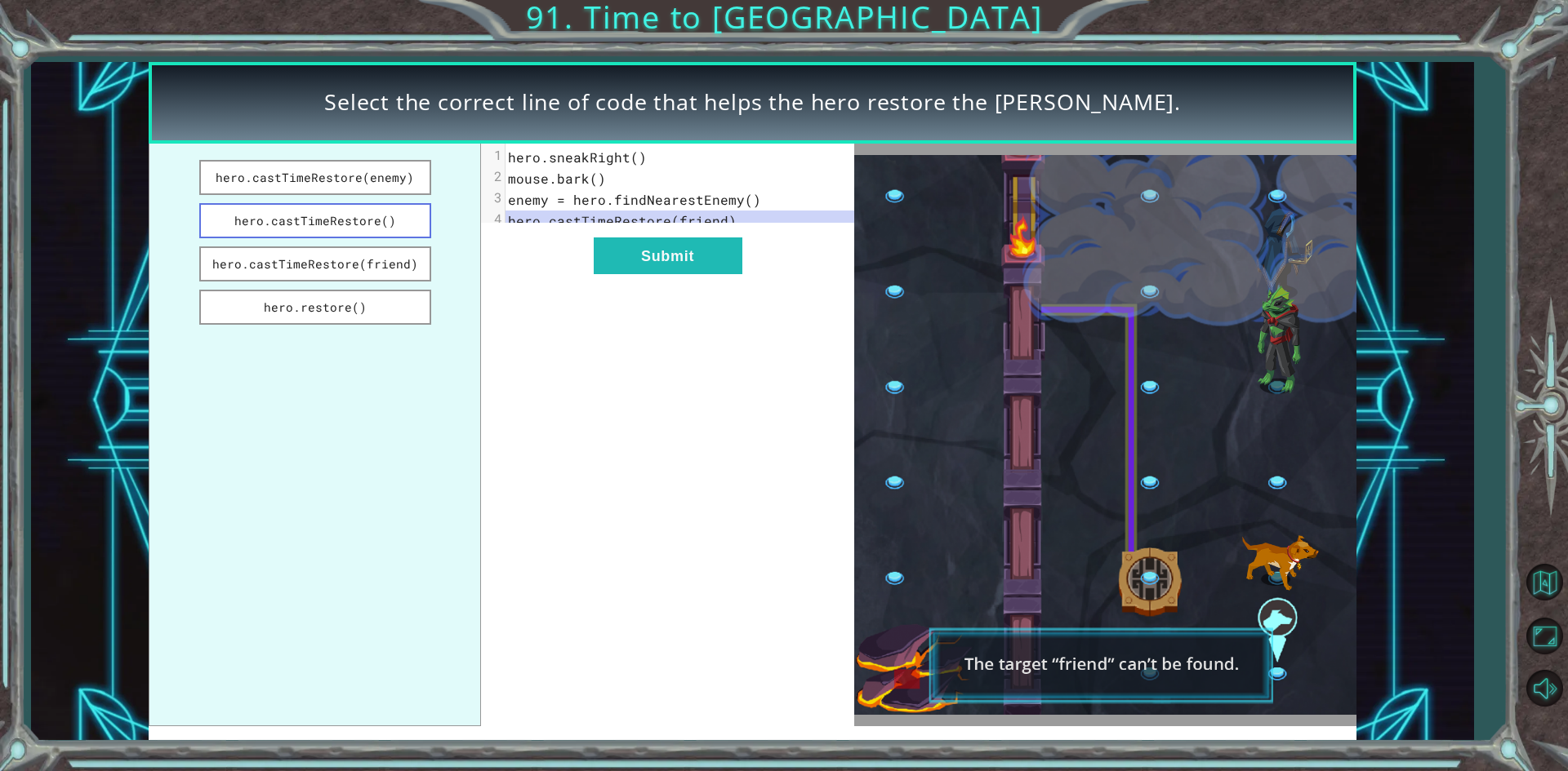
click at [349, 226] on button "hero.castTimeRestore()" at bounding box center [315, 221] width 231 height 35
click at [337, 182] on button "hero.castTimeRestore(enemy)" at bounding box center [315, 177] width 231 height 35
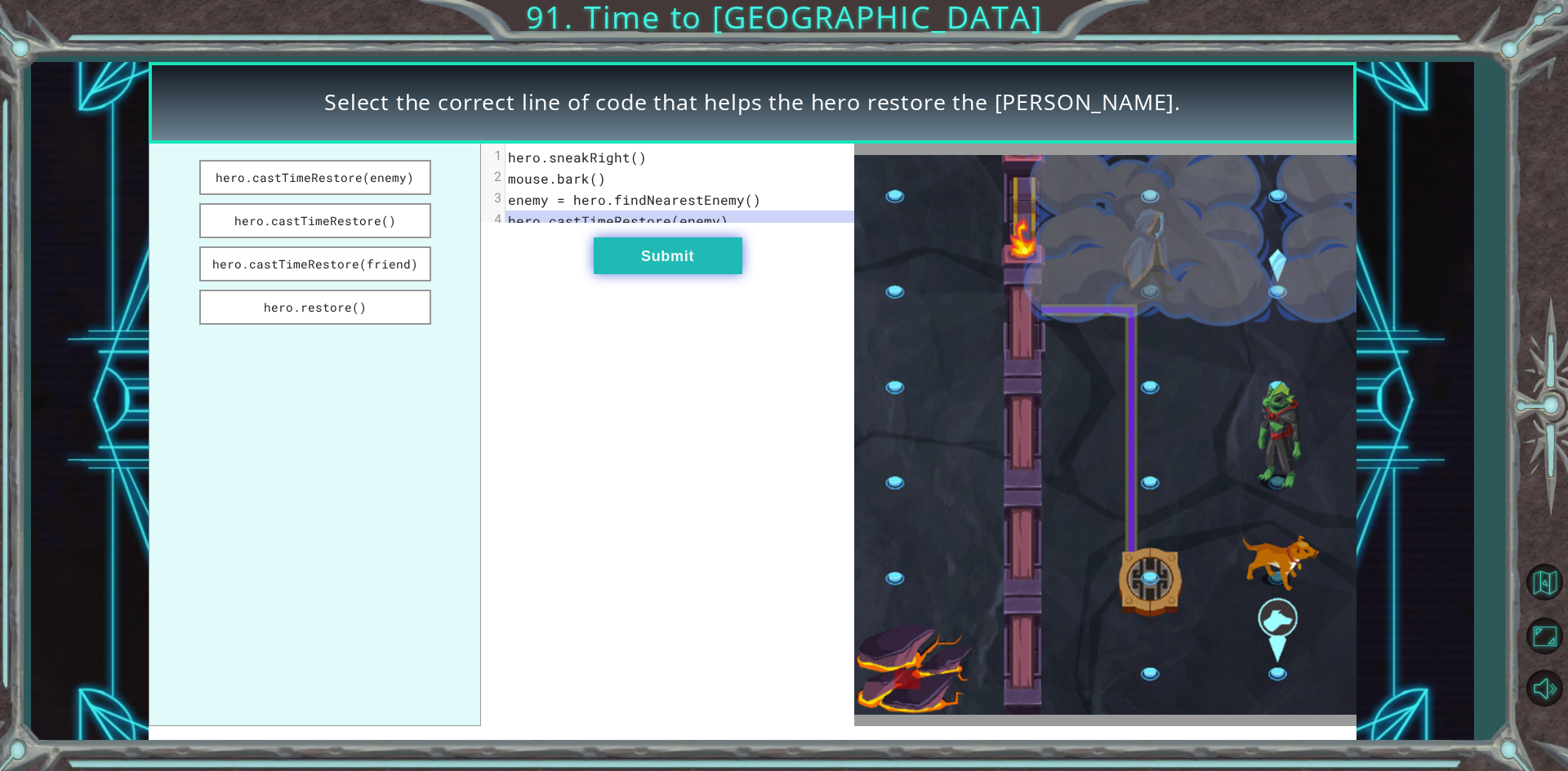
click at [721, 273] on button "Submit" at bounding box center [668, 255] width 149 height 36
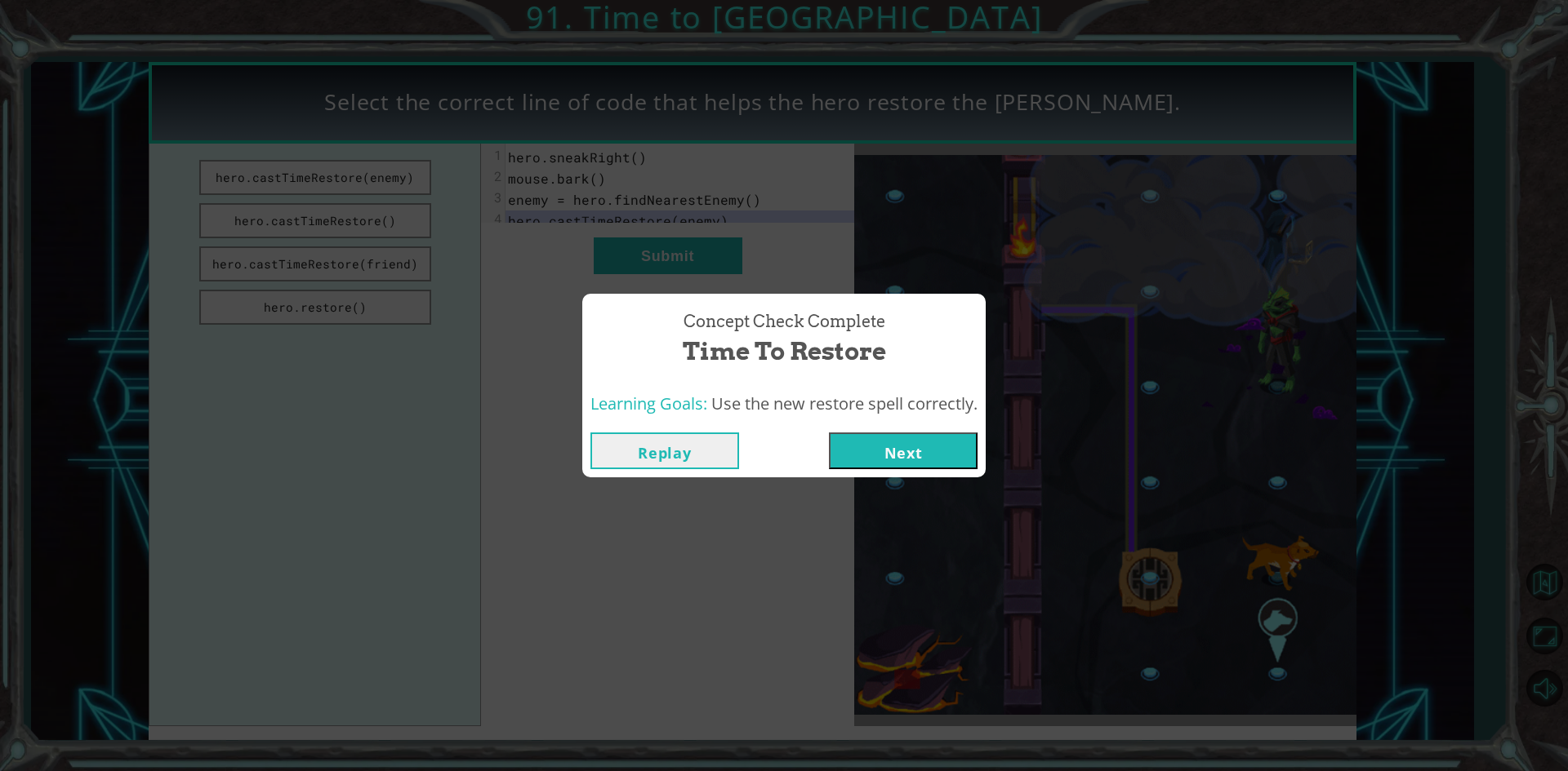
click at [895, 457] on button "Next" at bounding box center [903, 450] width 149 height 36
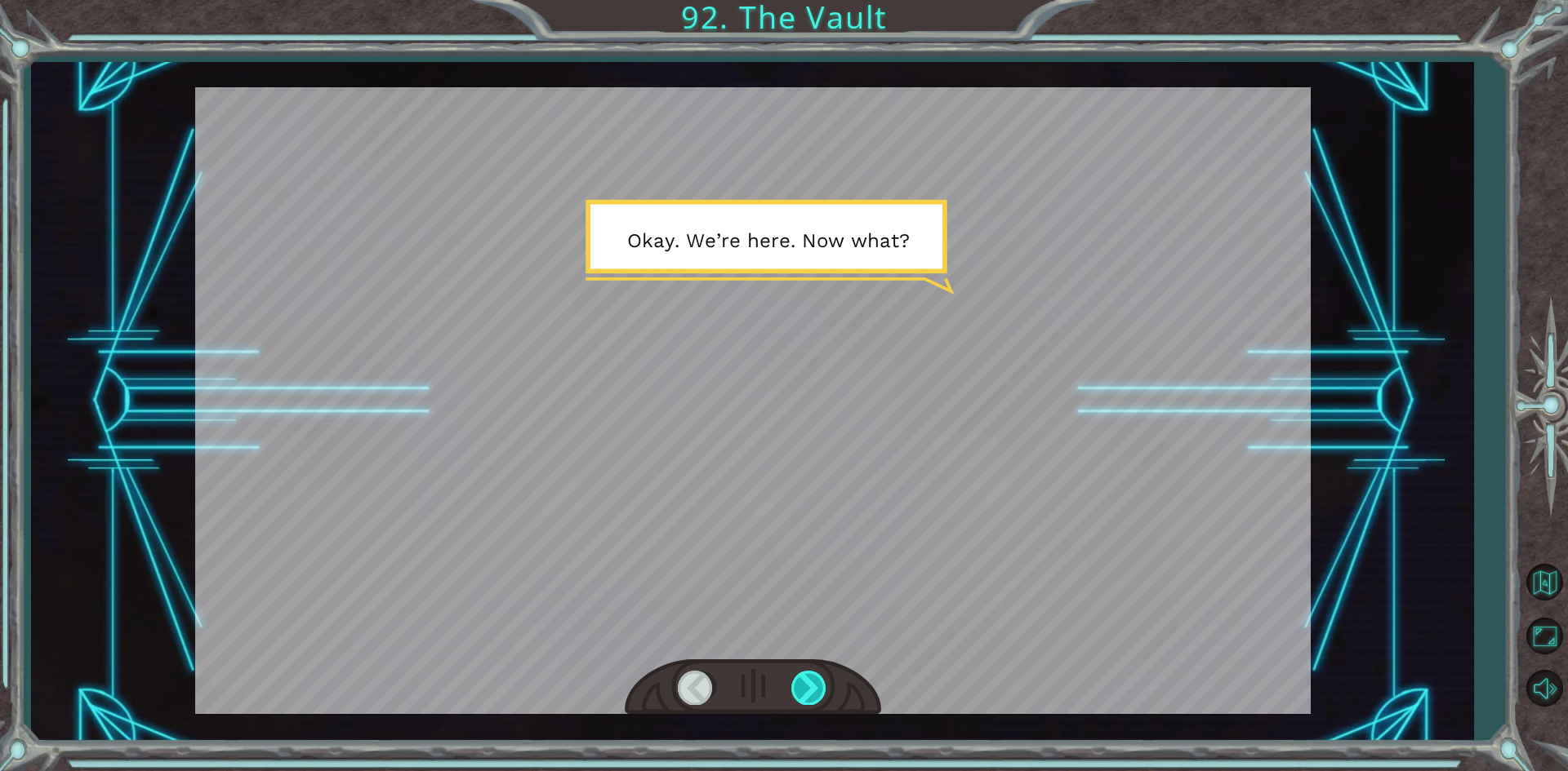
click at [809, 685] on div at bounding box center [809, 687] width 36 height 34
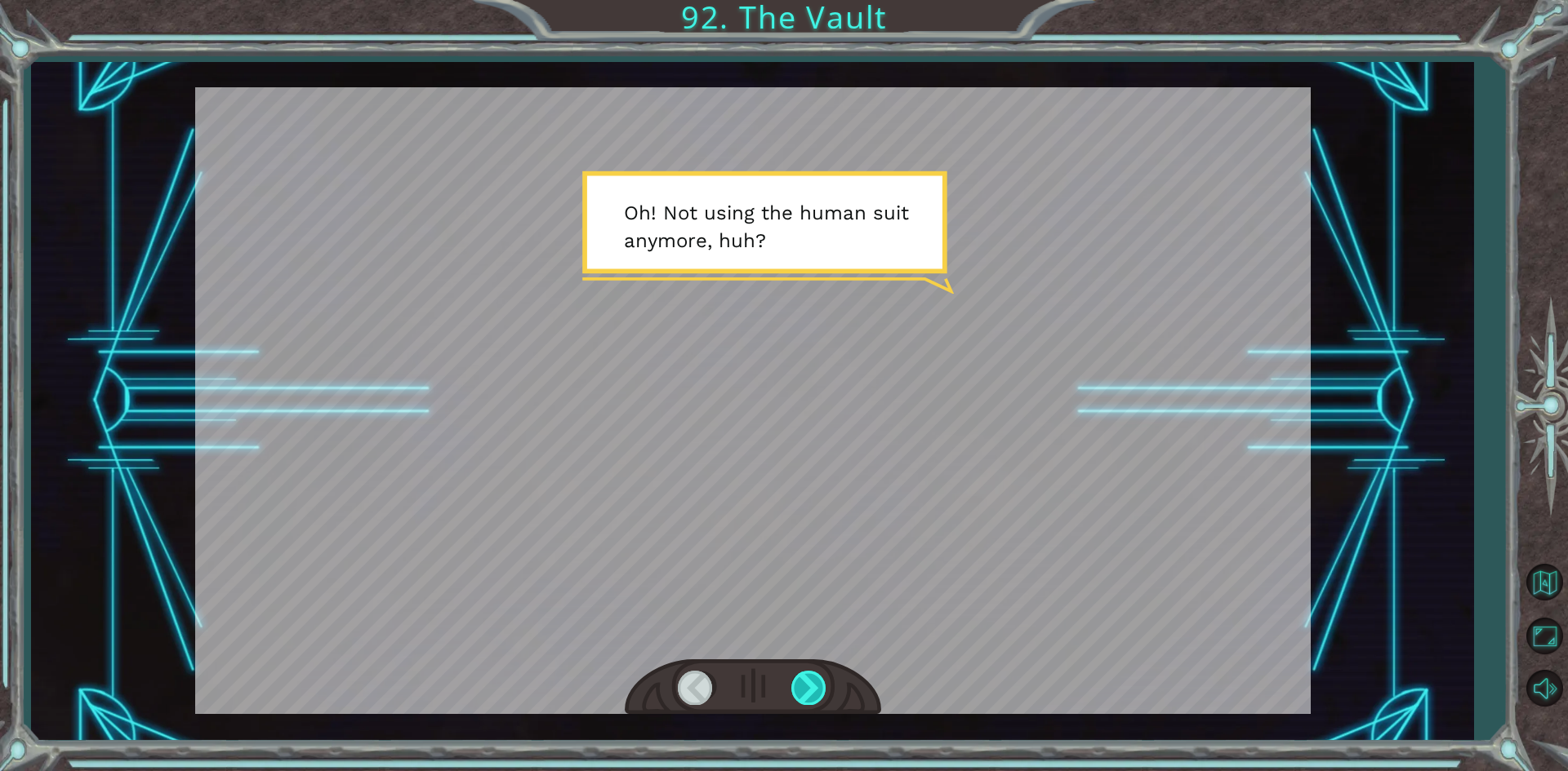
click at [809, 685] on div at bounding box center [809, 687] width 36 height 34
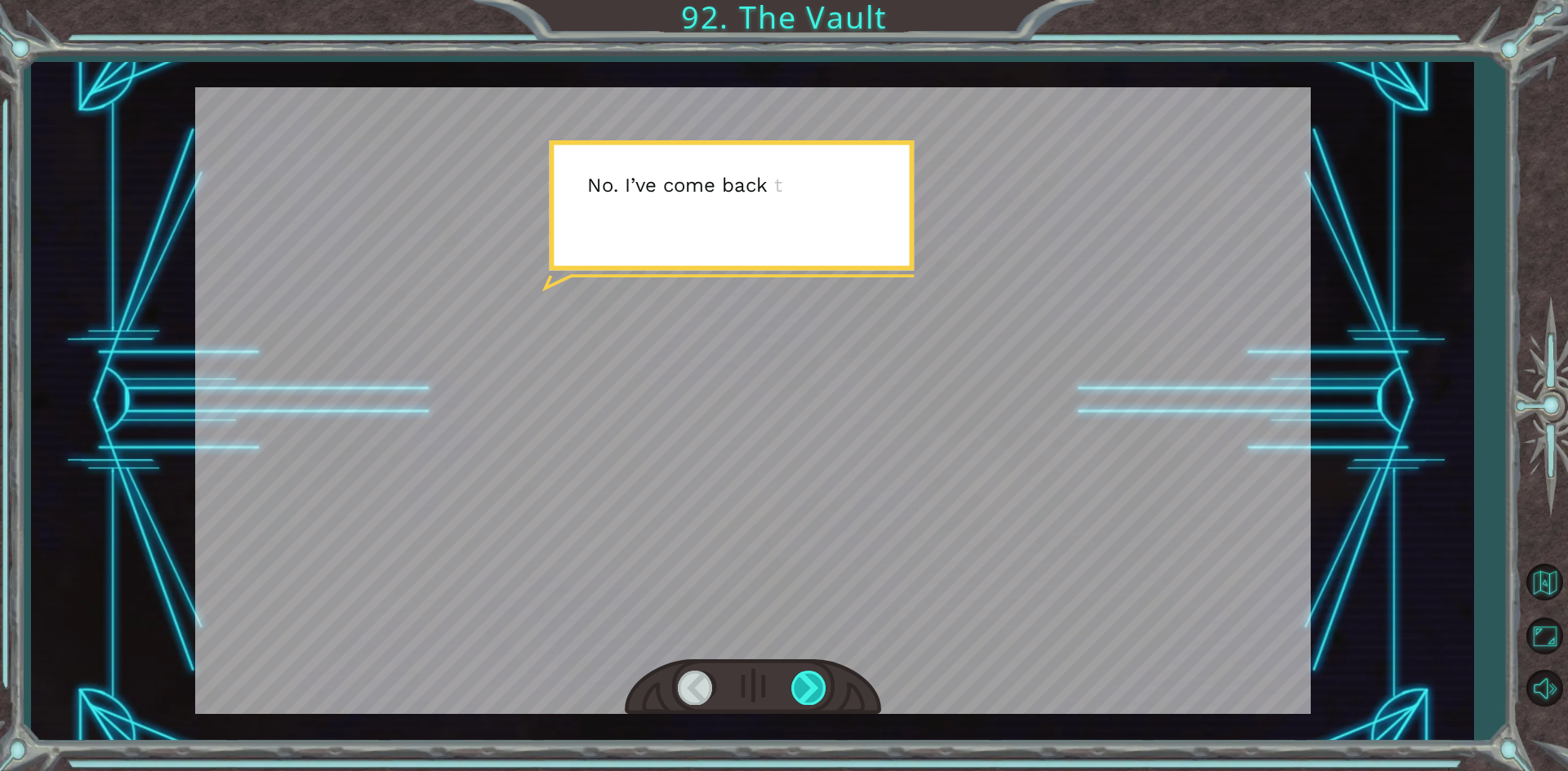
click at [809, 685] on div at bounding box center [809, 687] width 36 height 34
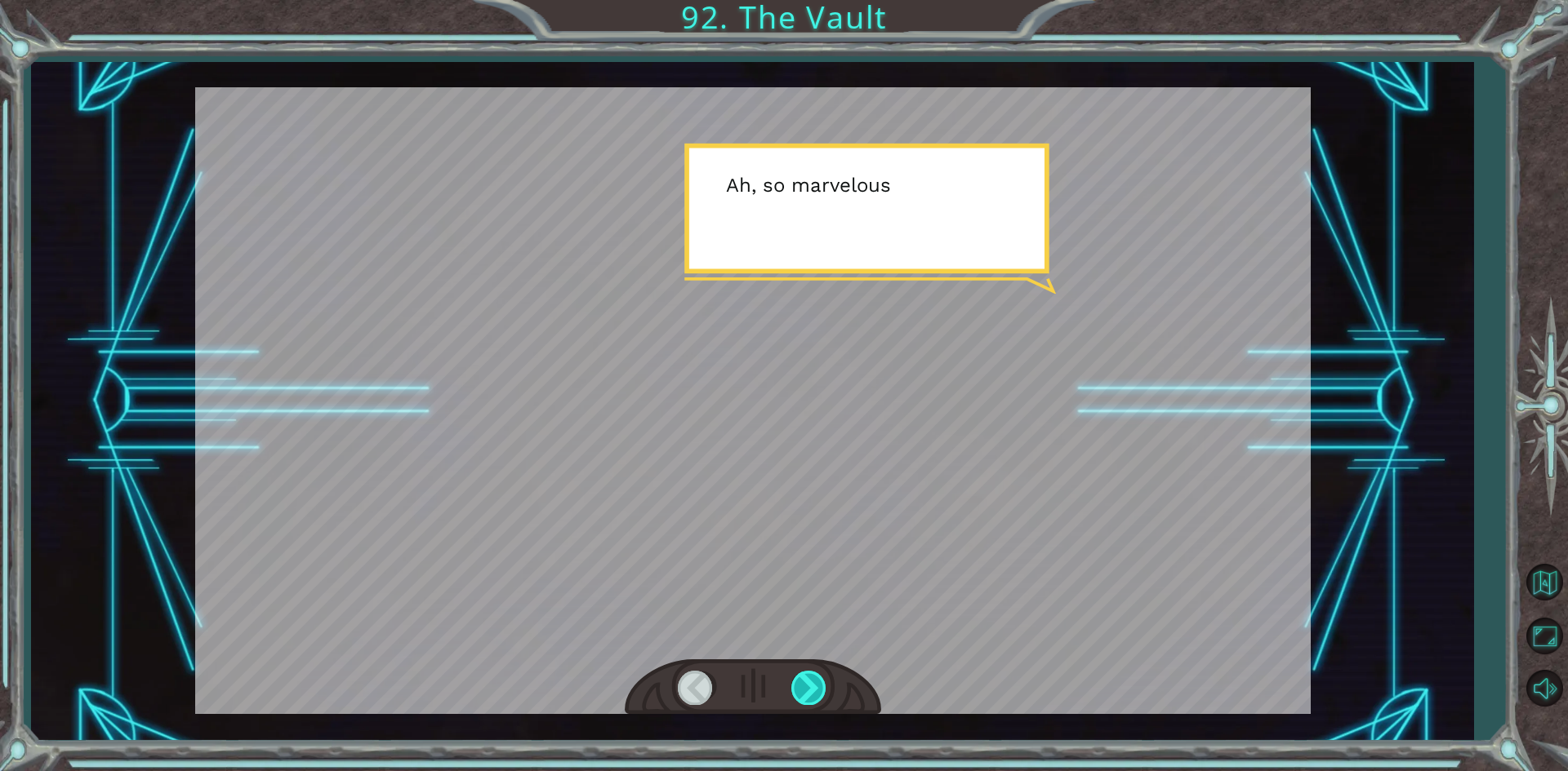
click at [809, 685] on div at bounding box center [809, 687] width 36 height 34
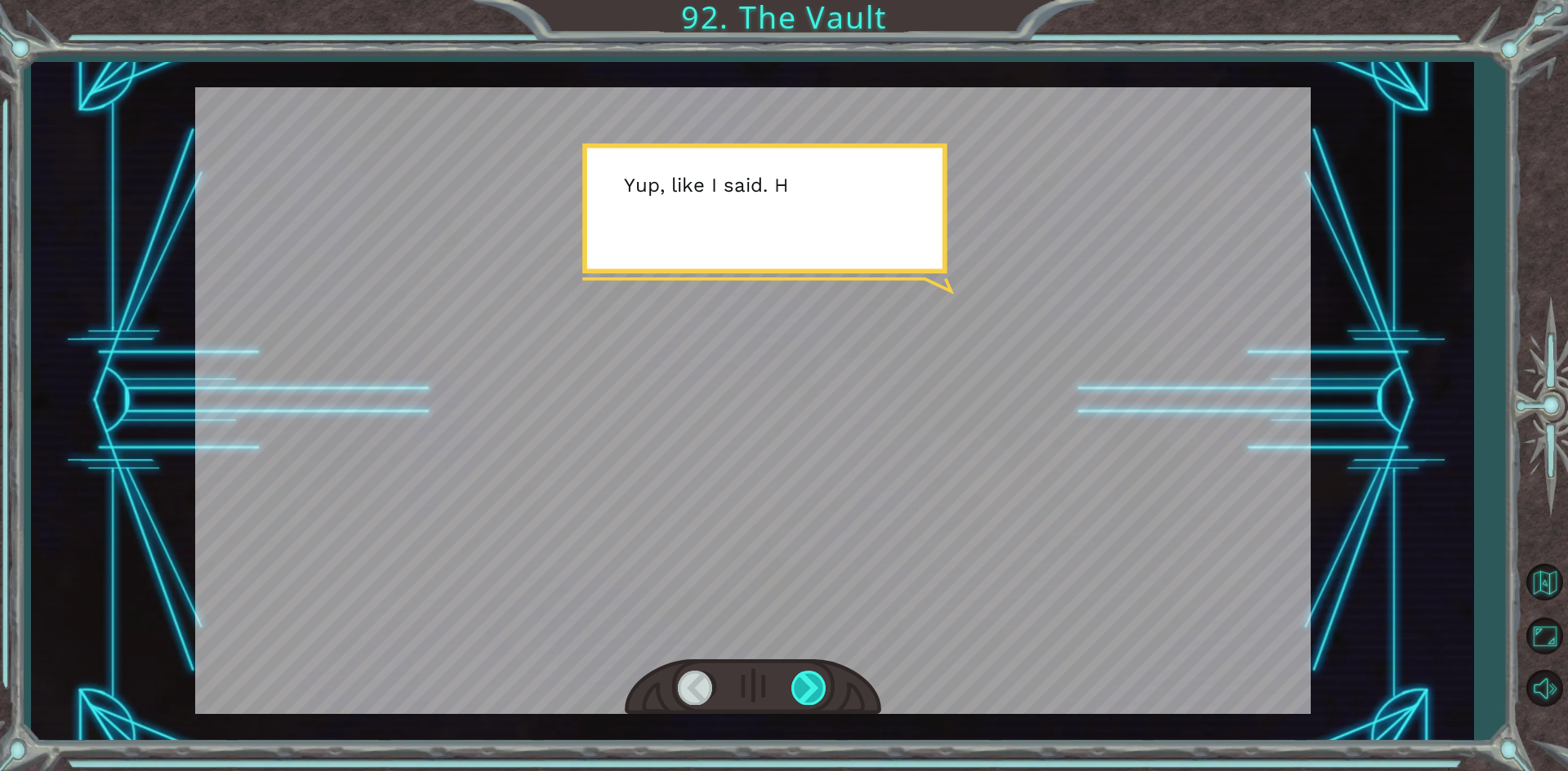
click at [809, 685] on div at bounding box center [809, 687] width 36 height 34
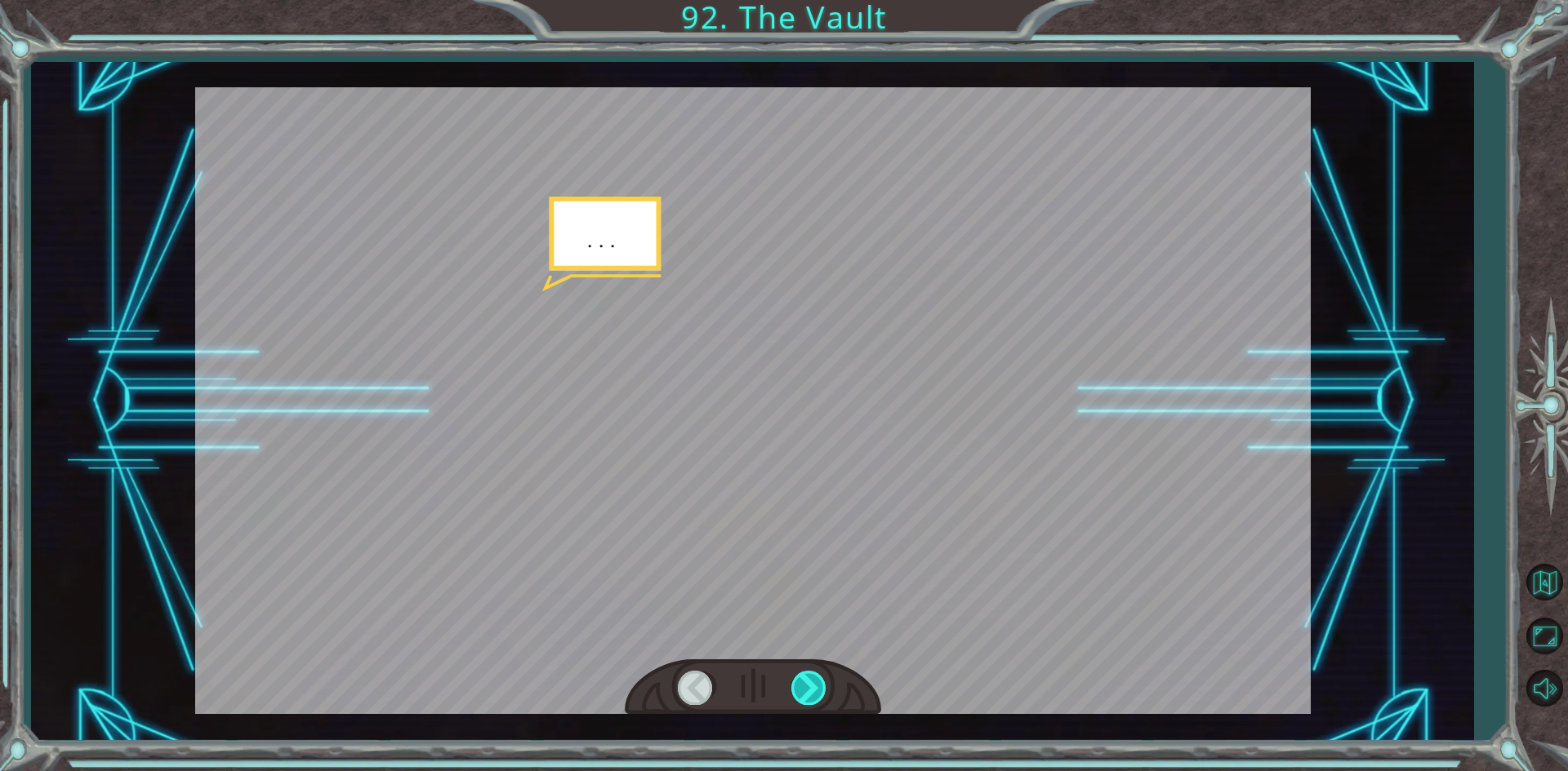
click at [809, 685] on div at bounding box center [809, 687] width 36 height 34
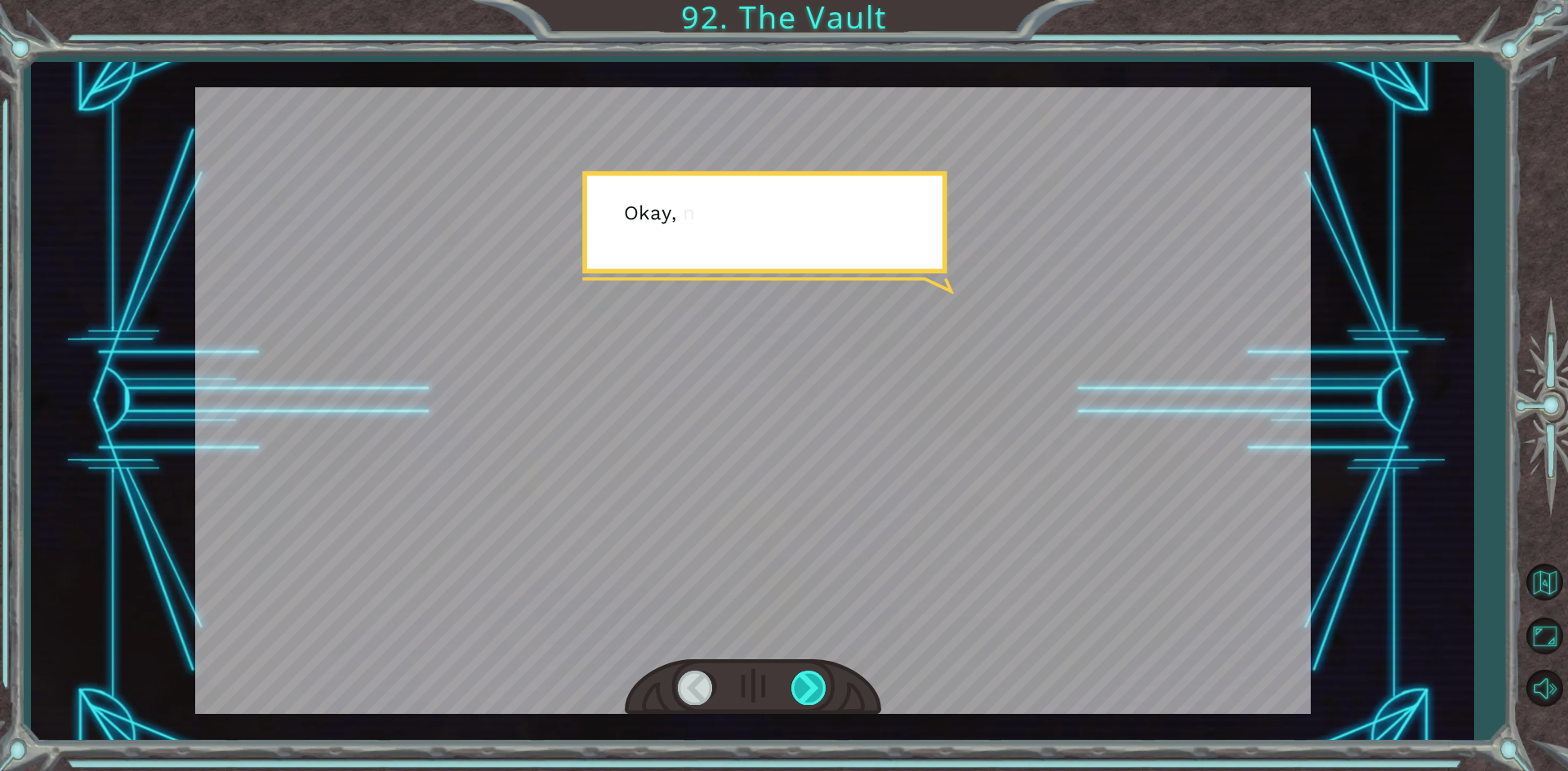
click at [809, 685] on div at bounding box center [809, 687] width 36 height 34
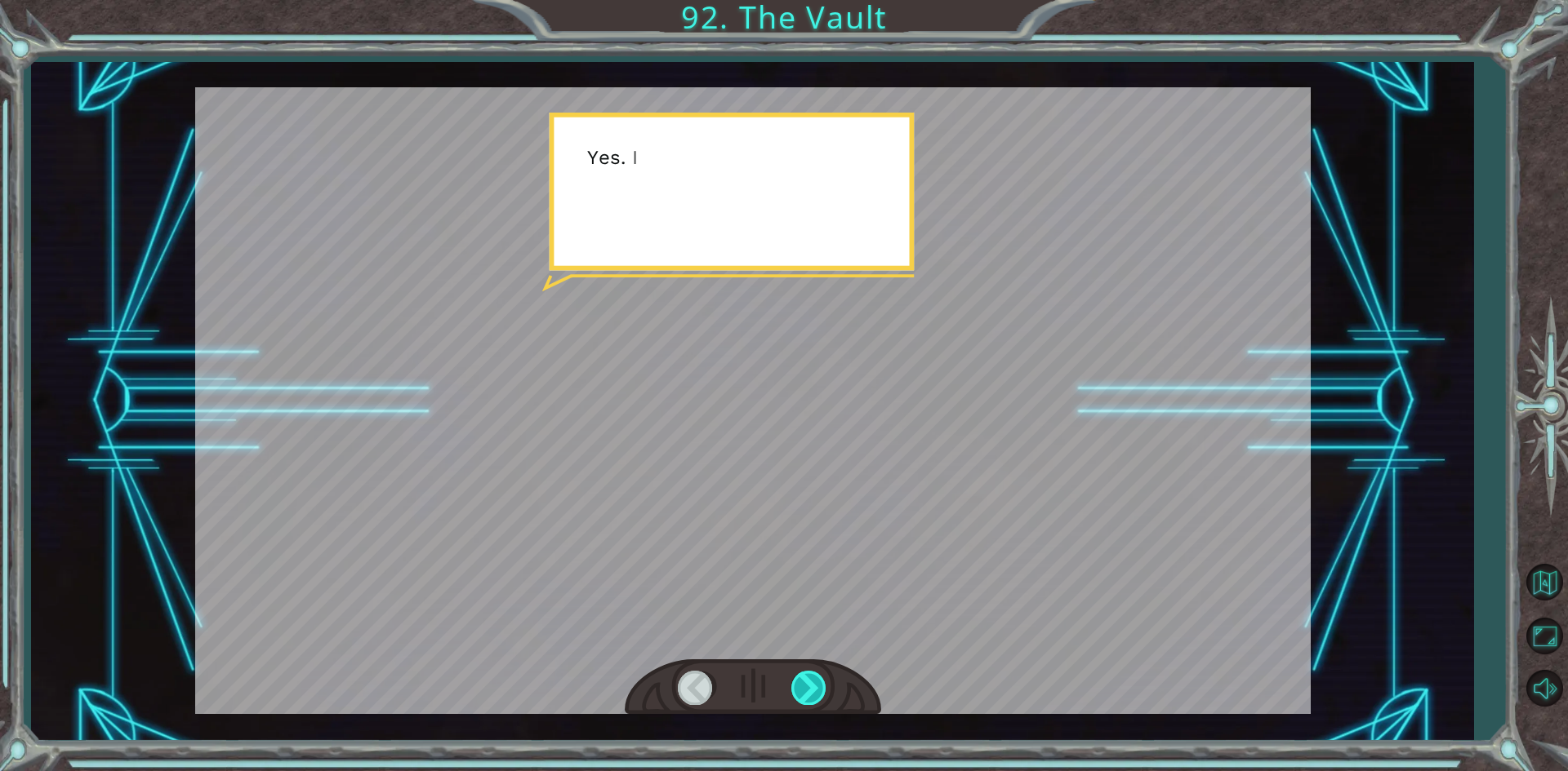
click at [809, 685] on div at bounding box center [809, 687] width 36 height 34
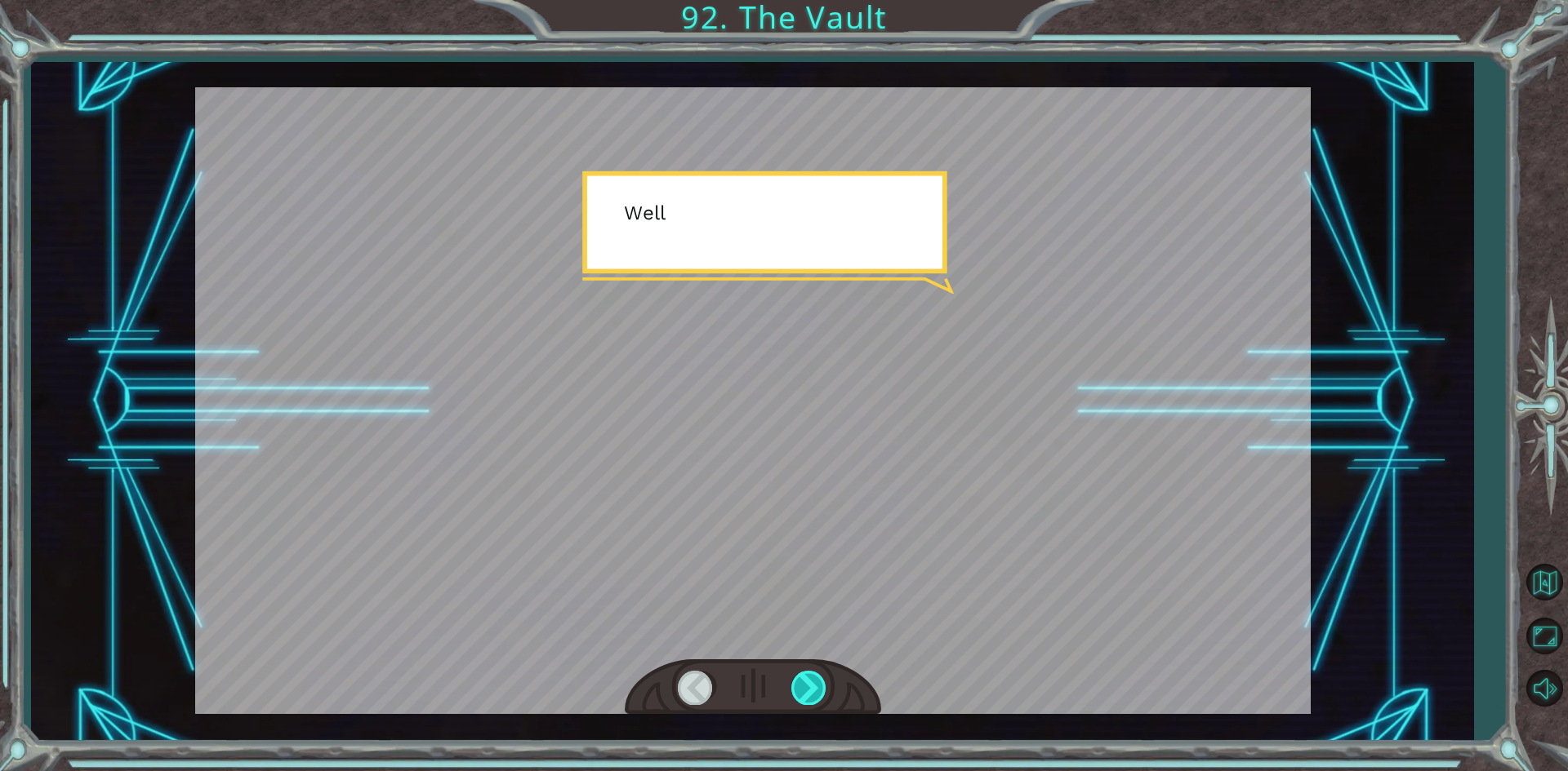
click at [809, 685] on div at bounding box center [809, 687] width 36 height 34
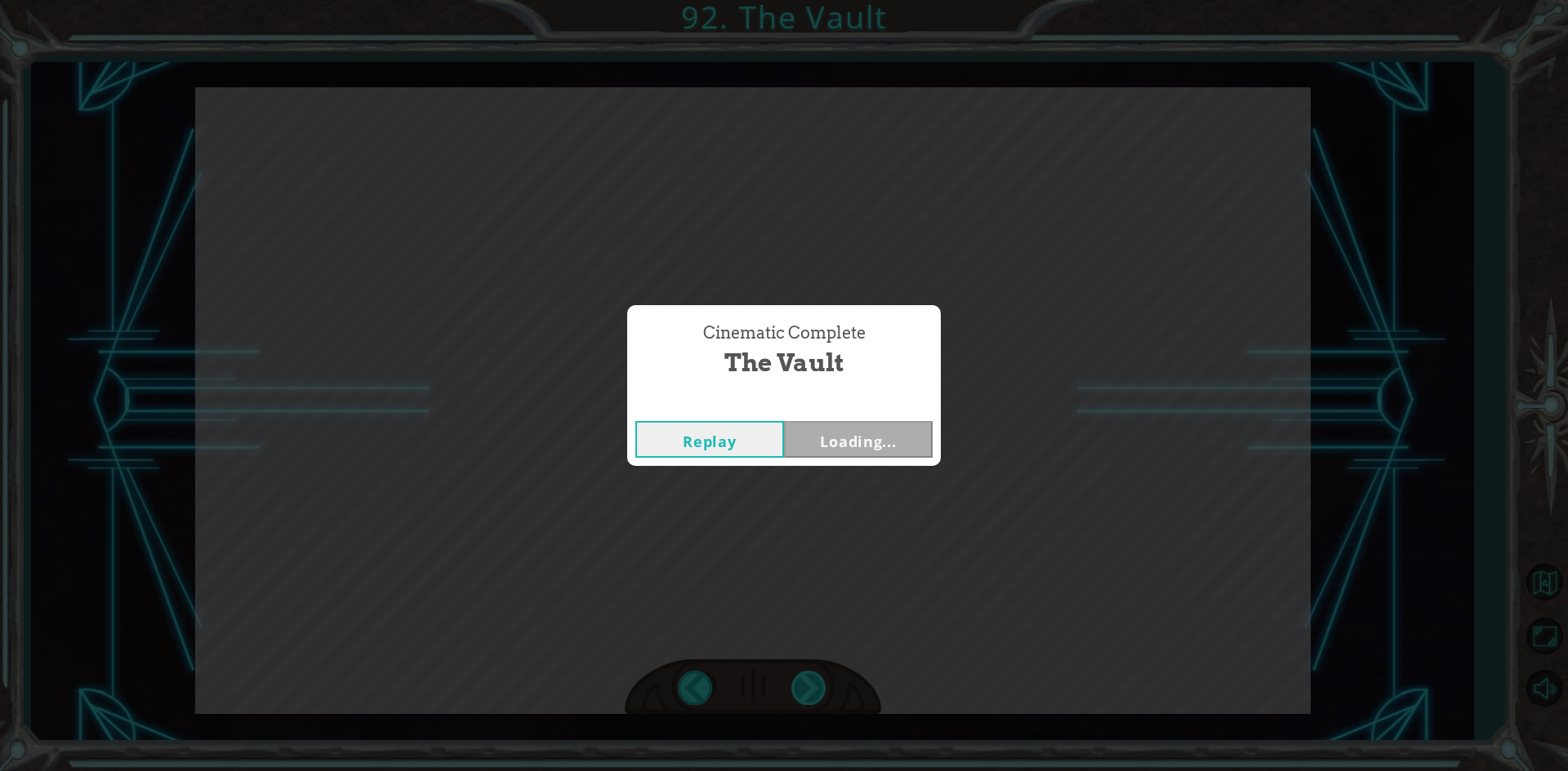
click at [809, 685] on div "Cinematic Complete The Vault Replay Loading..." at bounding box center [784, 385] width 1568 height 771
click at [839, 436] on button "Next" at bounding box center [858, 439] width 149 height 36
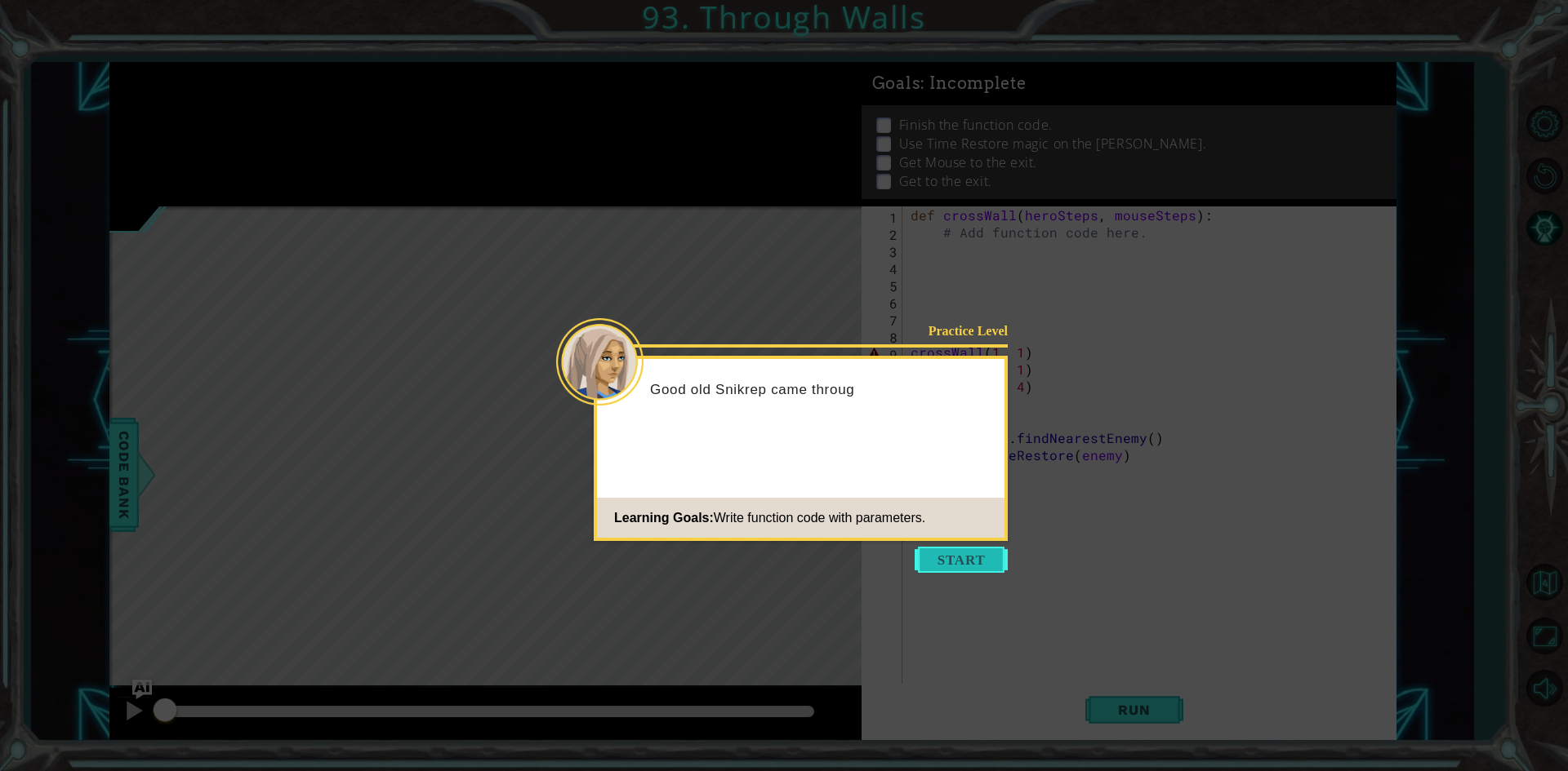
click at [920, 565] on button "Start" at bounding box center [961, 560] width 93 height 26
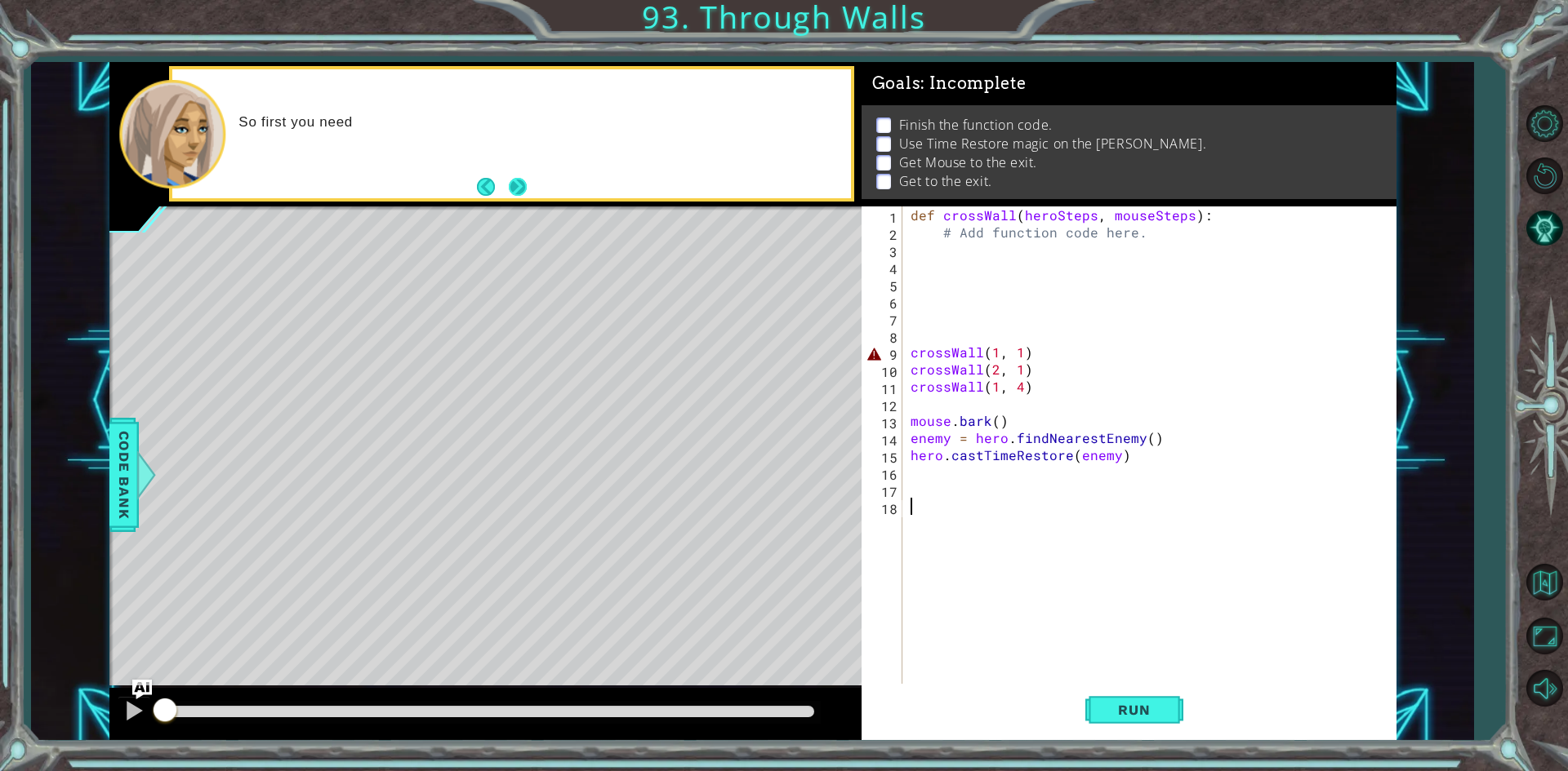
click at [514, 187] on button "Next" at bounding box center [517, 187] width 18 height 18
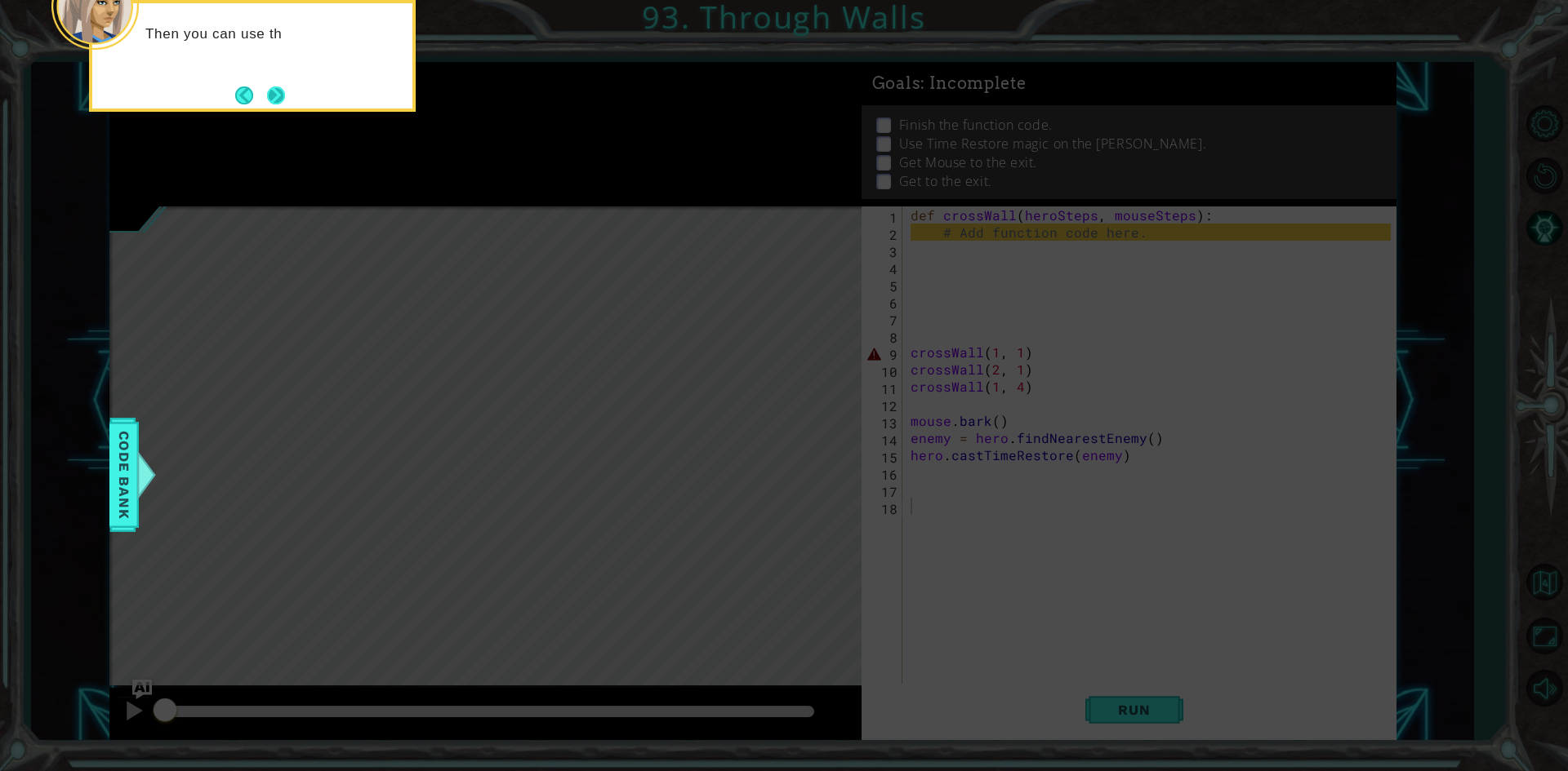
click at [275, 105] on button "Next" at bounding box center [275, 95] width 18 height 18
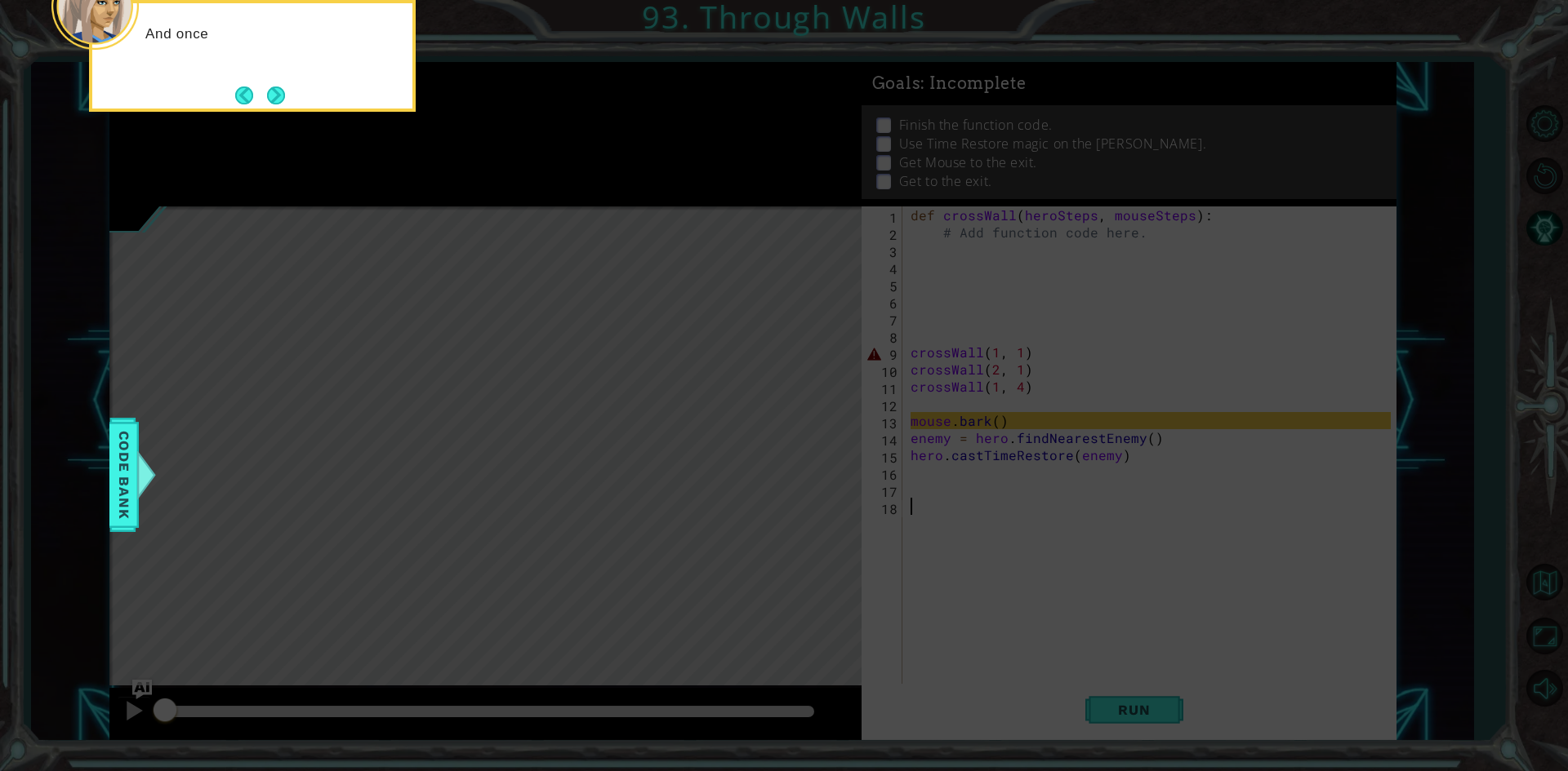
click at [286, 110] on div "And once" at bounding box center [252, 56] width 327 height 111
click at [274, 100] on button "Next" at bounding box center [275, 95] width 18 height 18
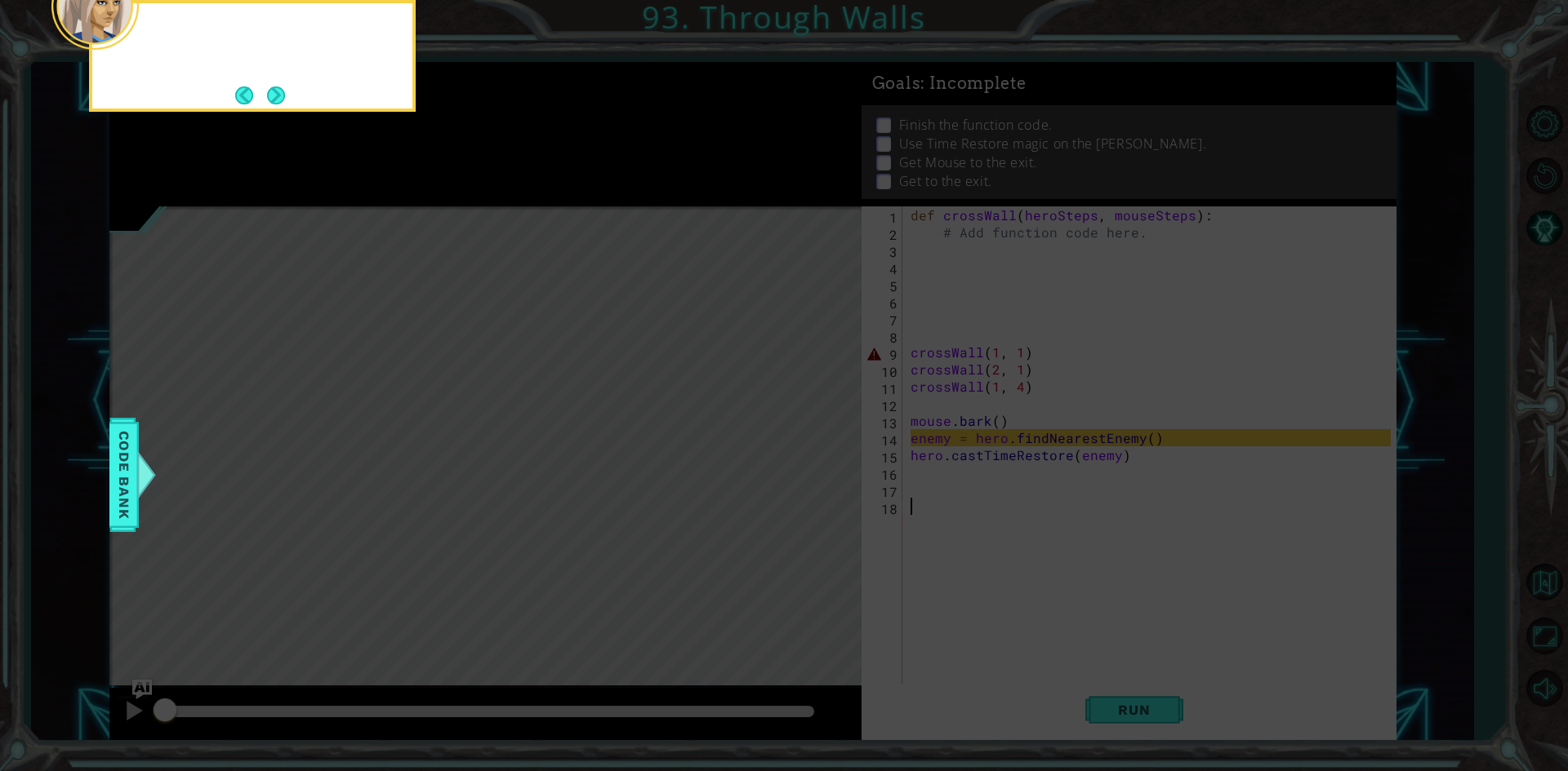
click at [274, 100] on button "Next" at bounding box center [275, 95] width 18 height 18
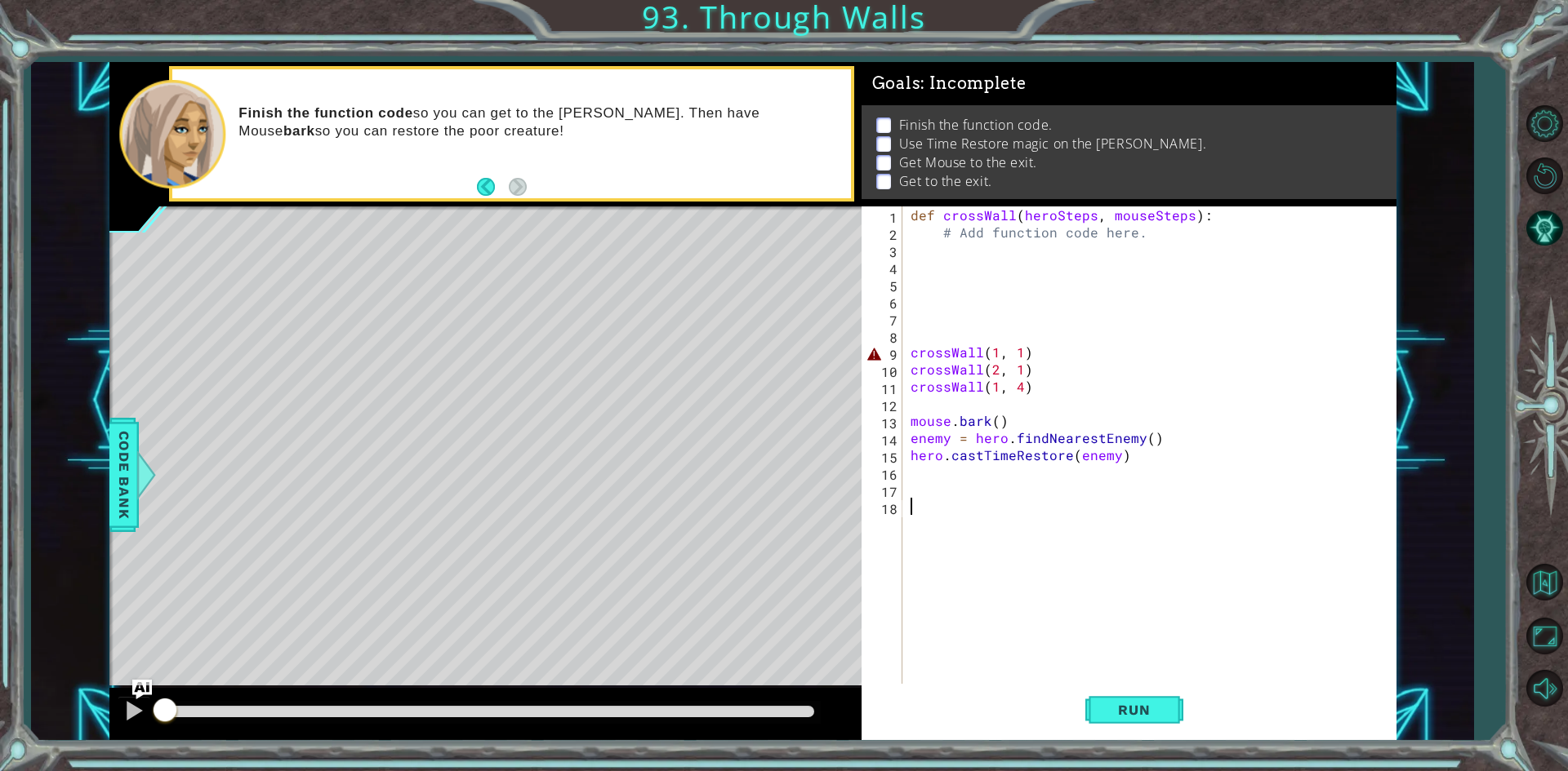
click at [1233, 218] on div "def crossWall ( heroSteps , mouseSteps ) : # Add function code here. crossWall …" at bounding box center [1153, 464] width 492 height 514
type textarea "def crossWall(heroSteps, mouseSteps):"
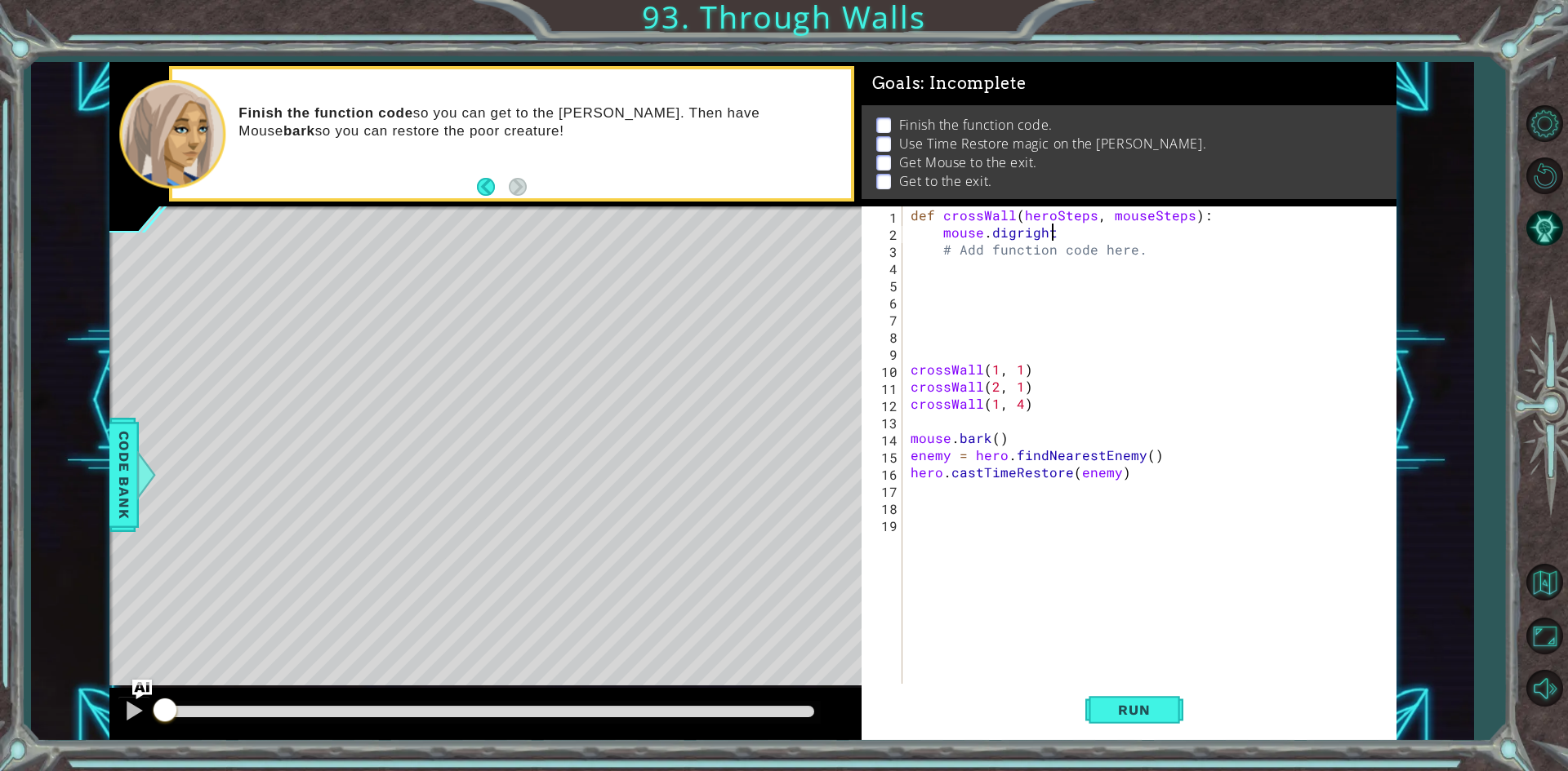
type textarea "mouse.digright()"
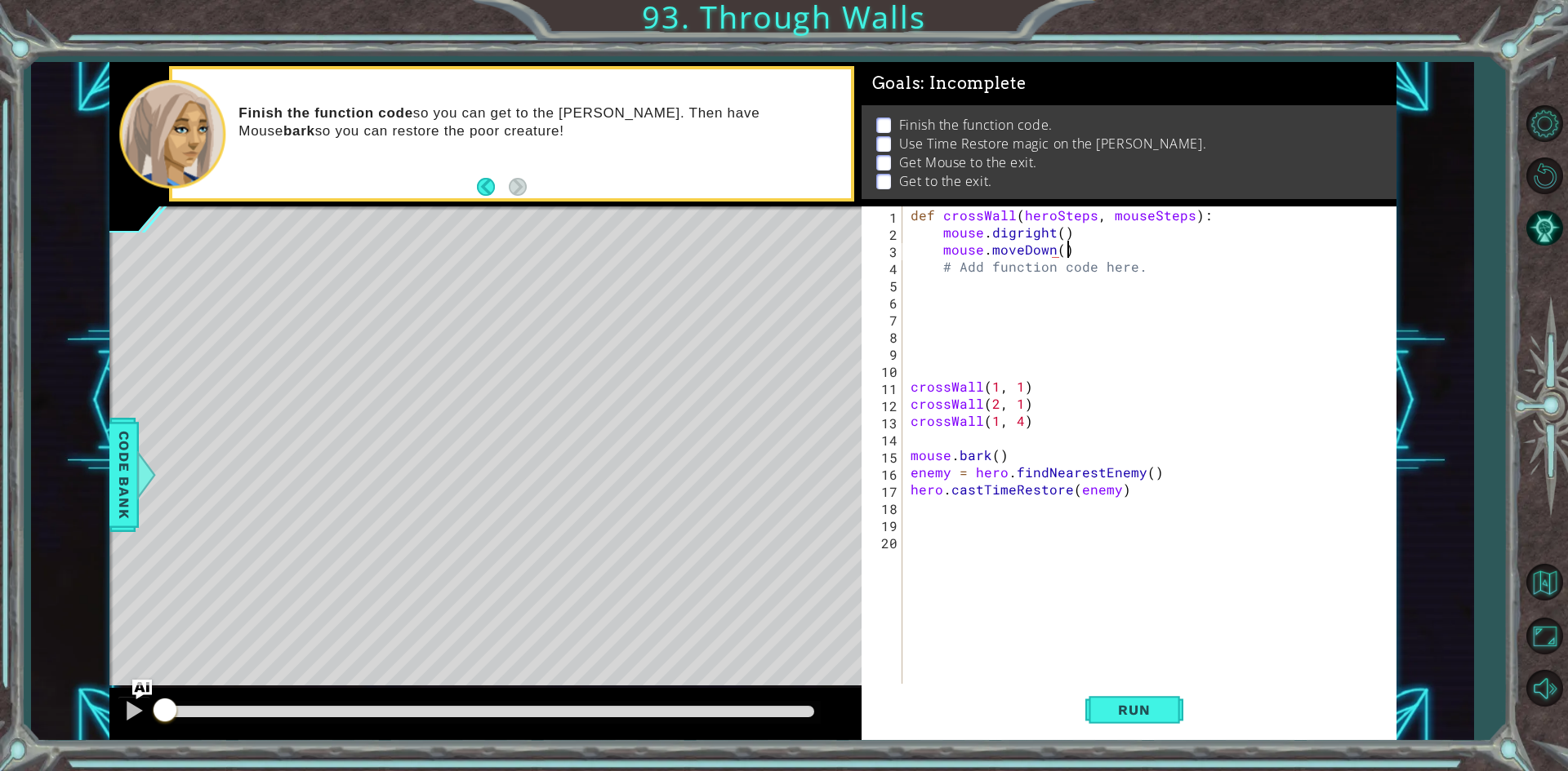
scroll to position [0, 9]
click at [1145, 700] on button "Run" at bounding box center [1134, 710] width 98 height 53
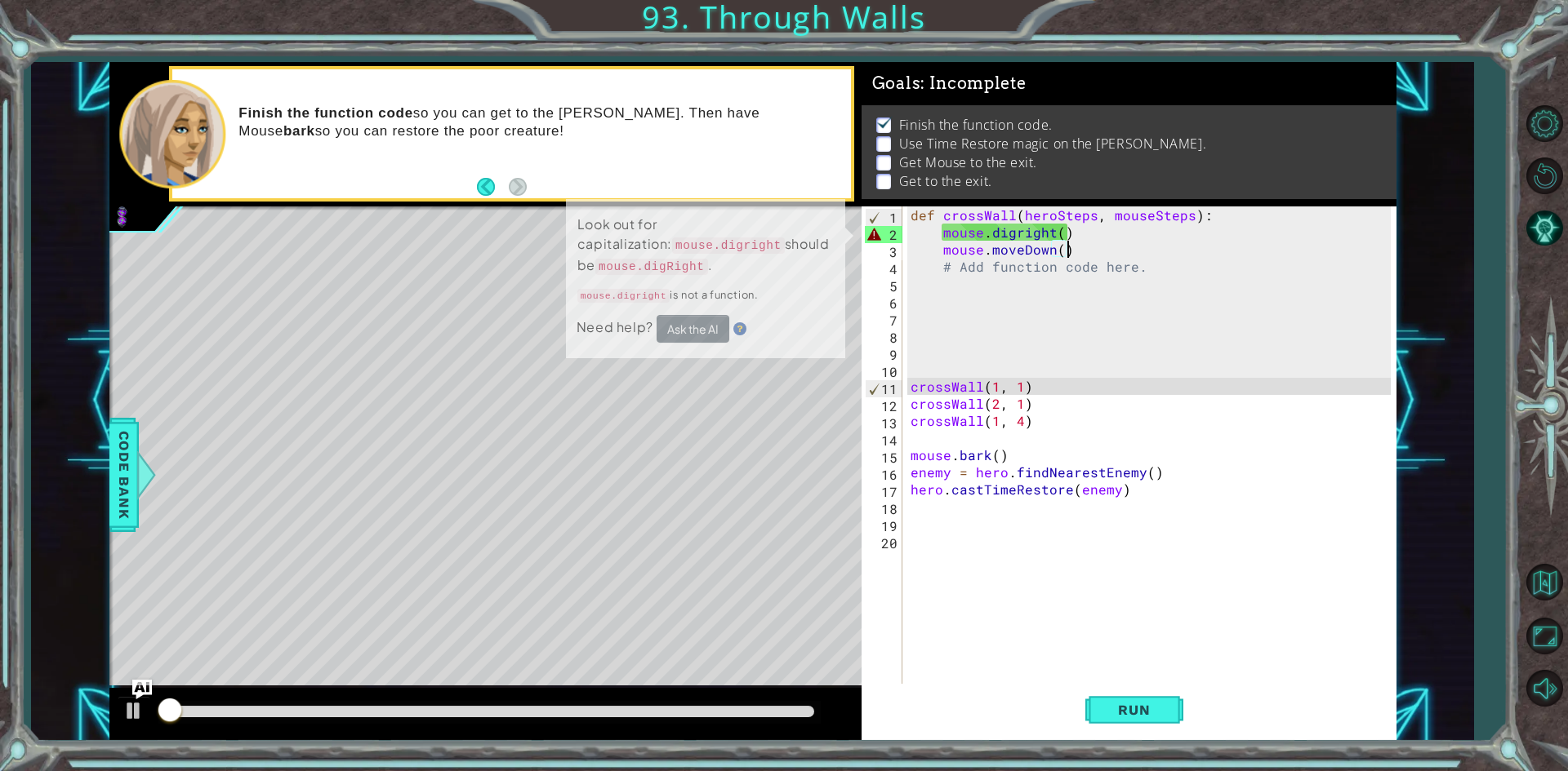
scroll to position [7, 0]
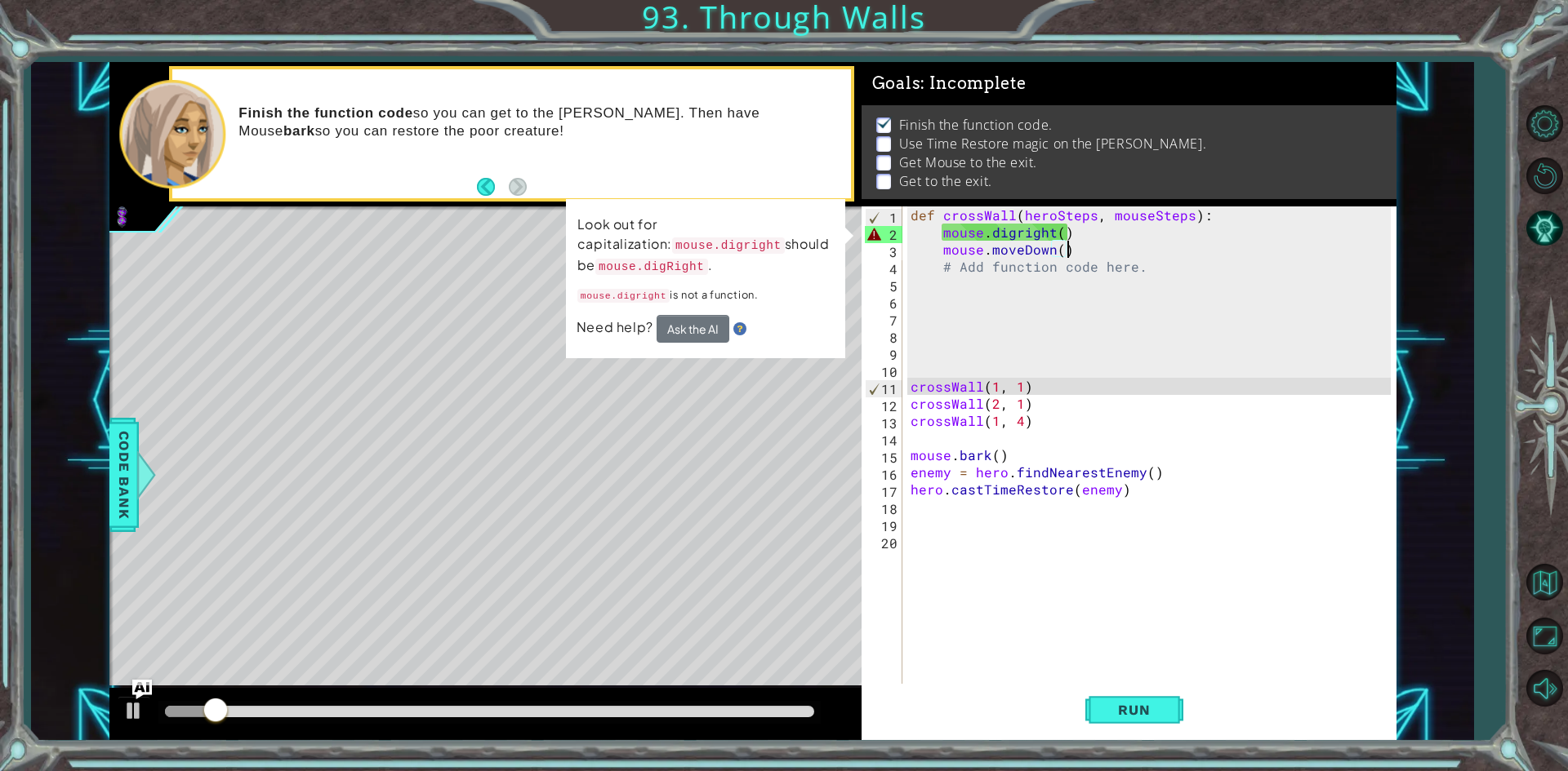
click at [1015, 234] on div "def crossWall ( heroSteps , mouseSteps ) : mouse . digright ( ) mouse . moveDow…" at bounding box center [1153, 464] width 492 height 514
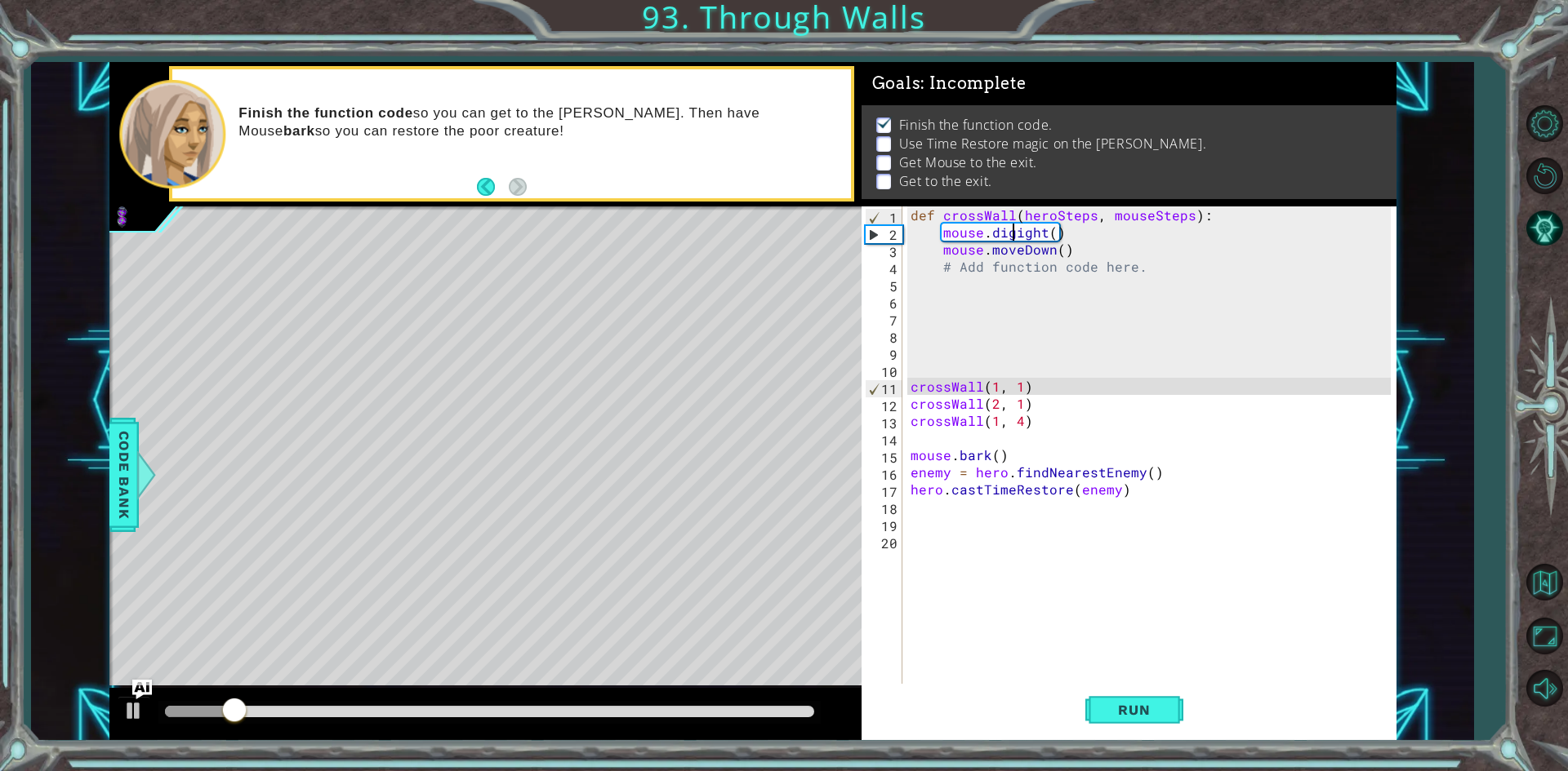
scroll to position [0, 7]
click at [1148, 723] on button "Run" at bounding box center [1134, 710] width 98 height 53
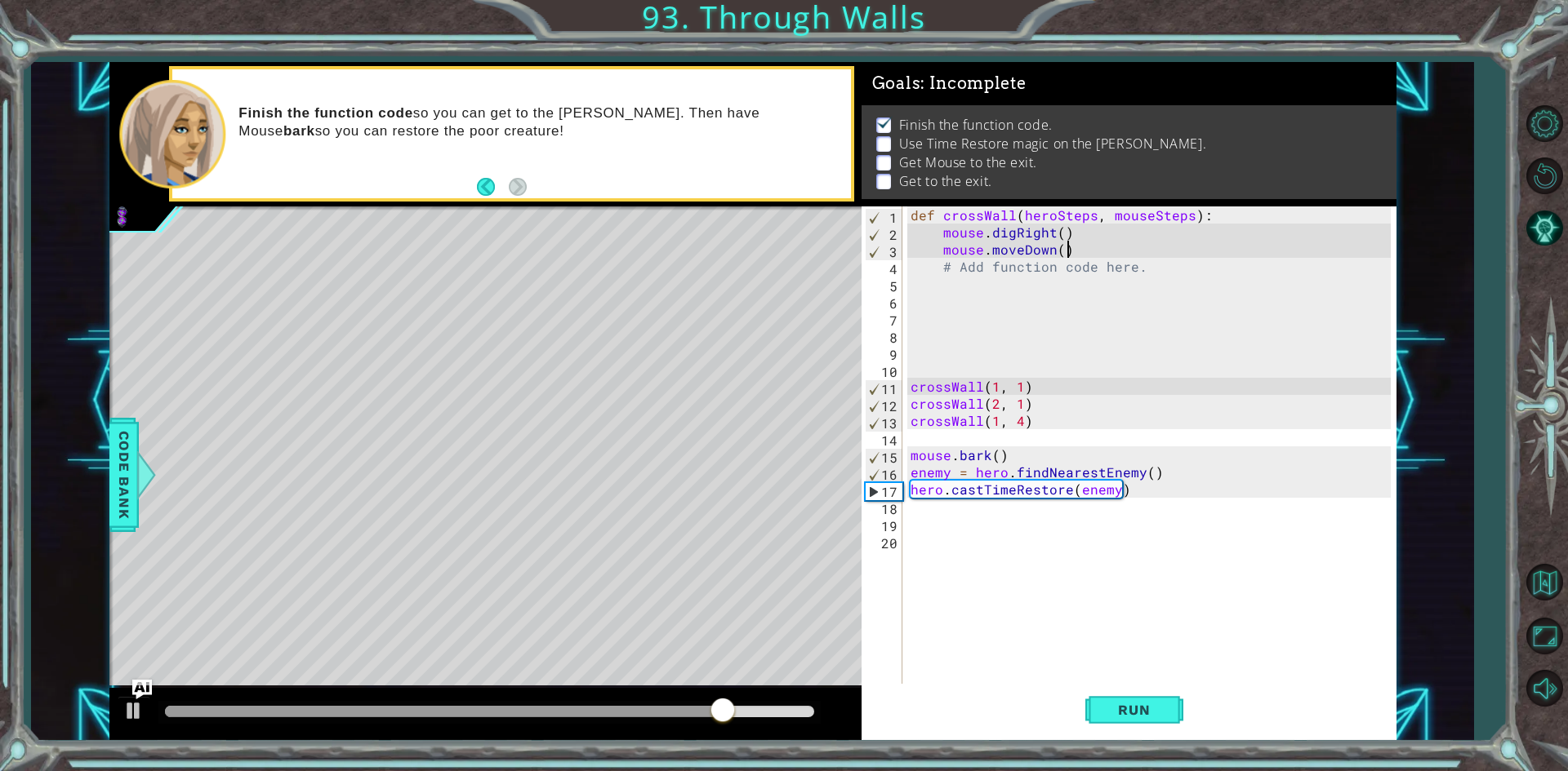
click at [1066, 252] on div "def crossWall ( heroSteps , mouseSteps ) : mouse . digRight ( ) mouse . moveDow…" at bounding box center [1153, 464] width 492 height 514
type textarea "mouse.moveDown()"
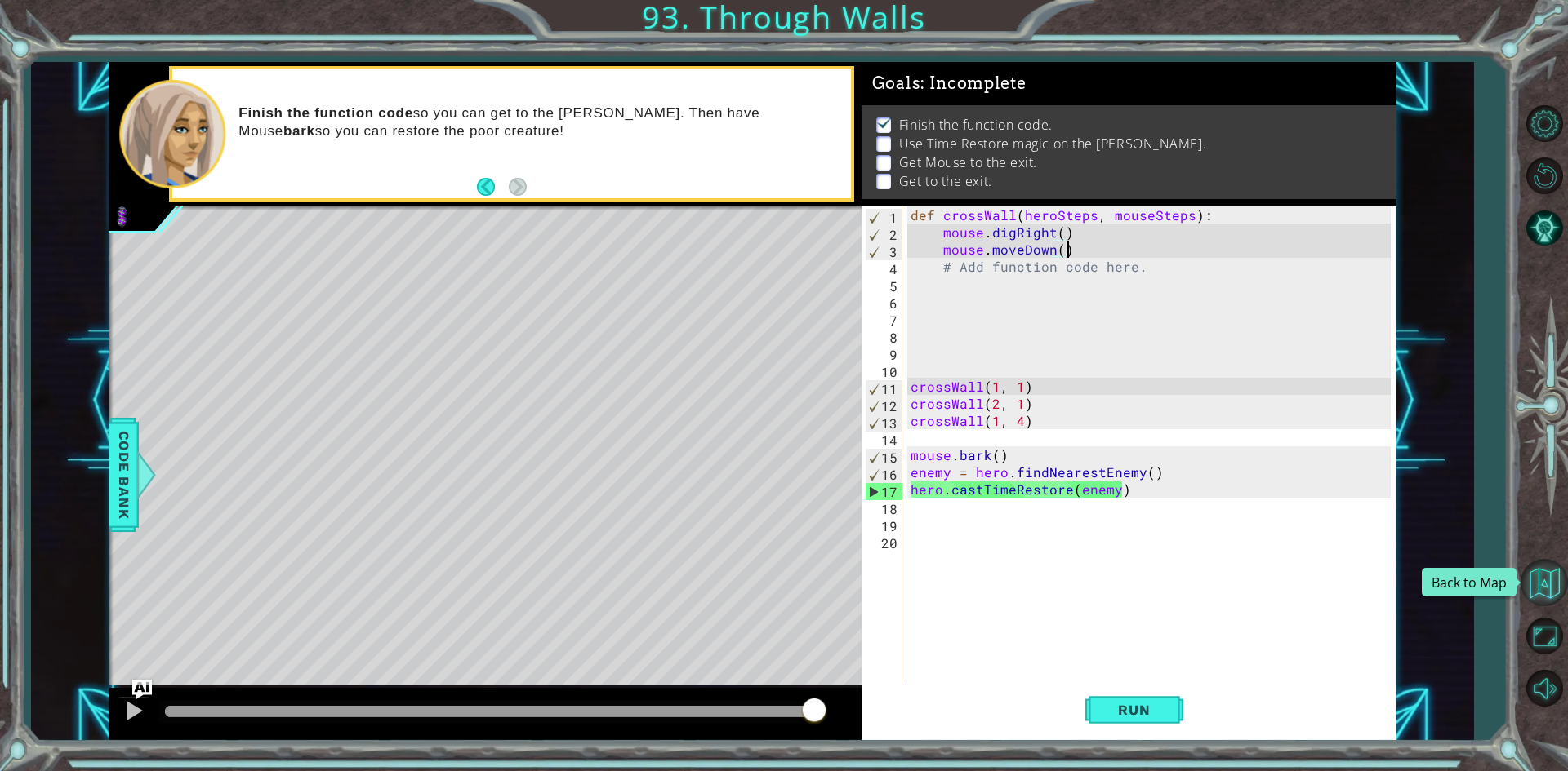
click at [1537, 565] on button "Back to Map" at bounding box center [1544, 583] width 47 height 47
